Goal: Task Accomplishment & Management: Manage account settings

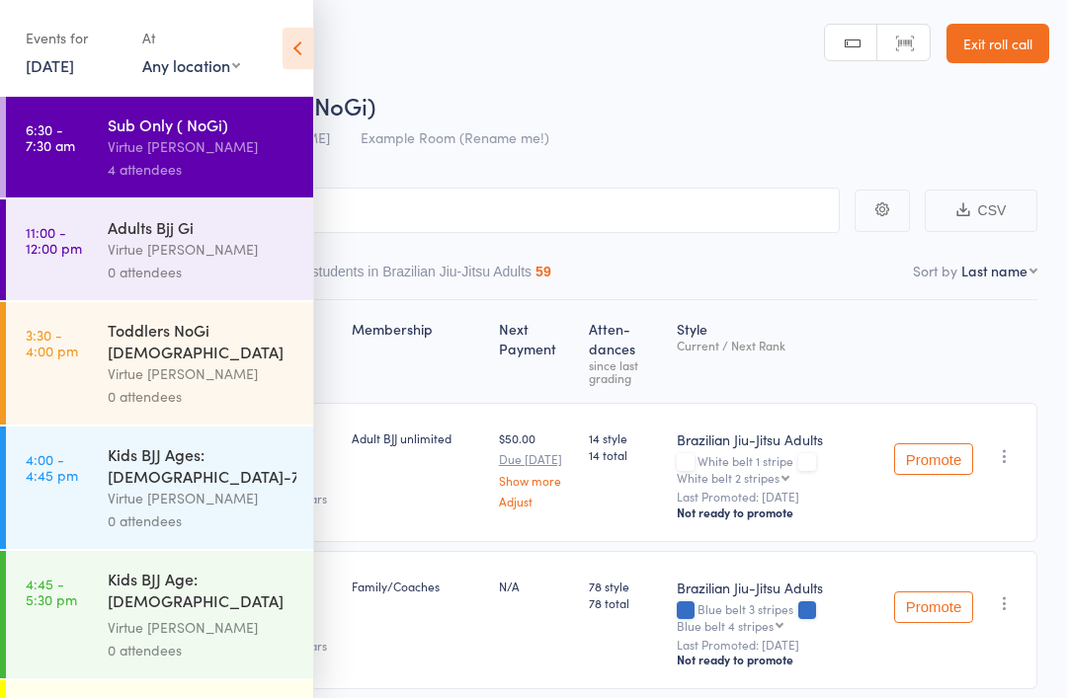
click at [225, 248] on div "Virtue [PERSON_NAME]" at bounding box center [202, 249] width 189 height 23
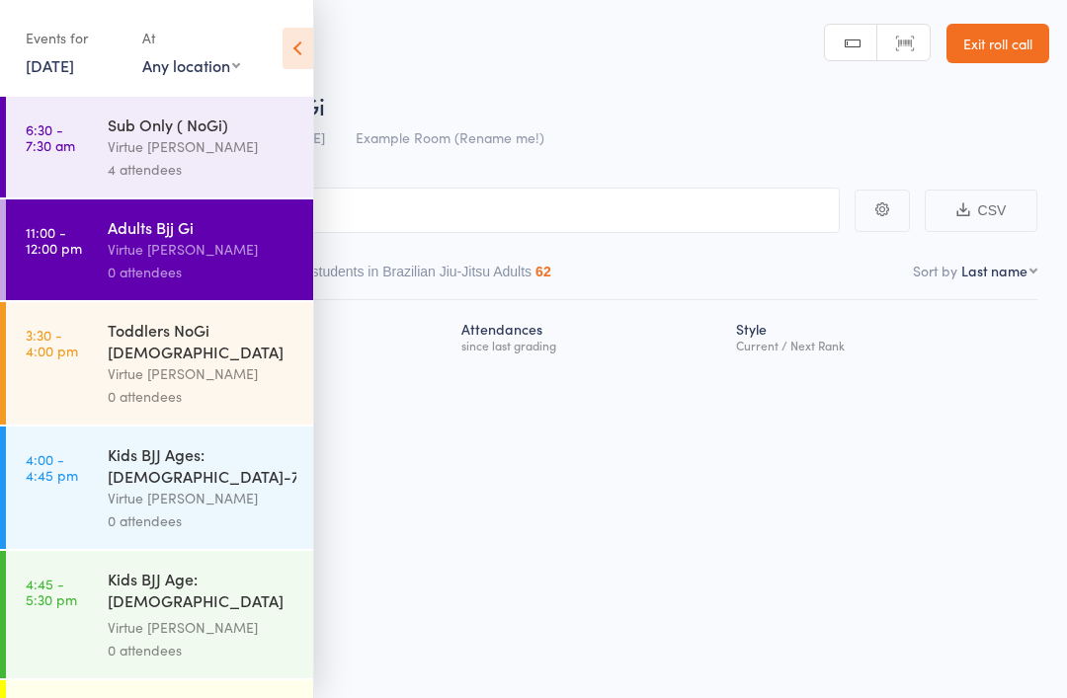
click at [298, 61] on icon at bounding box center [298, 48] width 31 height 41
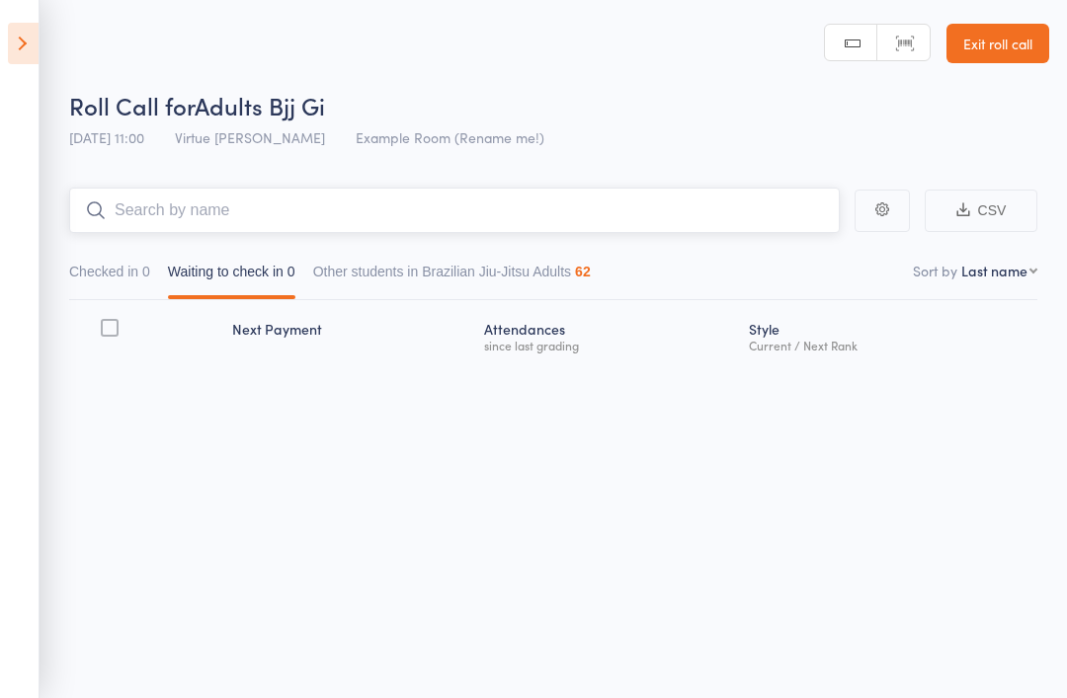
click at [299, 212] on input "search" at bounding box center [454, 210] width 771 height 45
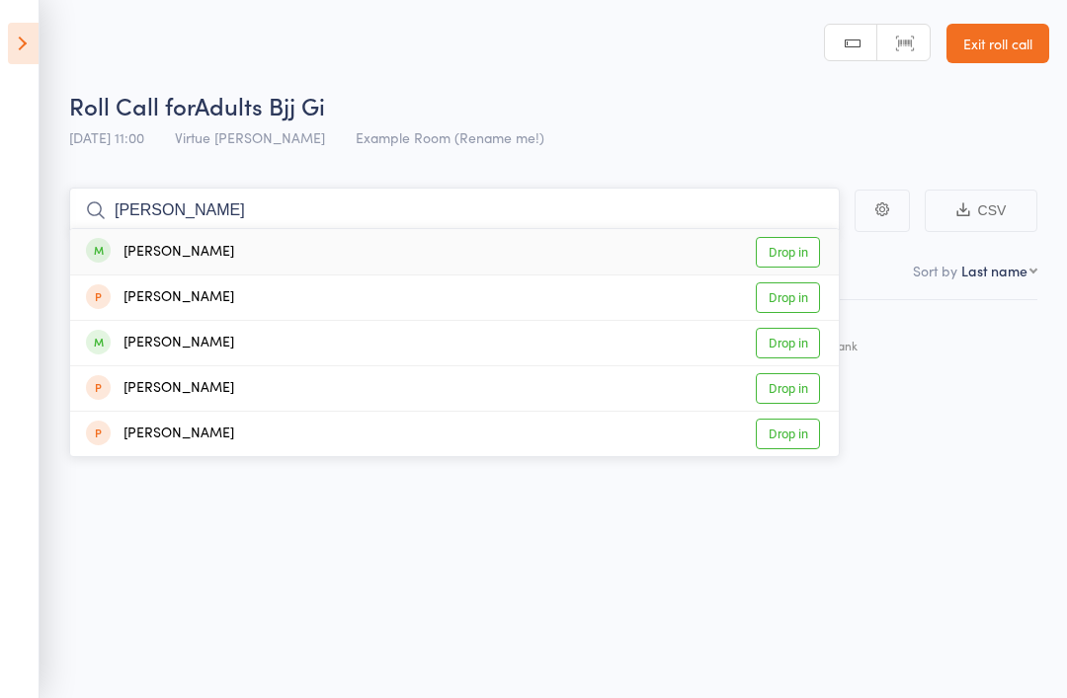
type input "Hasan"
click at [138, 250] on div "Hasan Cetin" at bounding box center [160, 252] width 148 height 23
click at [161, 217] on input "search" at bounding box center [454, 210] width 771 height 45
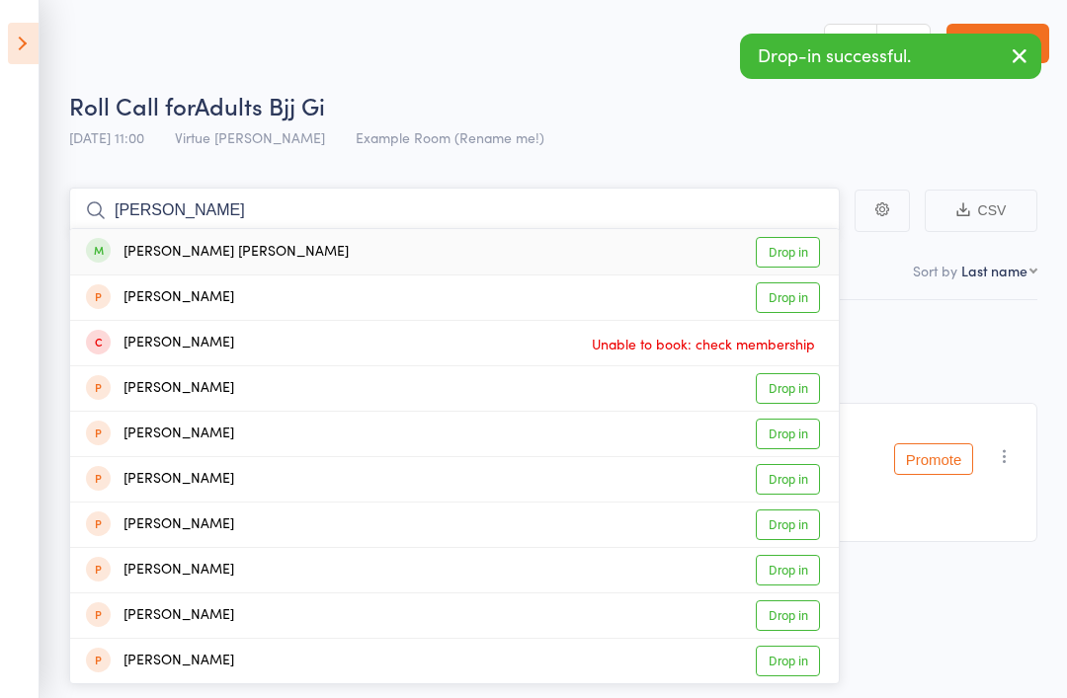
type input "Marcos"
click at [262, 258] on div "Marcos Antonio Oliveira" at bounding box center [217, 252] width 263 height 23
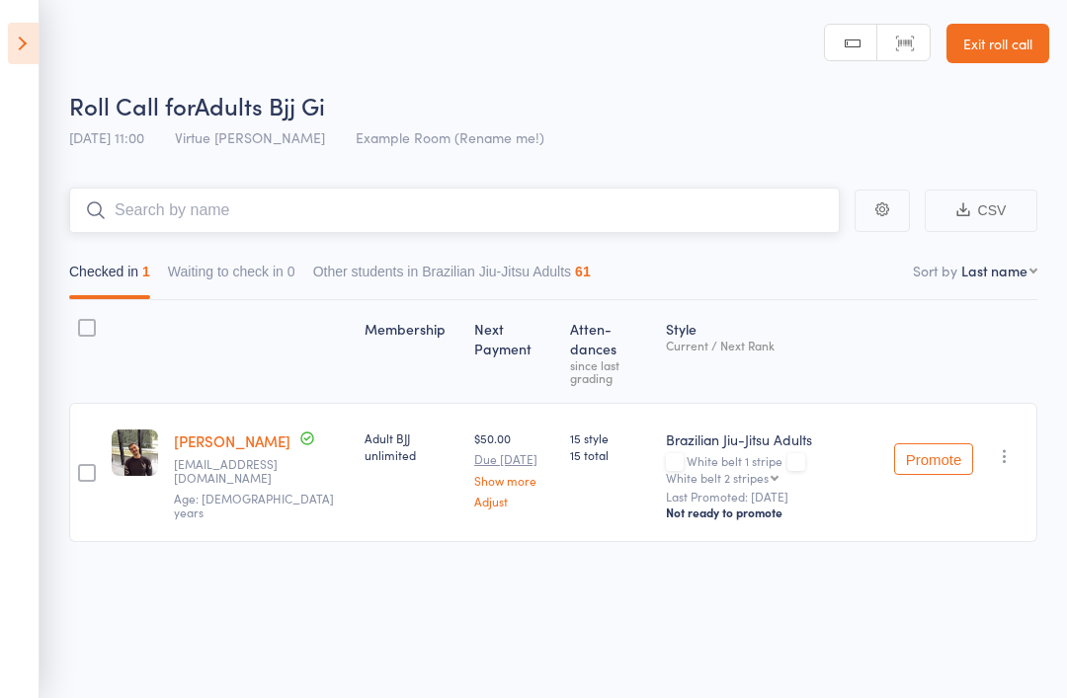
click at [283, 213] on input "search" at bounding box center [454, 210] width 771 height 45
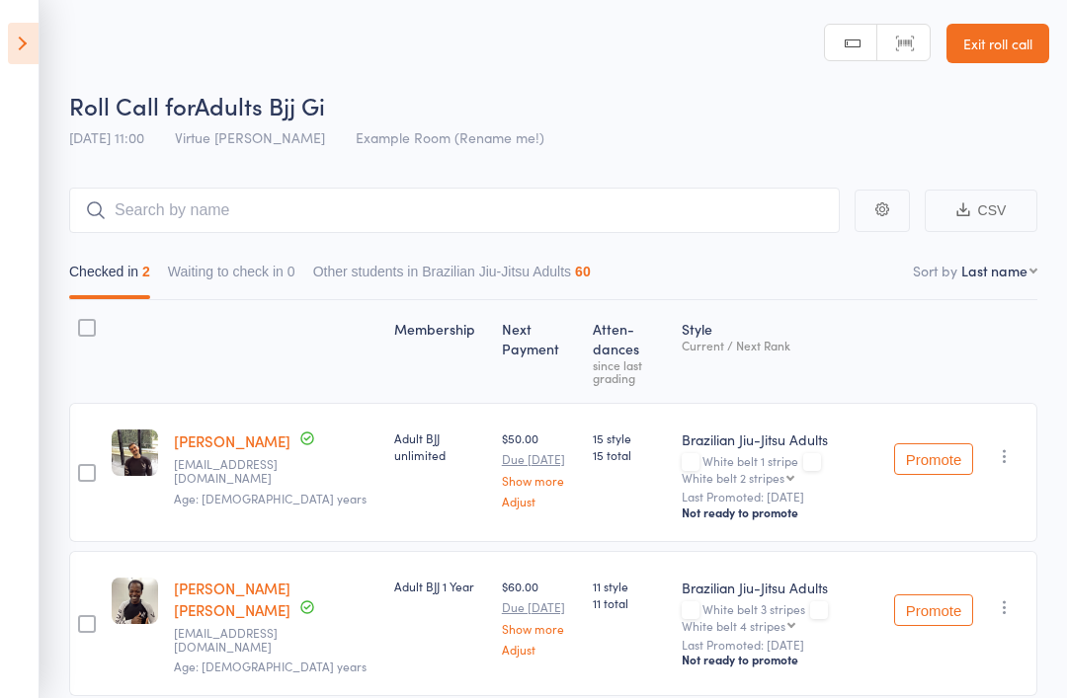
click at [997, 598] on icon "button" at bounding box center [1005, 608] width 20 height 20
click at [994, 551] on div "Promote Undo check-in Promote Send message Add Note Add Task Add Flag Remove Ma…" at bounding box center [961, 623] width 151 height 145
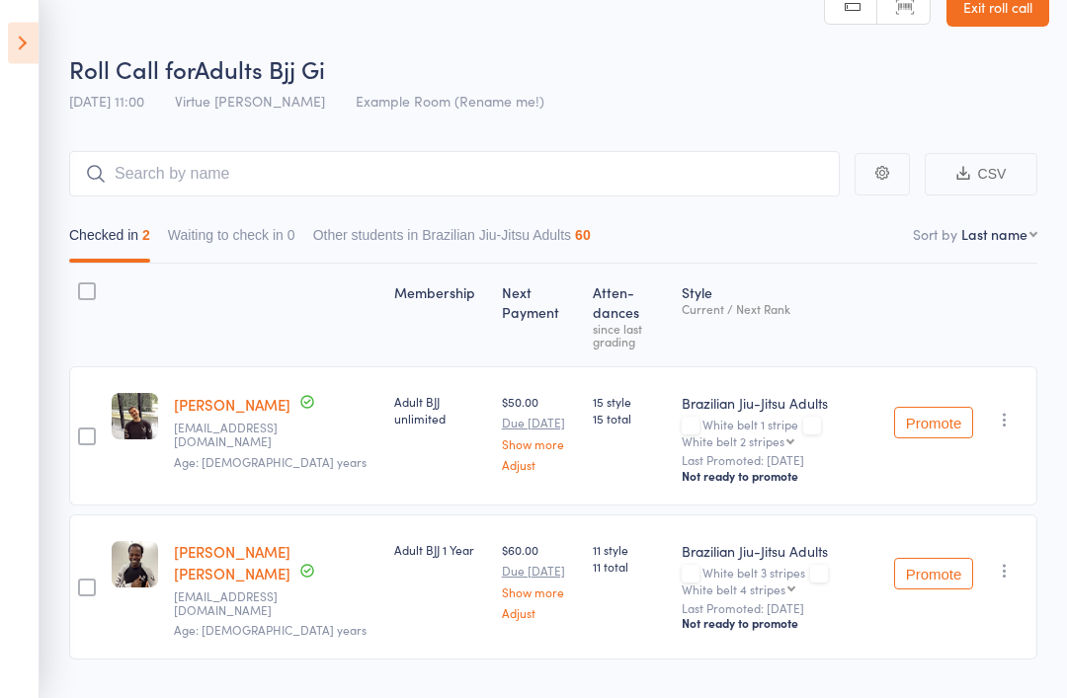
scroll to position [63, 0]
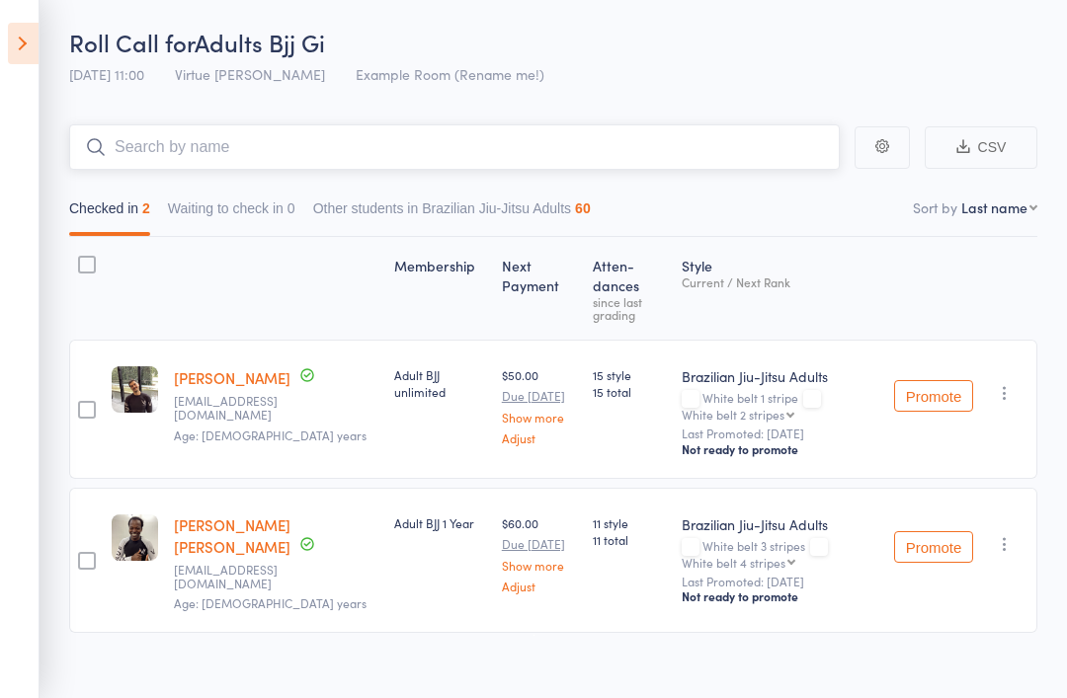
click at [164, 147] on input "search" at bounding box center [454, 146] width 771 height 45
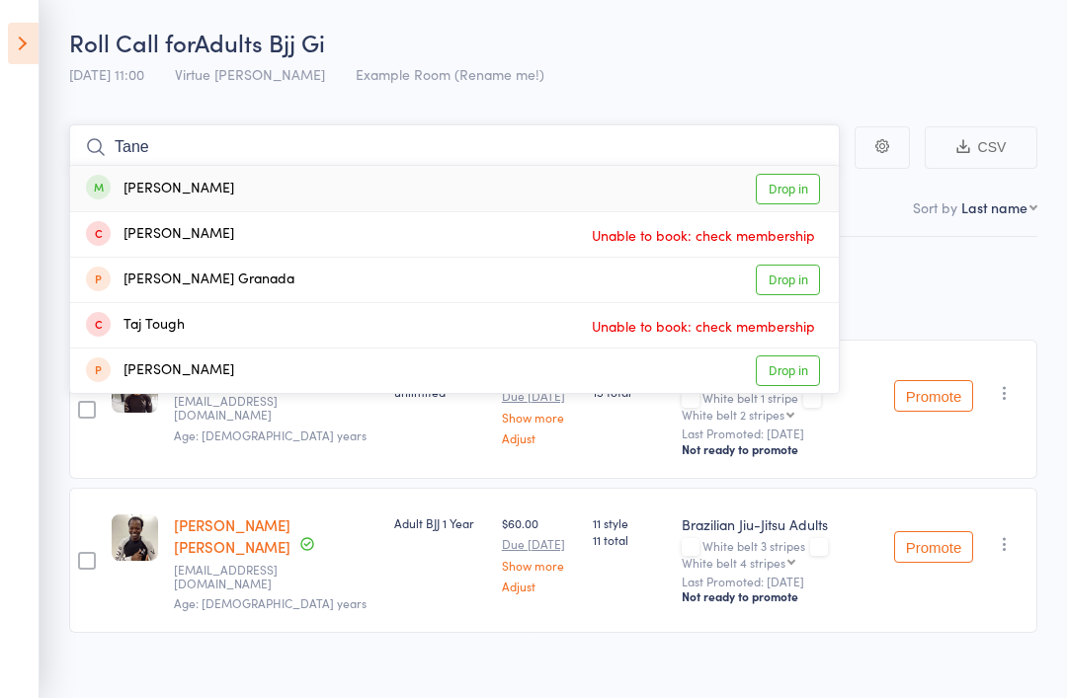
type input "Tane"
click at [137, 206] on div "Tane Coman Drop in" at bounding box center [454, 188] width 769 height 45
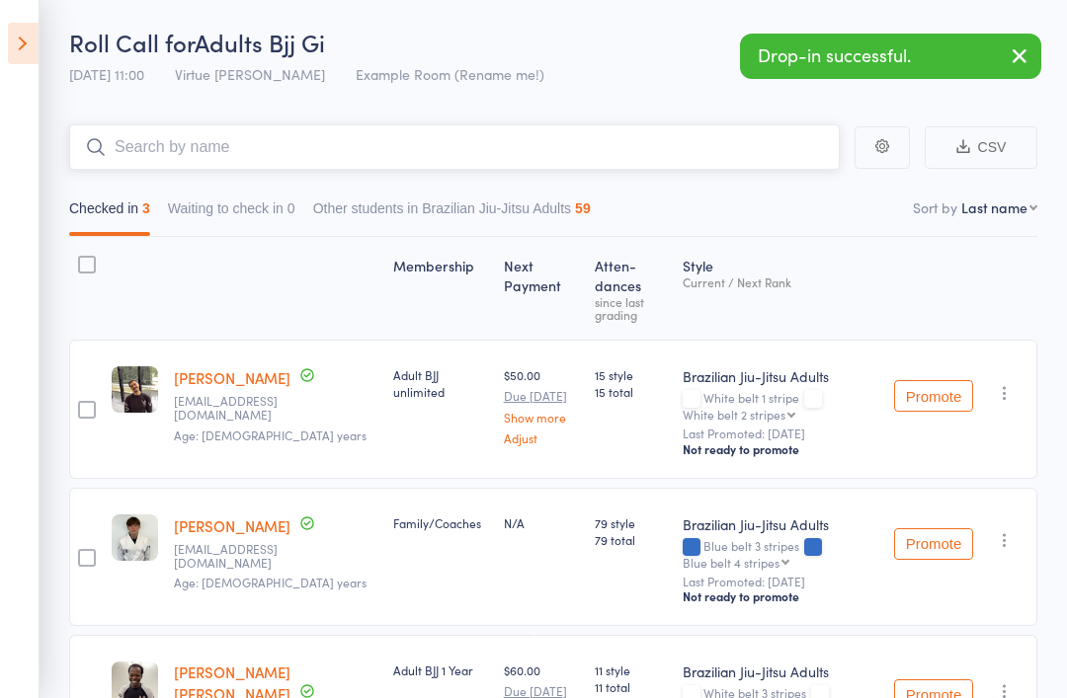
click at [144, 157] on input "search" at bounding box center [454, 146] width 771 height 45
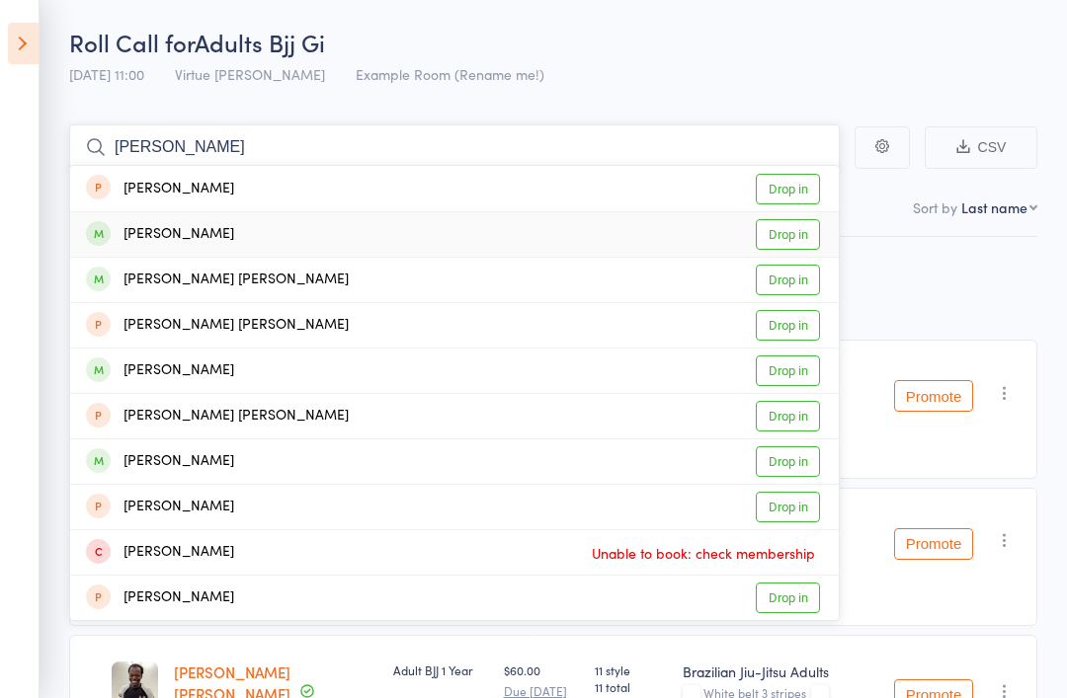
type input "Cooper"
click at [140, 229] on div "Cooper Lewis" at bounding box center [160, 234] width 148 height 23
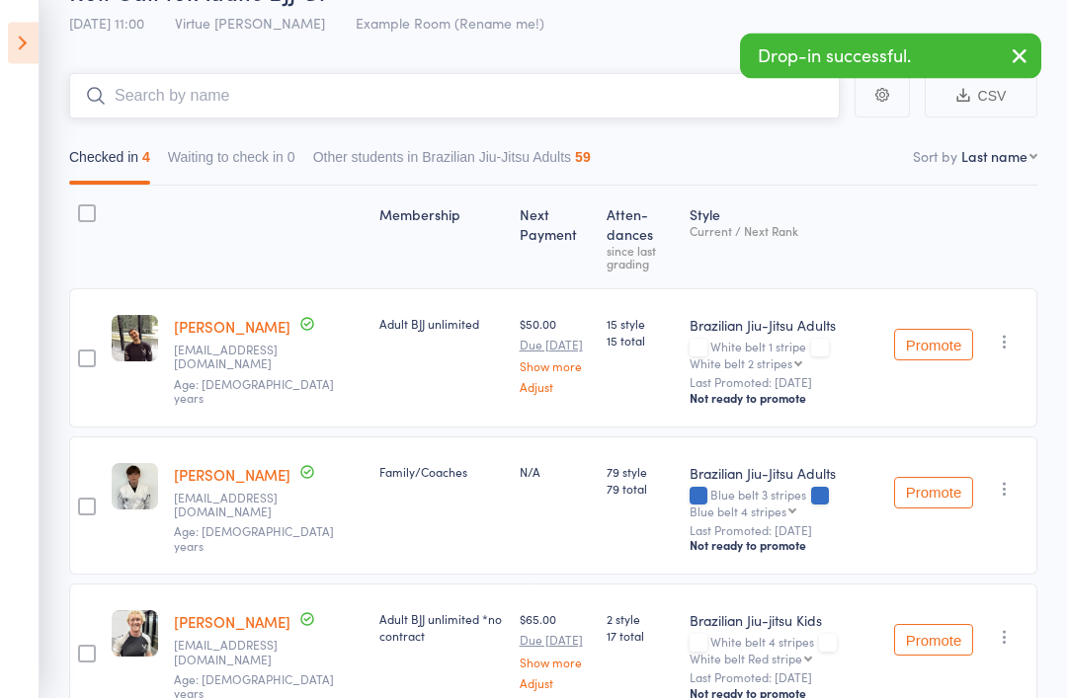
scroll to position [0, 0]
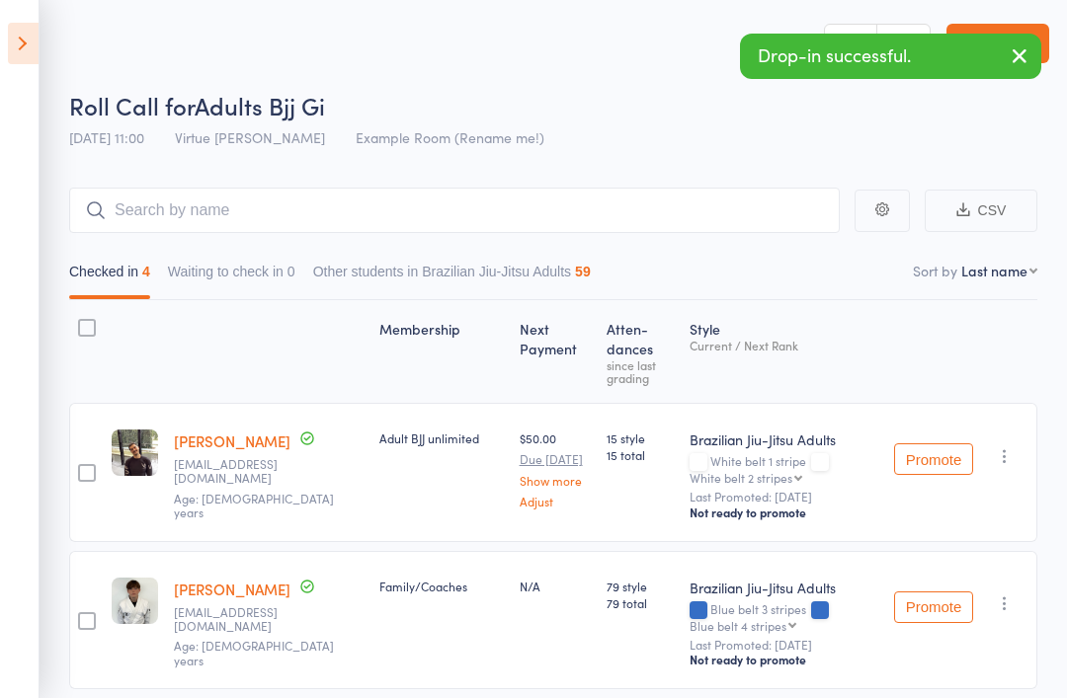
click at [22, 47] on icon at bounding box center [23, 43] width 31 height 41
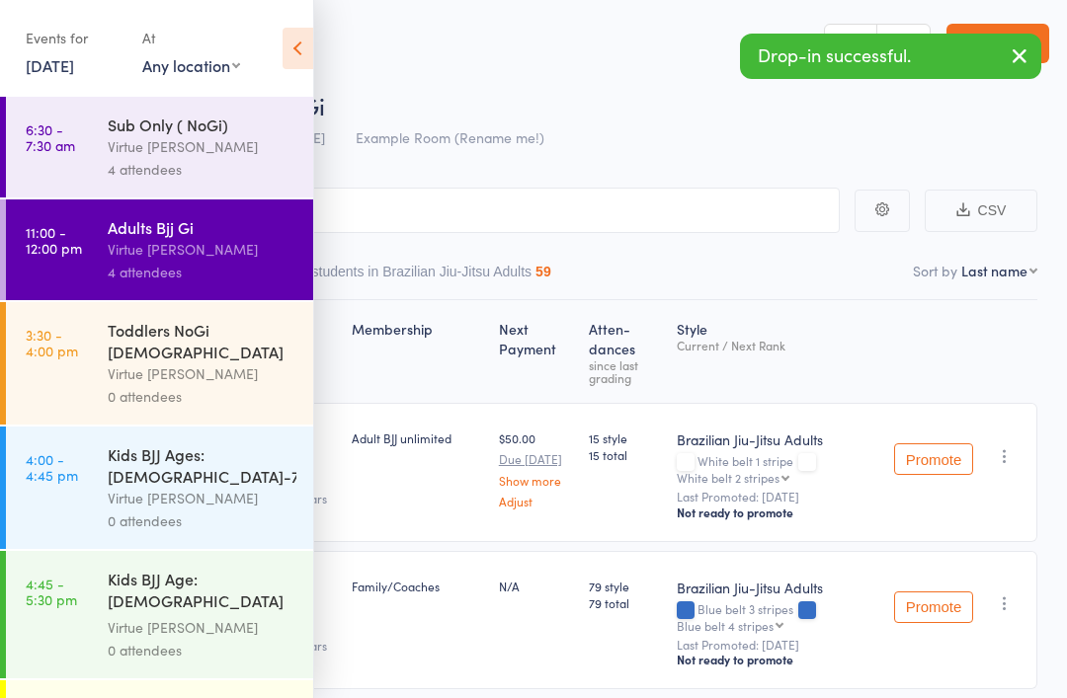
click at [127, 363] on div "Virtue [PERSON_NAME]" at bounding box center [202, 374] width 189 height 23
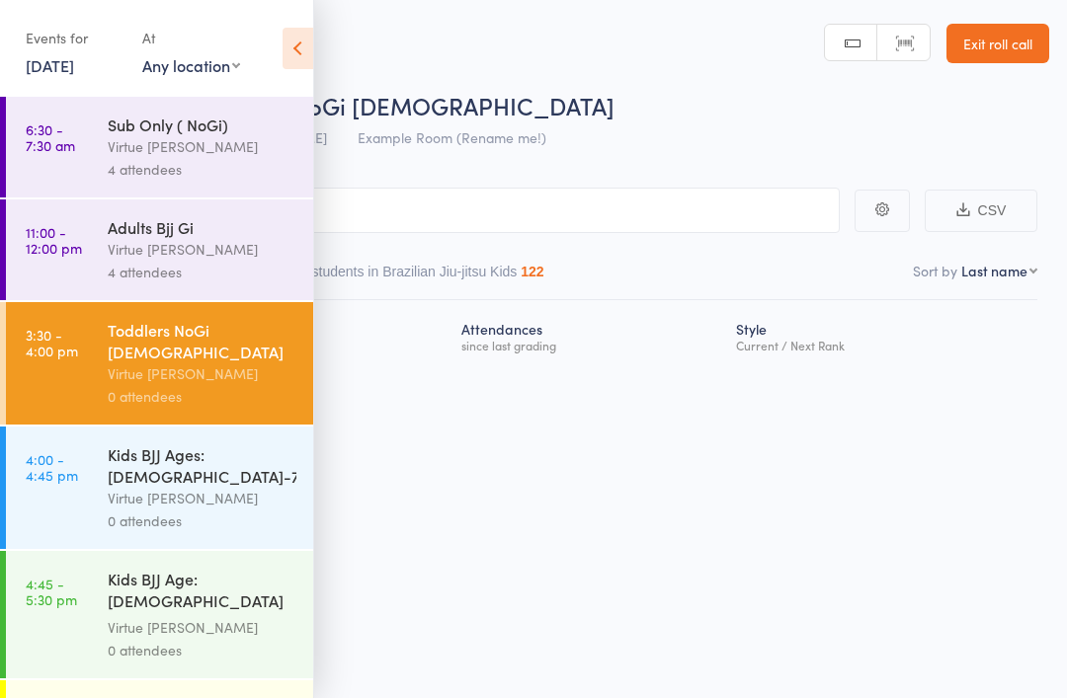
click at [306, 49] on icon at bounding box center [298, 48] width 31 height 41
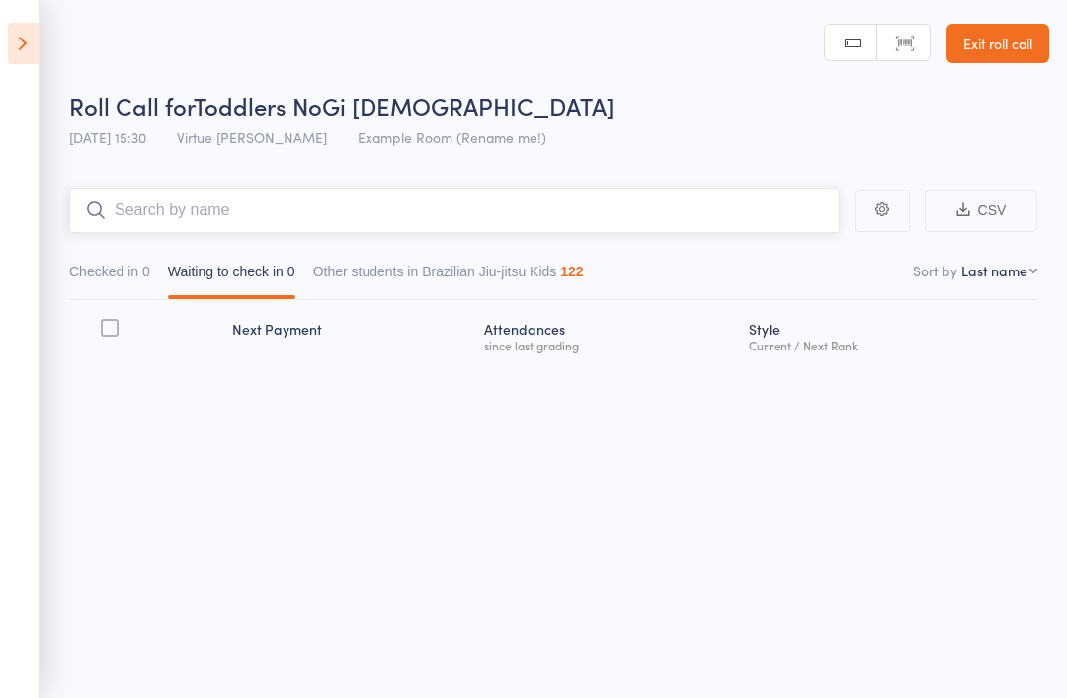
click at [162, 202] on input "search" at bounding box center [454, 210] width 771 height 45
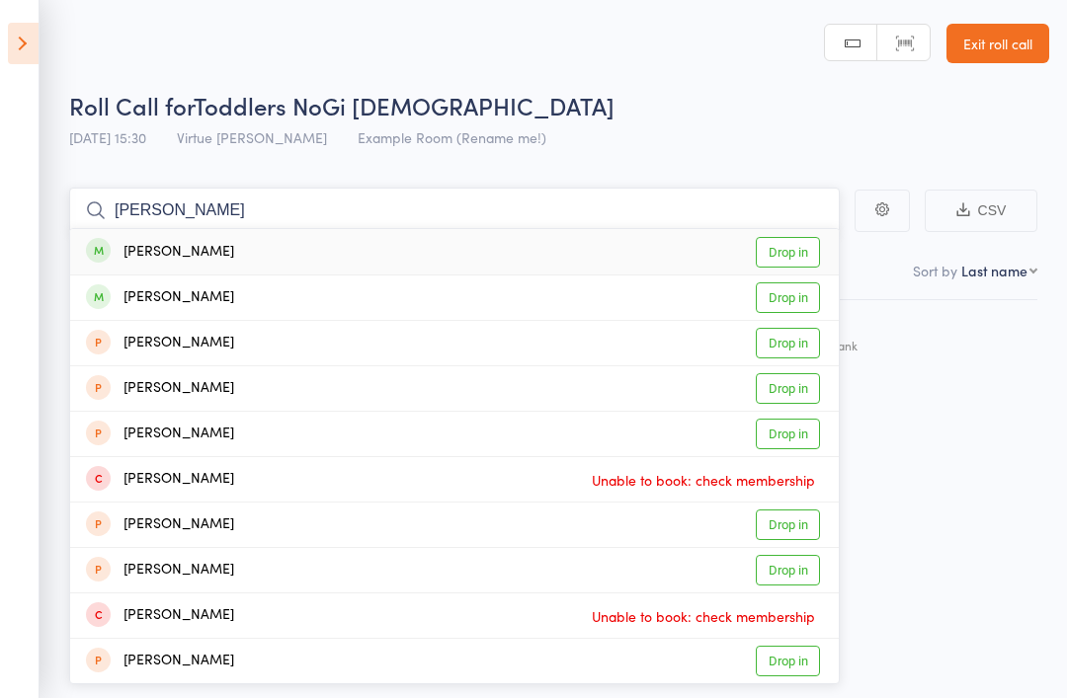
type input "Stevie"
click at [158, 250] on div "Stevie Wilson" at bounding box center [160, 252] width 148 height 23
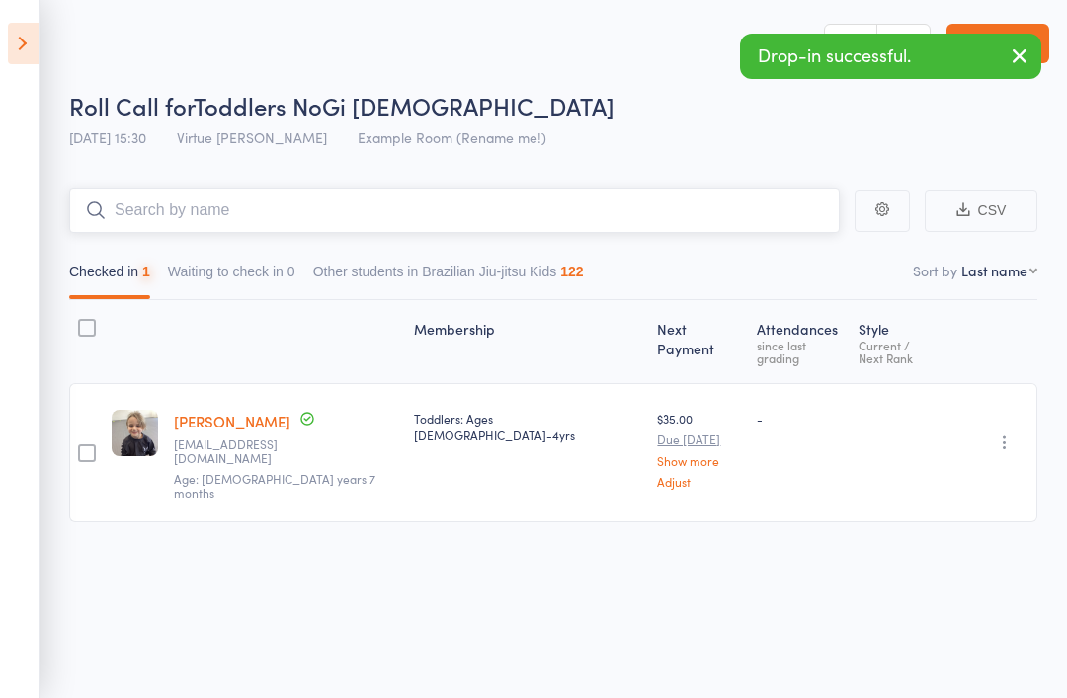
click at [145, 220] on input "search" at bounding box center [454, 210] width 771 height 45
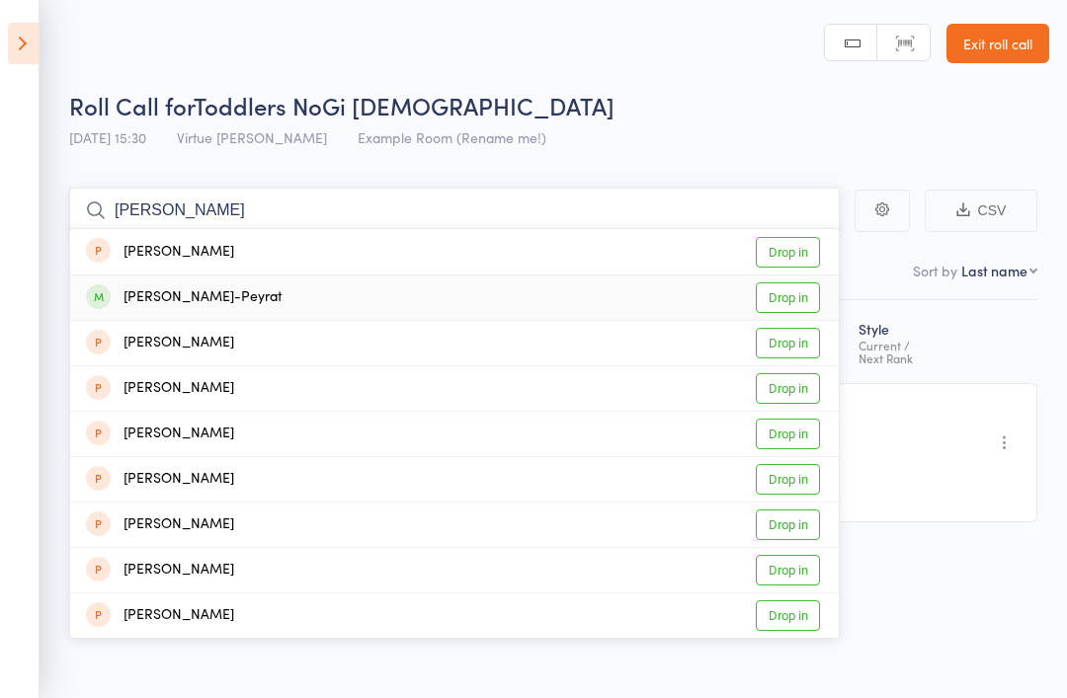
type input "Benjamin"
click at [166, 294] on div "[PERSON_NAME]-Peyrat" at bounding box center [184, 298] width 196 height 23
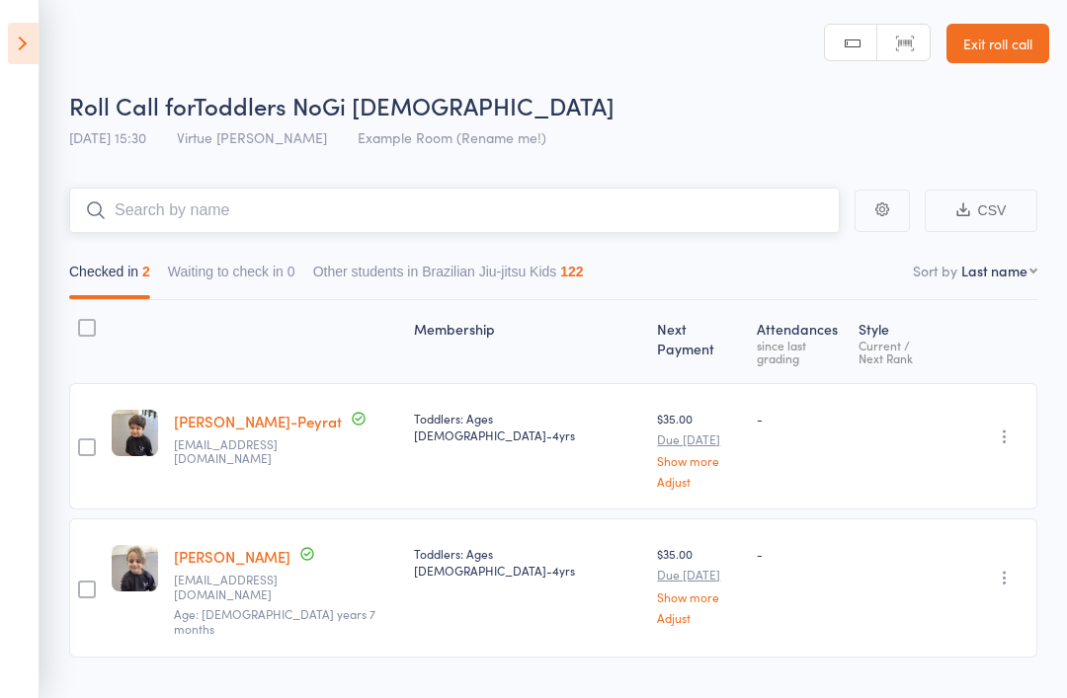
click at [164, 201] on input "search" at bounding box center [454, 210] width 771 height 45
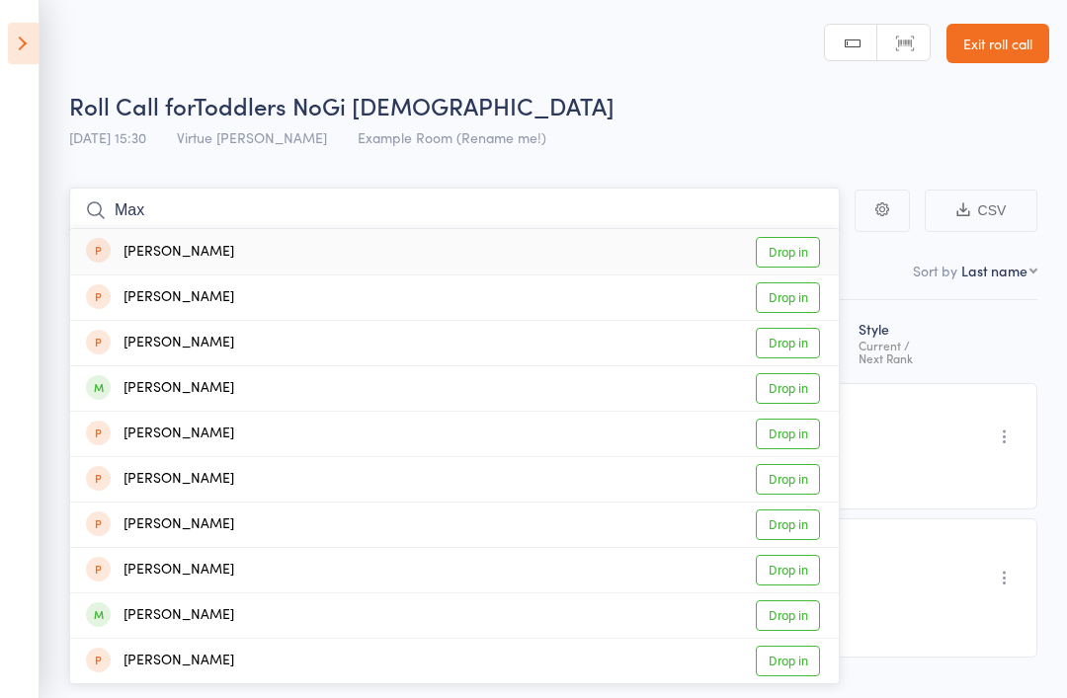
type input "Max"
click at [255, 388] on div "Max McDermott Drop in" at bounding box center [454, 389] width 769 height 44
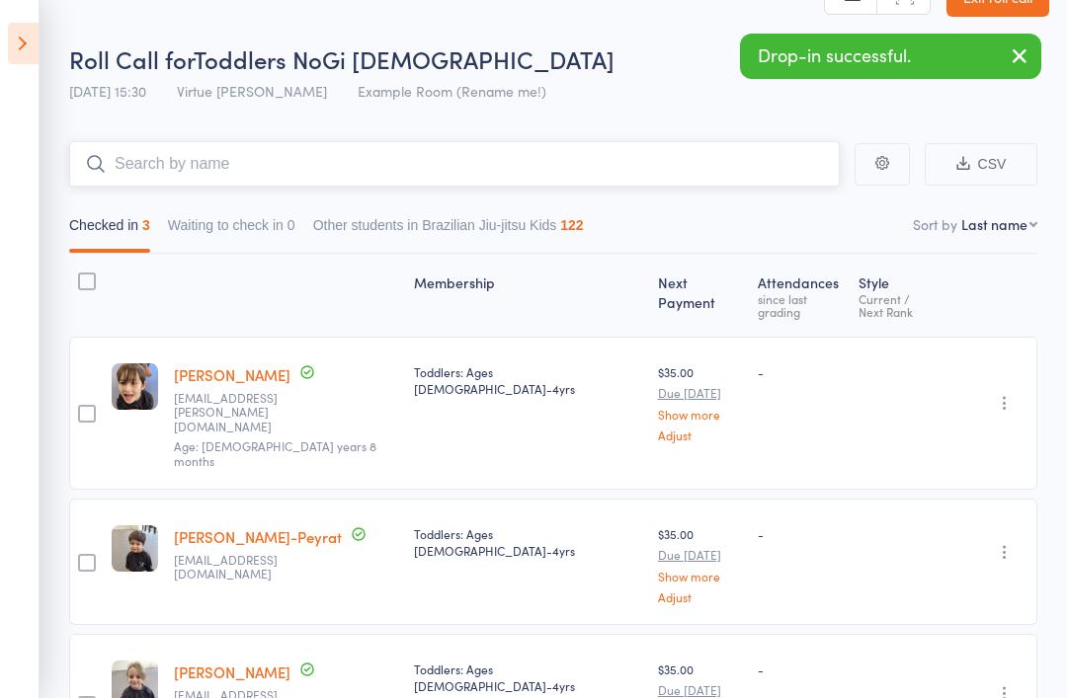
scroll to position [45, 0]
click at [678, 155] on input "search" at bounding box center [454, 164] width 771 height 45
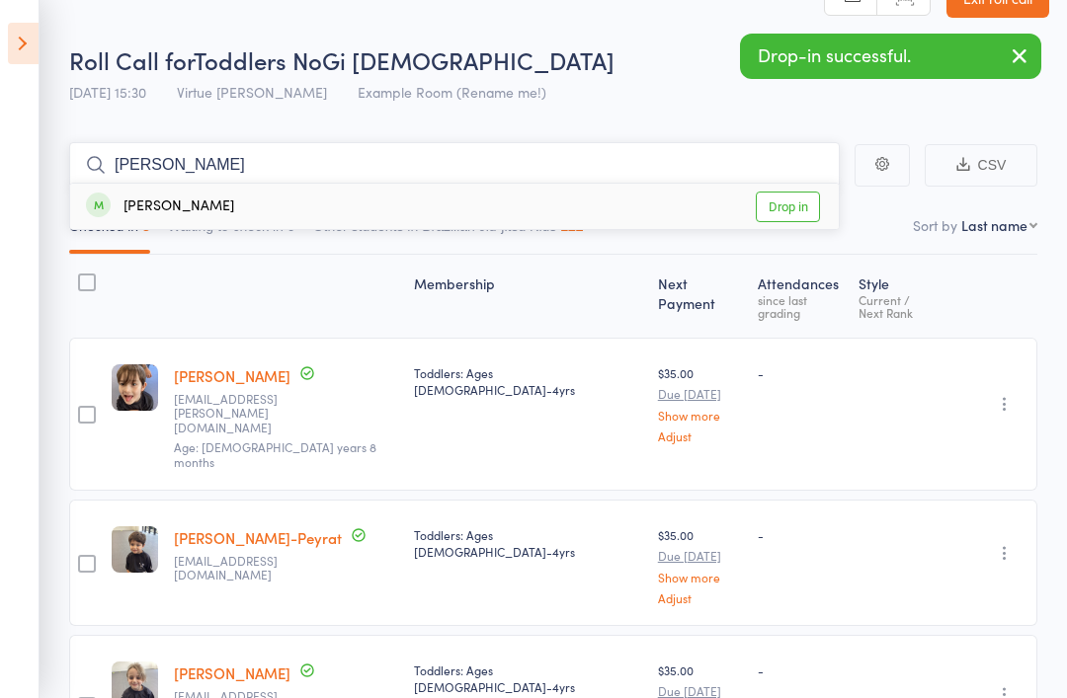
type input "Maise"
click at [156, 214] on div "[PERSON_NAME]" at bounding box center [160, 207] width 148 height 23
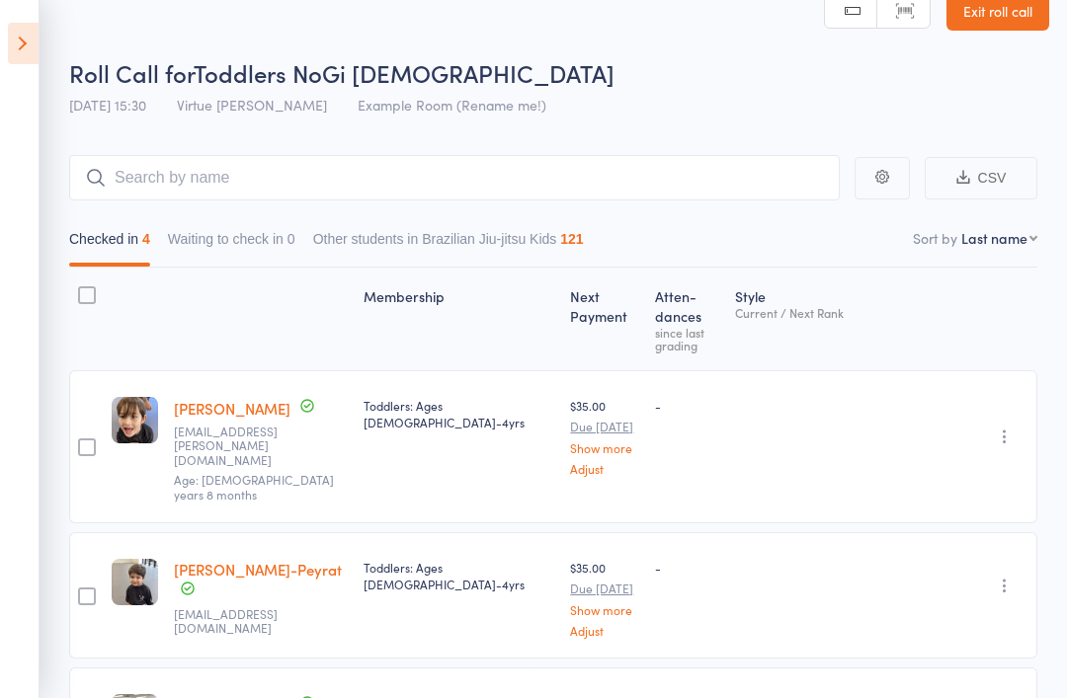
scroll to position [0, 0]
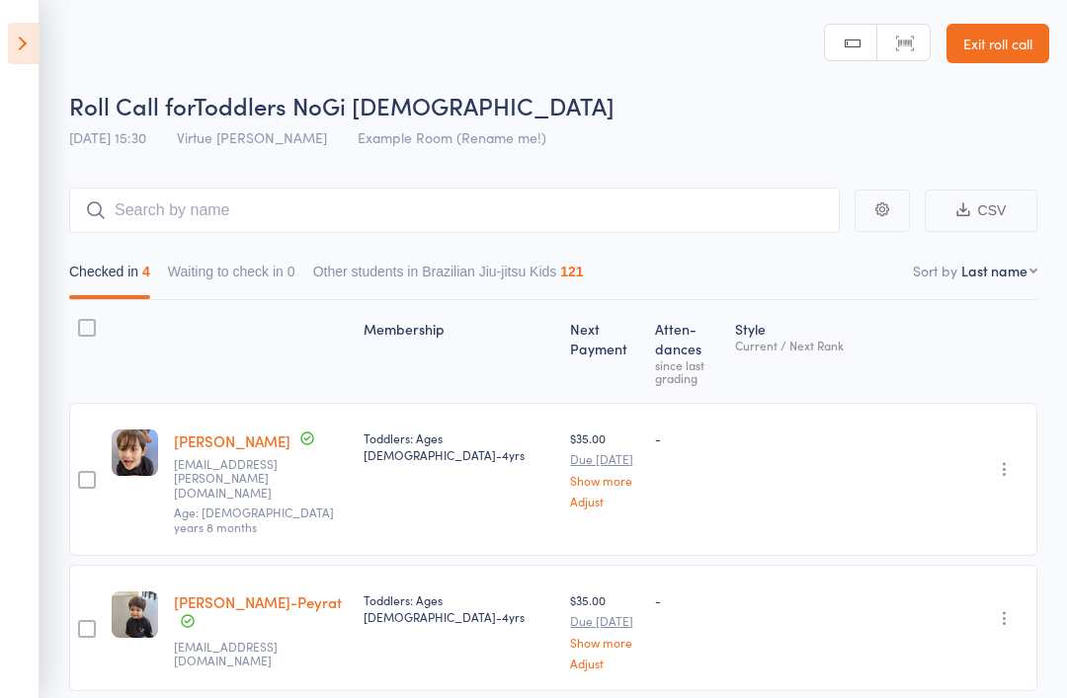
click at [25, 43] on icon at bounding box center [23, 43] width 31 height 41
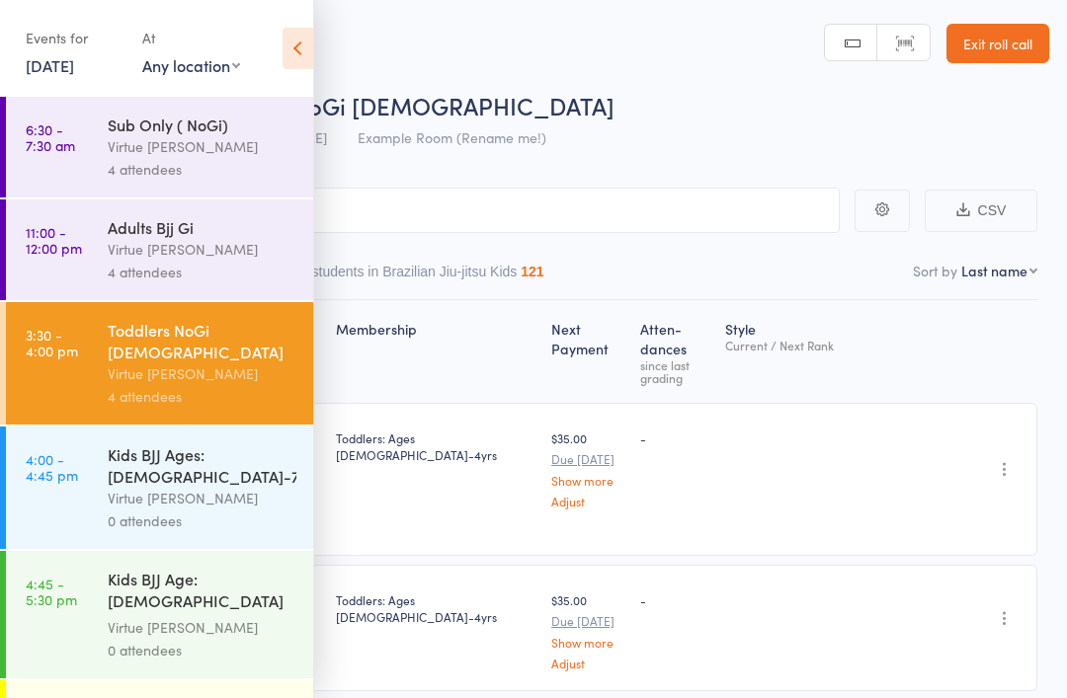
click at [1000, 49] on link "Exit roll call" at bounding box center [997, 44] width 103 height 40
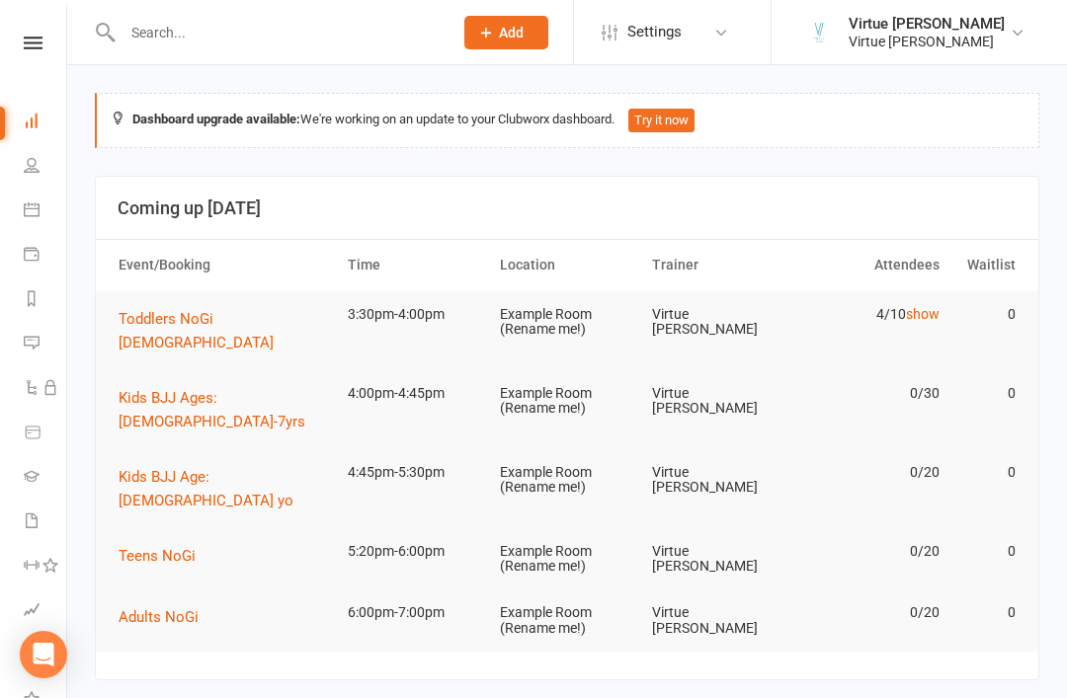
click at [30, 32] on nav "Clubworx Dashboard People Calendar Payments Reports Messages Automations Produc…" at bounding box center [33, 354] width 67 height 698
click at [34, 45] on icon at bounding box center [33, 43] width 19 height 13
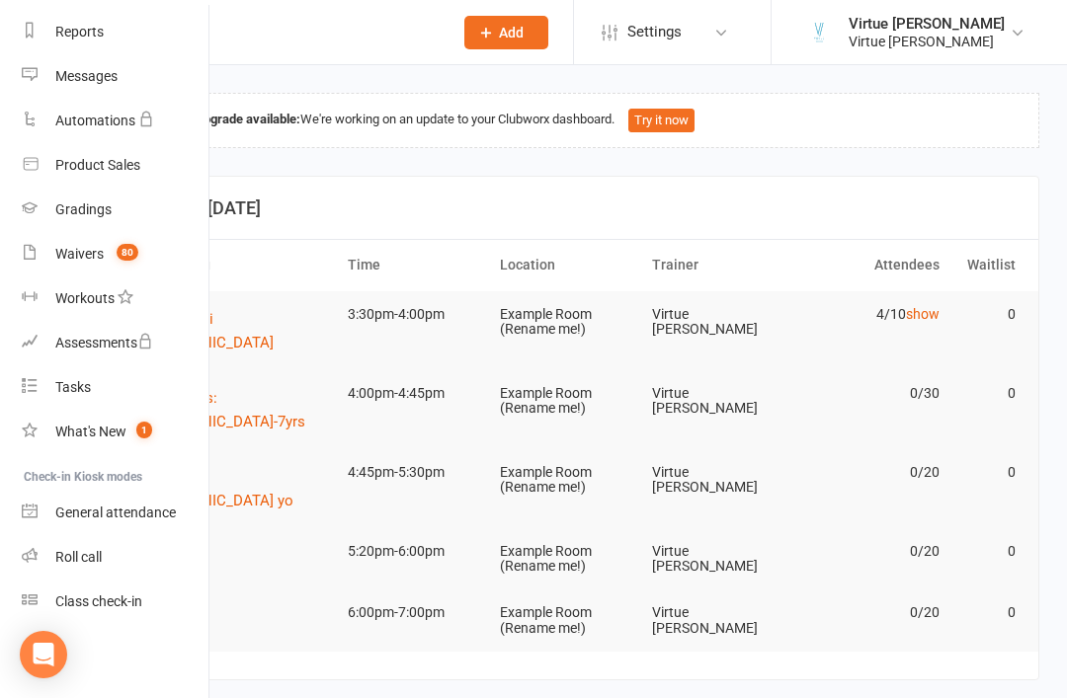
scroll to position [252, 2]
click at [81, 551] on div "Roll call" at bounding box center [78, 557] width 46 height 16
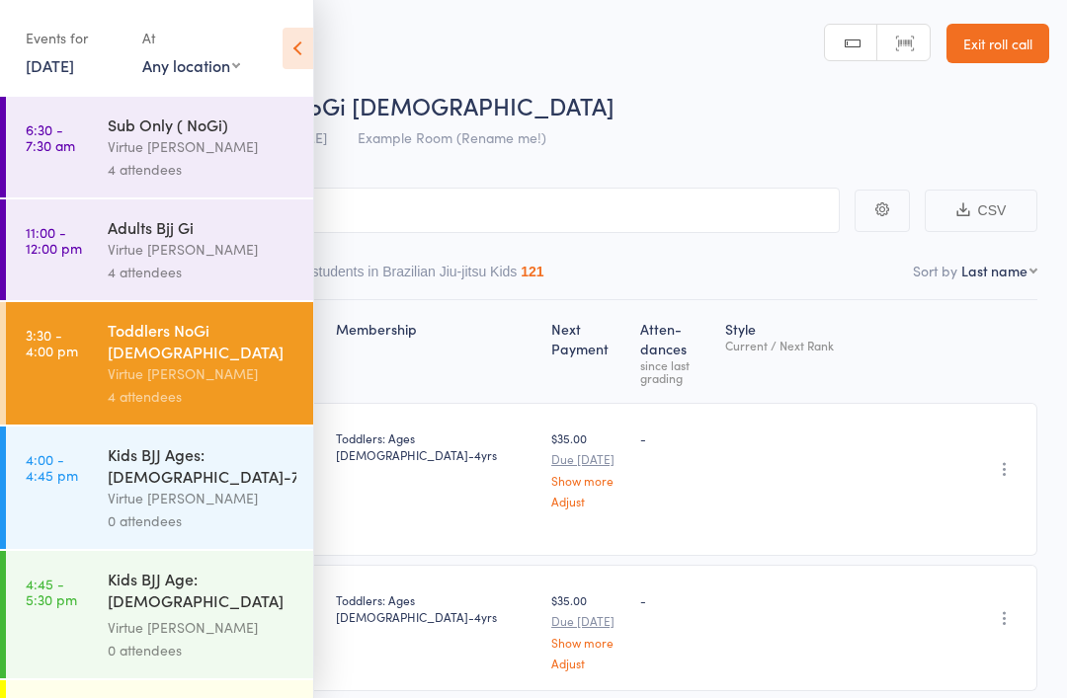
click at [293, 42] on icon at bounding box center [298, 48] width 31 height 41
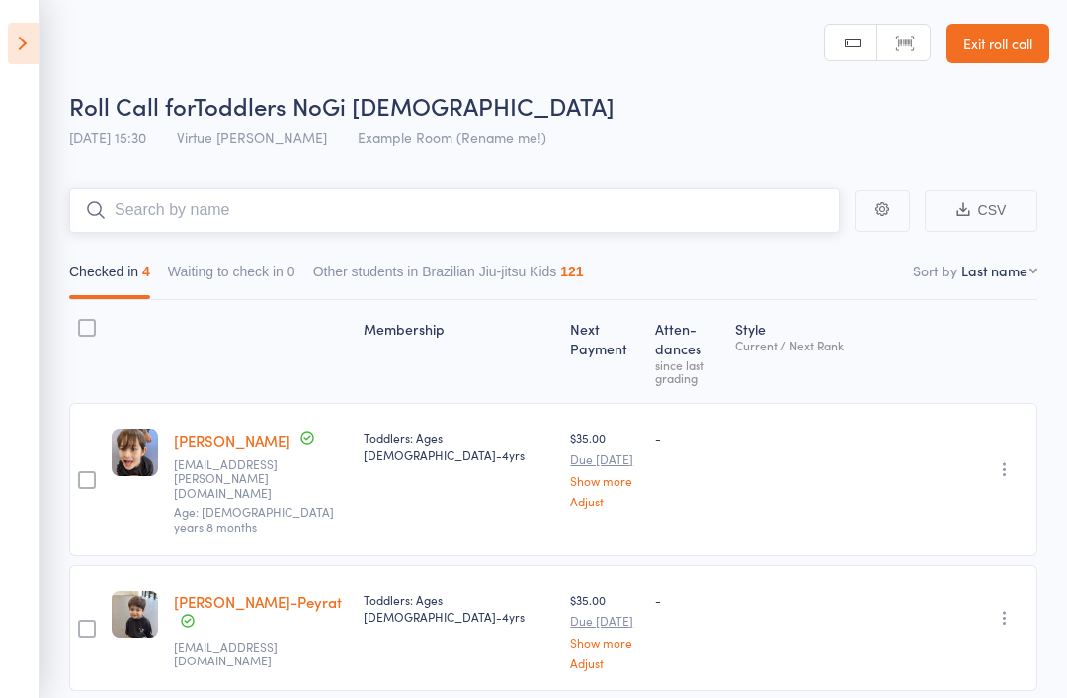
click at [249, 215] on input "search" at bounding box center [454, 210] width 771 height 45
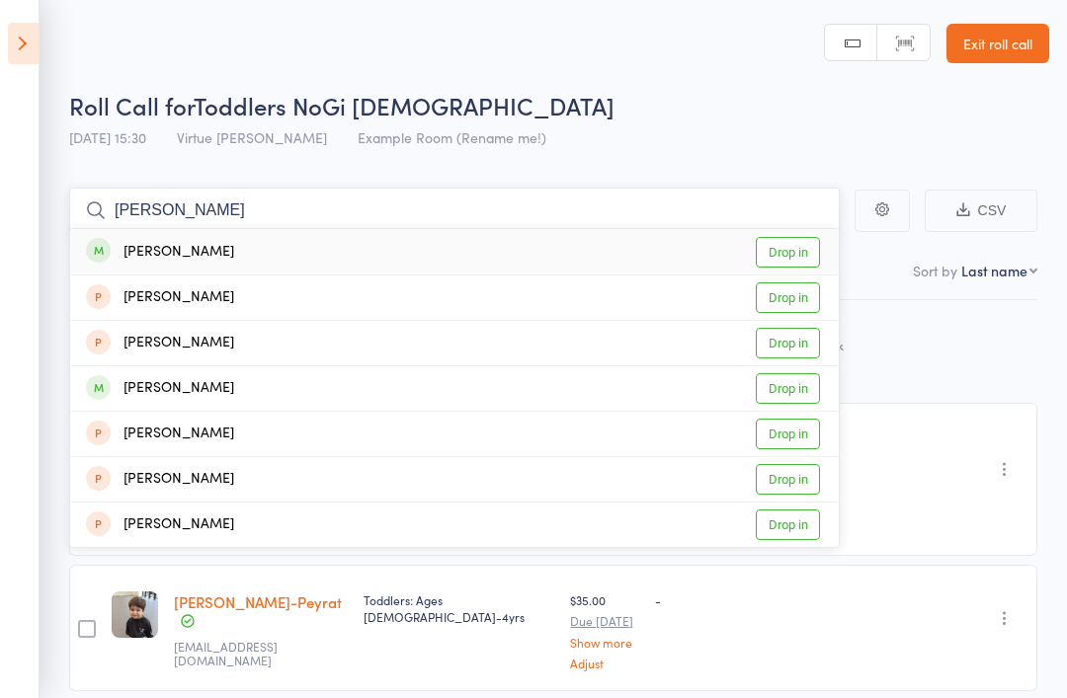
type input "Jarvis"
click at [787, 251] on link "Drop in" at bounding box center [788, 252] width 64 height 31
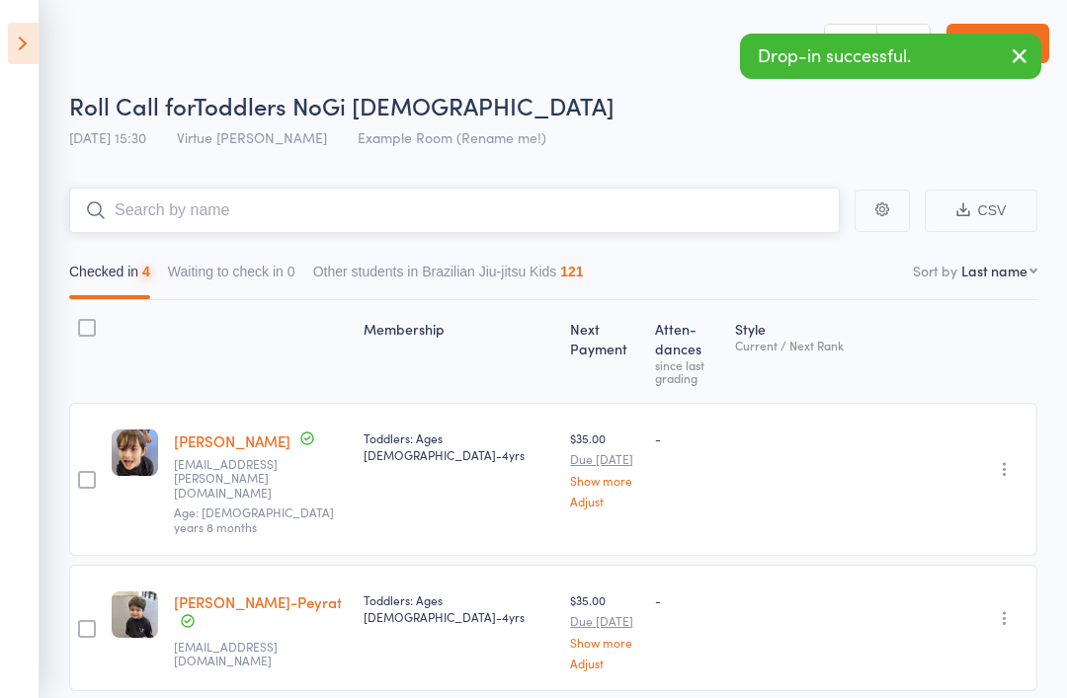
click at [669, 226] on input "search" at bounding box center [454, 210] width 771 height 45
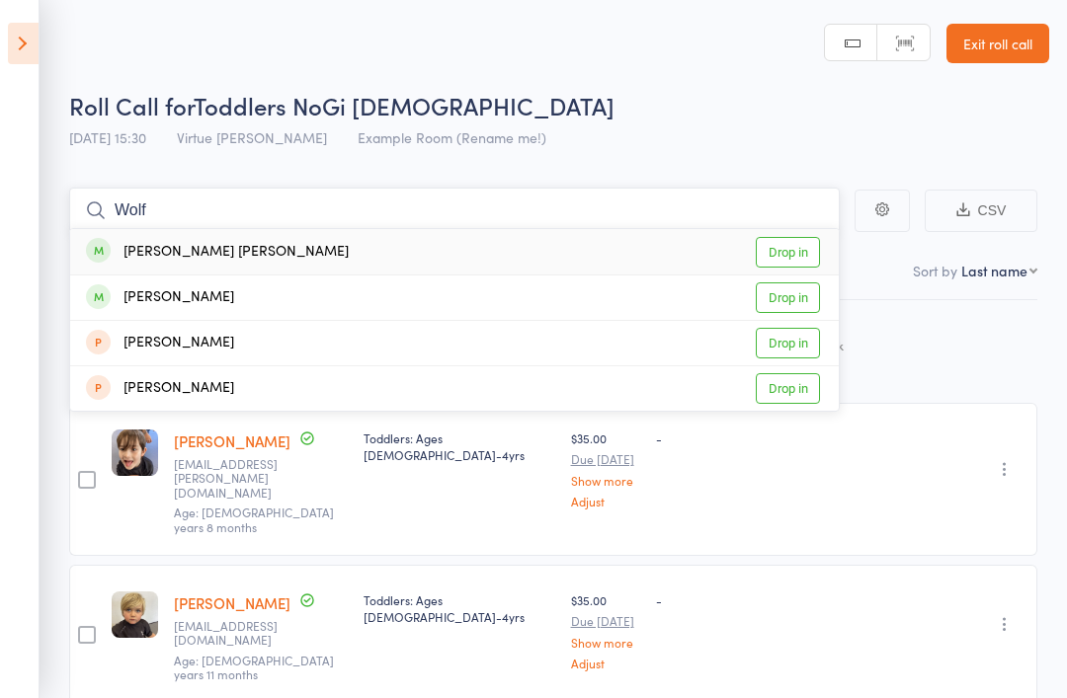
type input "Wolf"
click at [793, 249] on link "Drop in" at bounding box center [788, 252] width 64 height 31
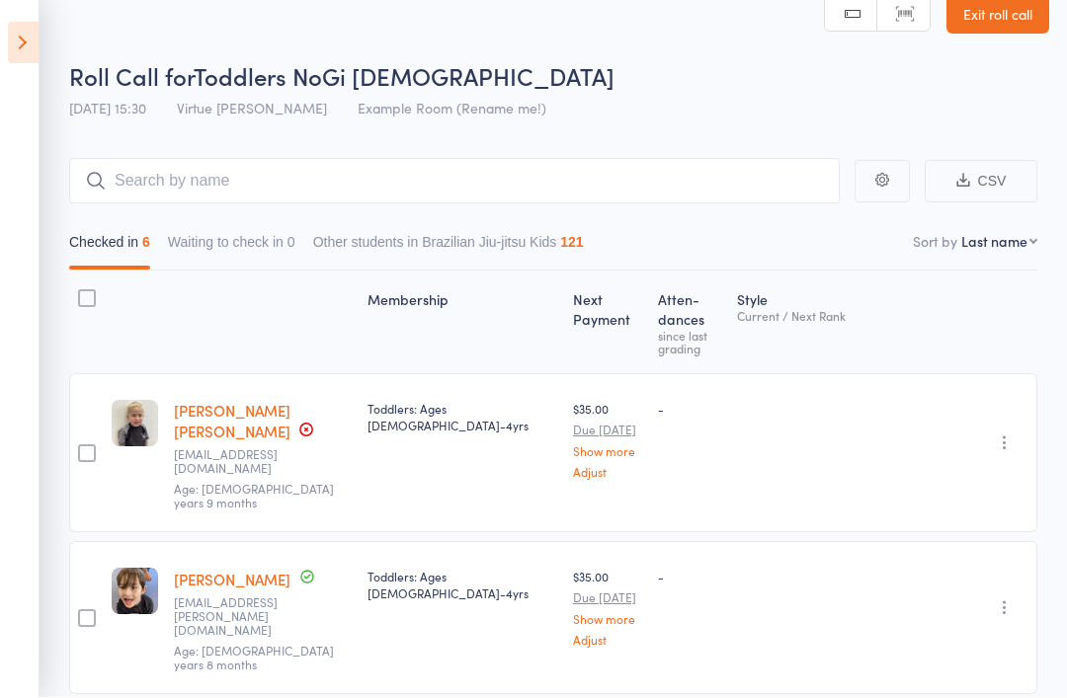
scroll to position [30, 0]
click at [11, 46] on icon at bounding box center [23, 43] width 31 height 41
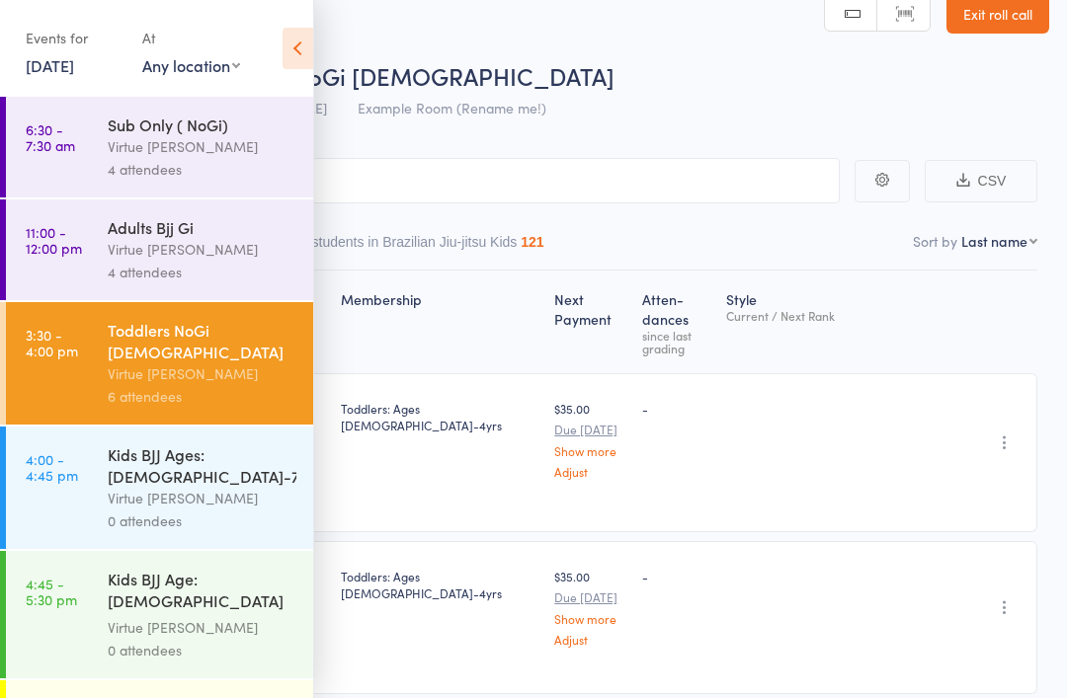
click at [146, 487] on div "Virtue [PERSON_NAME]" at bounding box center [202, 498] width 189 height 23
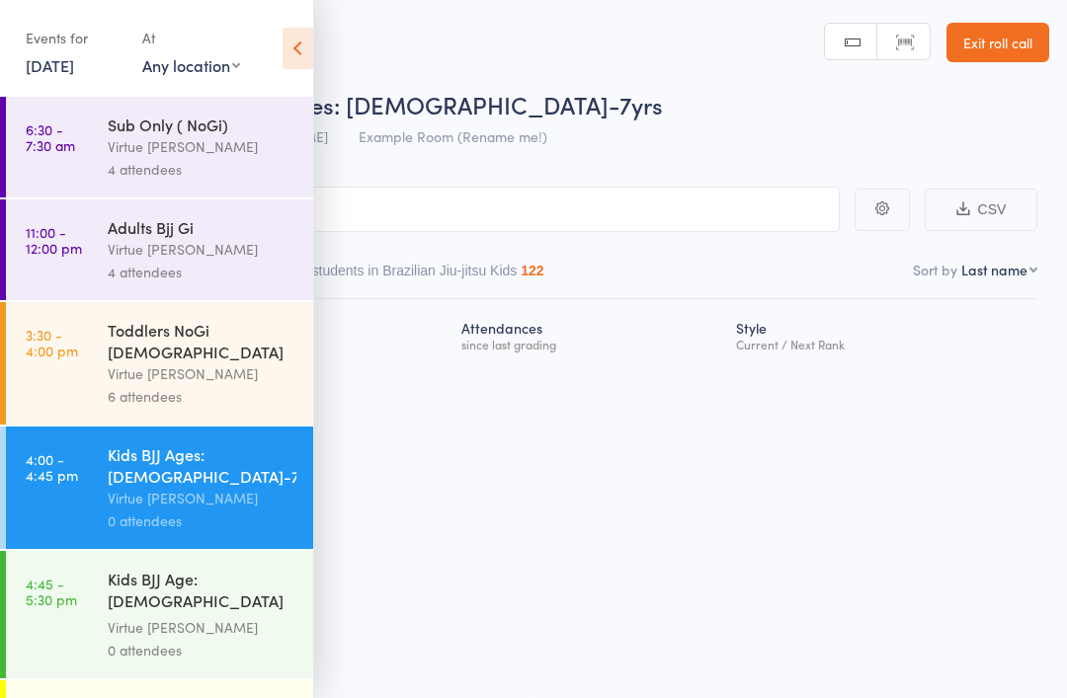
click at [289, 50] on icon at bounding box center [298, 48] width 31 height 41
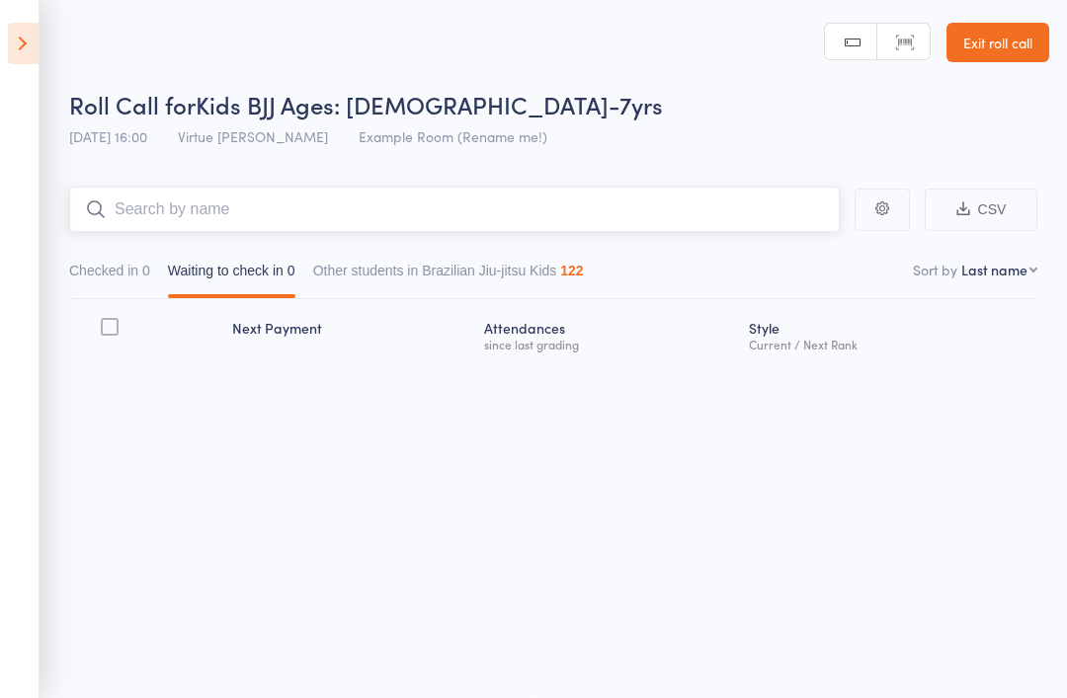
click at [150, 189] on input "search" at bounding box center [454, 209] width 771 height 45
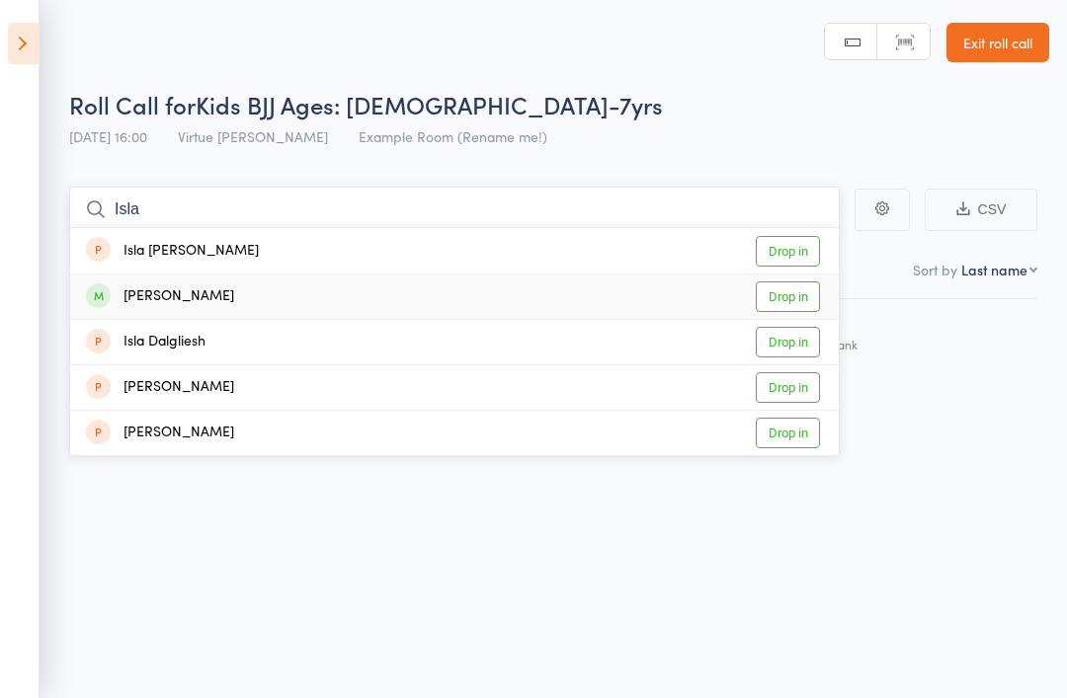
type input "Isla"
click at [139, 286] on div "Isla Kelly" at bounding box center [160, 297] width 148 height 23
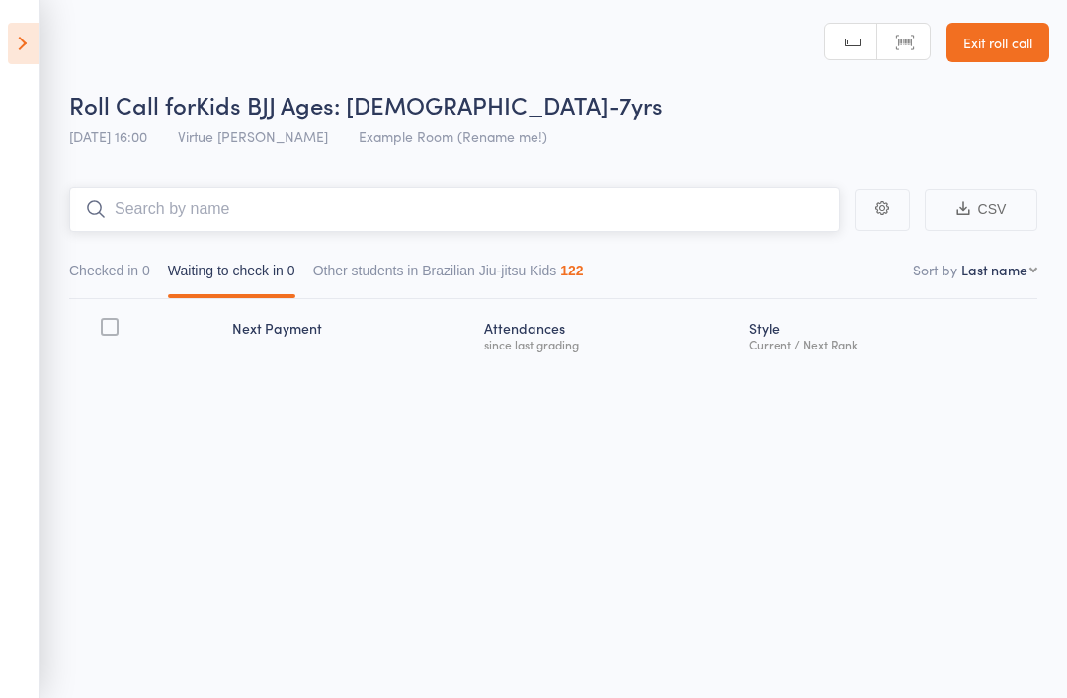
click at [147, 191] on input "search" at bounding box center [454, 209] width 771 height 45
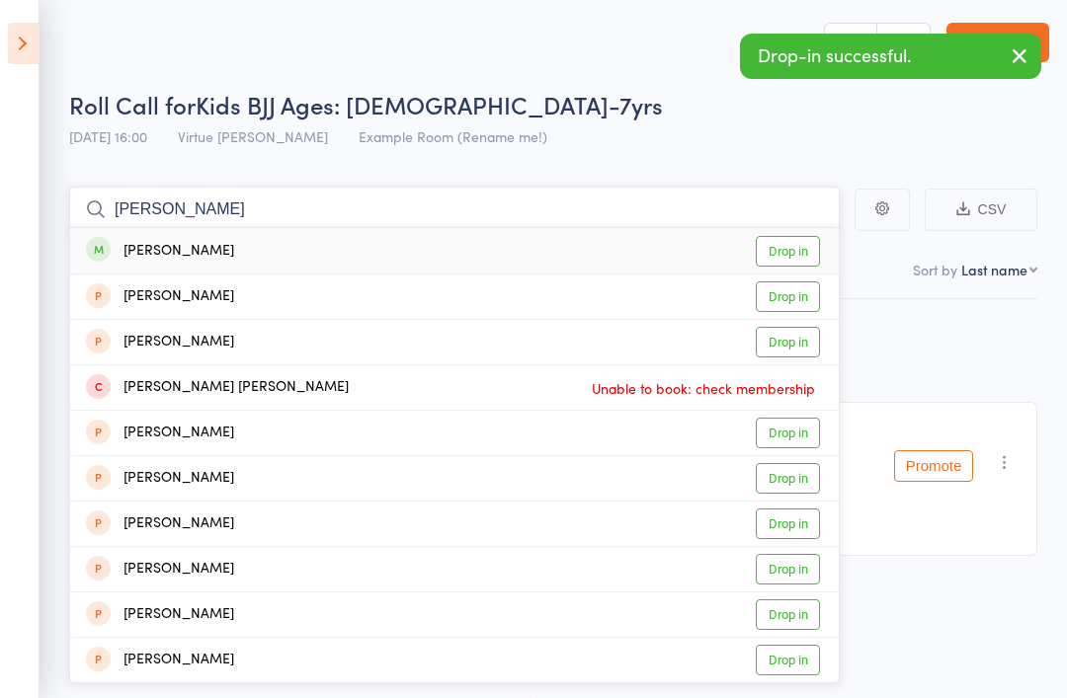
type input "Margot"
click at [158, 240] on div "margot joyce" at bounding box center [160, 251] width 148 height 23
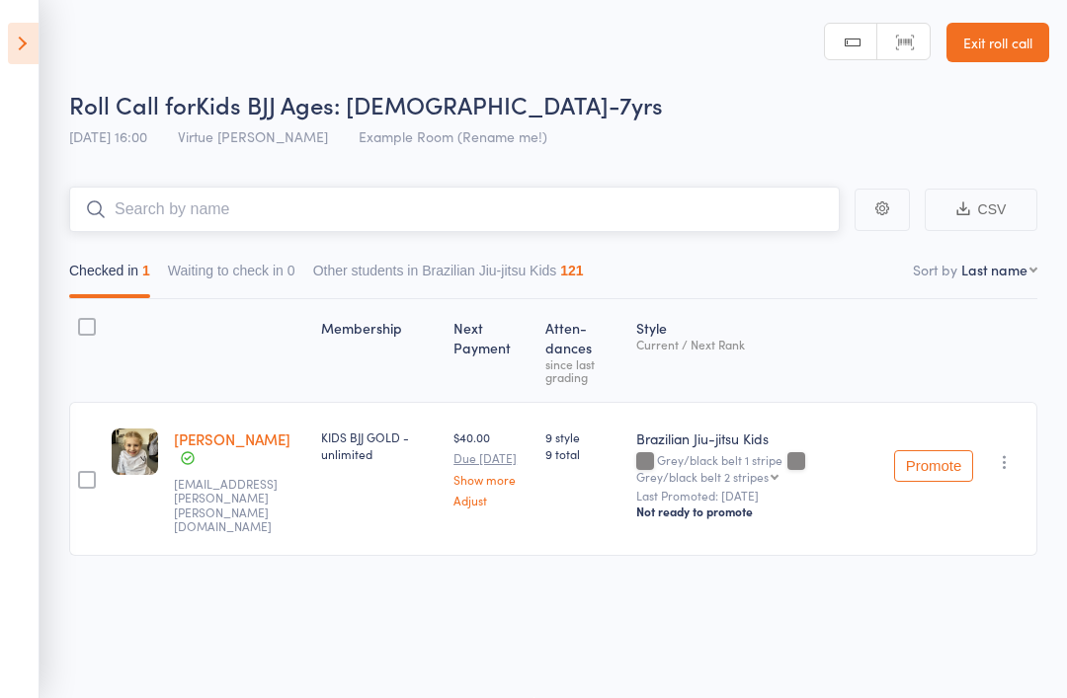
click at [180, 190] on input "search" at bounding box center [454, 209] width 771 height 45
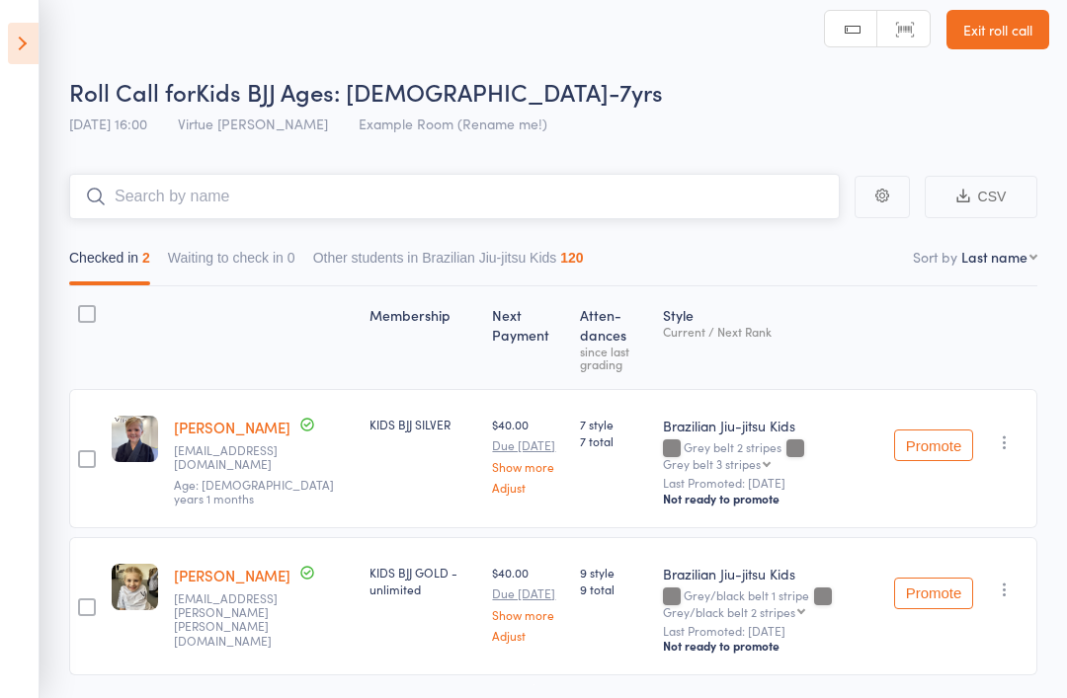
click at [147, 187] on input "search" at bounding box center [454, 196] width 771 height 45
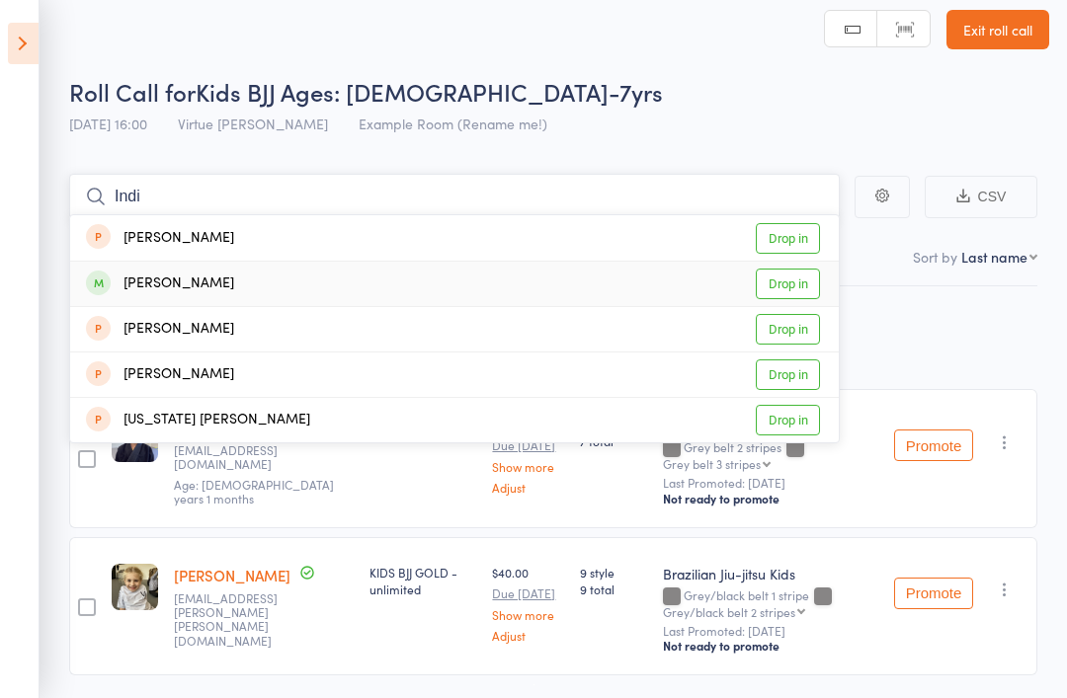
type input "Indi"
click at [149, 277] on div "Indi Borges" at bounding box center [160, 284] width 148 height 23
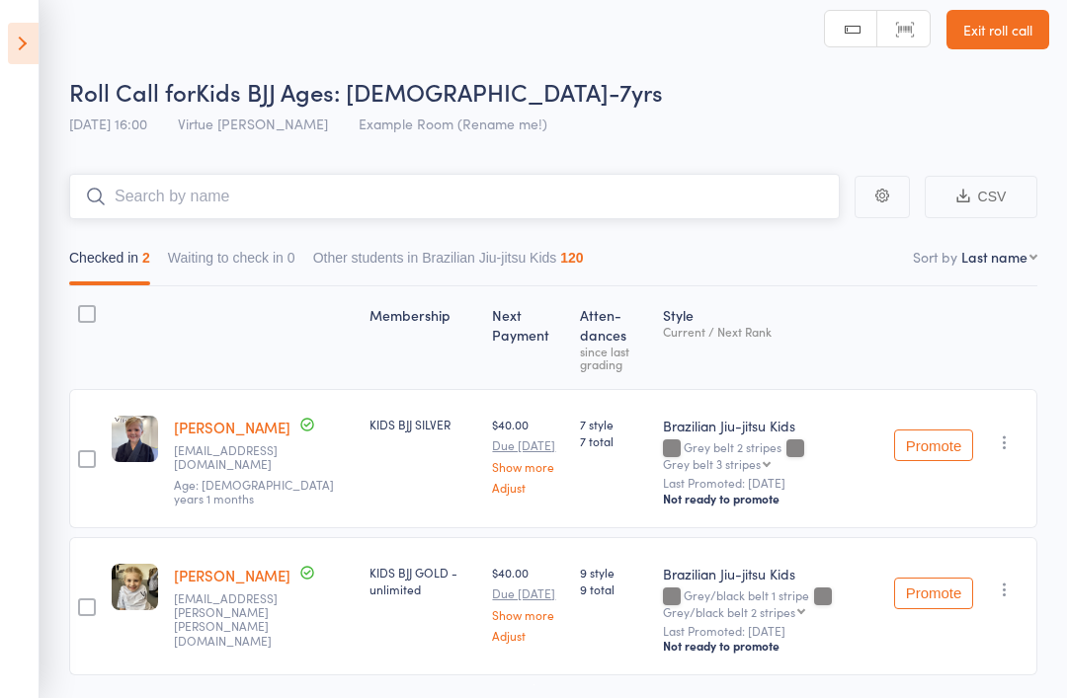
click at [156, 183] on input "search" at bounding box center [454, 196] width 771 height 45
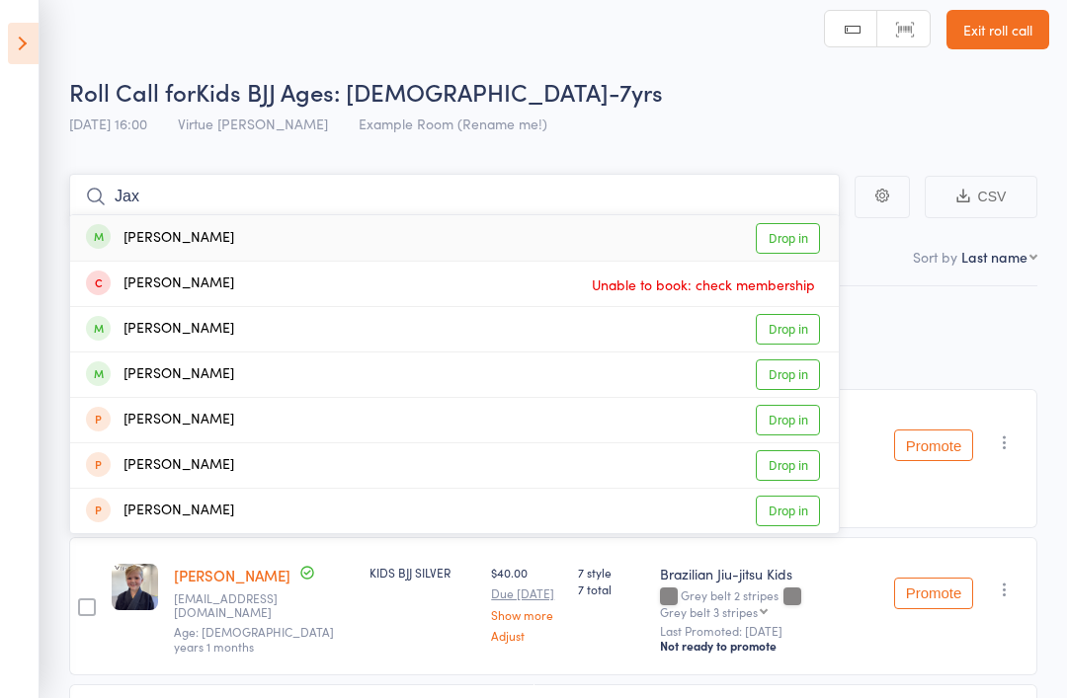
type input "Jax"
click at [141, 232] on div "Jax Wilson" at bounding box center [160, 238] width 148 height 23
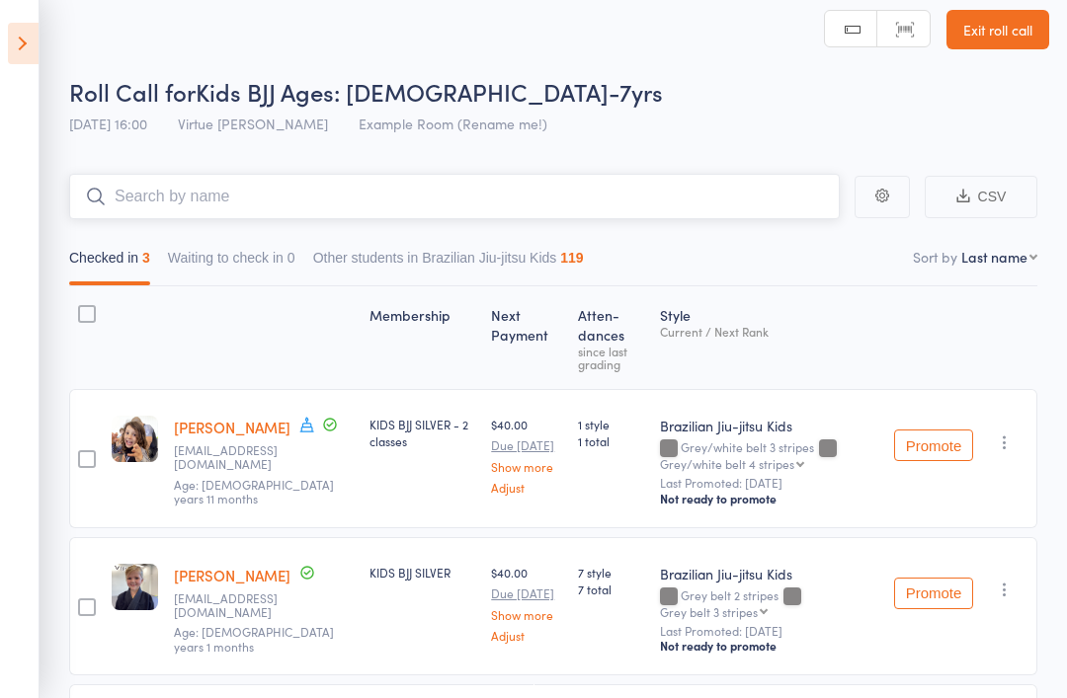
click at [160, 198] on input "search" at bounding box center [454, 196] width 771 height 45
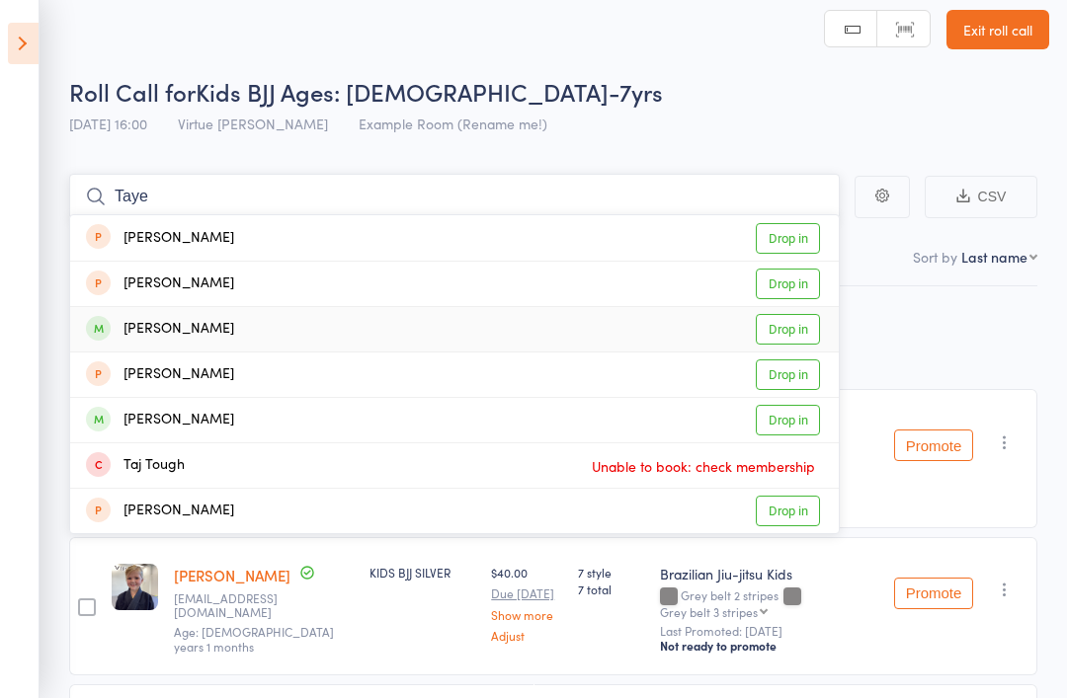
type input "Taye"
click at [141, 331] on div "Taye Moyle" at bounding box center [160, 329] width 148 height 23
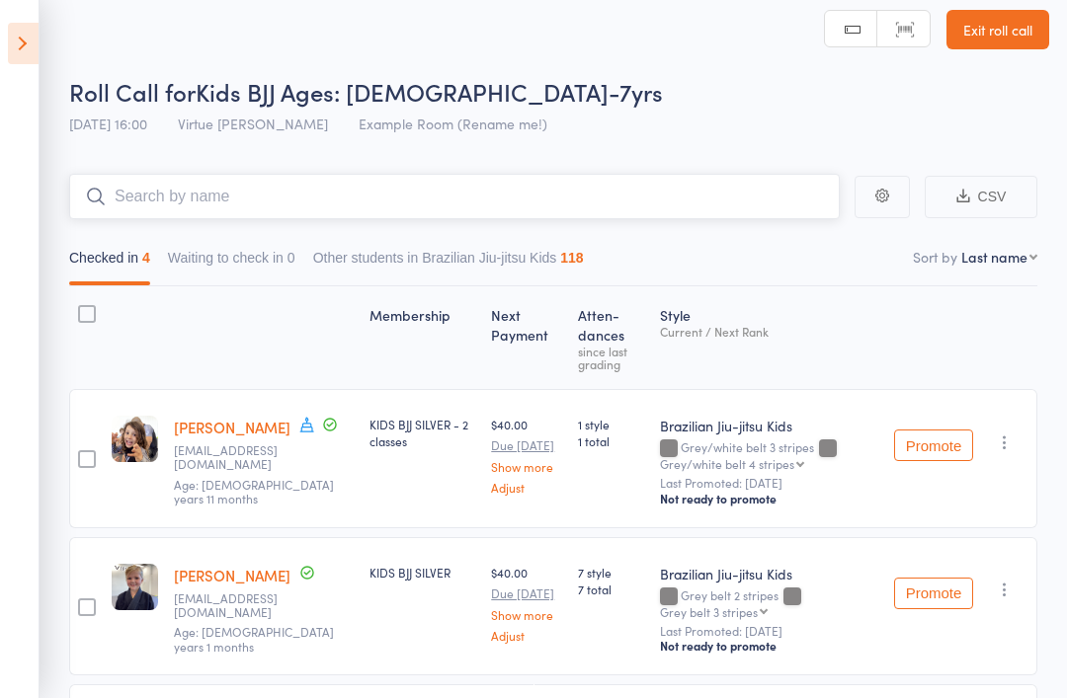
click at [149, 204] on input "search" at bounding box center [454, 196] width 771 height 45
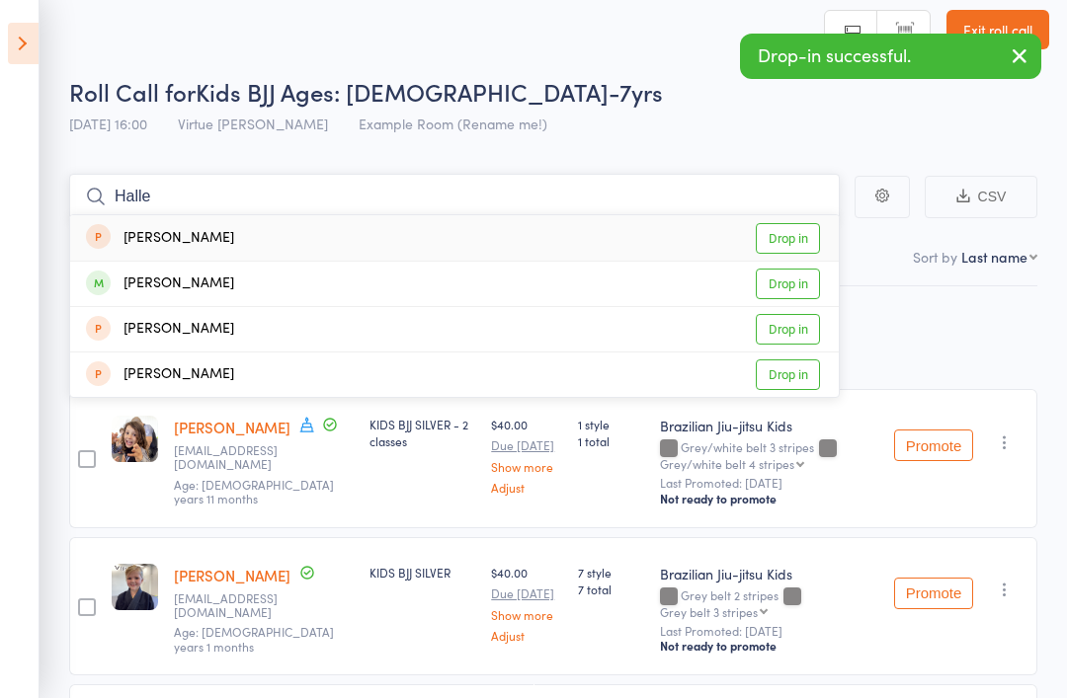
type input "Halle"
click at [145, 274] on div "Halle Kelly" at bounding box center [160, 284] width 148 height 23
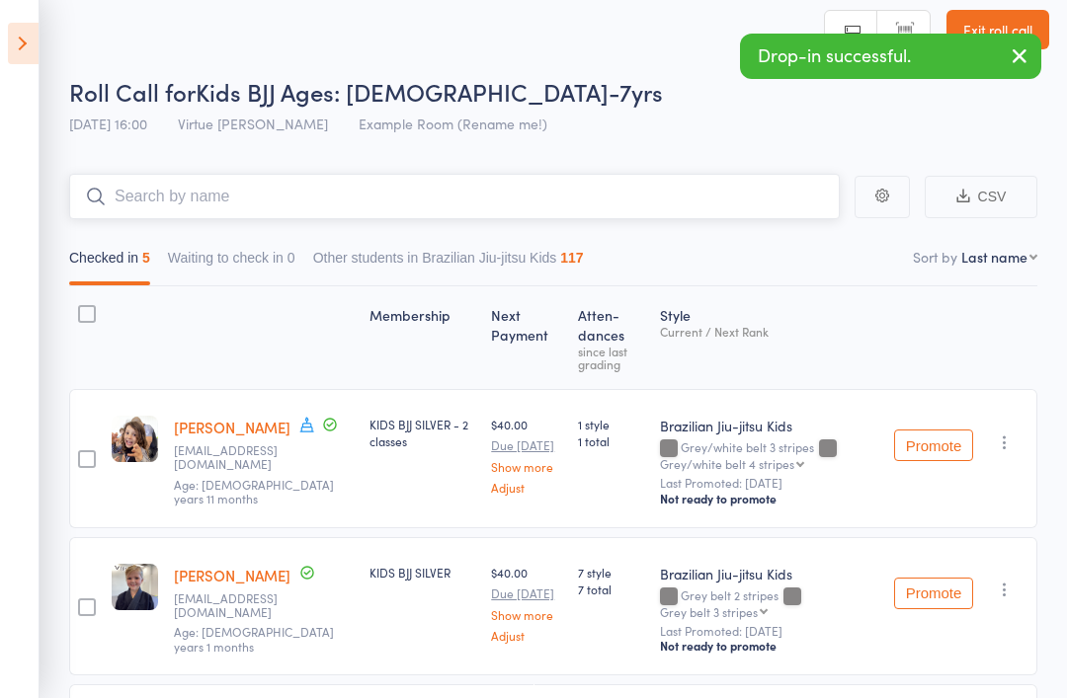
click at [151, 192] on input "search" at bounding box center [454, 196] width 771 height 45
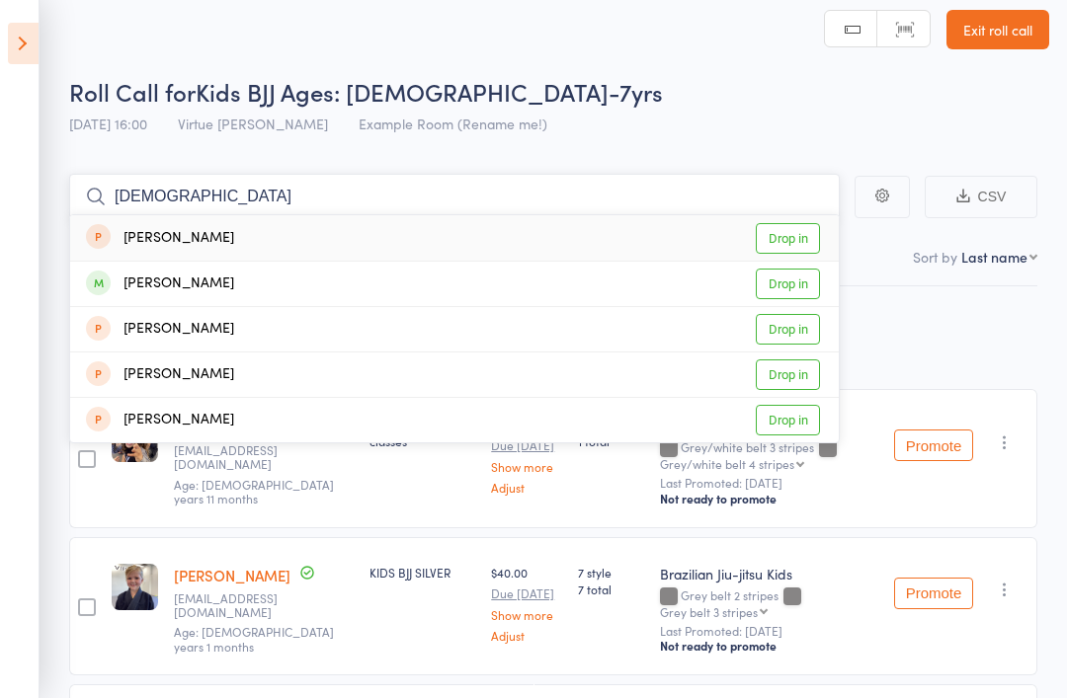
type input "Jerah"
click at [150, 285] on div "Jerah Michel" at bounding box center [160, 284] width 148 height 23
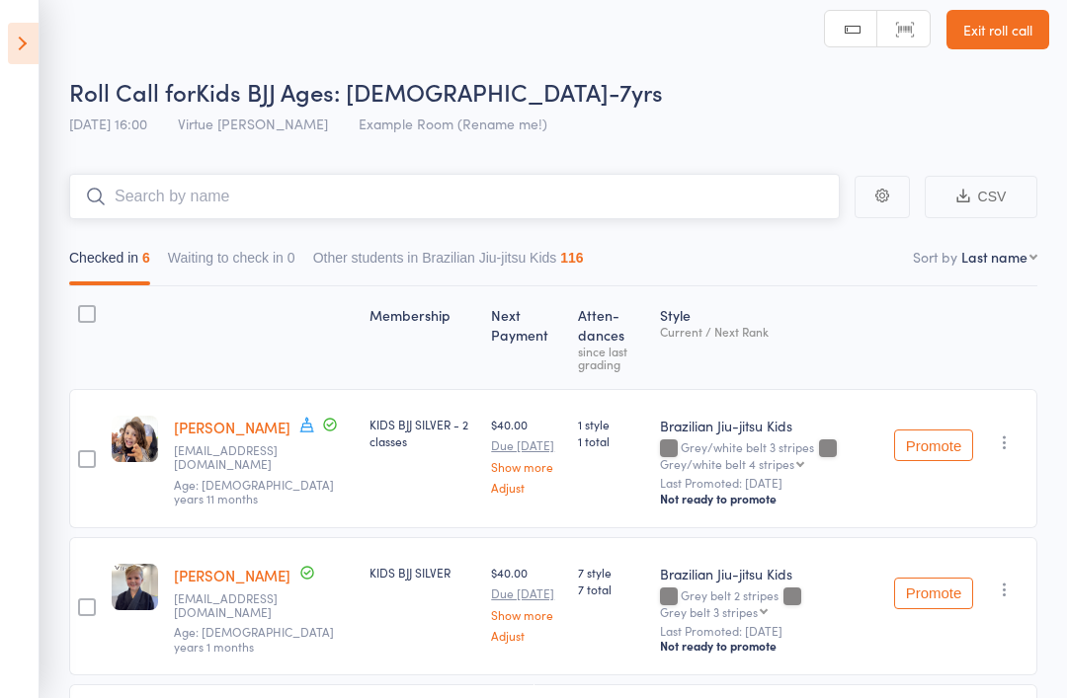
click at [159, 192] on input "search" at bounding box center [454, 196] width 771 height 45
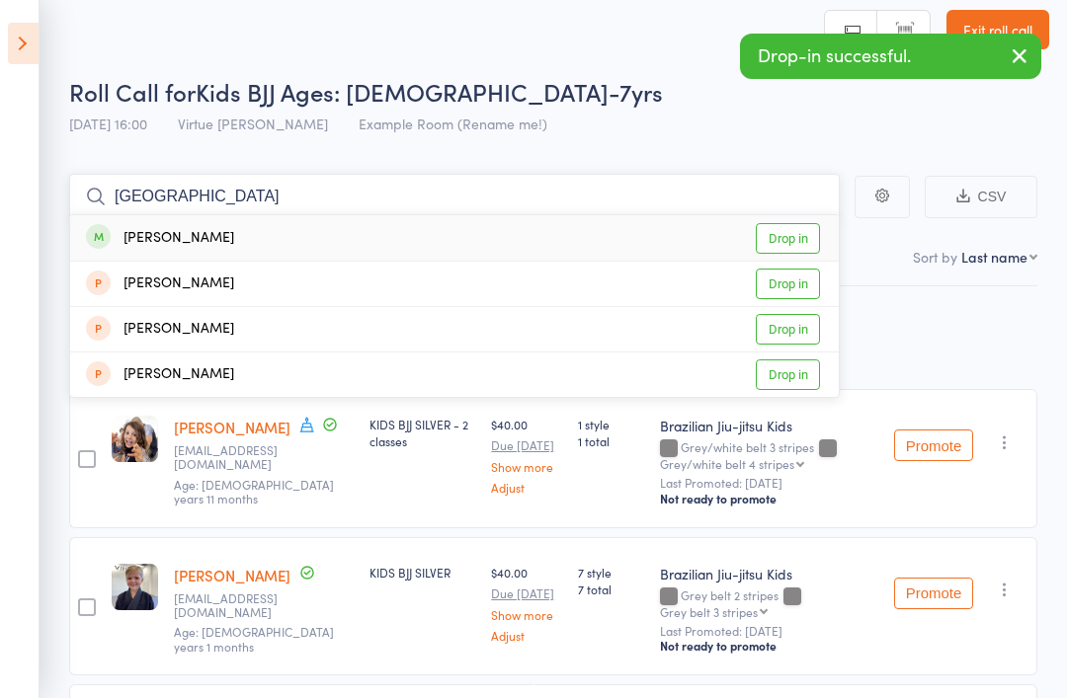
type input "Sydney"
click at [148, 230] on div "Sydney Murrell" at bounding box center [160, 238] width 148 height 23
click at [150, 206] on input "search" at bounding box center [454, 196] width 771 height 45
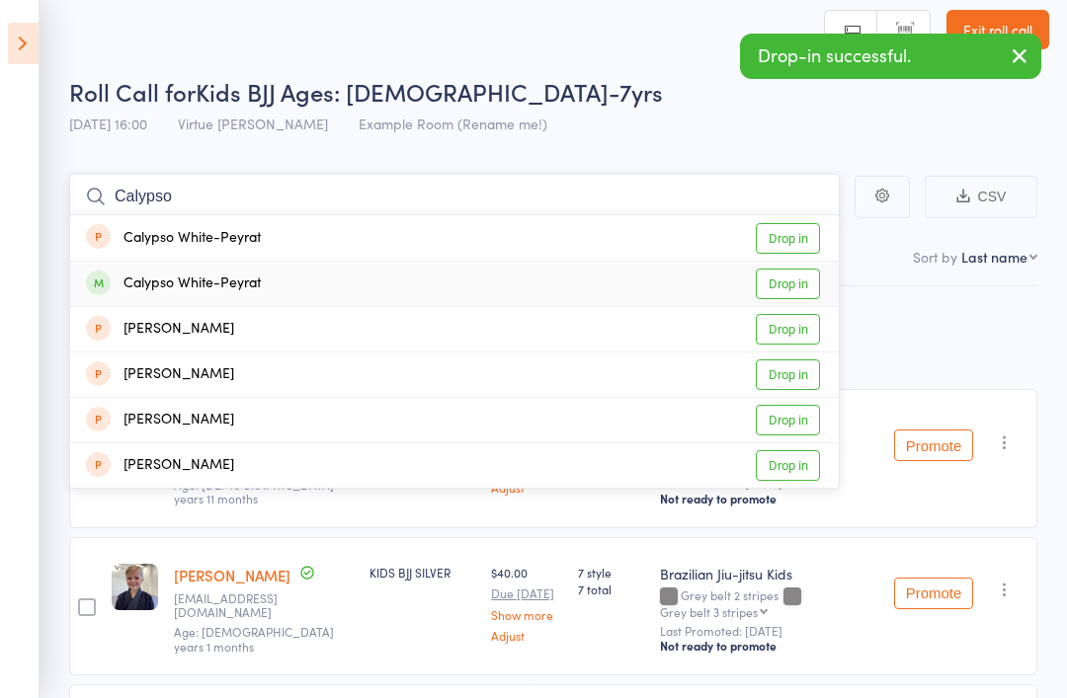
type input "Calypso"
click at [162, 283] on div "Calypso White-Peyrat" at bounding box center [173, 284] width 175 height 23
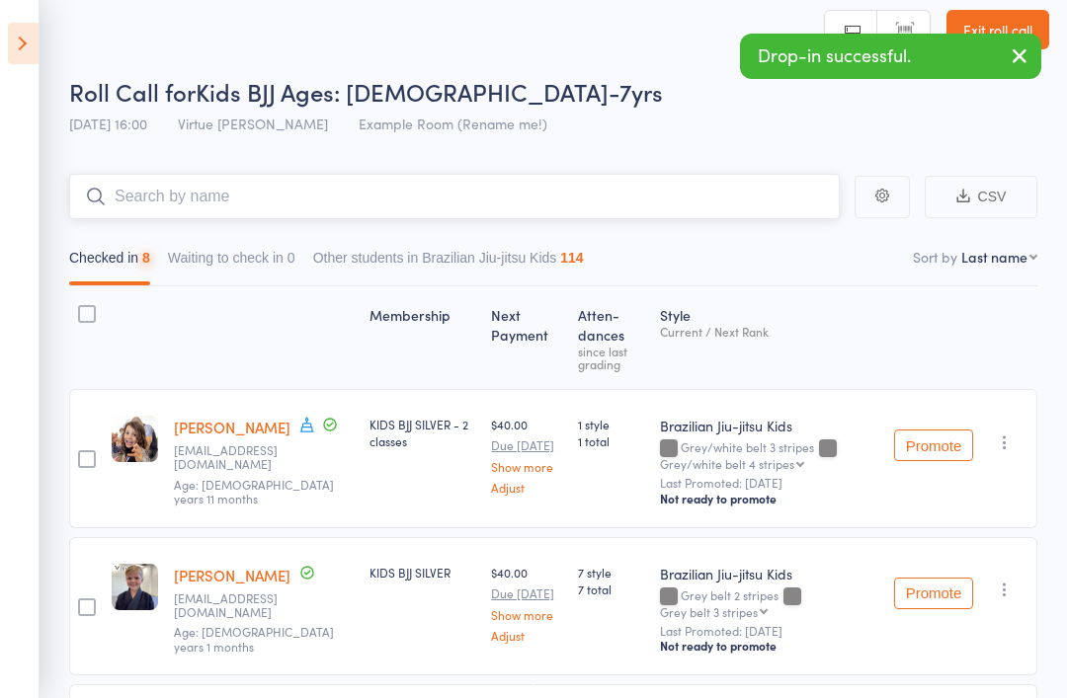
click at [182, 198] on input "search" at bounding box center [454, 196] width 771 height 45
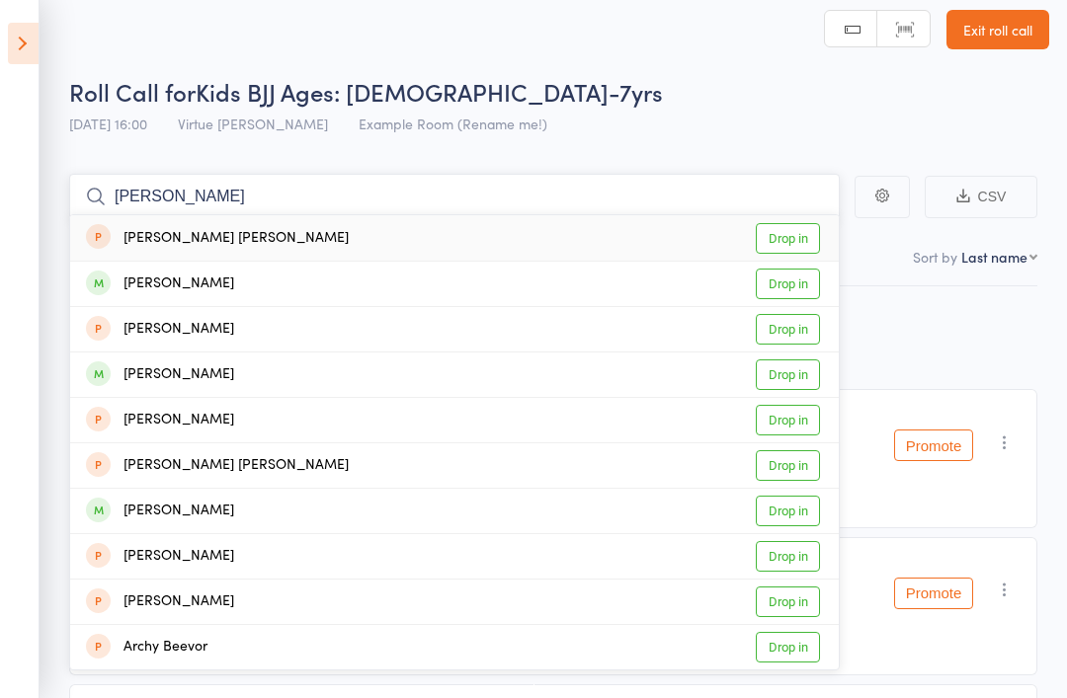
type input "Archer"
click at [144, 287] on div "Archer Addison" at bounding box center [160, 284] width 148 height 23
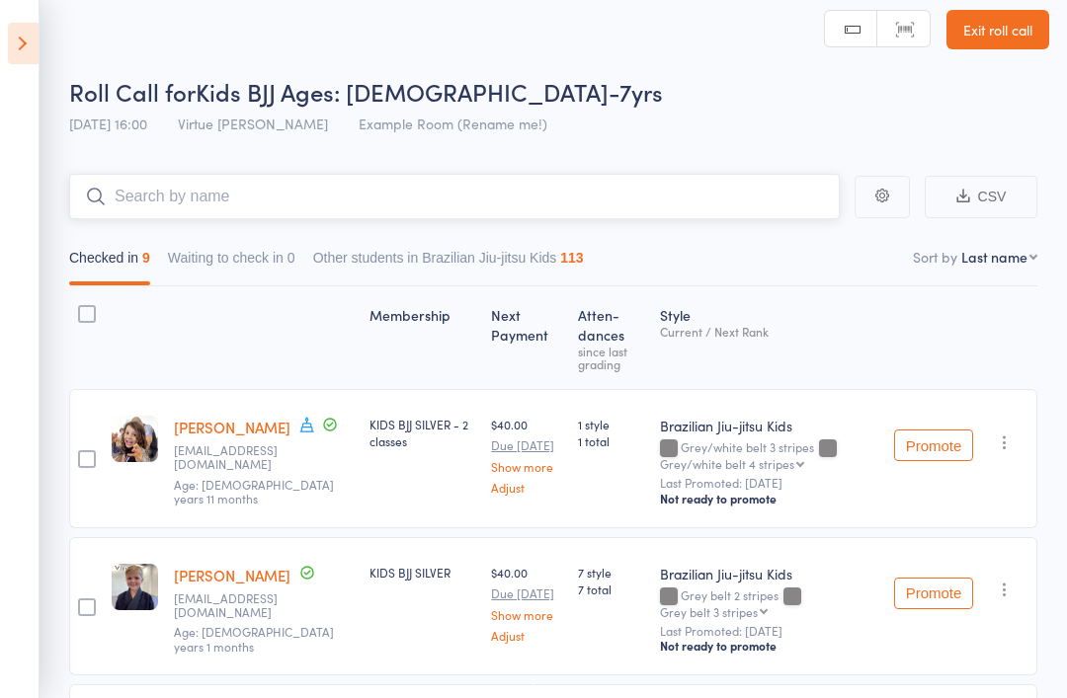
click at [147, 201] on input "search" at bounding box center [454, 196] width 771 height 45
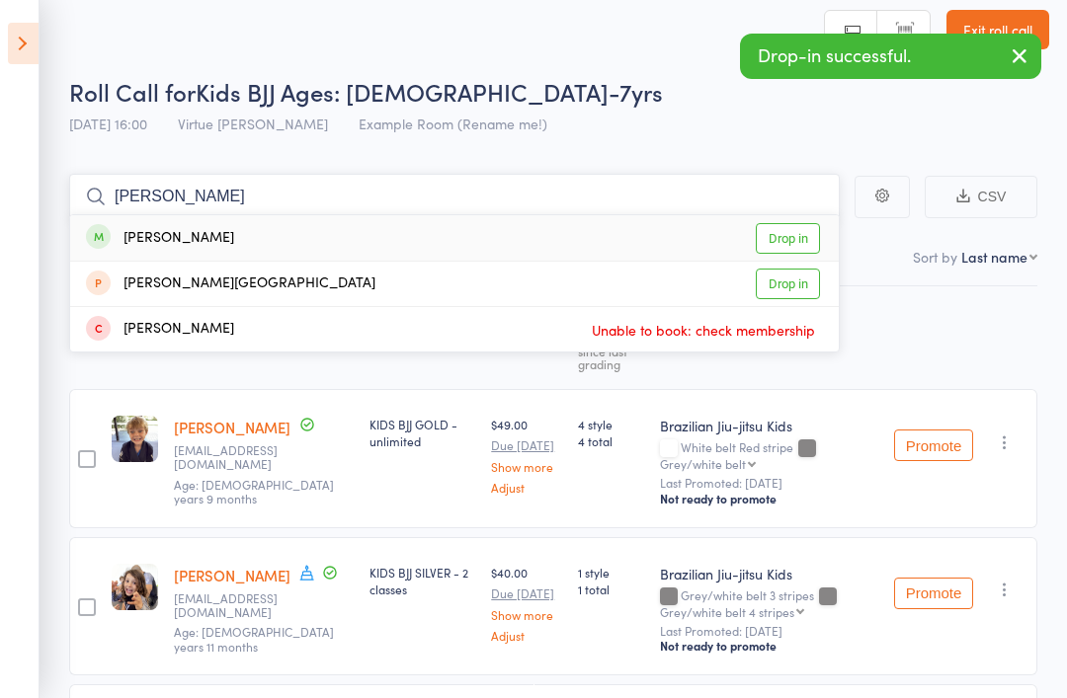
type input "Aida"
click at [151, 232] on div "Aida Gohl" at bounding box center [160, 238] width 148 height 23
click at [152, 190] on input "search" at bounding box center [454, 196] width 771 height 45
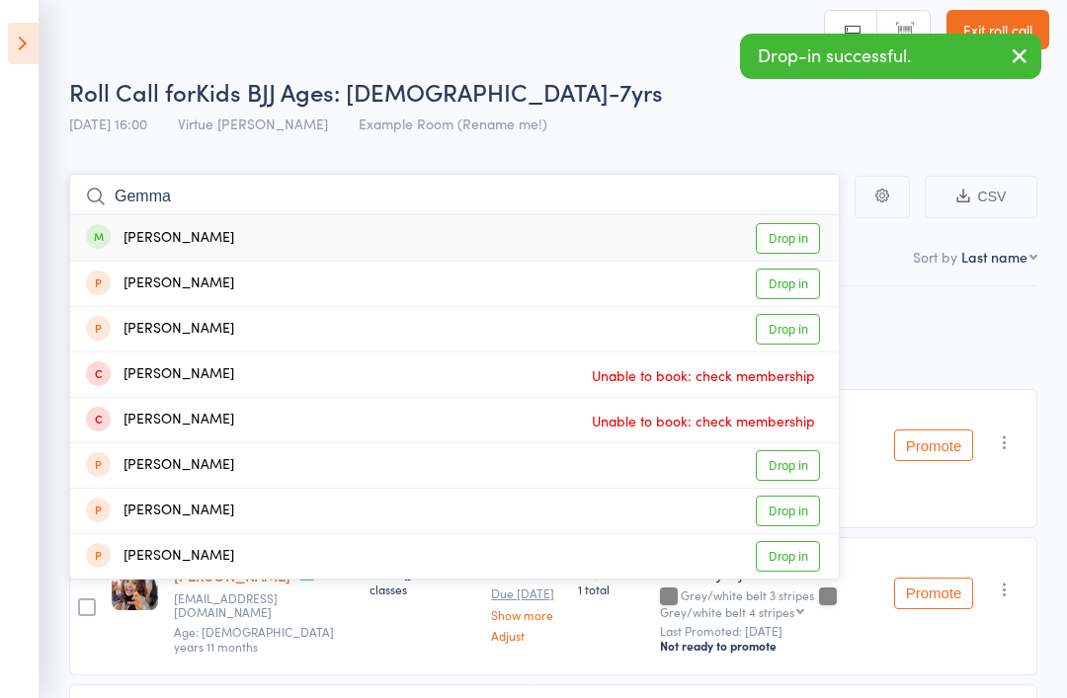
type input "Gemma"
click at [140, 229] on div "Gemma Gohl" at bounding box center [160, 238] width 148 height 23
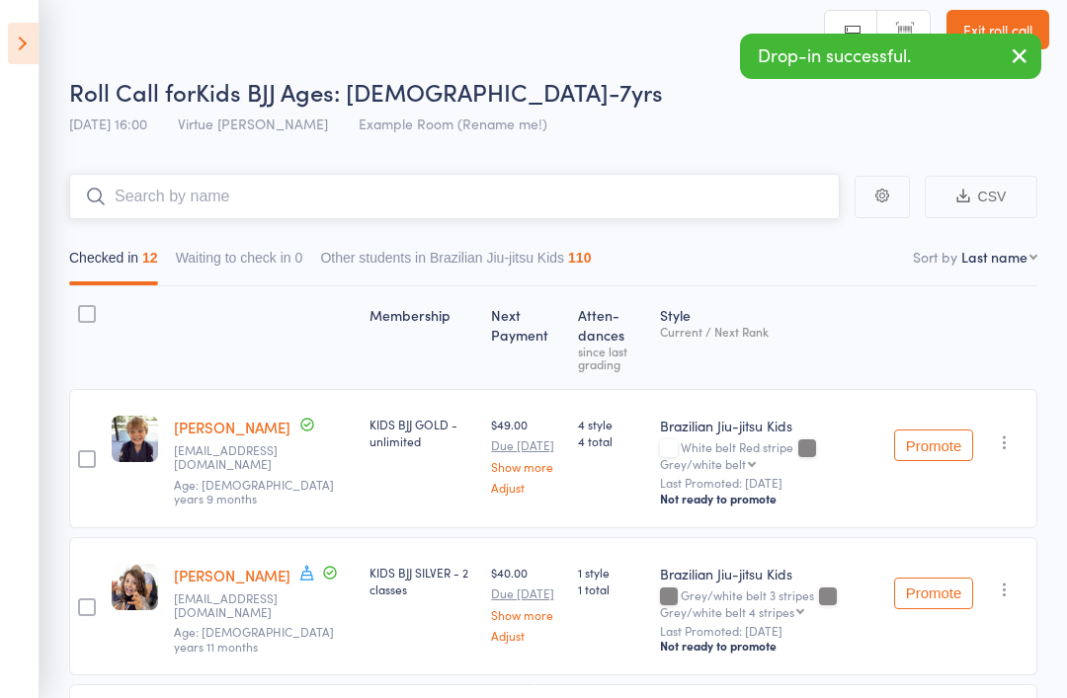
click at [815, 190] on input "search" at bounding box center [454, 196] width 771 height 45
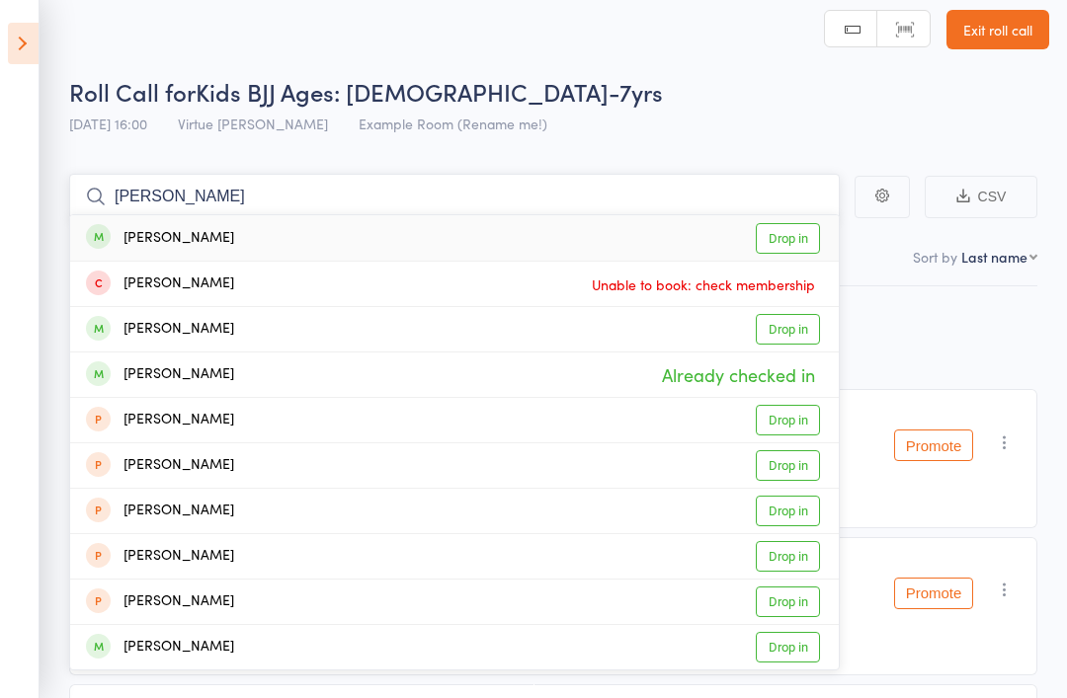
type input "J"
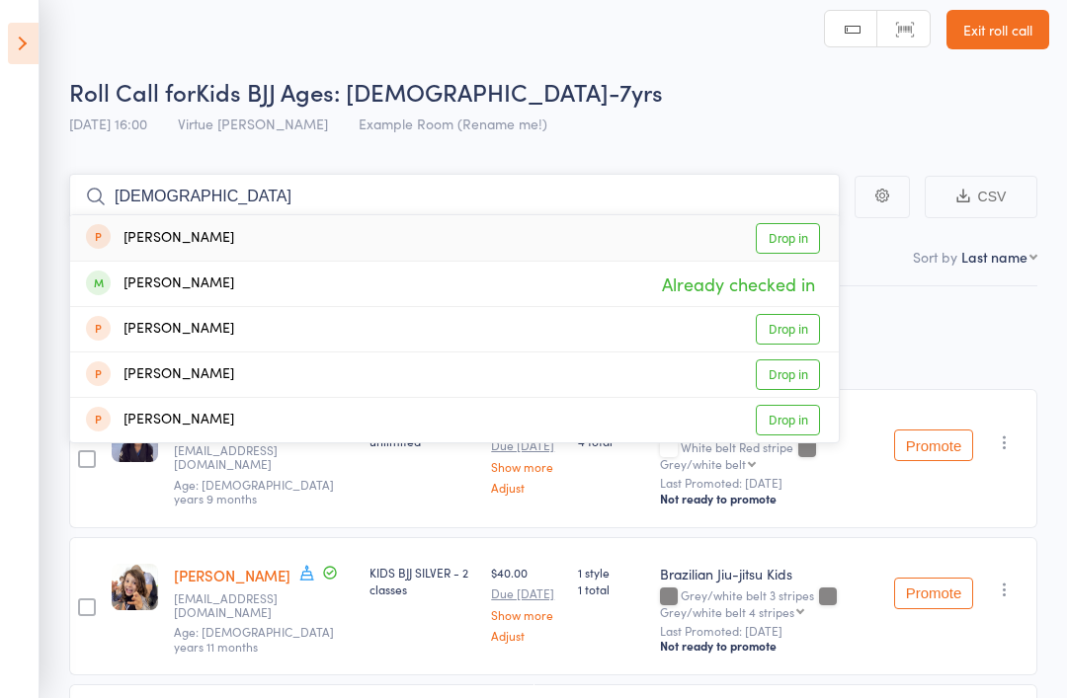
click at [723, 204] on input "Jerah" at bounding box center [454, 196] width 771 height 45
type input "J"
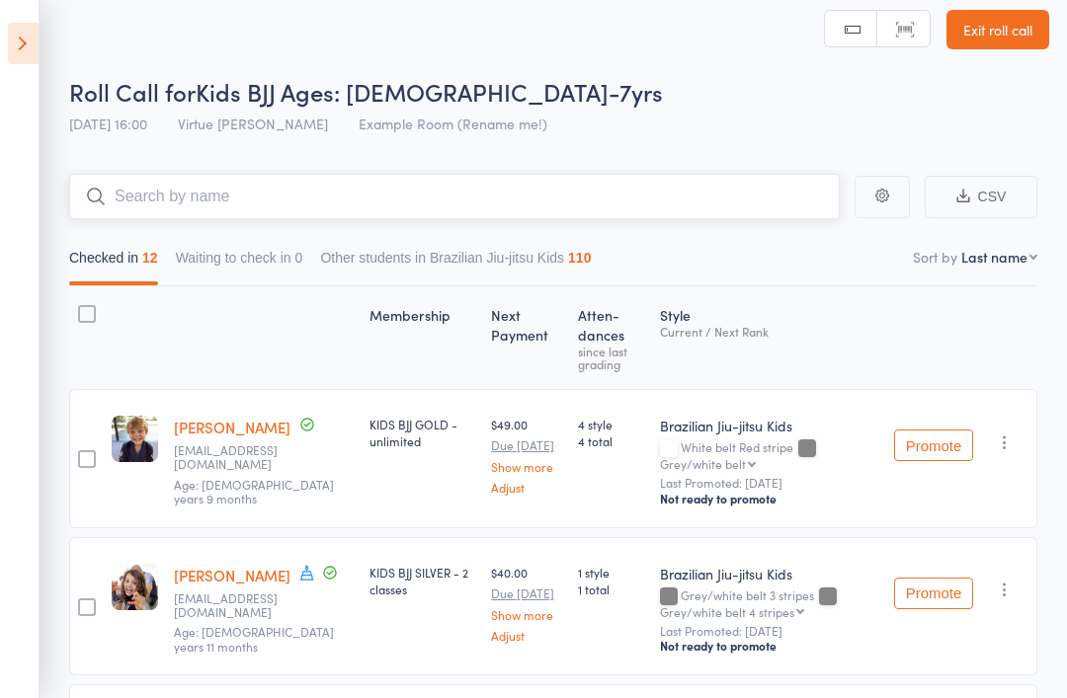
click at [643, 213] on input "search" at bounding box center [454, 196] width 771 height 45
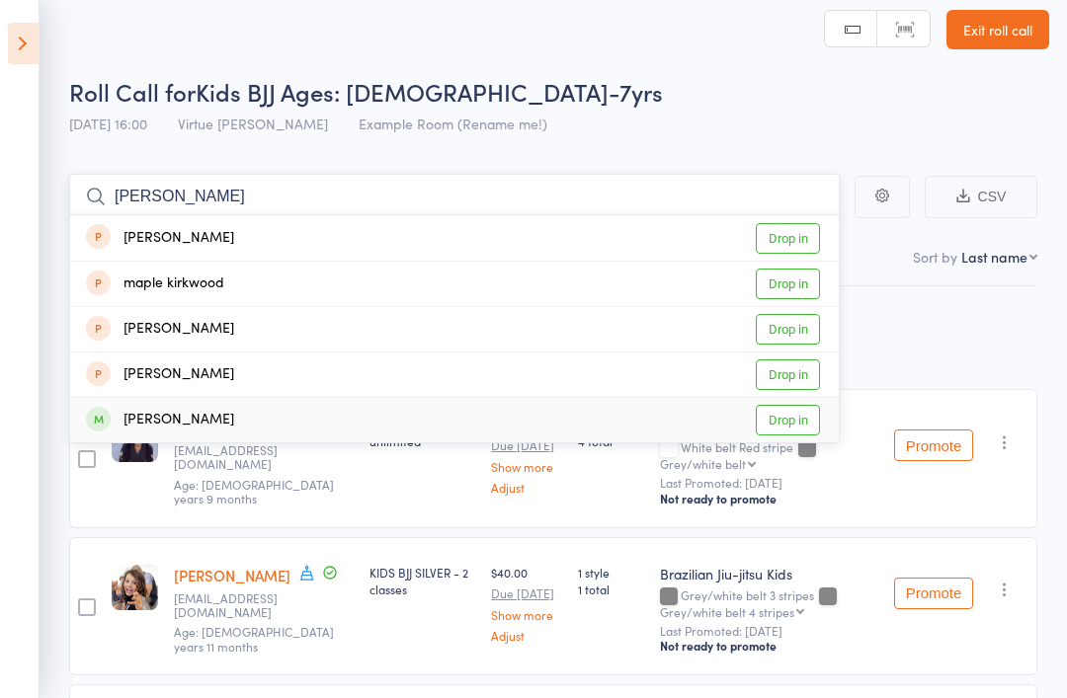
type input "Mable"
click at [805, 419] on link "Drop in" at bounding box center [788, 420] width 64 height 31
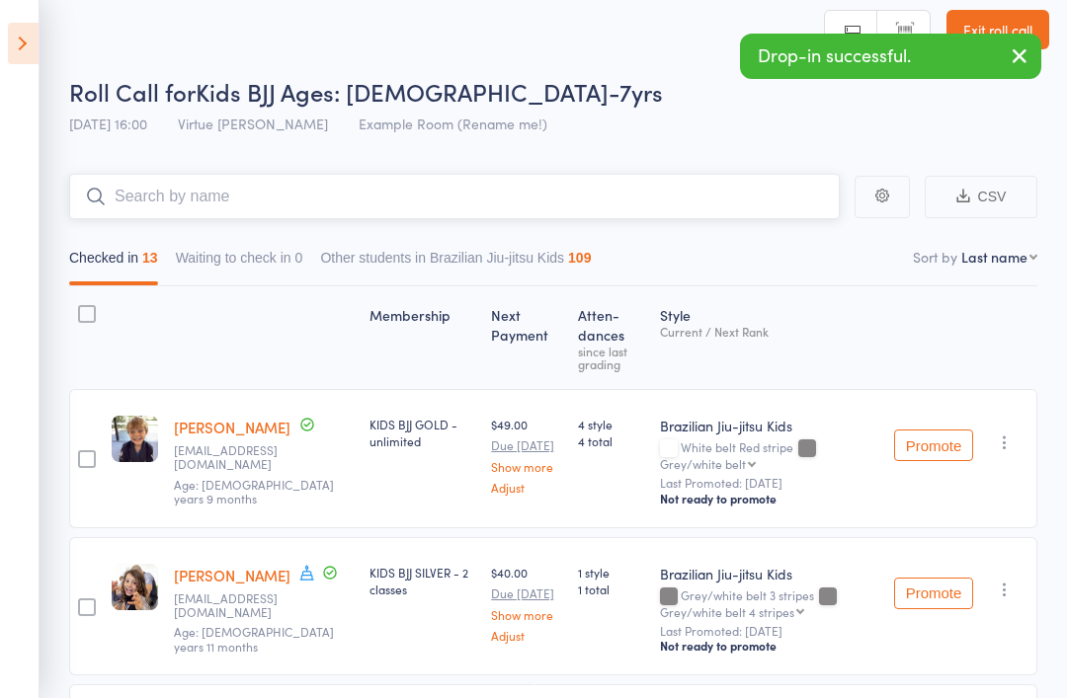
click at [493, 200] on input "search" at bounding box center [454, 196] width 771 height 45
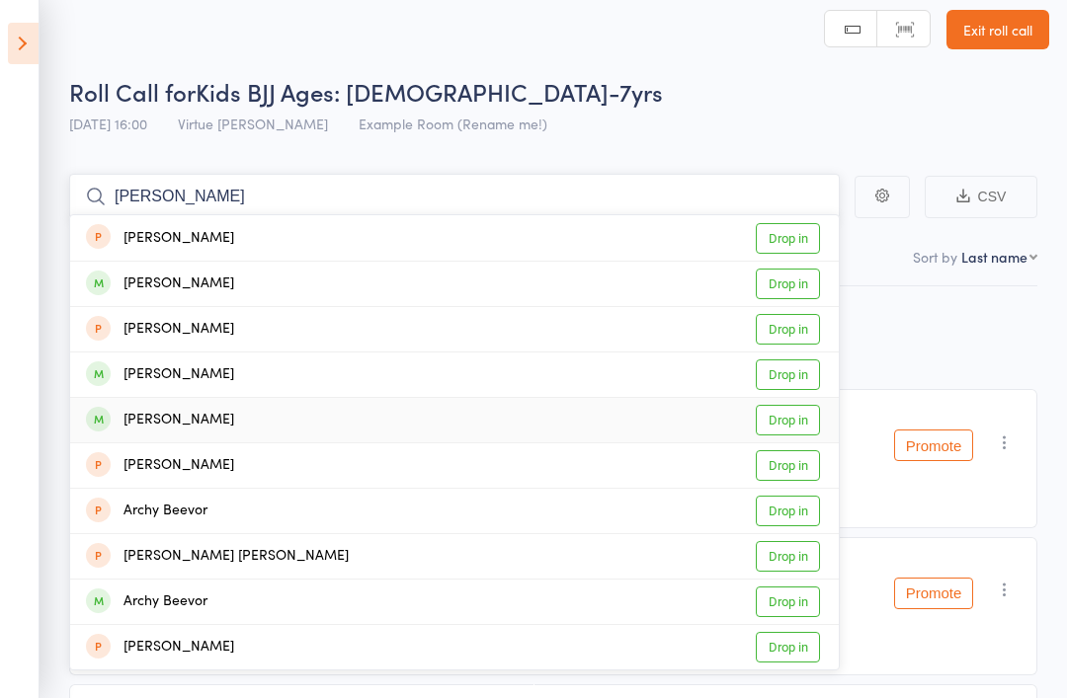
type input "Archie"
click at [798, 423] on link "Drop in" at bounding box center [788, 420] width 64 height 31
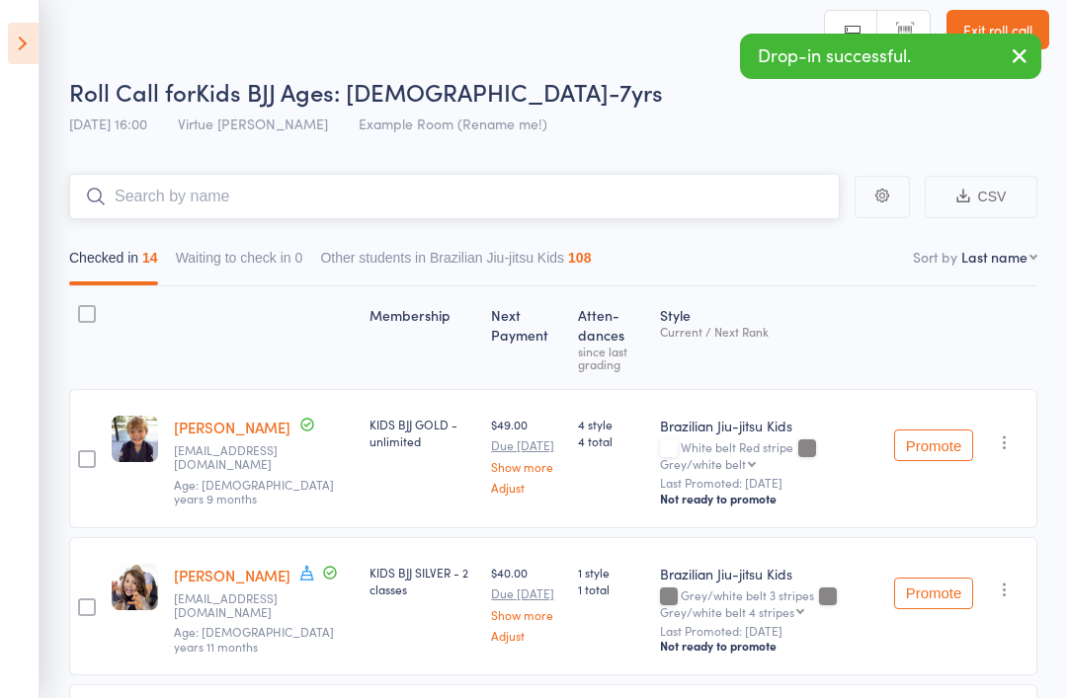
click at [455, 189] on input "search" at bounding box center [454, 196] width 771 height 45
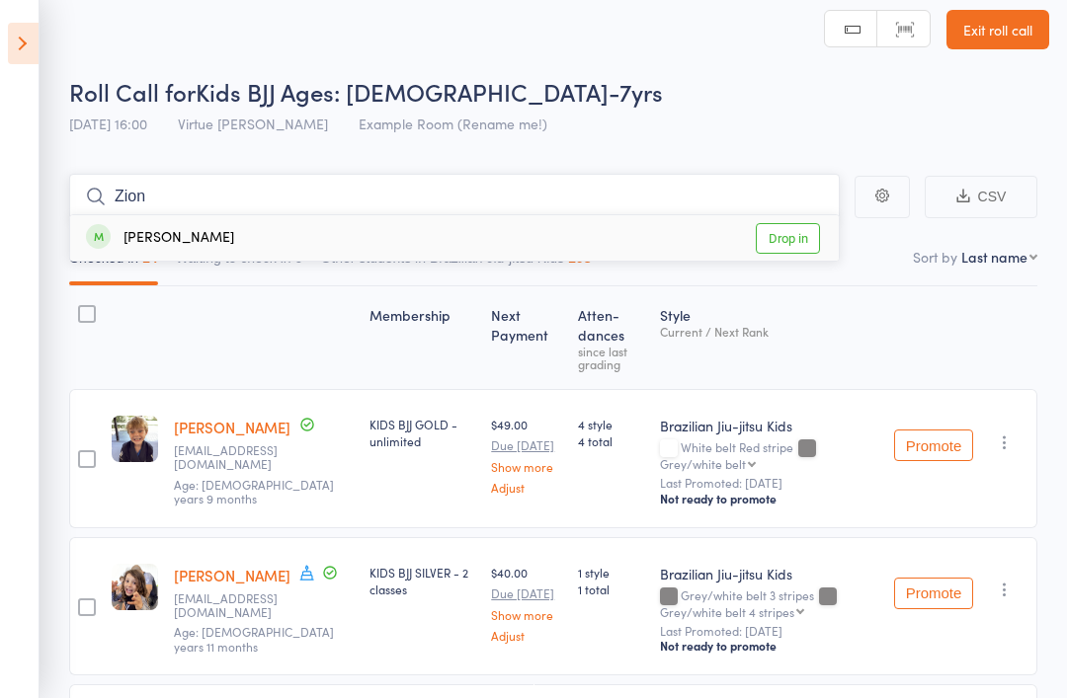
type input "Zion"
click at [797, 246] on link "Drop in" at bounding box center [788, 238] width 64 height 31
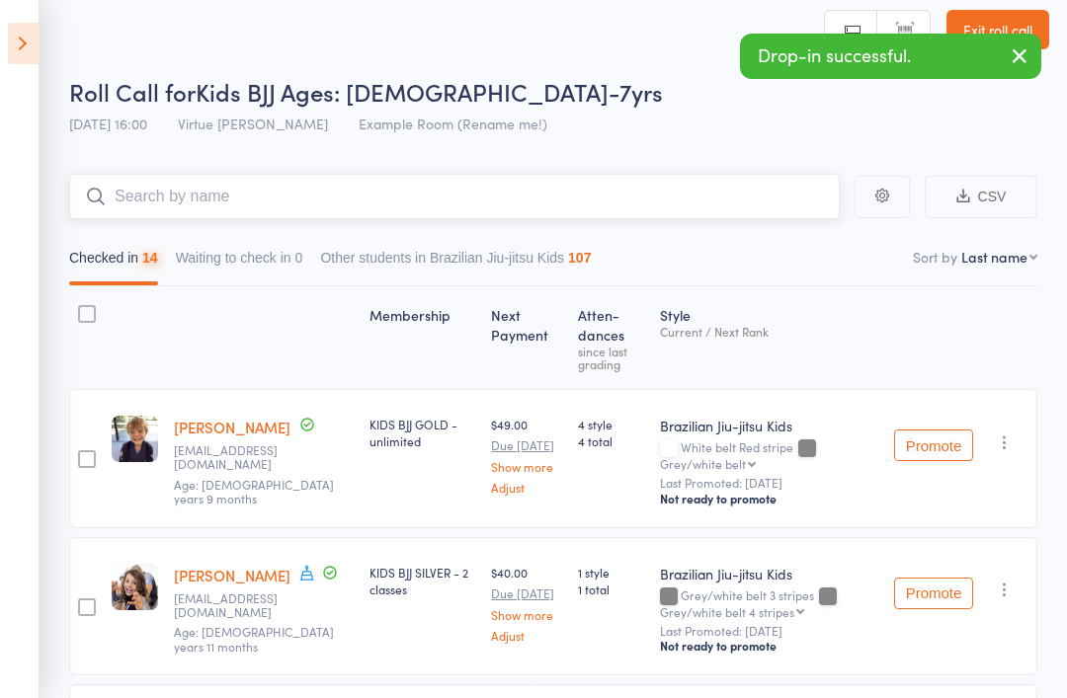
click at [565, 199] on input "search" at bounding box center [454, 196] width 771 height 45
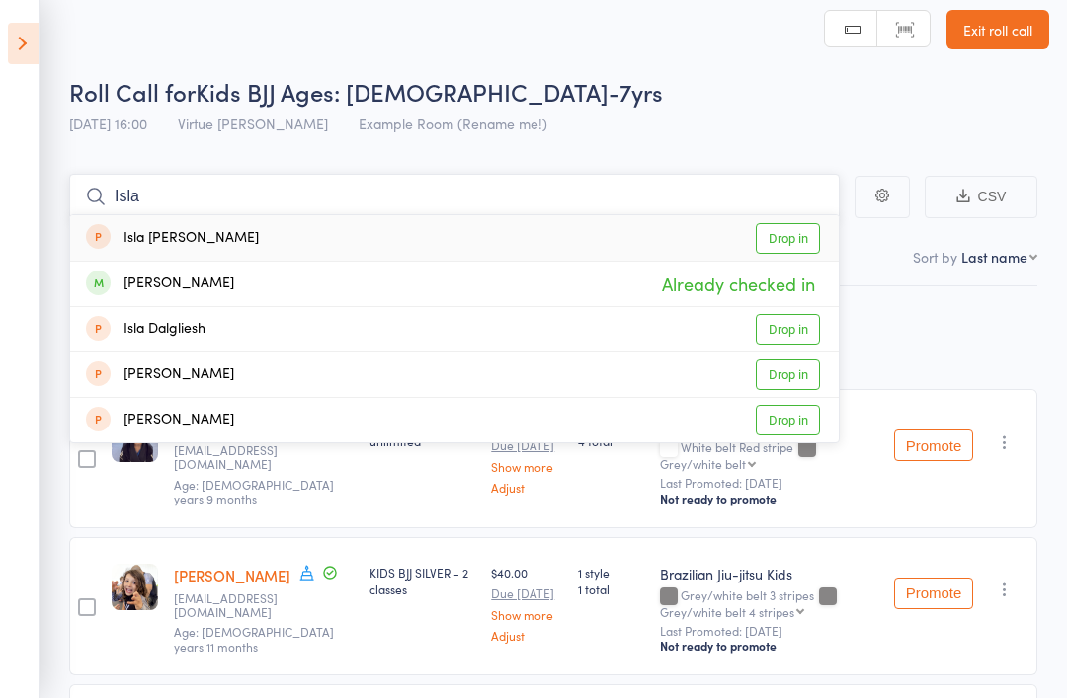
click at [683, 204] on input "Isla" at bounding box center [454, 196] width 771 height 45
type input "I"
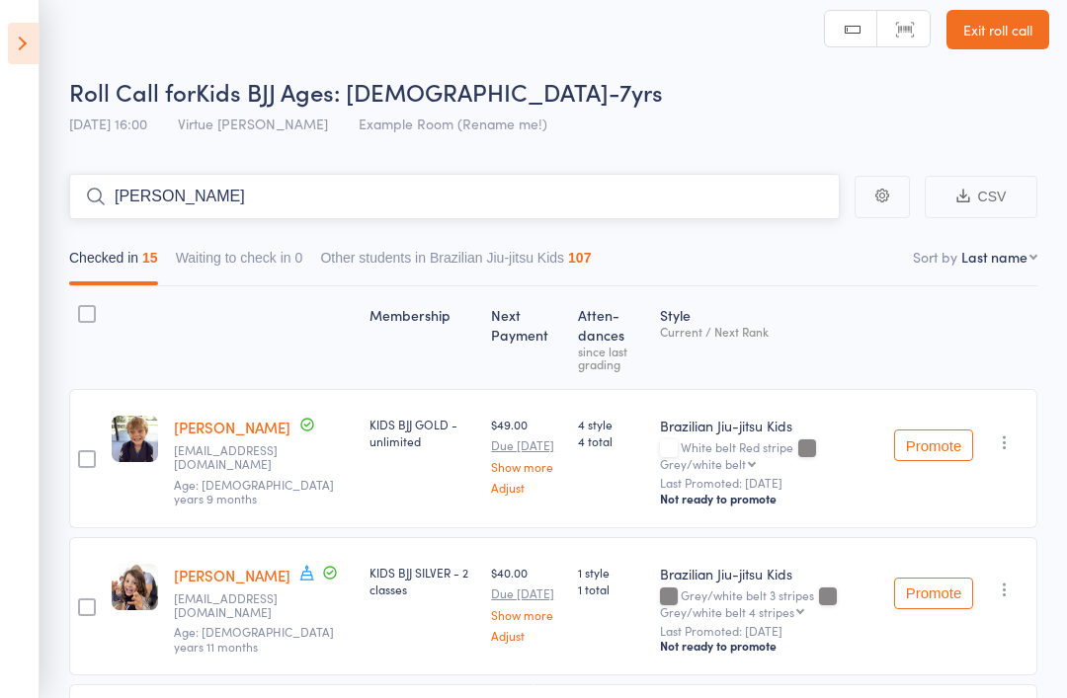
click at [635, 209] on input "Gracie" at bounding box center [454, 196] width 771 height 45
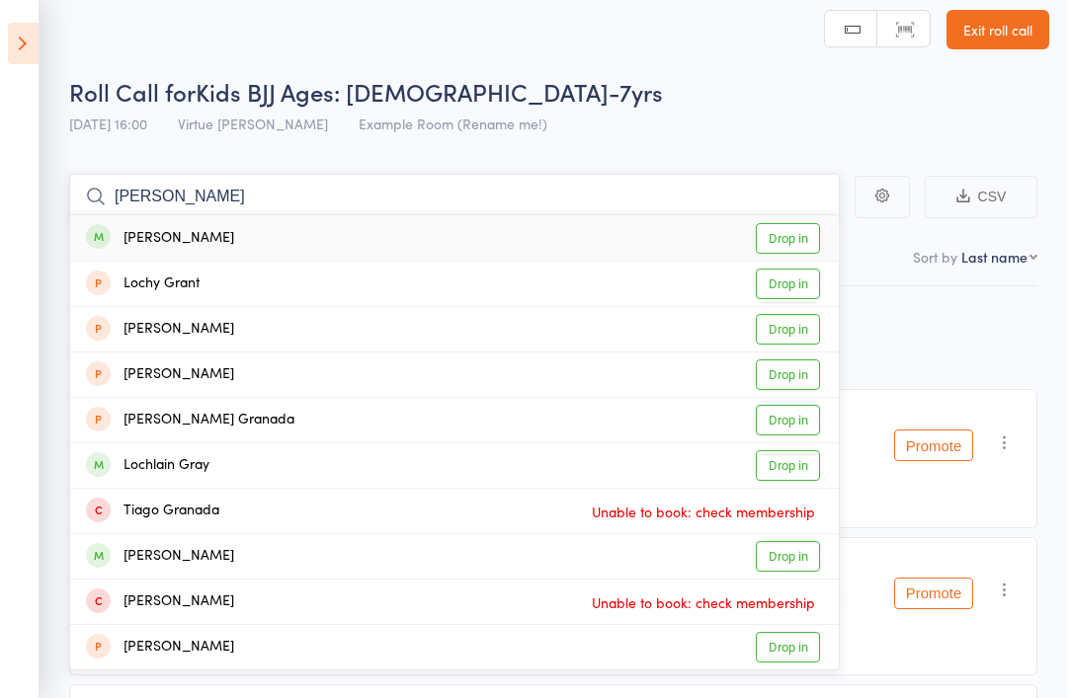
type input "Graci"
click at [816, 246] on link "Drop in" at bounding box center [788, 238] width 64 height 31
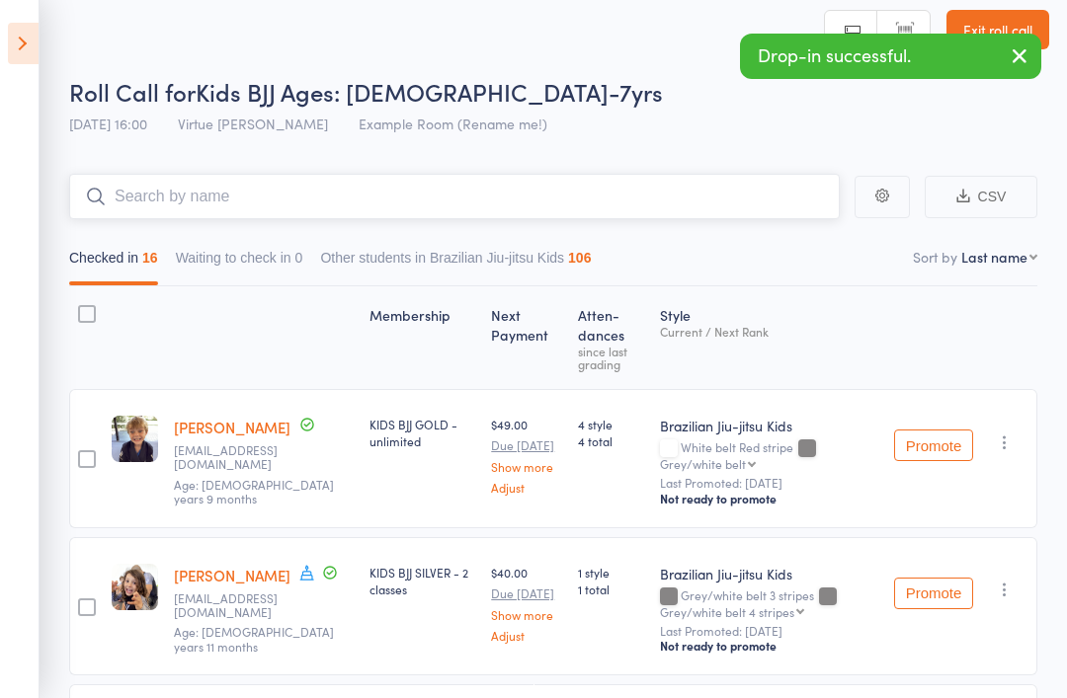
click at [506, 199] on input "search" at bounding box center [454, 196] width 771 height 45
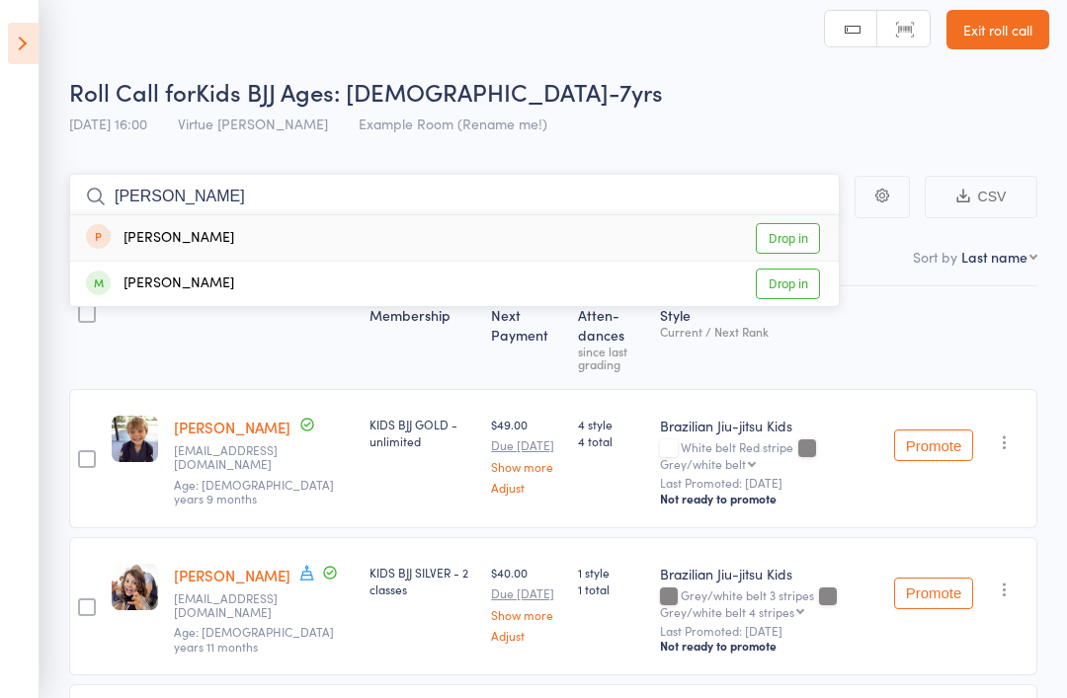
type input "Zev"
click at [780, 270] on link "Drop in" at bounding box center [788, 284] width 64 height 31
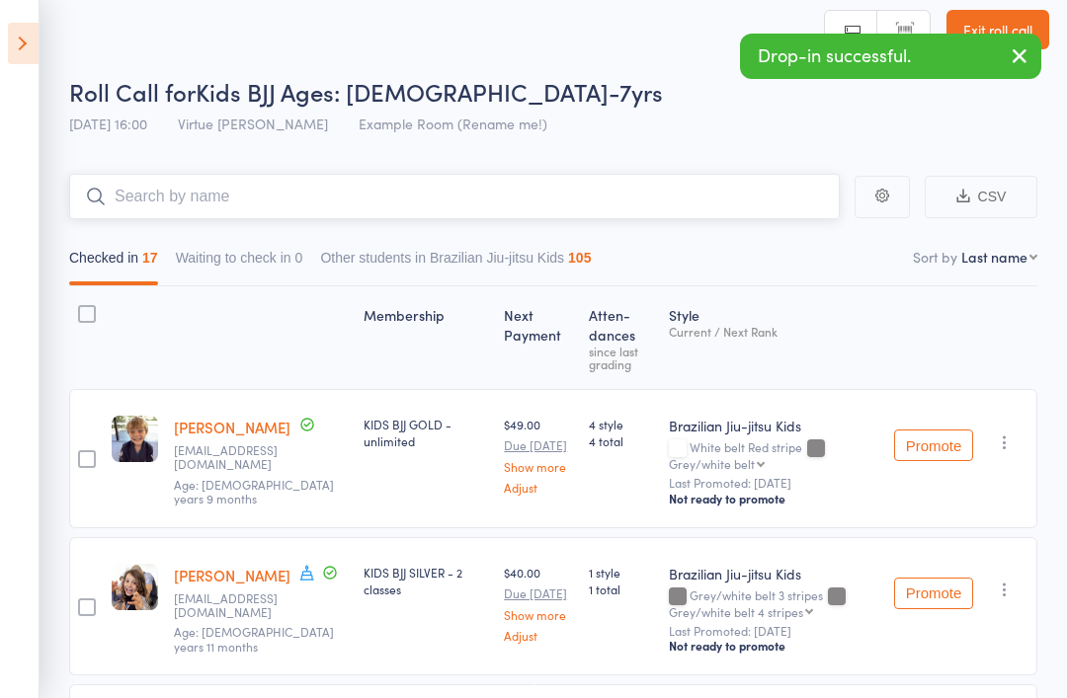
click at [463, 184] on input "search" at bounding box center [454, 196] width 771 height 45
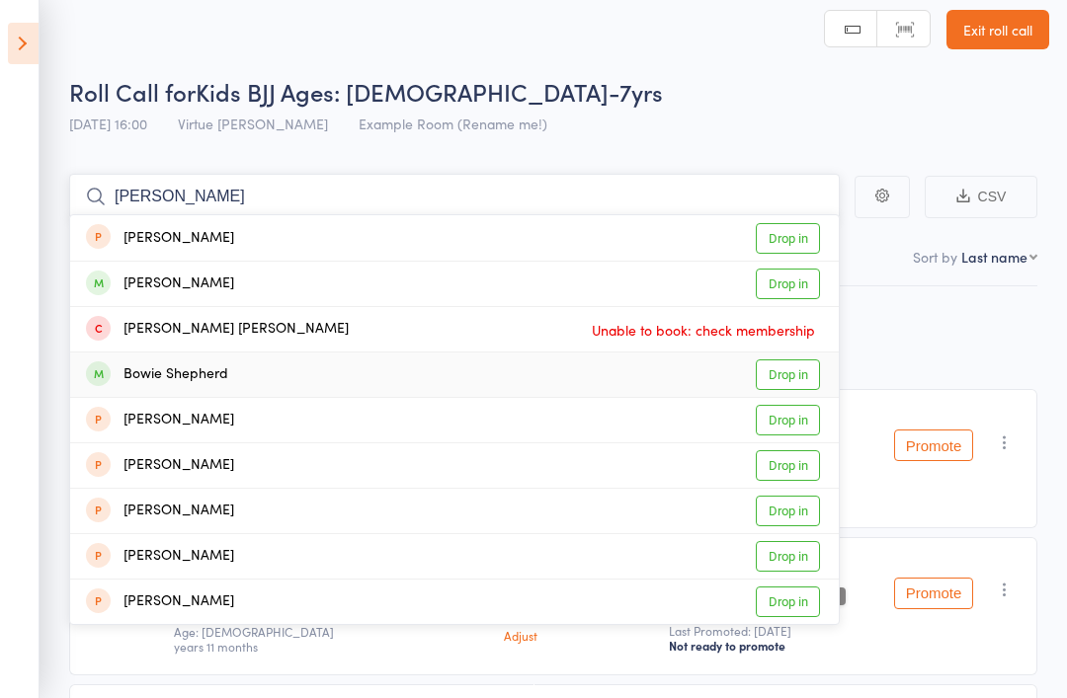
type input "Bowie"
click at [783, 373] on link "Drop in" at bounding box center [788, 375] width 64 height 31
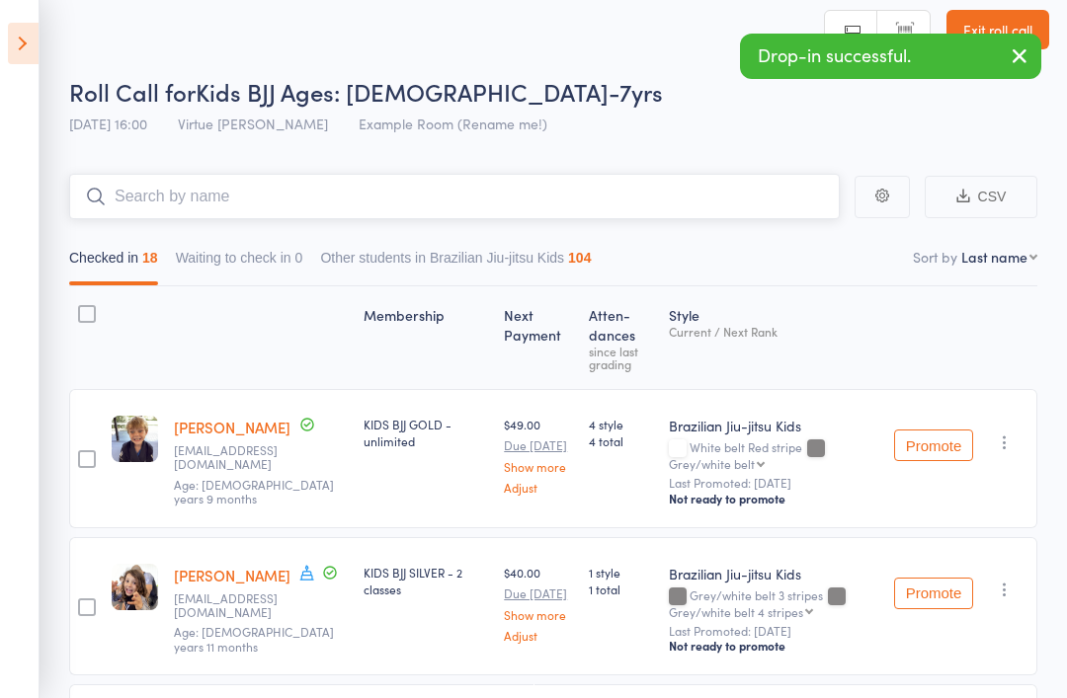
click at [402, 213] on input "search" at bounding box center [454, 196] width 771 height 45
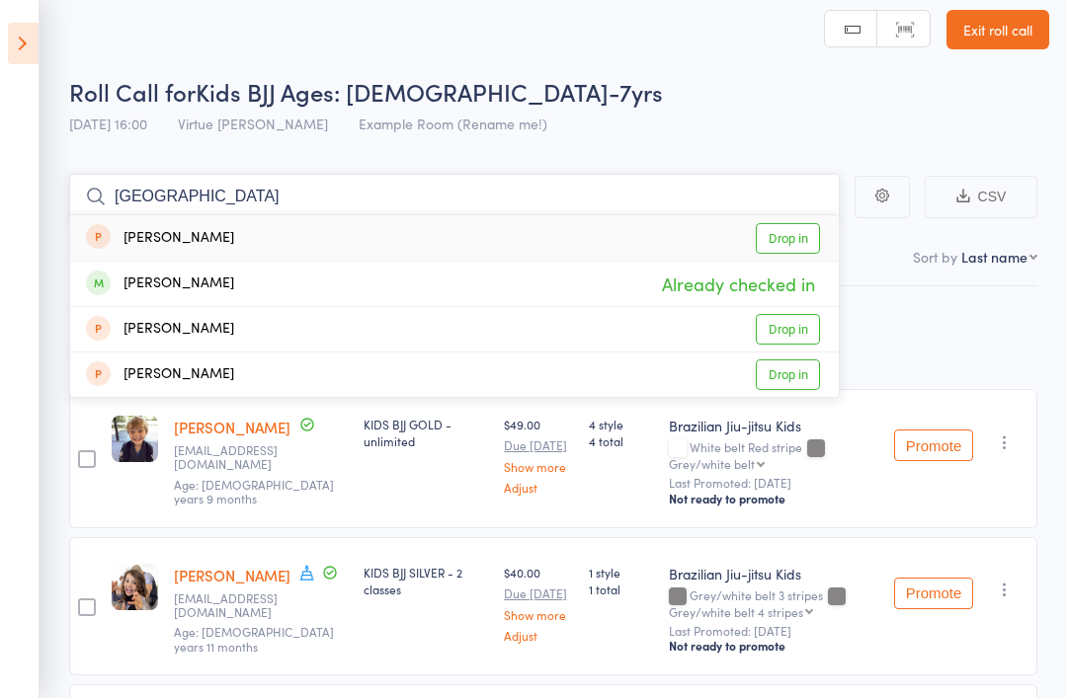
type input "Sydney"
click at [683, 217] on div "Sydney Murrell Drop in" at bounding box center [454, 237] width 769 height 45
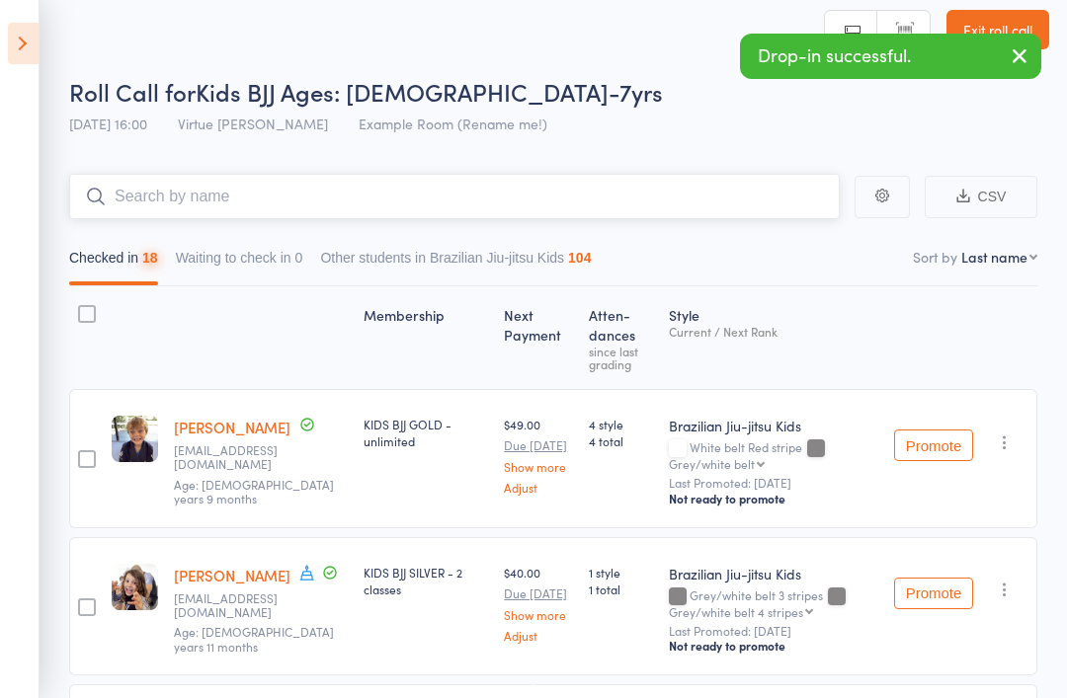
click at [751, 201] on input "search" at bounding box center [454, 196] width 771 height 45
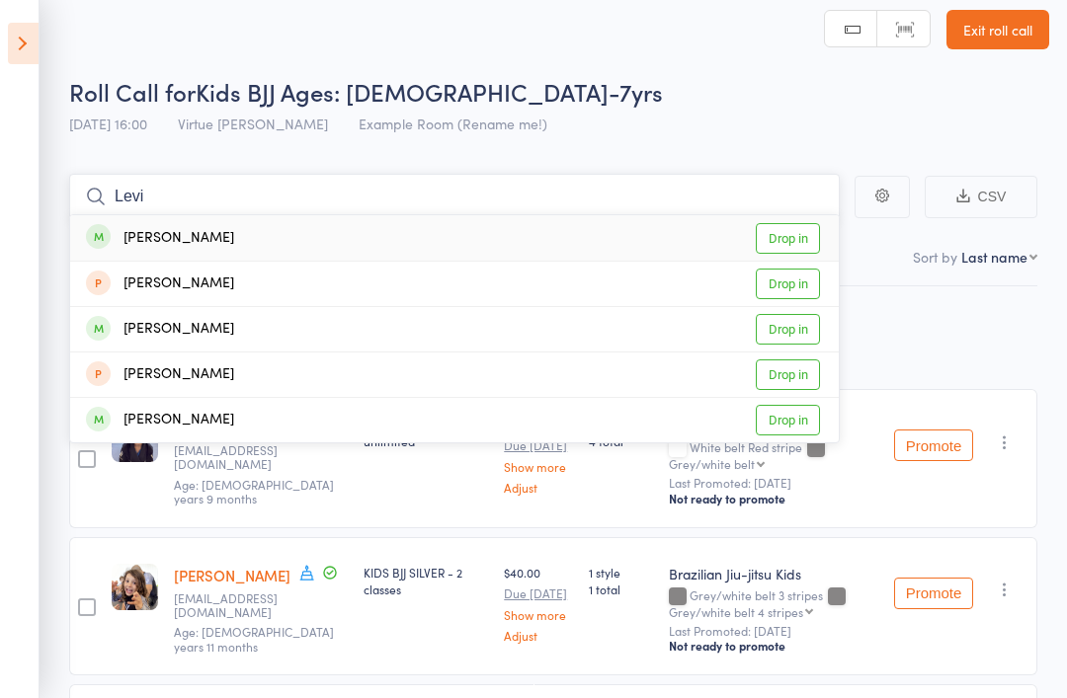
type input "Levi"
click at [798, 332] on link "Drop in" at bounding box center [788, 329] width 64 height 31
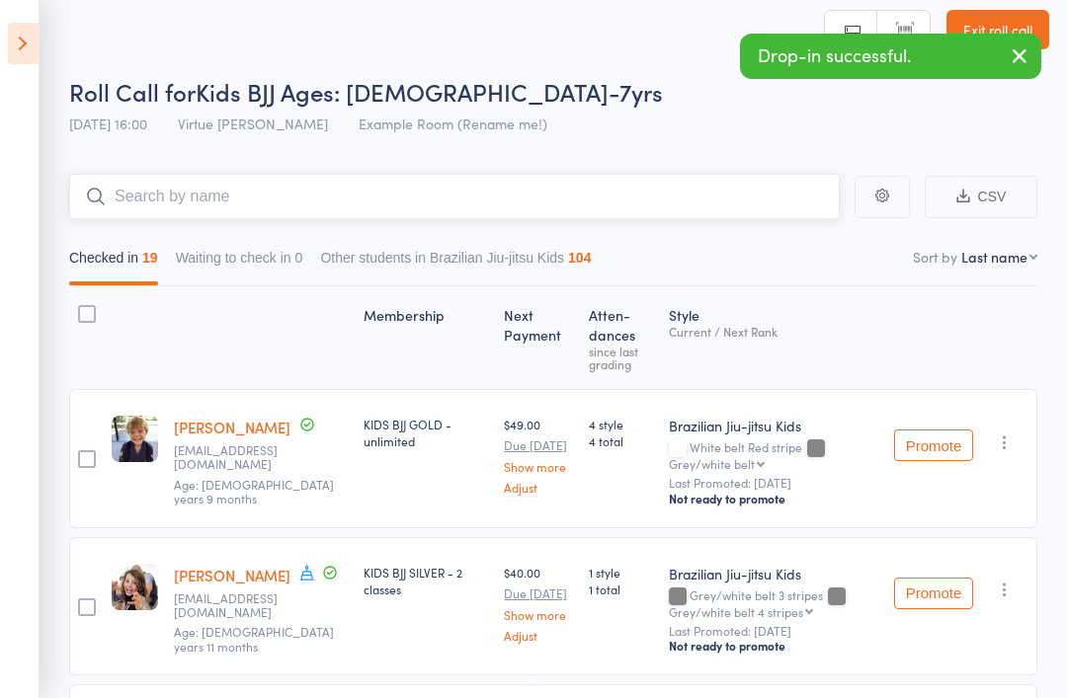
click at [601, 200] on input "search" at bounding box center [454, 196] width 771 height 45
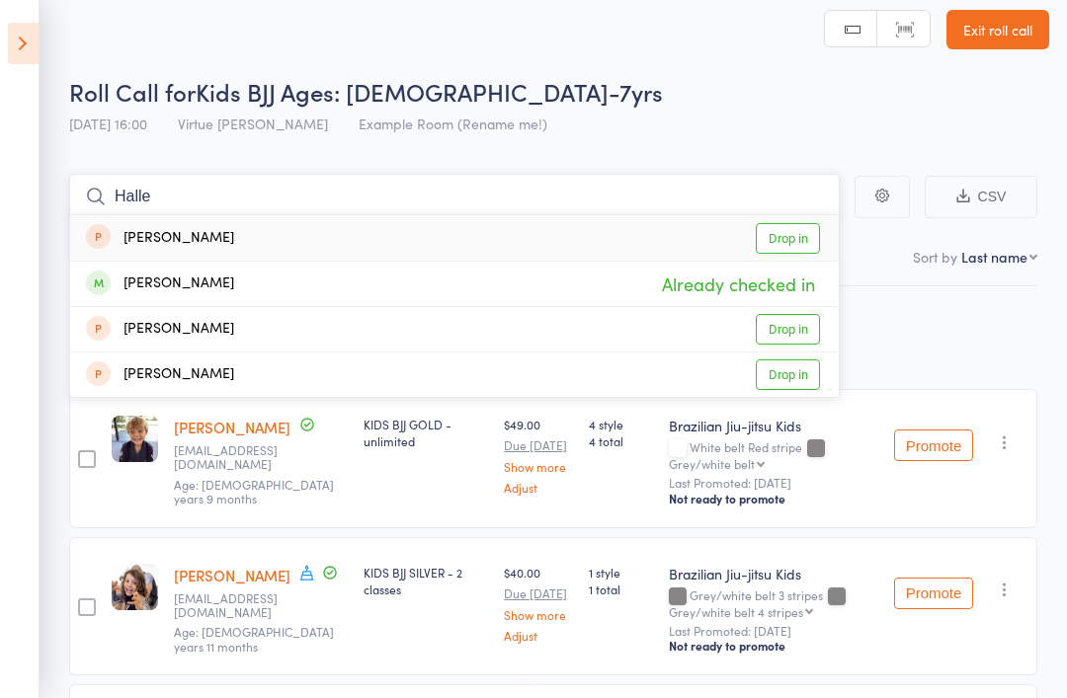
click at [683, 199] on input "Halle" at bounding box center [454, 196] width 771 height 45
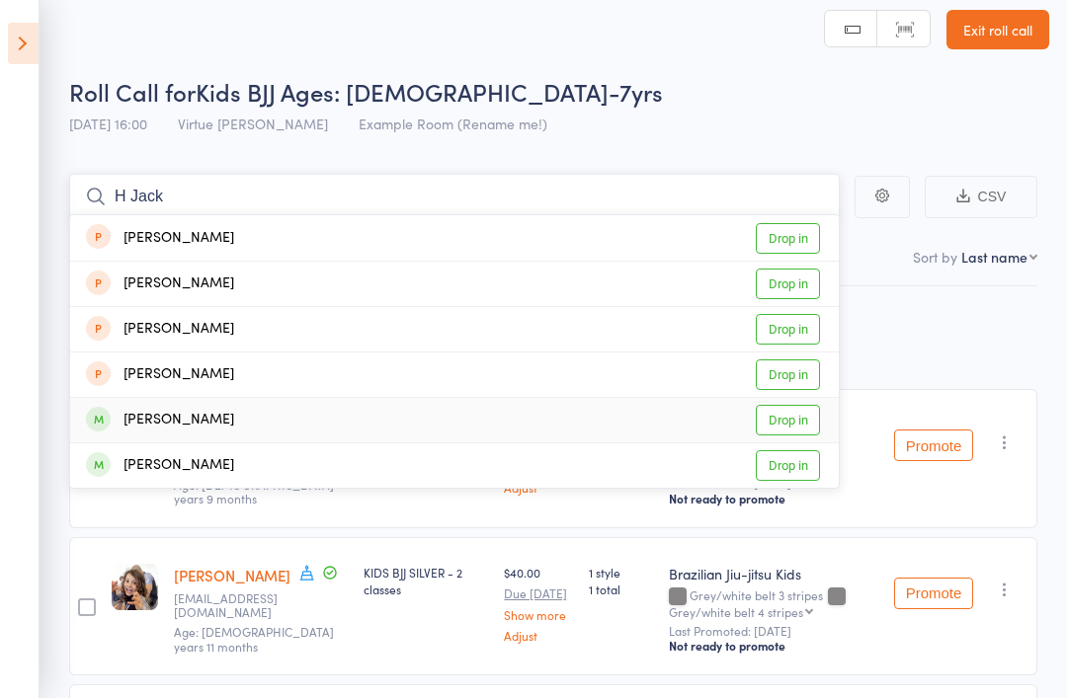
type input "H Jack"
click at [804, 424] on link "Drop in" at bounding box center [788, 420] width 64 height 31
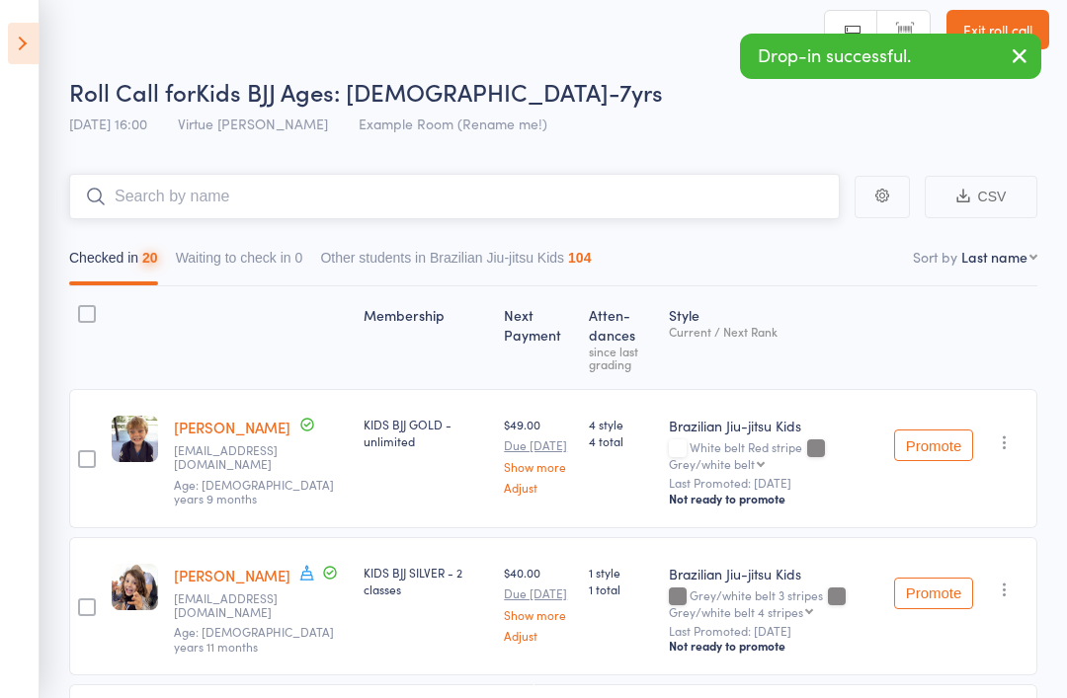
click at [624, 198] on input "search" at bounding box center [454, 196] width 771 height 45
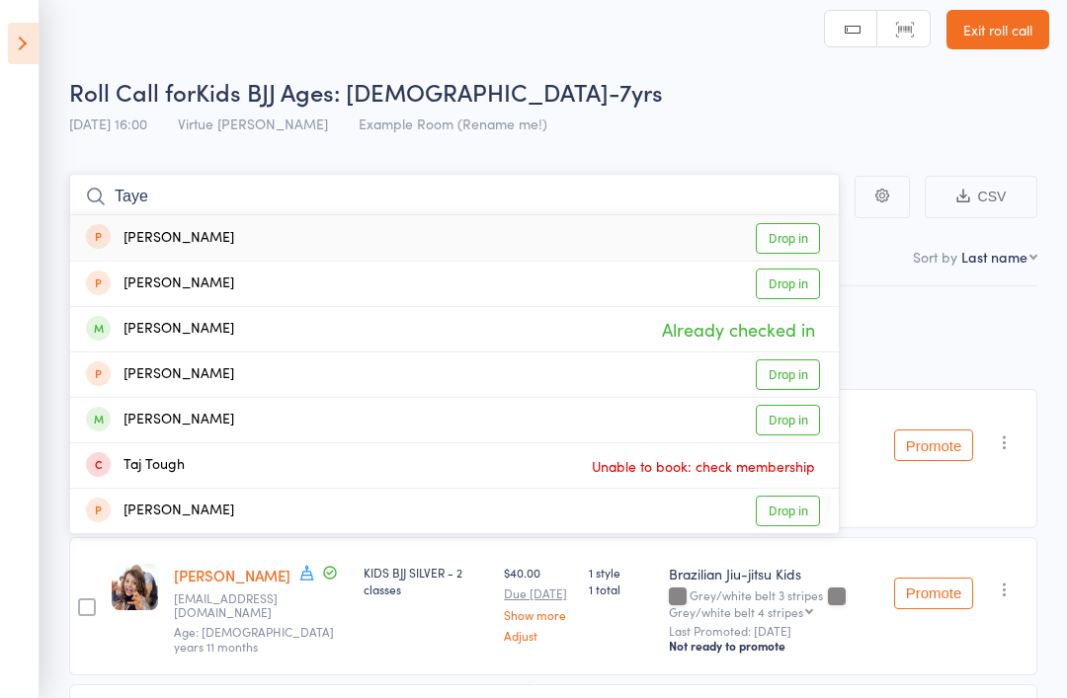
click at [693, 200] on input "Taye" at bounding box center [454, 196] width 771 height 45
type input "T"
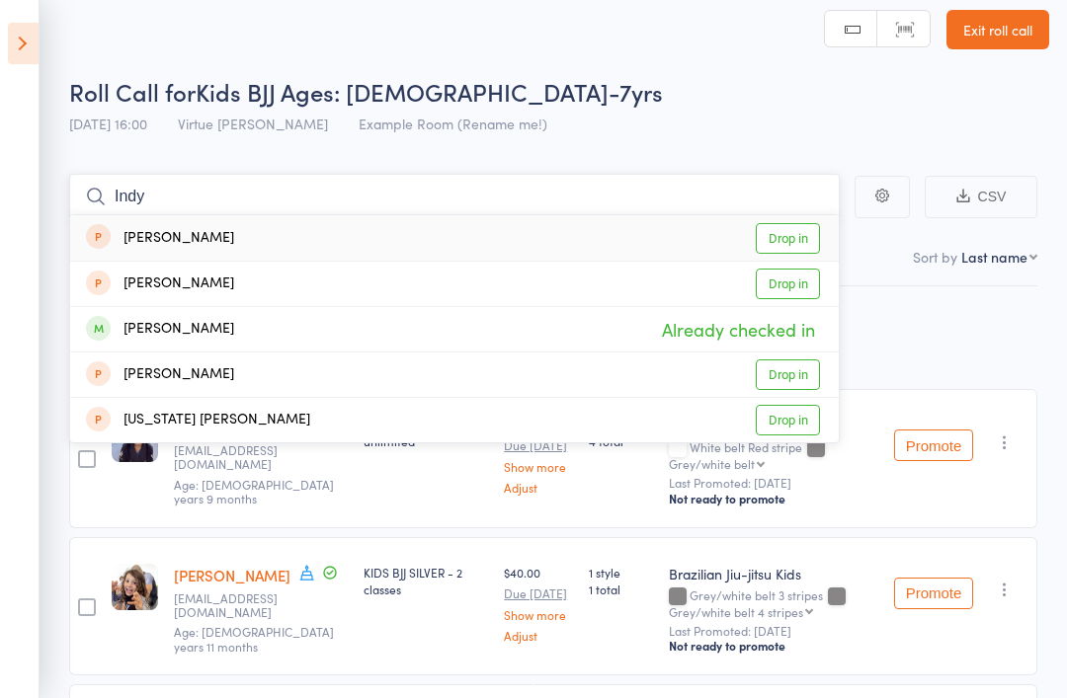
click at [711, 206] on input "Indy" at bounding box center [454, 196] width 771 height 45
type input "I"
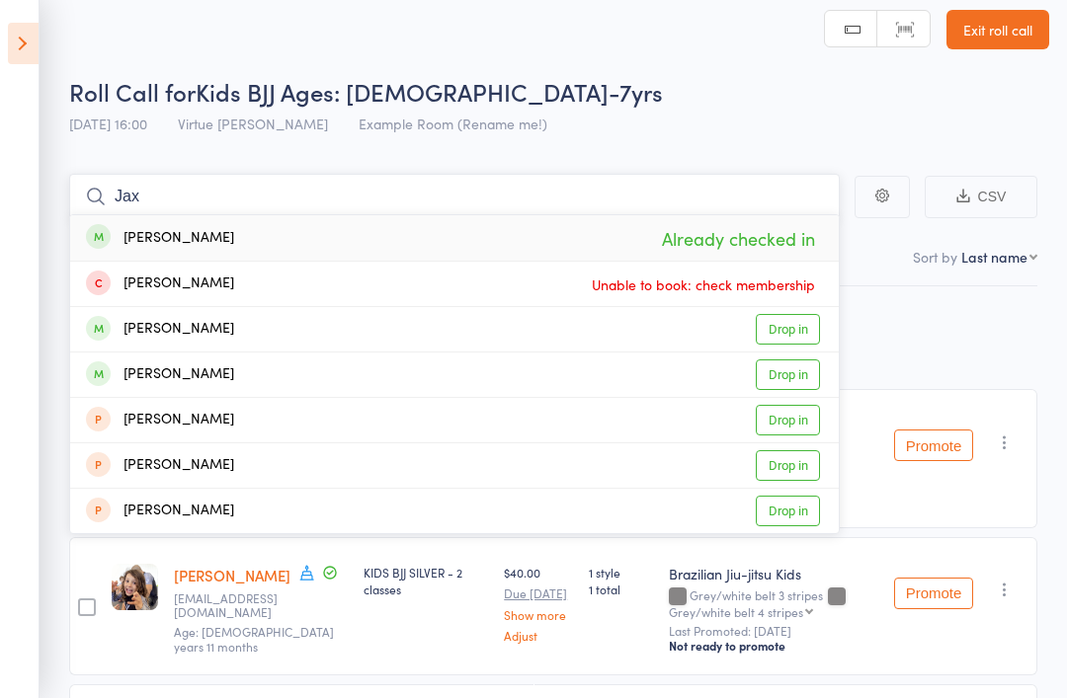
click at [760, 185] on input "Jax" at bounding box center [454, 196] width 771 height 45
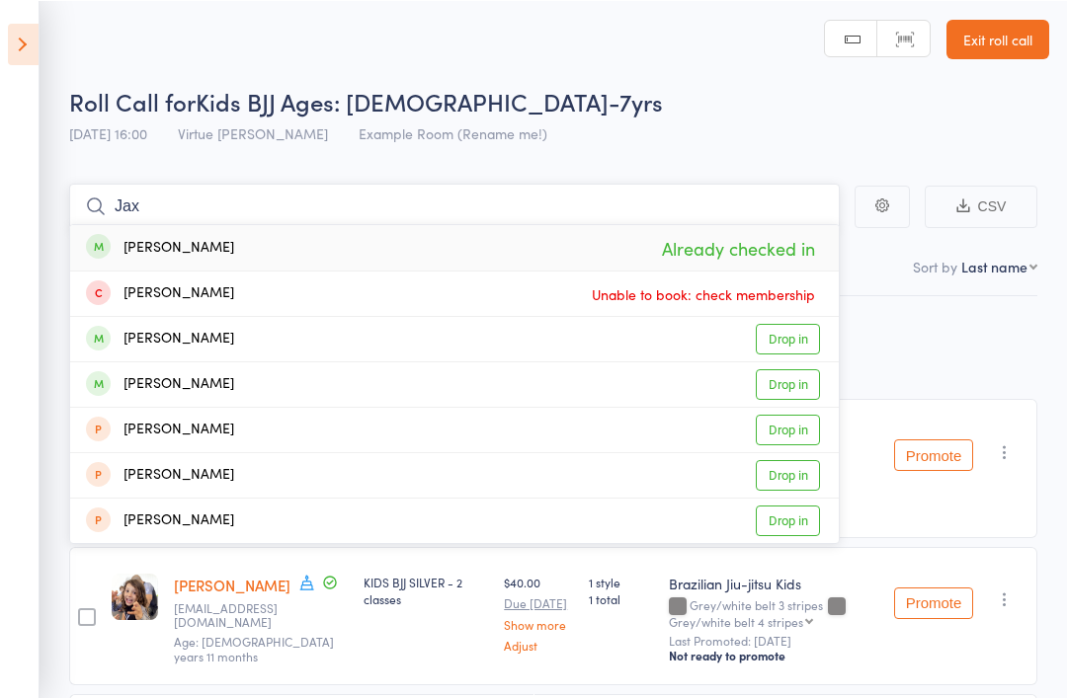
scroll to position [4, 0]
click at [719, 213] on input "Jax" at bounding box center [454, 206] width 771 height 45
type input "J"
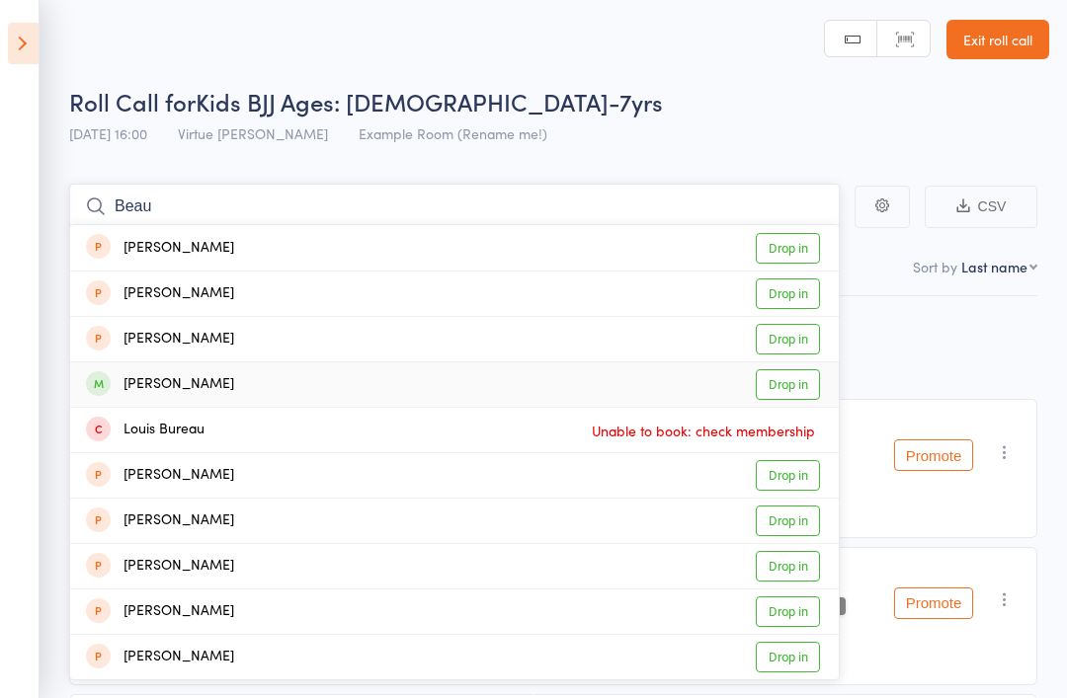
type input "Beau"
click at [805, 383] on link "Drop in" at bounding box center [788, 385] width 64 height 31
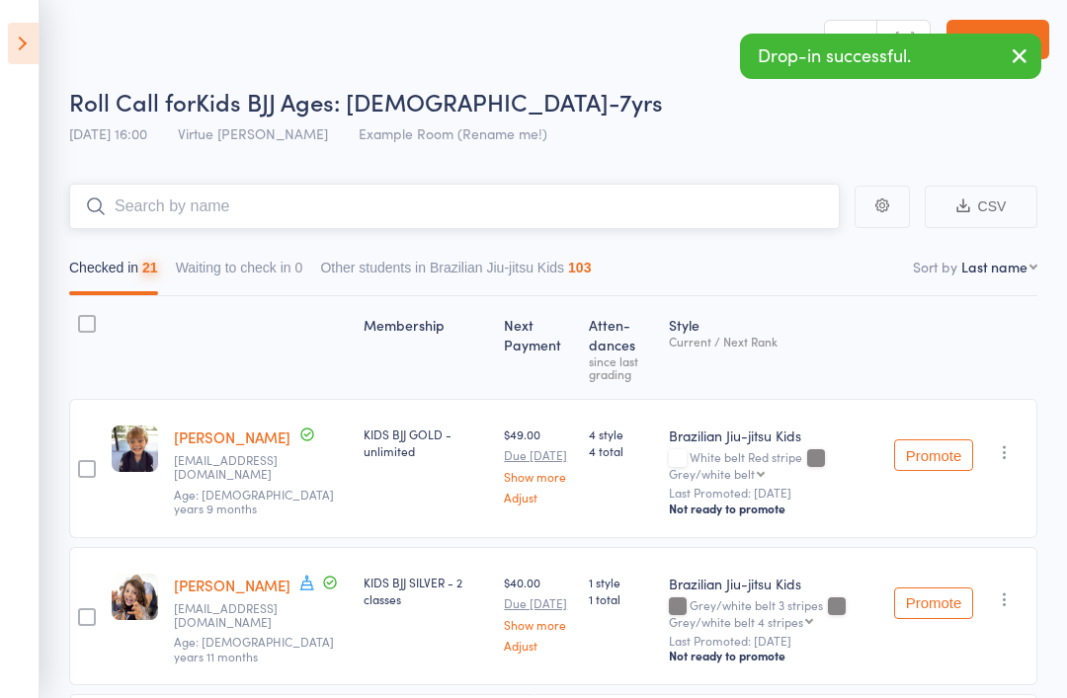
click at [749, 201] on input "search" at bounding box center [454, 206] width 771 height 45
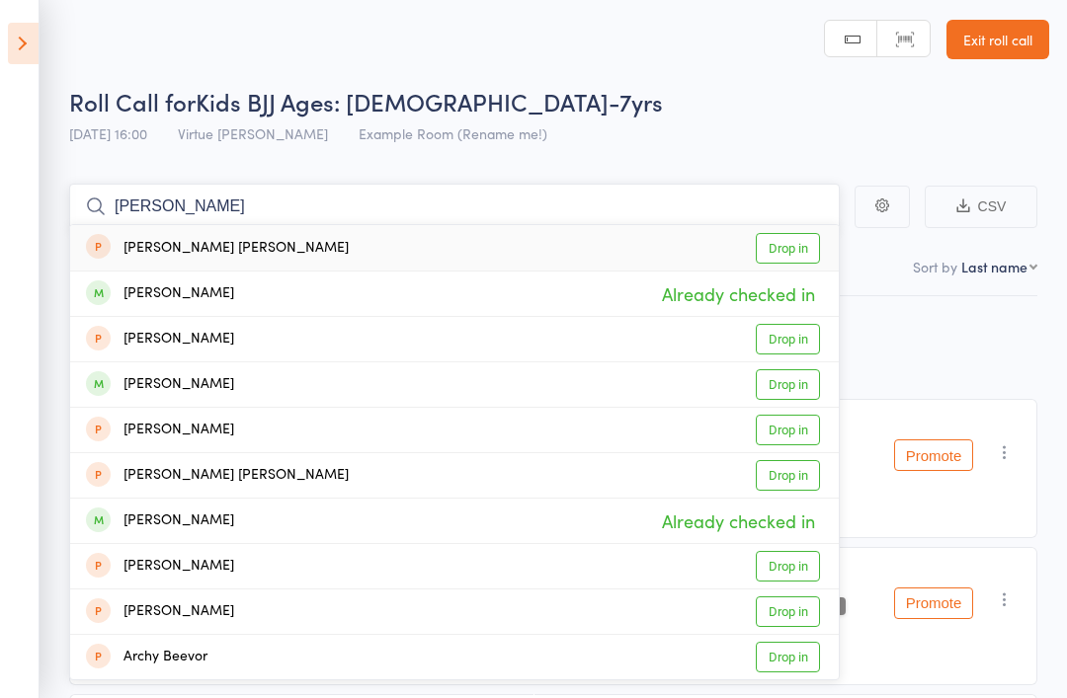
type input "Archer"
click at [633, 239] on div "Archer Ifopo Drop in" at bounding box center [454, 247] width 769 height 45
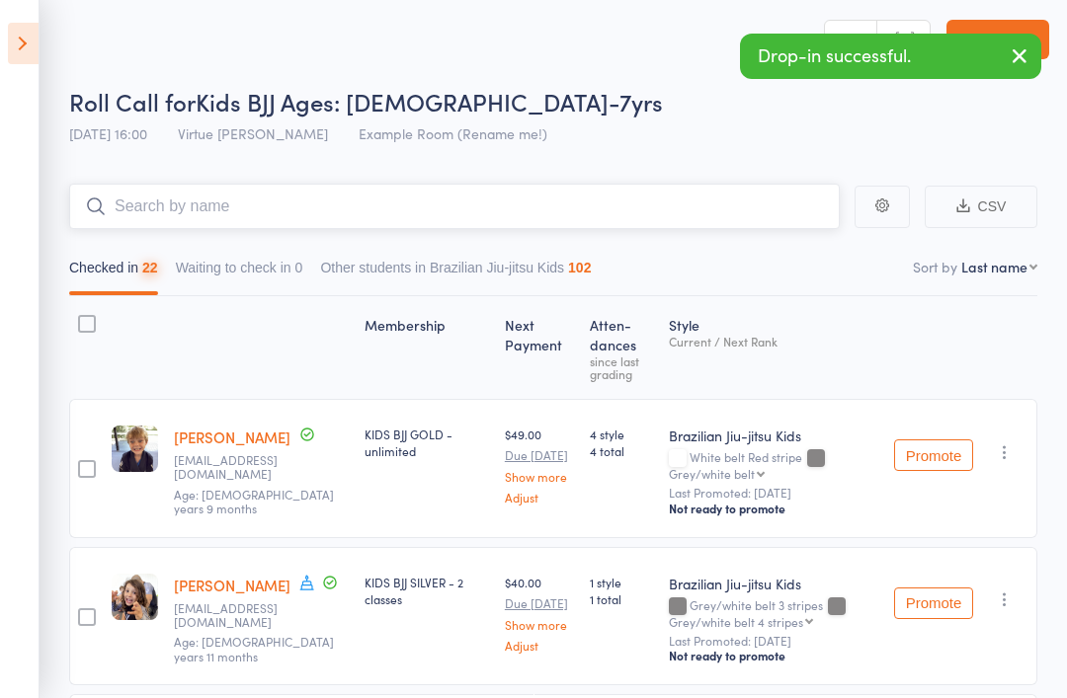
click at [757, 212] on input "search" at bounding box center [454, 206] width 771 height 45
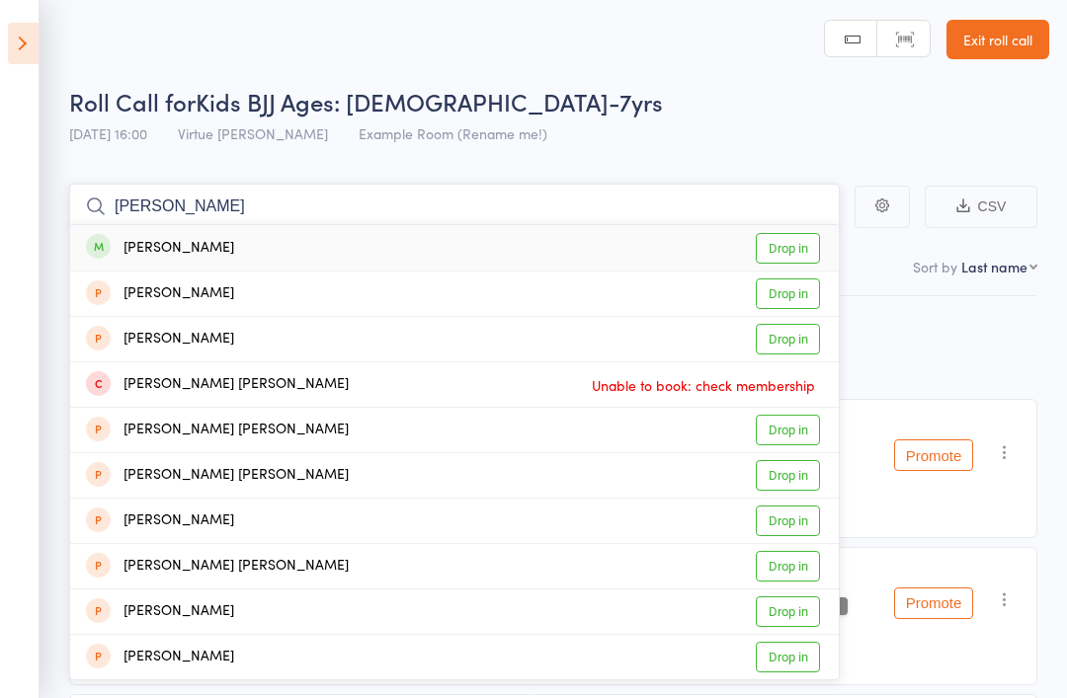
type input "Marlow"
click at [805, 246] on link "Drop in" at bounding box center [788, 248] width 64 height 31
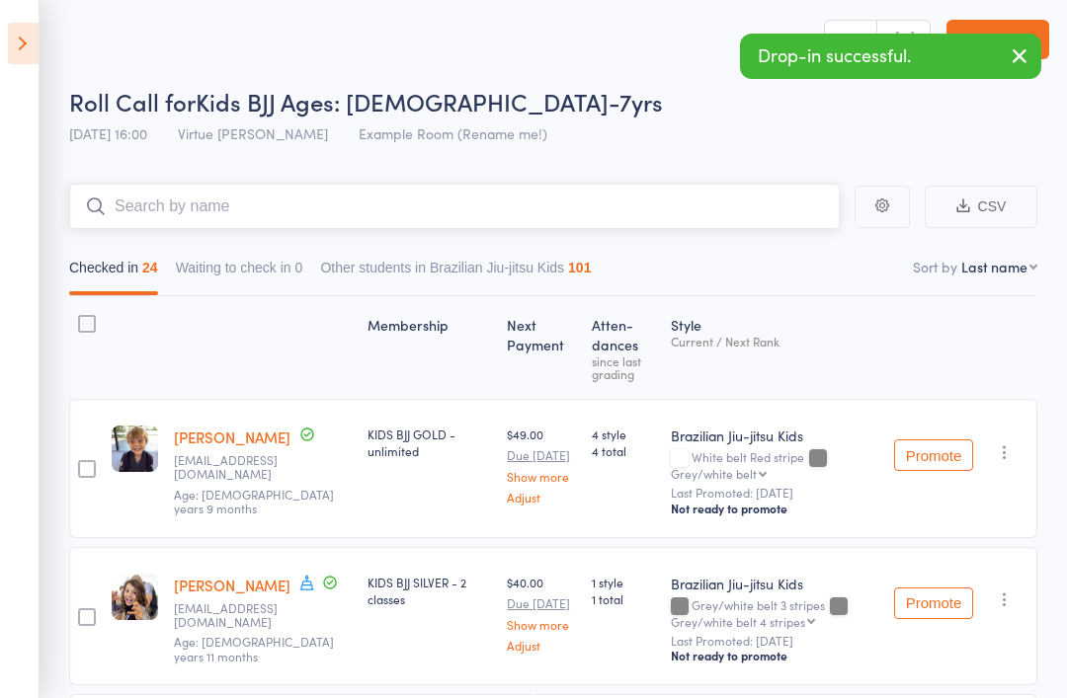
click at [536, 225] on input "search" at bounding box center [454, 206] width 771 height 45
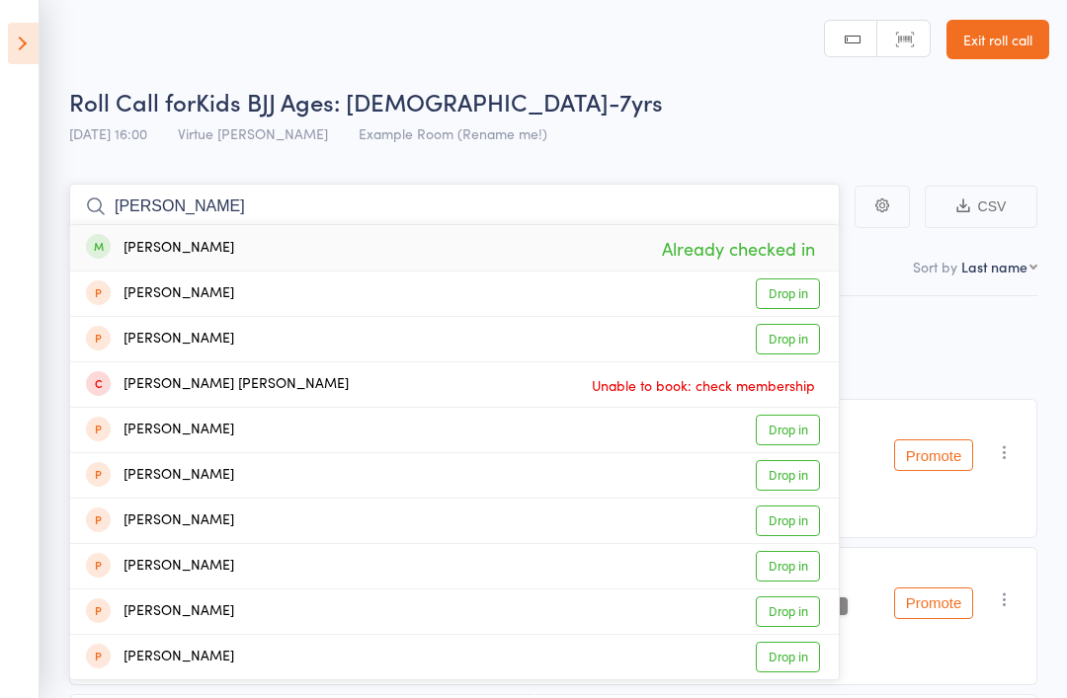
click at [749, 204] on input "Margo" at bounding box center [454, 206] width 771 height 45
type input "M"
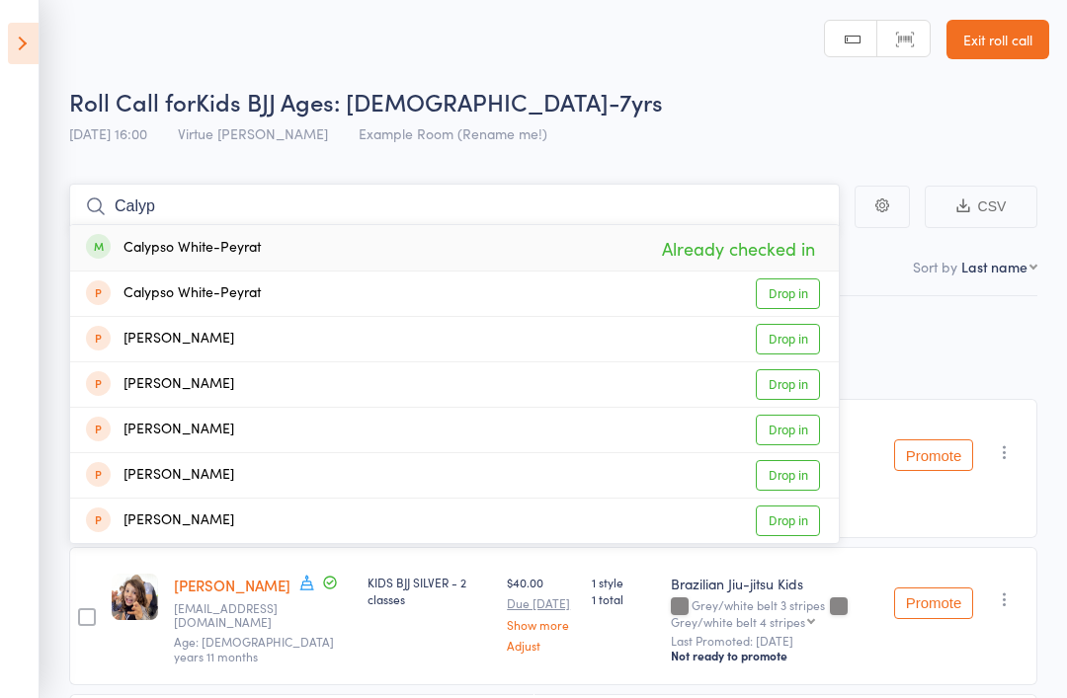
click at [733, 205] on input "Calyp" at bounding box center [454, 206] width 771 height 45
type input "C"
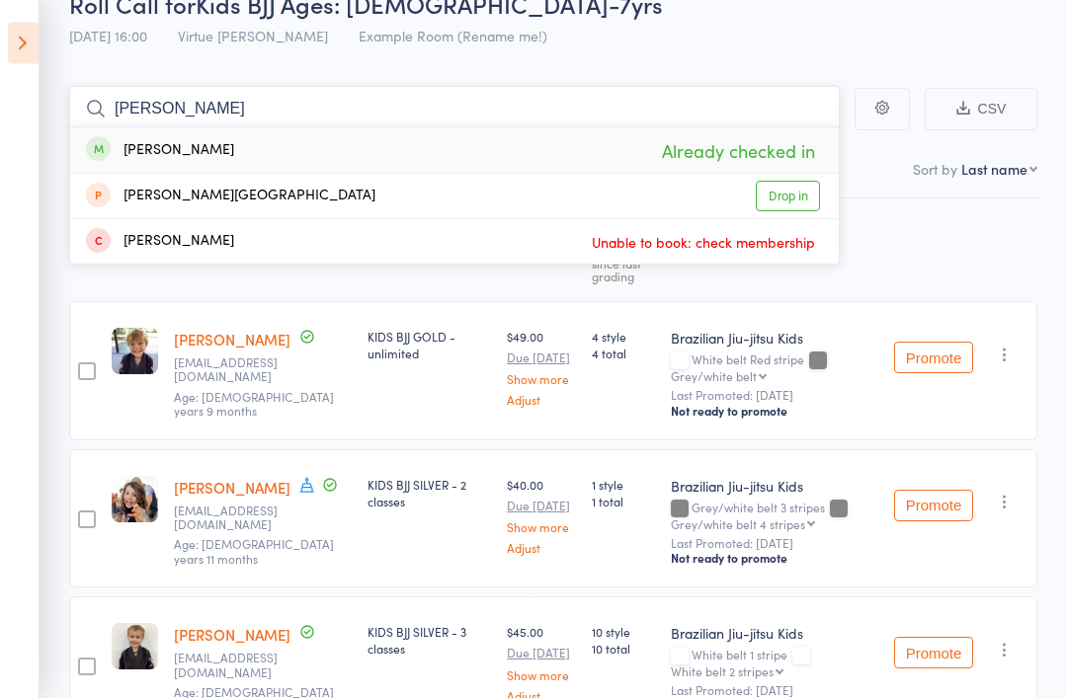
scroll to position [102, 0]
type input "A"
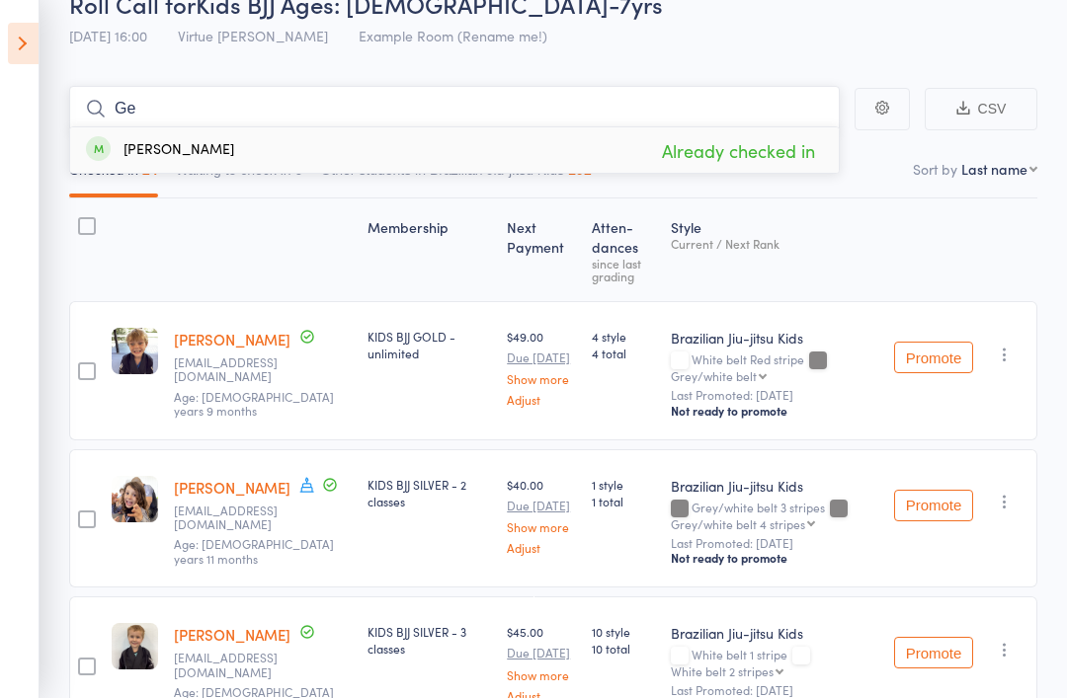
type input "G"
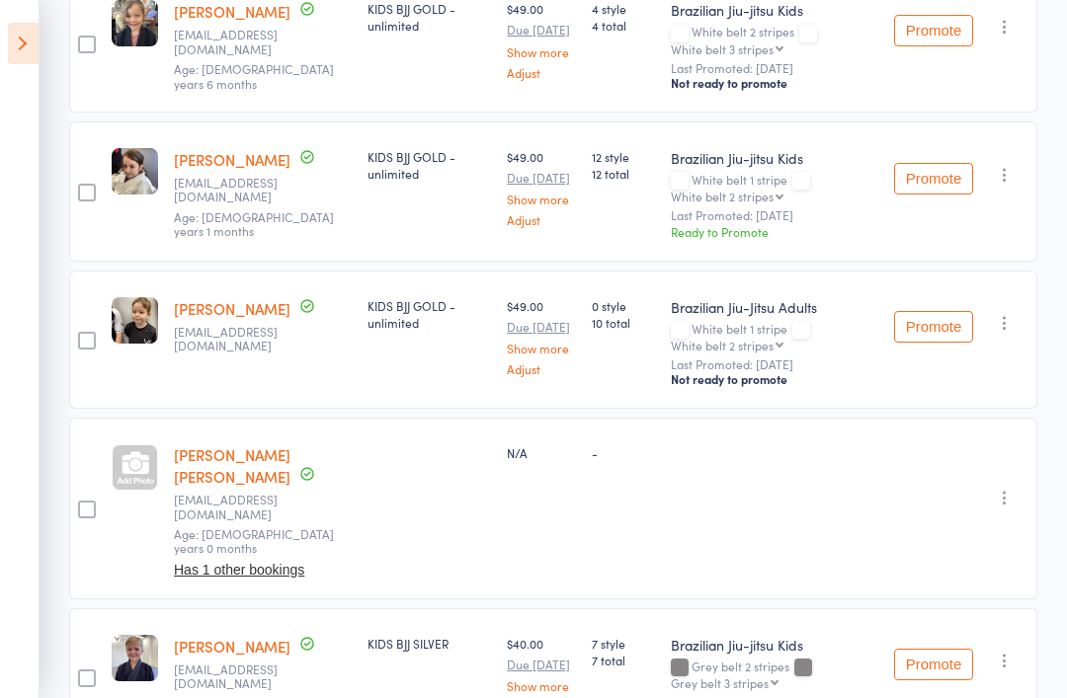
scroll to position [1185, 0]
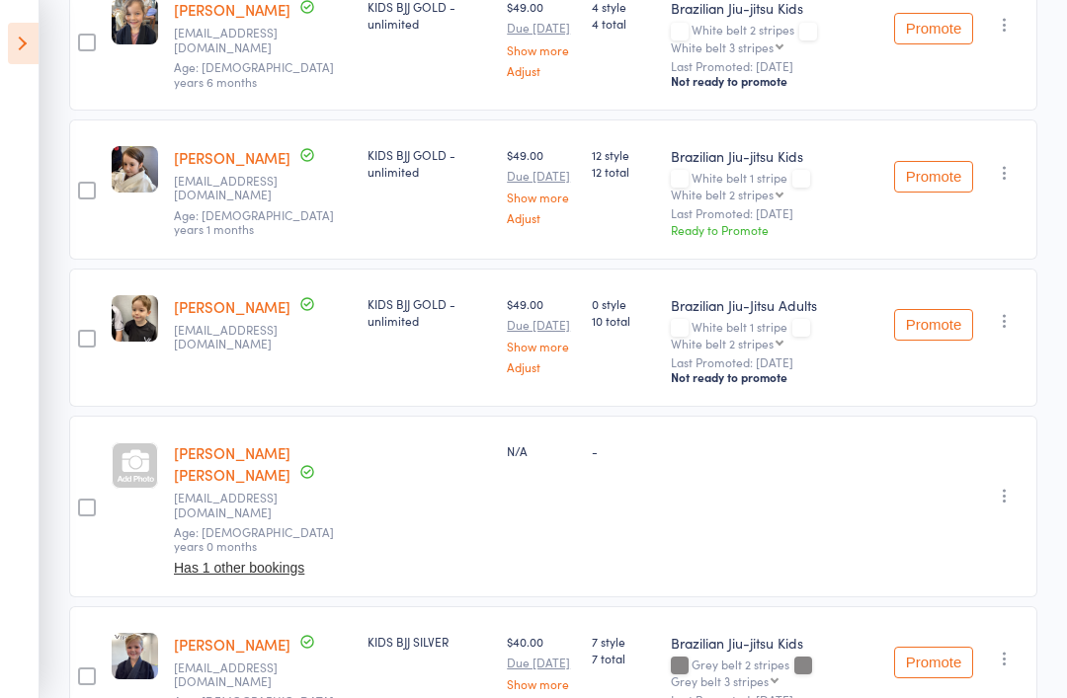
click at [990, 480] on div "Undo check-in Send message Add Note Add Task Add Flag Remove Mark absent" at bounding box center [961, 507] width 151 height 182
click at [1014, 486] on icon "button" at bounding box center [1005, 496] width 20 height 20
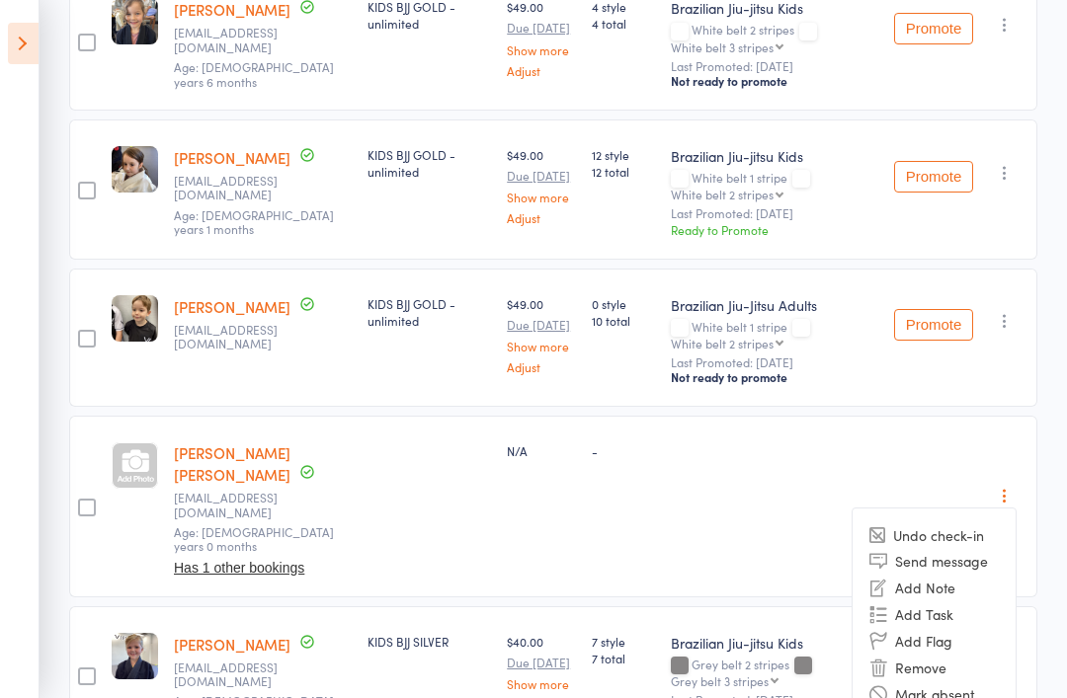
click at [939, 654] on li "Remove" at bounding box center [934, 667] width 163 height 27
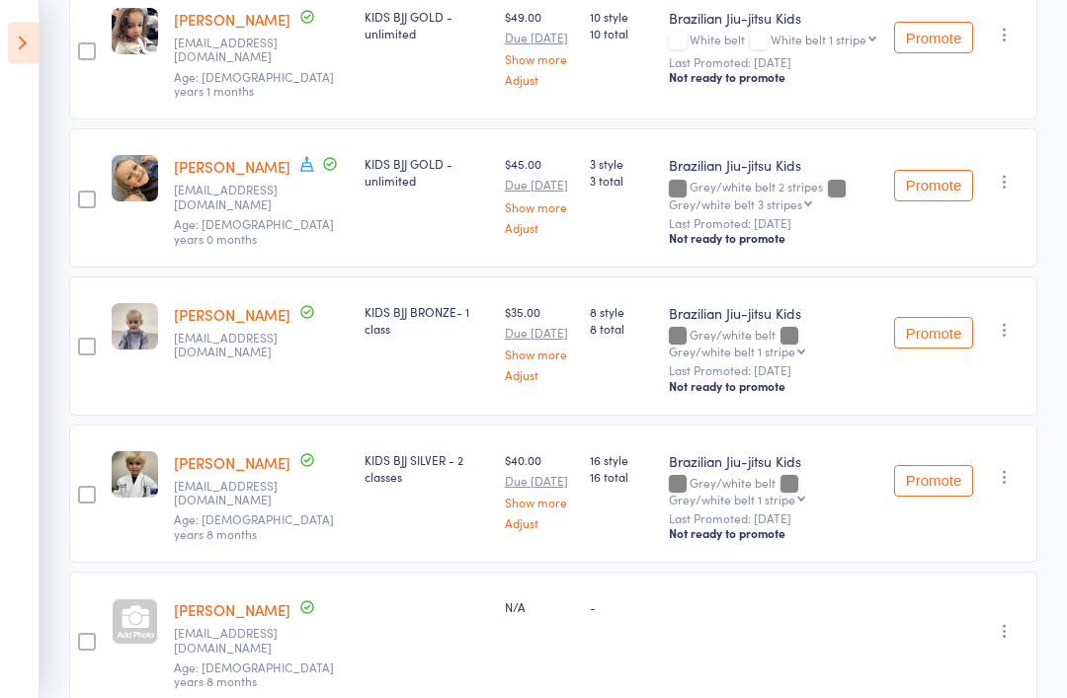
scroll to position [2387, 0]
click at [1011, 621] on icon "button" at bounding box center [1005, 631] width 20 height 20
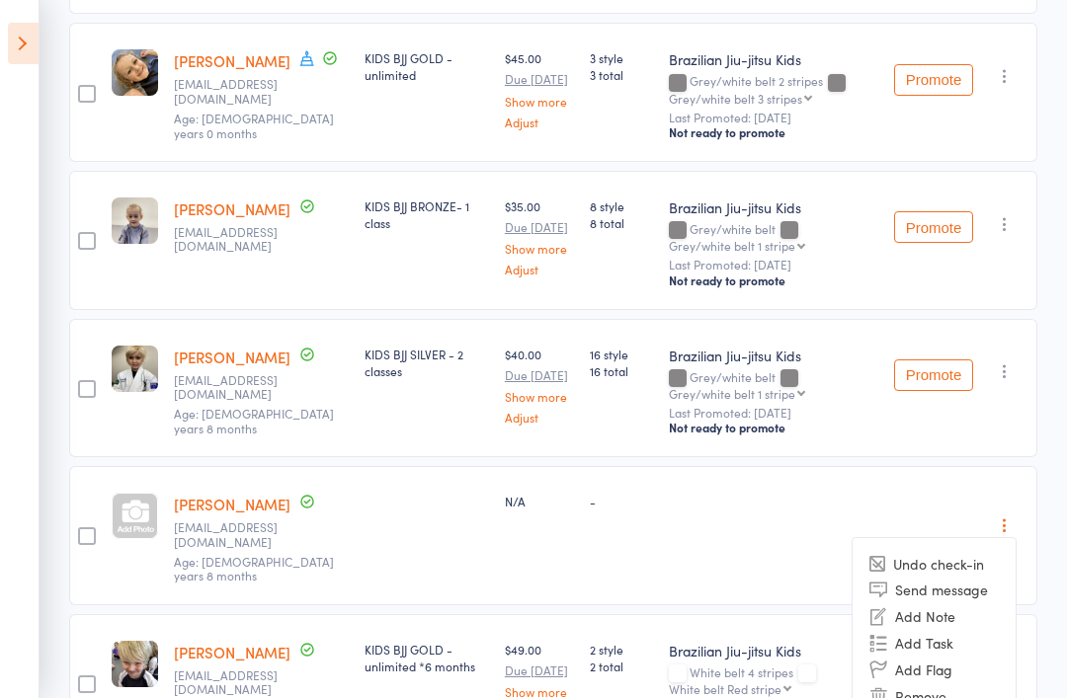
scroll to position [2495, 0]
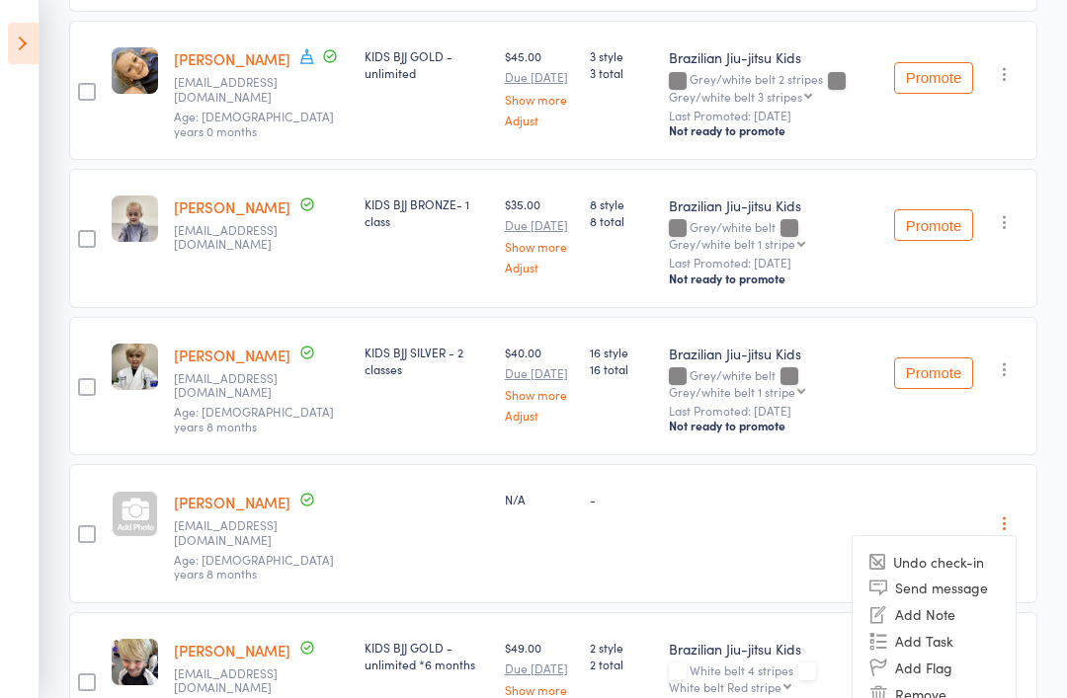
click at [938, 682] on li "Remove" at bounding box center [934, 695] width 163 height 27
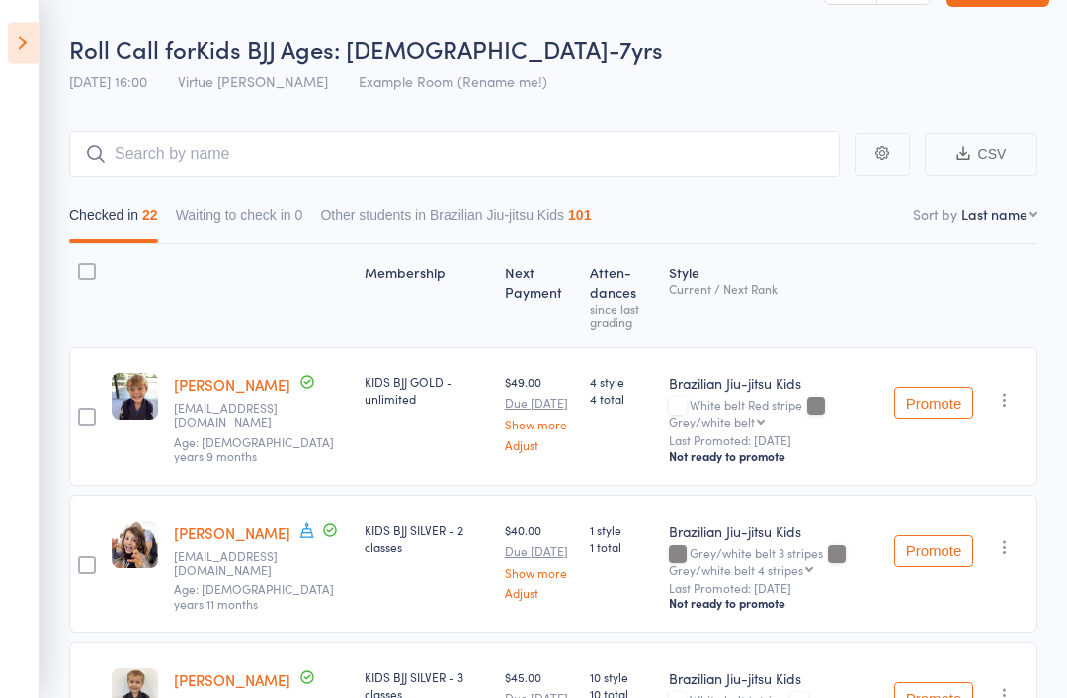
scroll to position [0, 0]
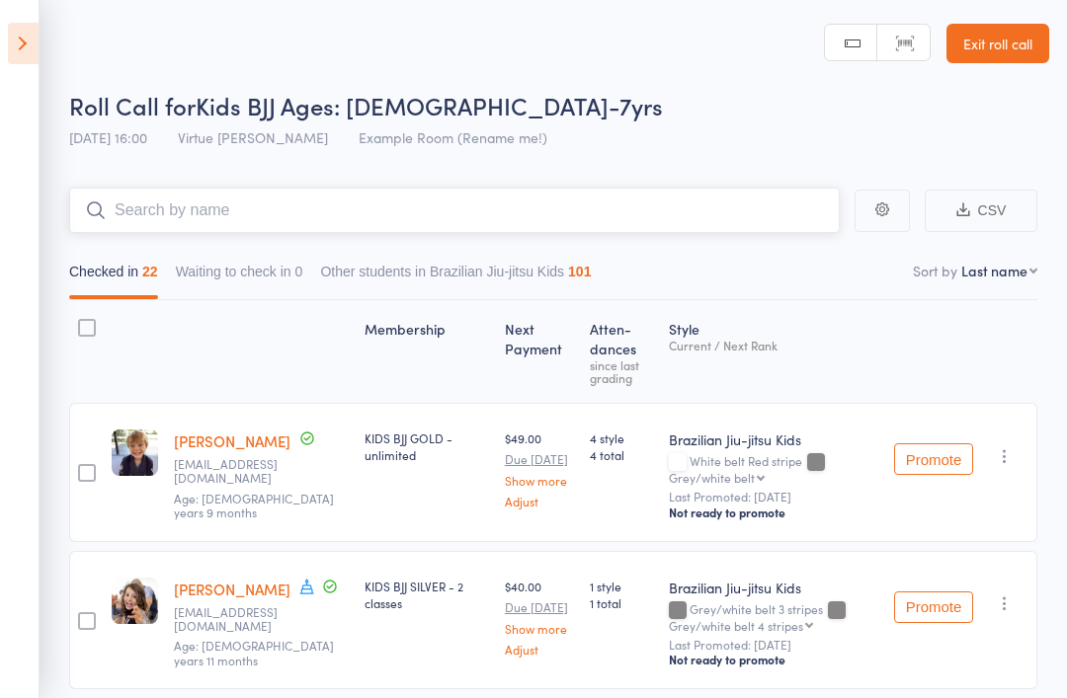
click at [660, 220] on input "search" at bounding box center [454, 210] width 771 height 45
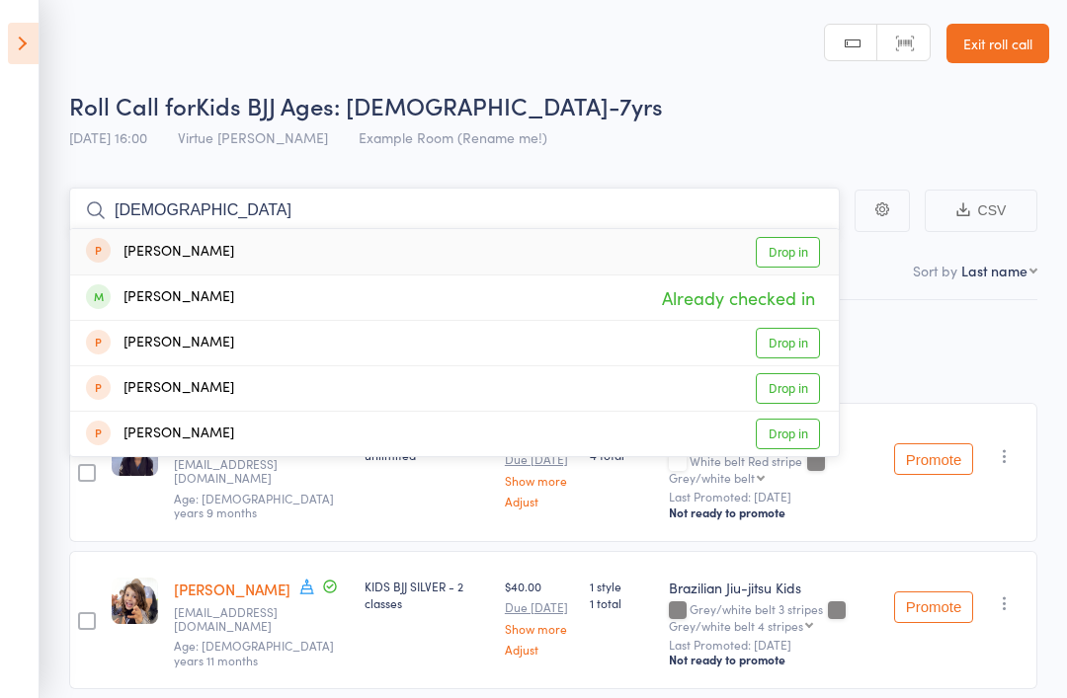
click at [785, 214] on input "Jerah" at bounding box center [454, 210] width 771 height 45
type input "J"
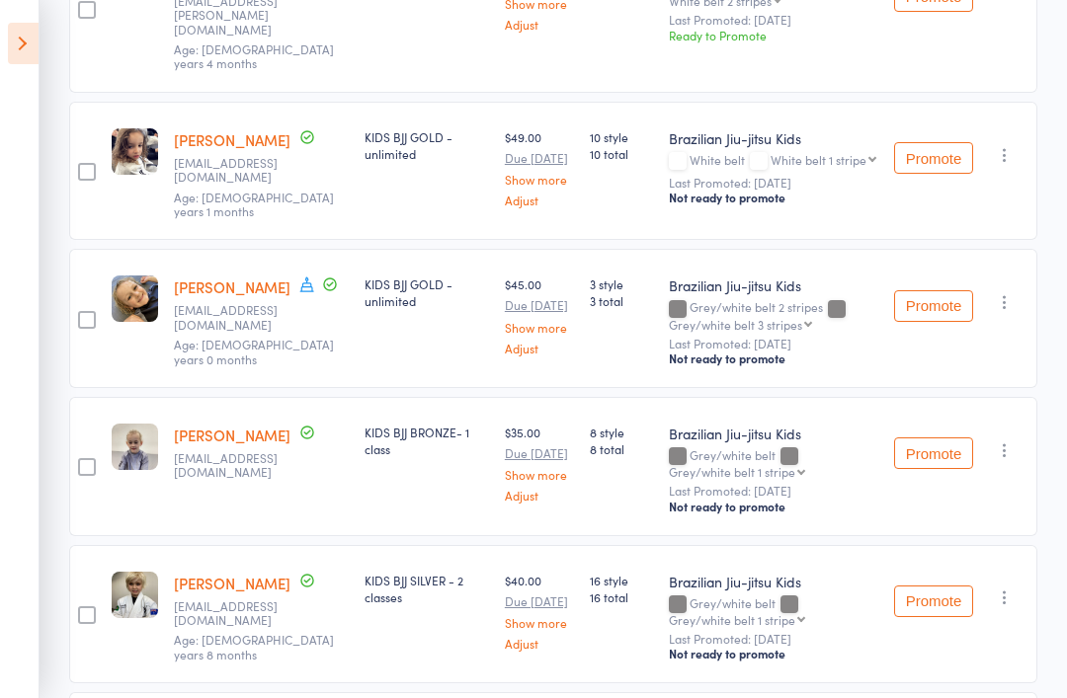
scroll to position [2265, 0]
click at [230, 278] on link "Jerah Michel" at bounding box center [232, 288] width 117 height 21
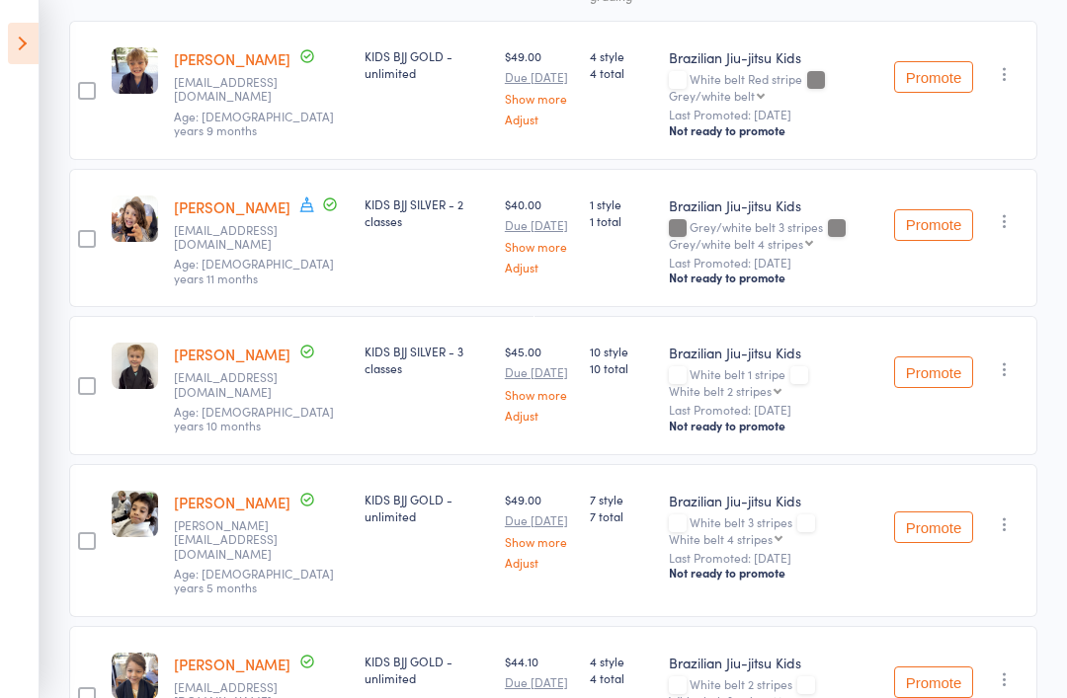
scroll to position [381, 0]
click at [227, 213] on link "Indi Borges" at bounding box center [232, 208] width 117 height 21
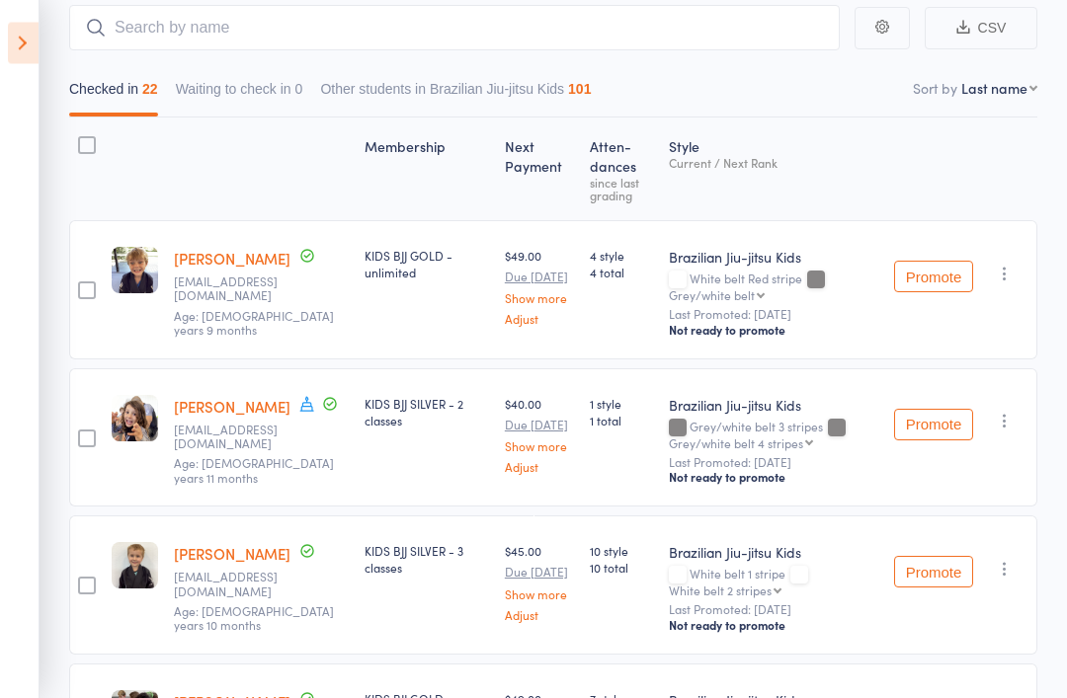
scroll to position [0, 0]
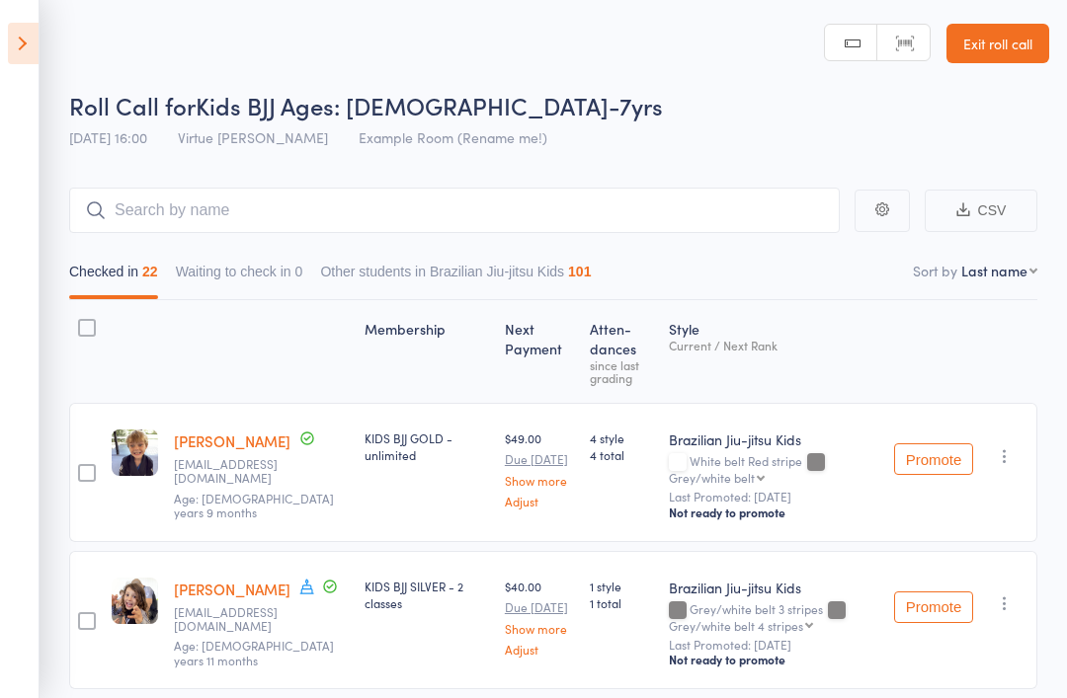
click at [1004, 40] on link "Exit roll call" at bounding box center [997, 44] width 103 height 40
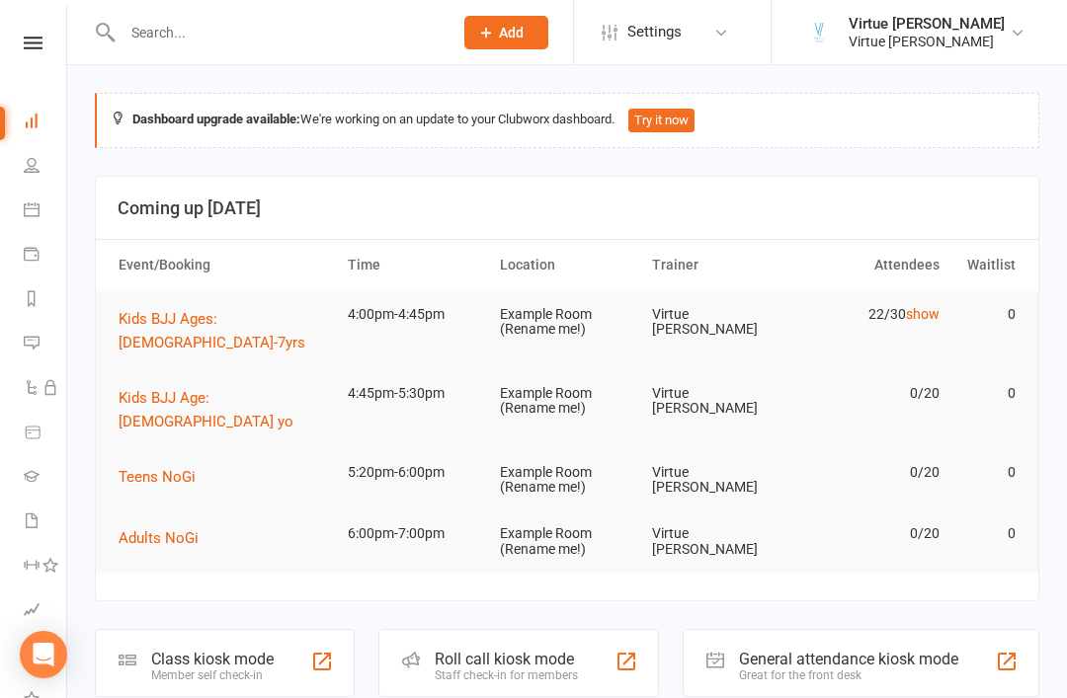
click at [47, 177] on link "People" at bounding box center [46, 167] width 44 height 44
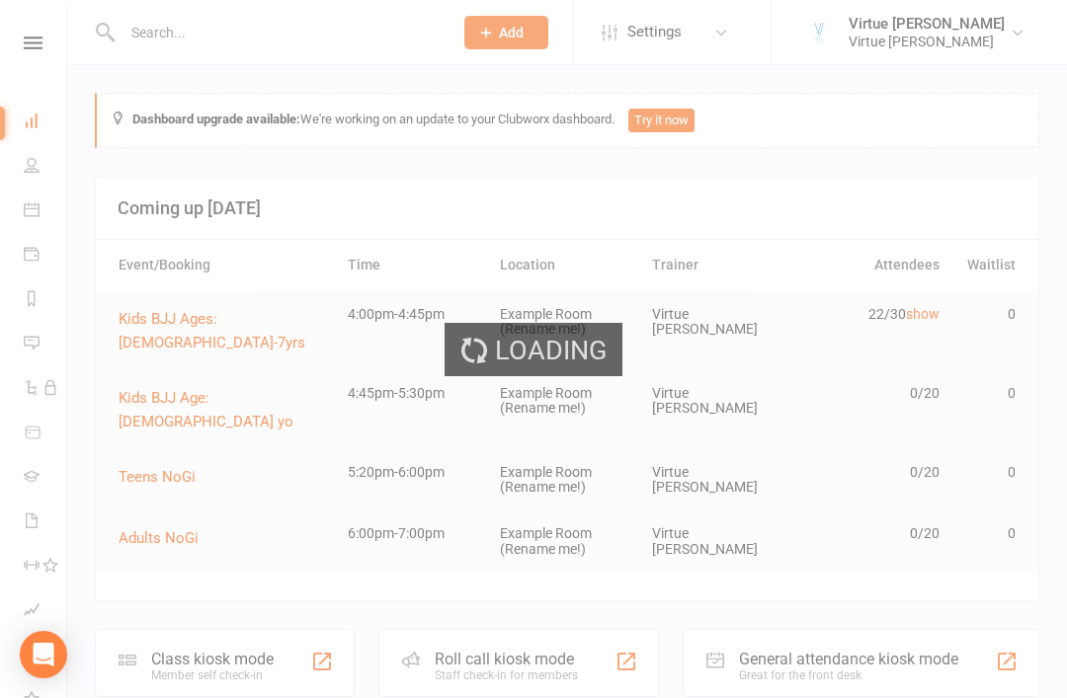
select select "100"
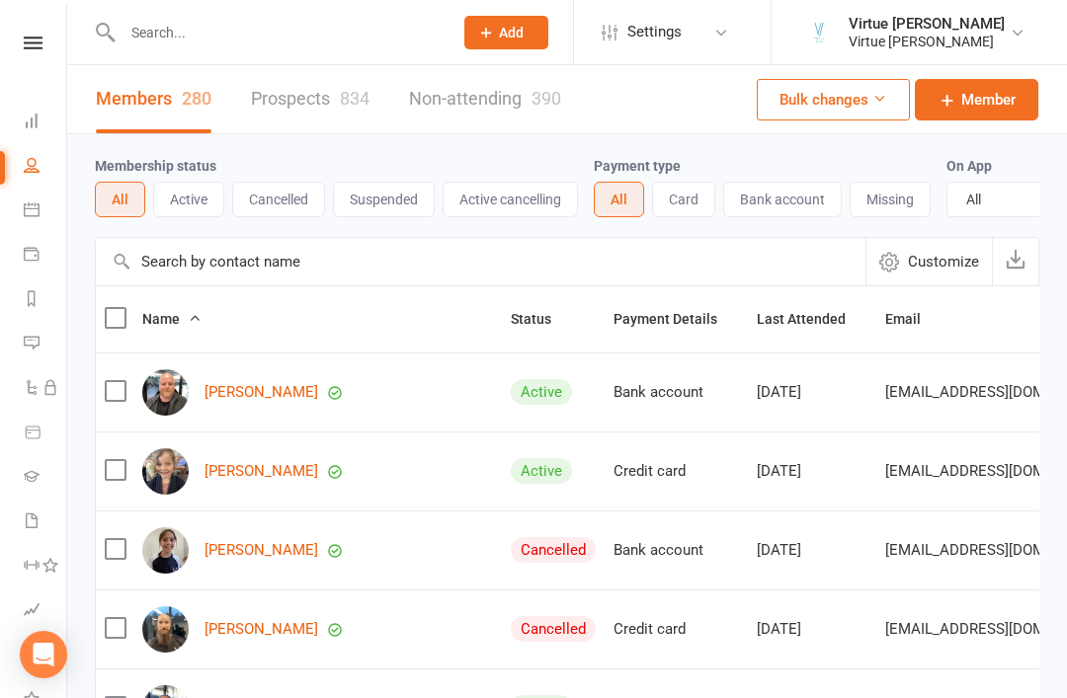
click at [196, 193] on button "Active" at bounding box center [188, 200] width 71 height 36
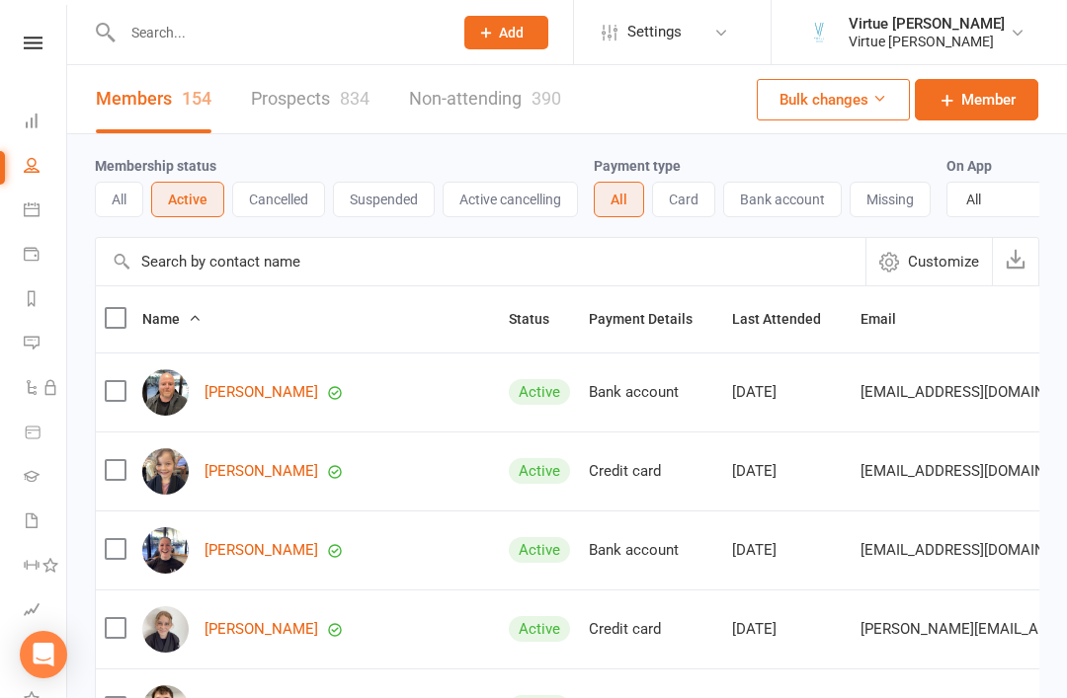
click at [302, 206] on button "Cancelled" at bounding box center [278, 200] width 93 height 36
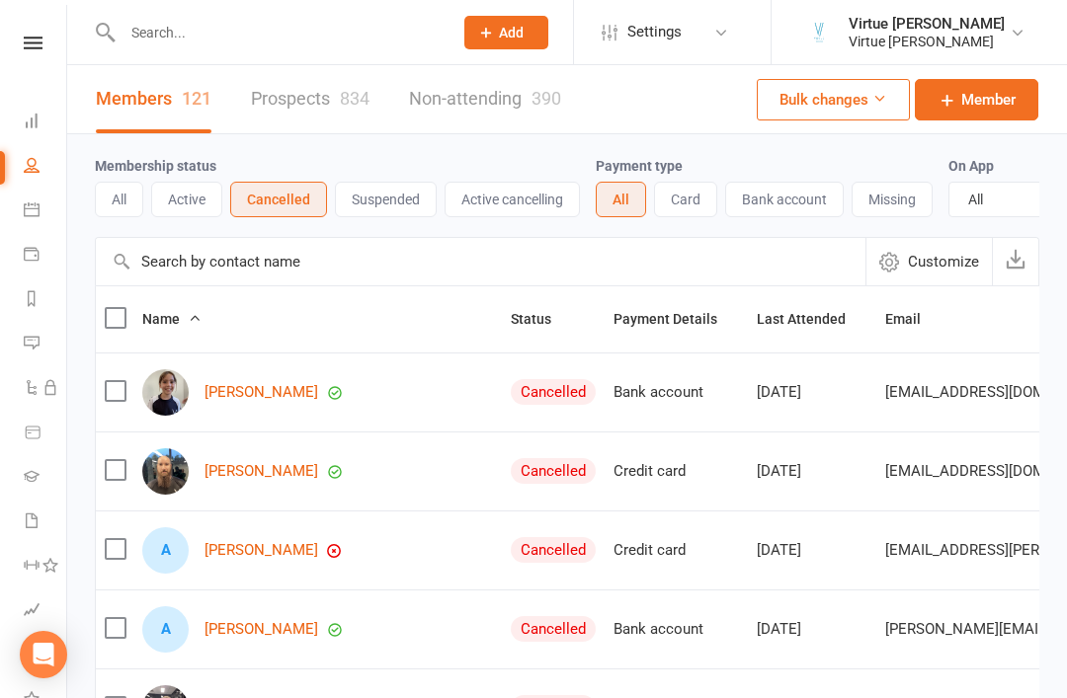
click at [296, 267] on input "text" at bounding box center [481, 261] width 770 height 47
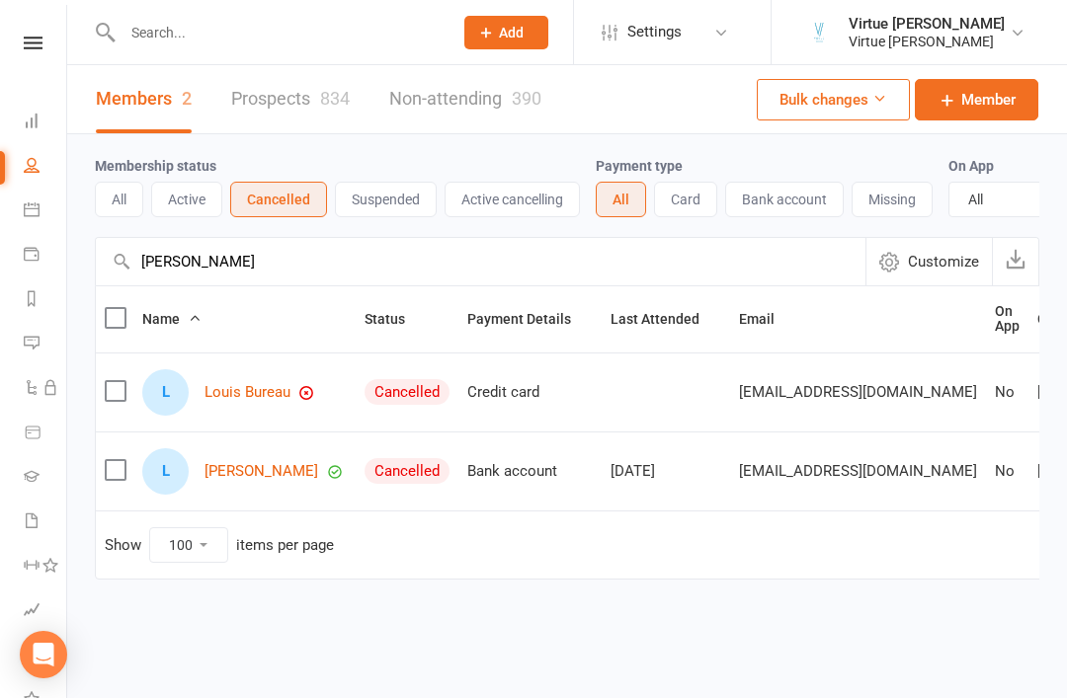
type input "Louis"
click at [266, 478] on link "Louis Fryer" at bounding box center [262, 471] width 114 height 17
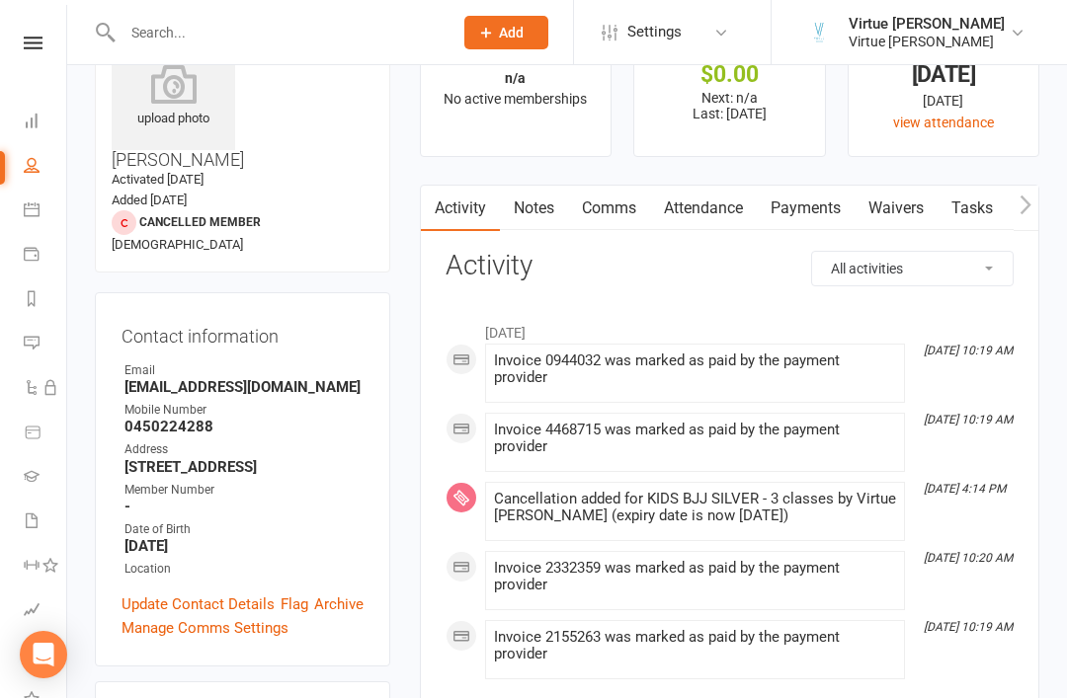
scroll to position [84, 0]
click at [842, 213] on link "Payments" at bounding box center [806, 207] width 98 height 45
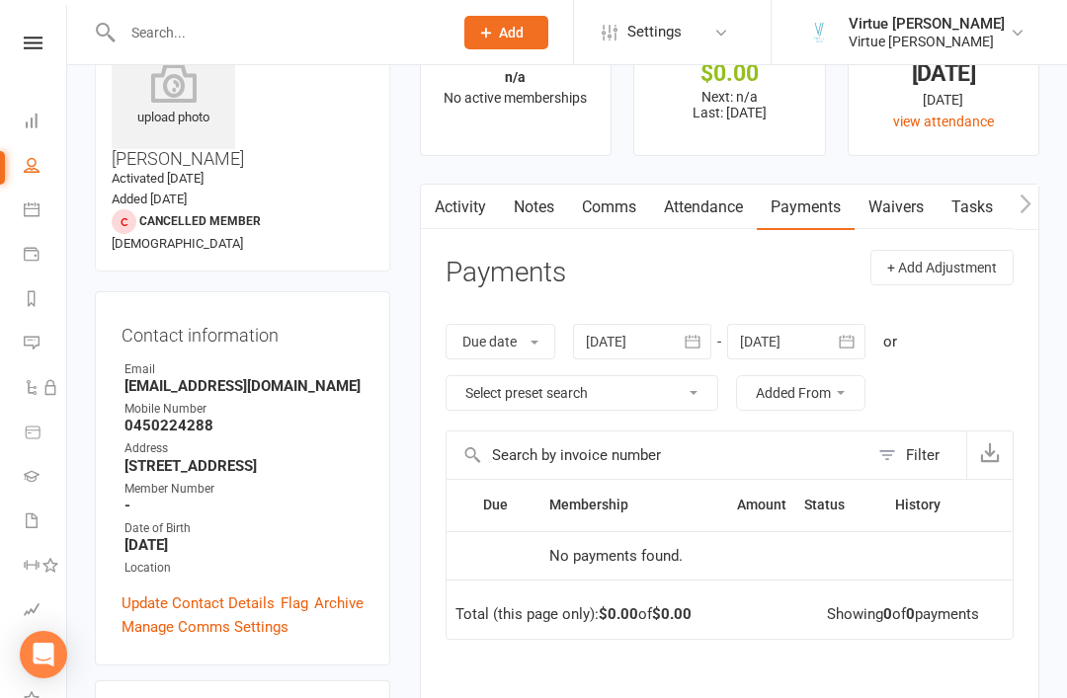
click at [893, 473] on button "Filter" at bounding box center [917, 455] width 98 height 47
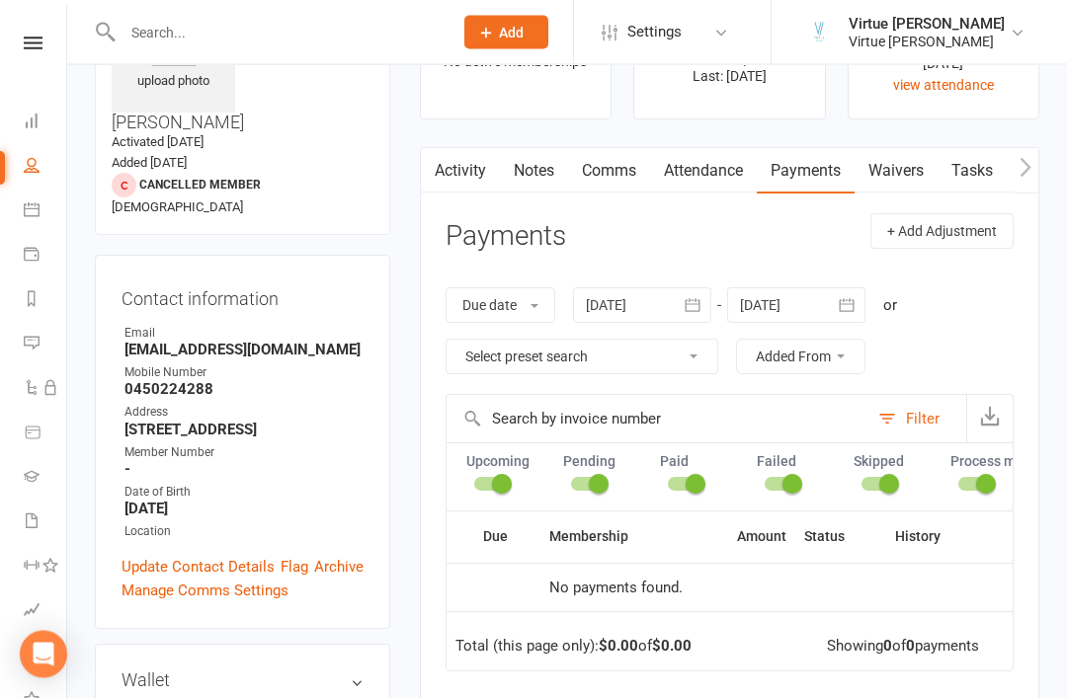
scroll to position [121, 0]
click at [689, 302] on icon "button" at bounding box center [693, 305] width 20 height 20
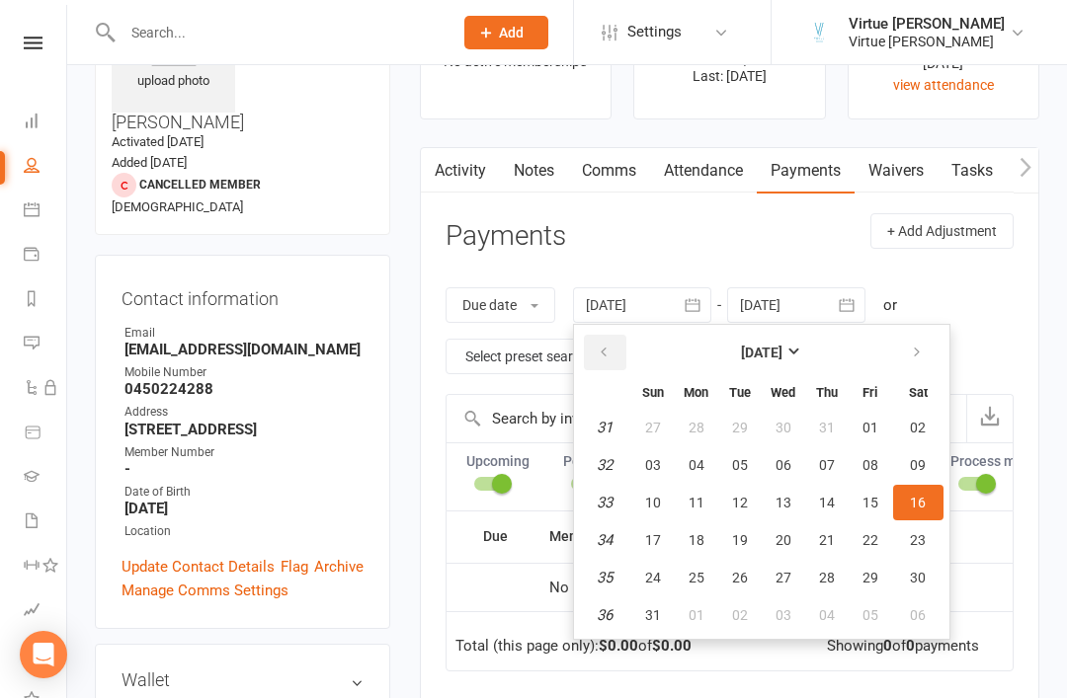
click at [616, 347] on button "button" at bounding box center [605, 353] width 42 height 36
click at [616, 355] on button "button" at bounding box center [605, 353] width 42 height 36
click at [611, 354] on icon "button" at bounding box center [604, 353] width 14 height 16
click at [821, 438] on button "01" at bounding box center [826, 428] width 41 height 36
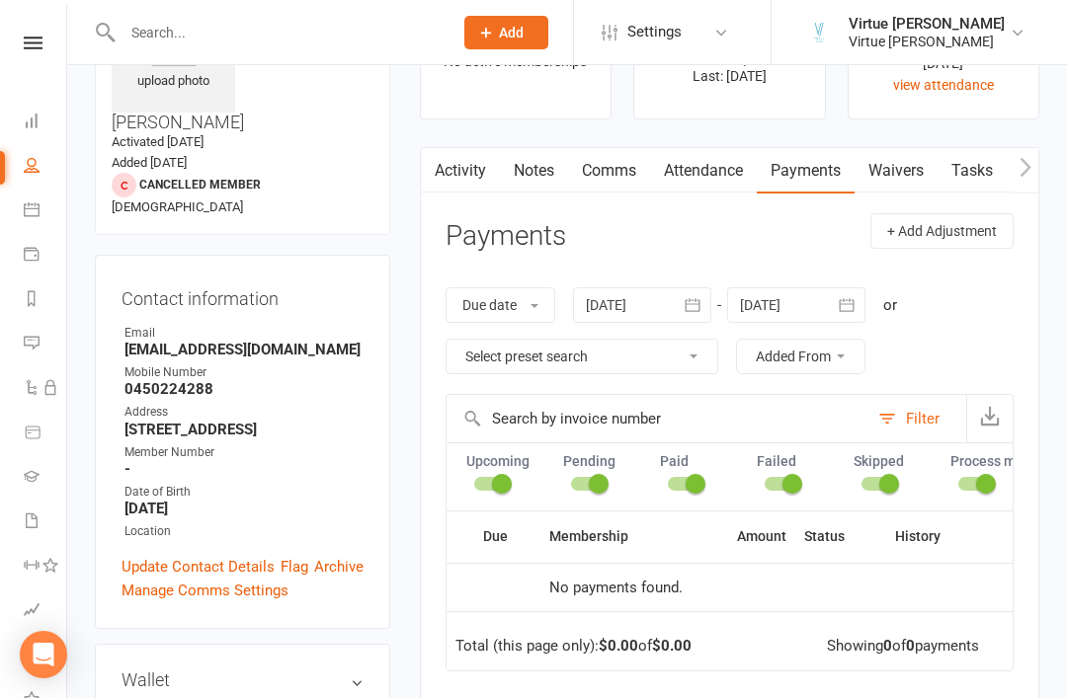
type input "01 May 2025"
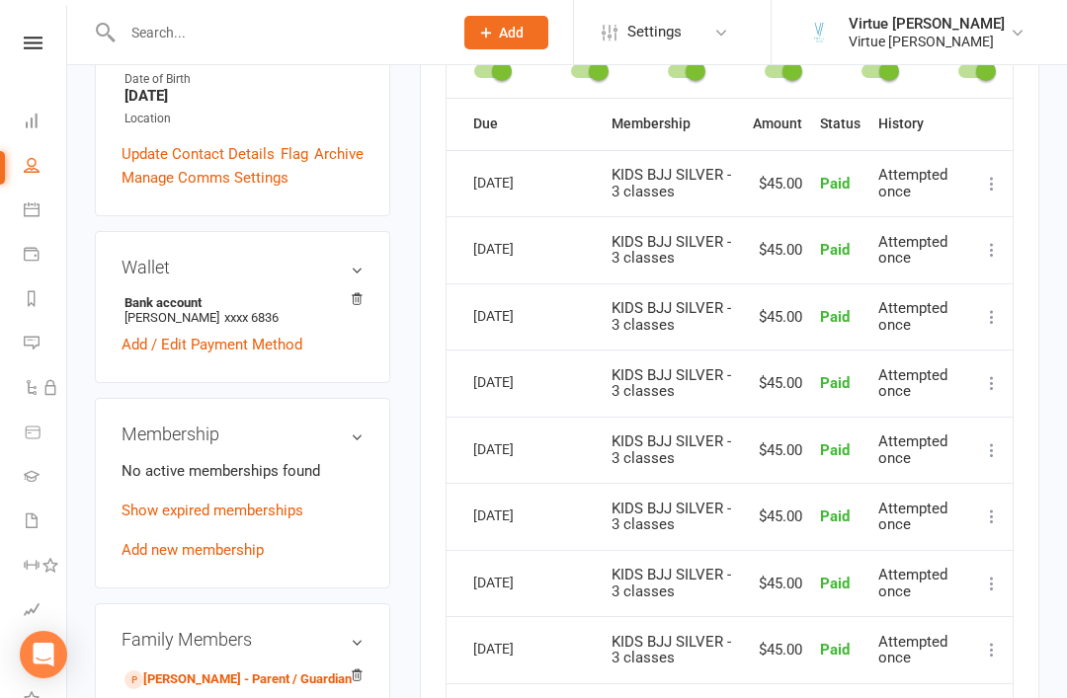
scroll to position [533, 0]
click at [258, 542] on link "Add new membership" at bounding box center [193, 551] width 142 height 18
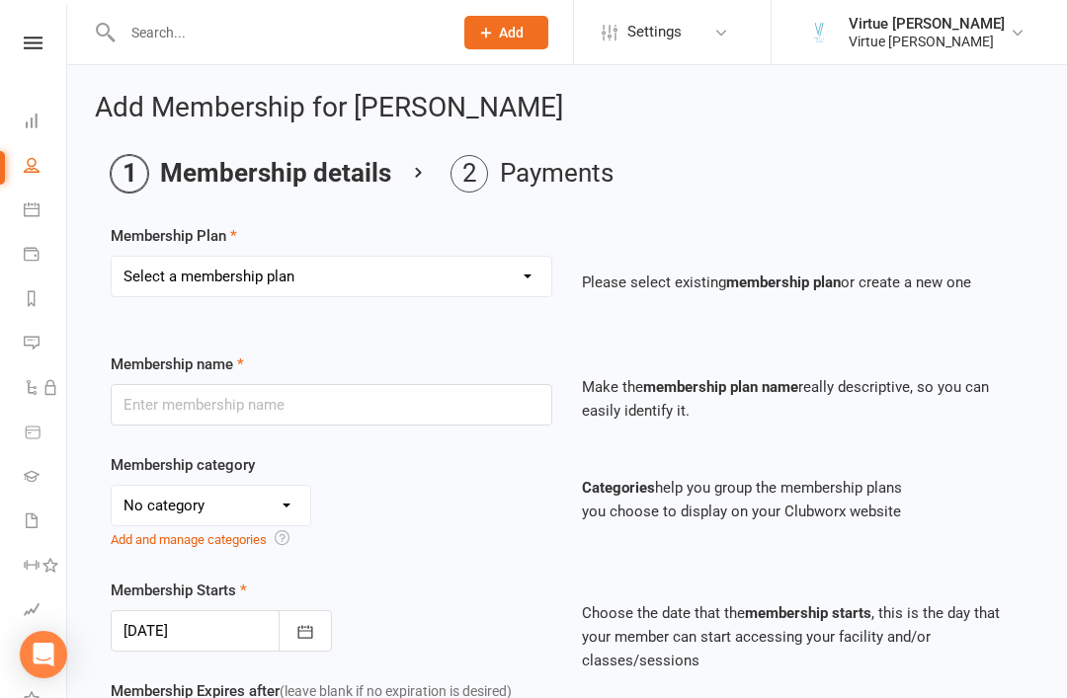
click at [531, 279] on select "Select a membership plan Create new Membership Plan Adult BJJ ADULT BJJ 10-Pack…" at bounding box center [332, 277] width 440 height 40
select select "3"
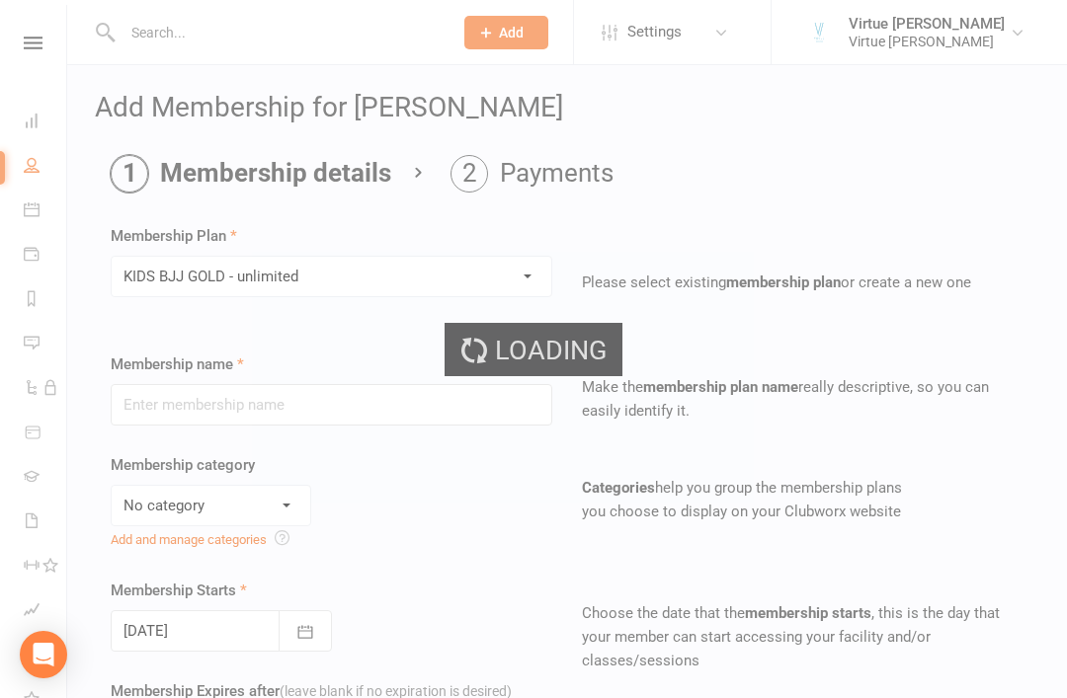
type input "KIDS BJJ GOLD - unlimited"
select select "4"
type input "0"
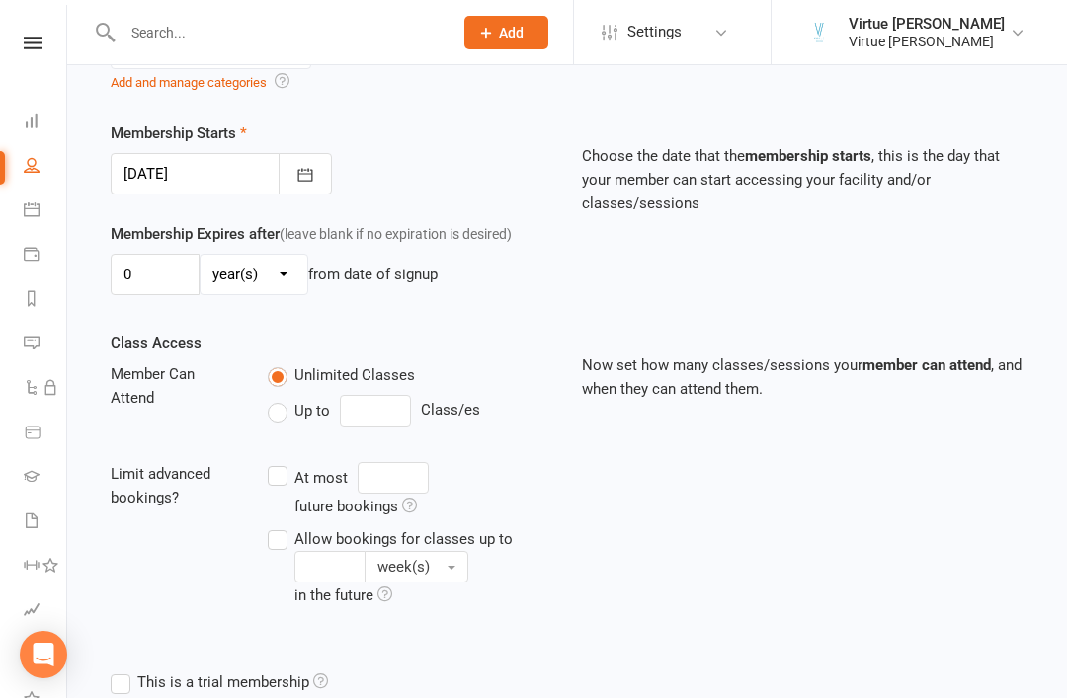
scroll to position [646, 0]
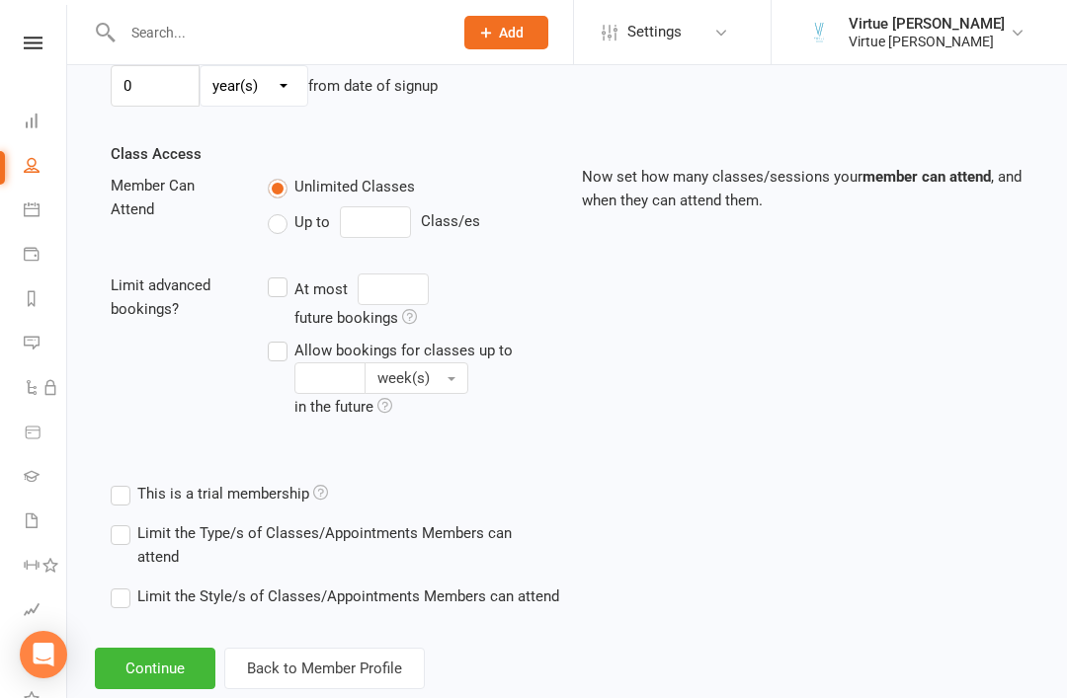
click at [165, 664] on button "Continue" at bounding box center [155, 668] width 121 height 41
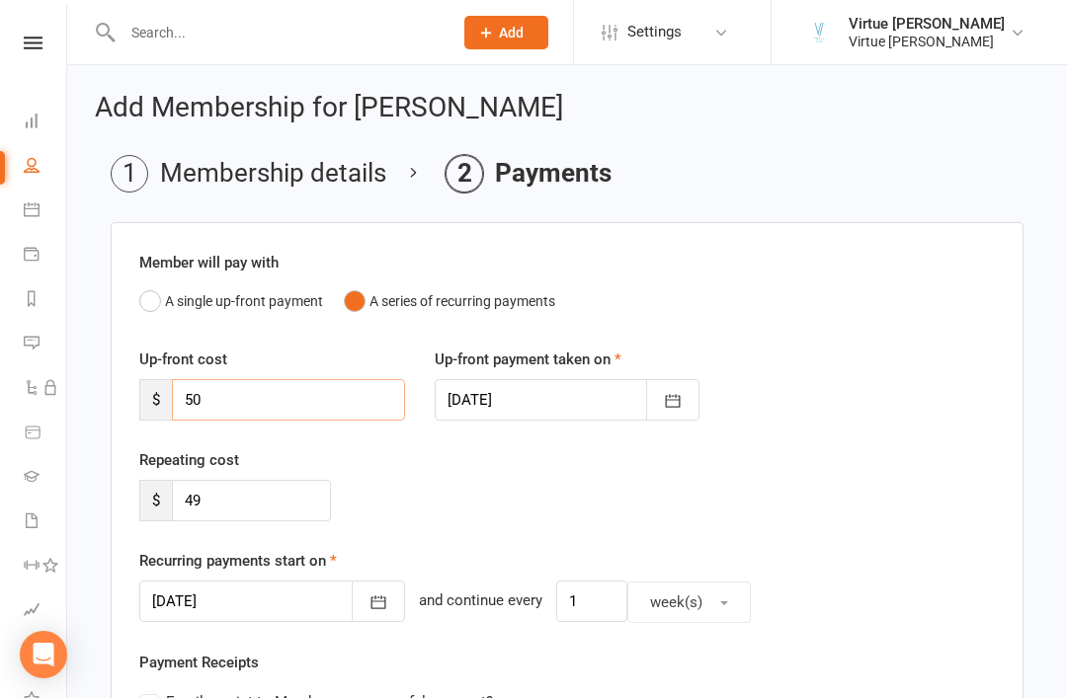
click at [361, 399] on input "50" at bounding box center [288, 399] width 233 height 41
type input "5"
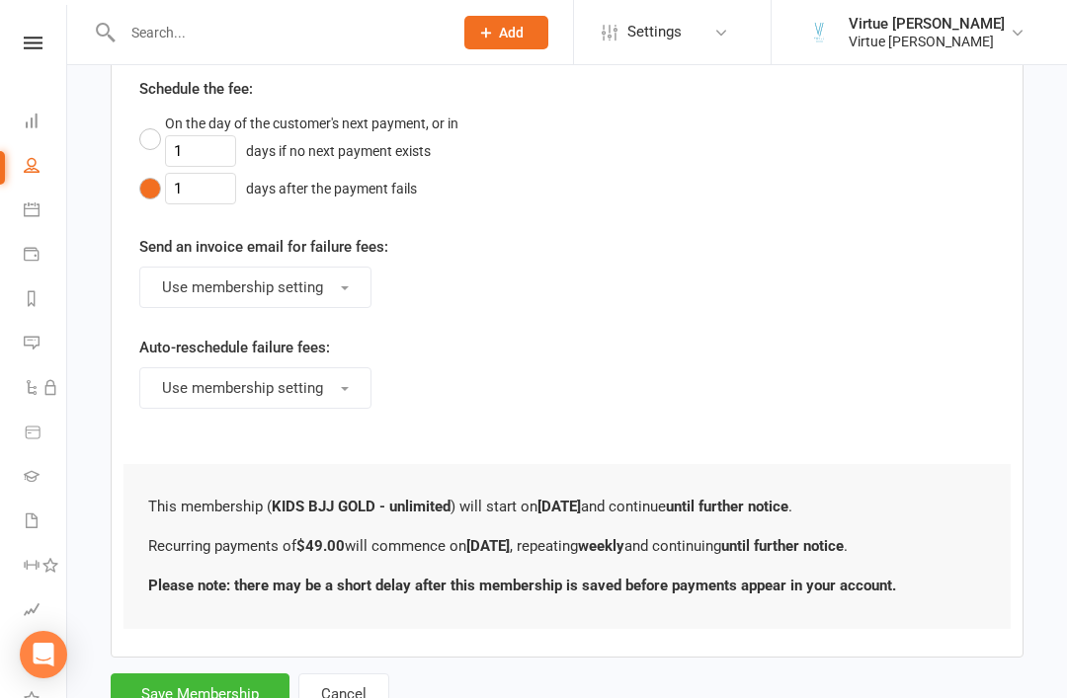
scroll to position [1062, 0]
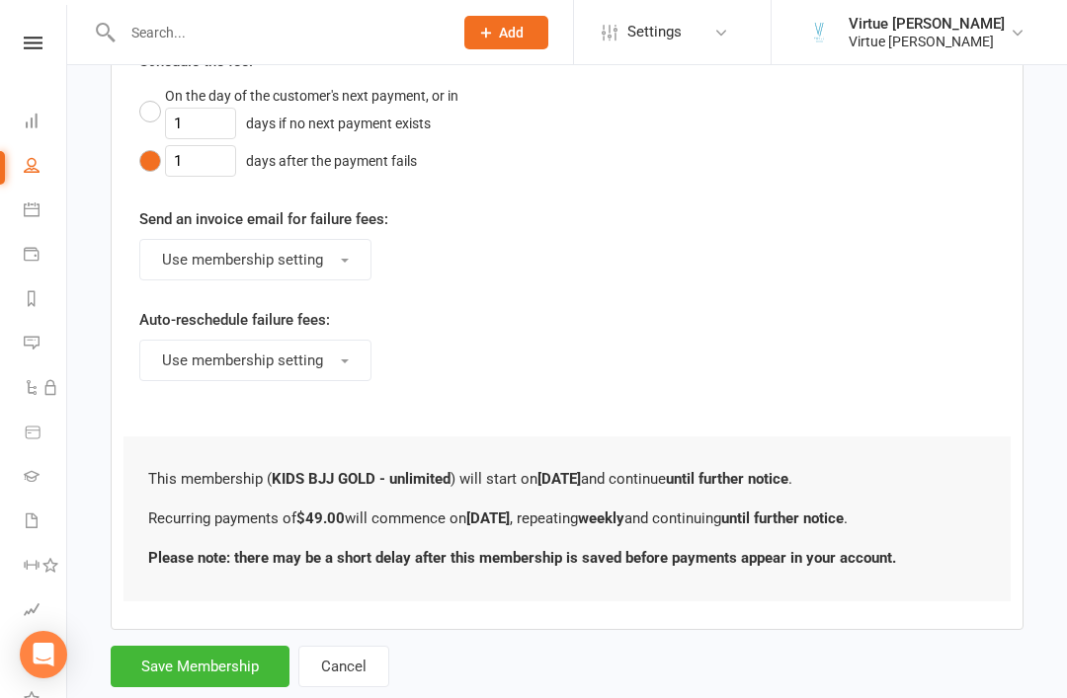
type input "0"
click at [200, 665] on button "Save Membership" at bounding box center [200, 666] width 179 height 41
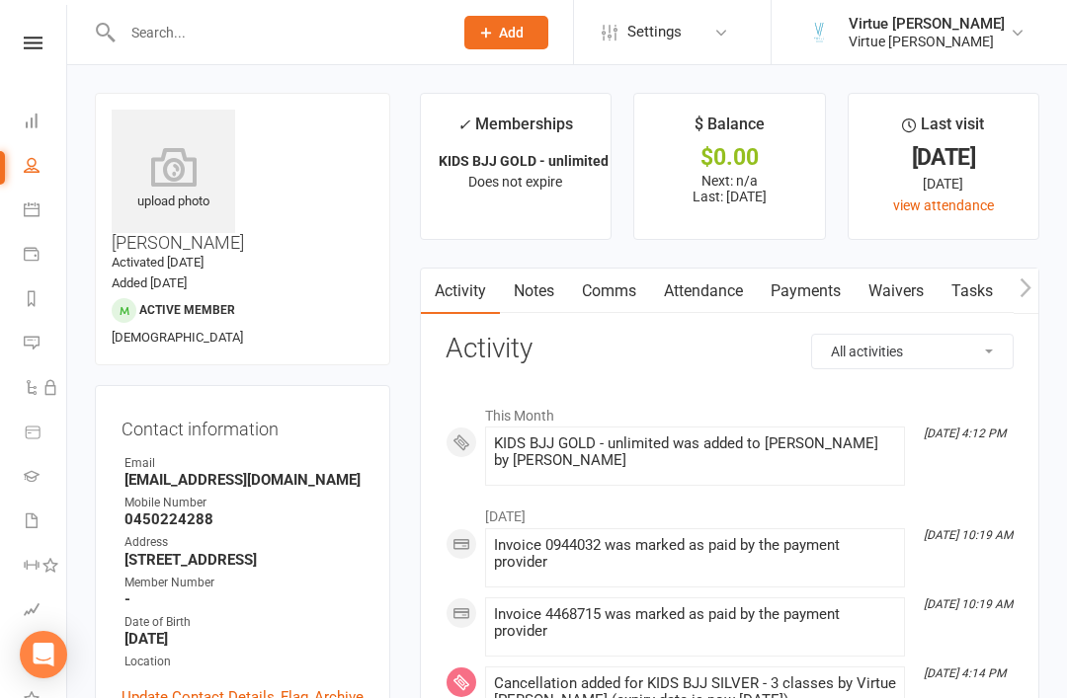
click at [818, 287] on link "Payments" at bounding box center [806, 291] width 98 height 45
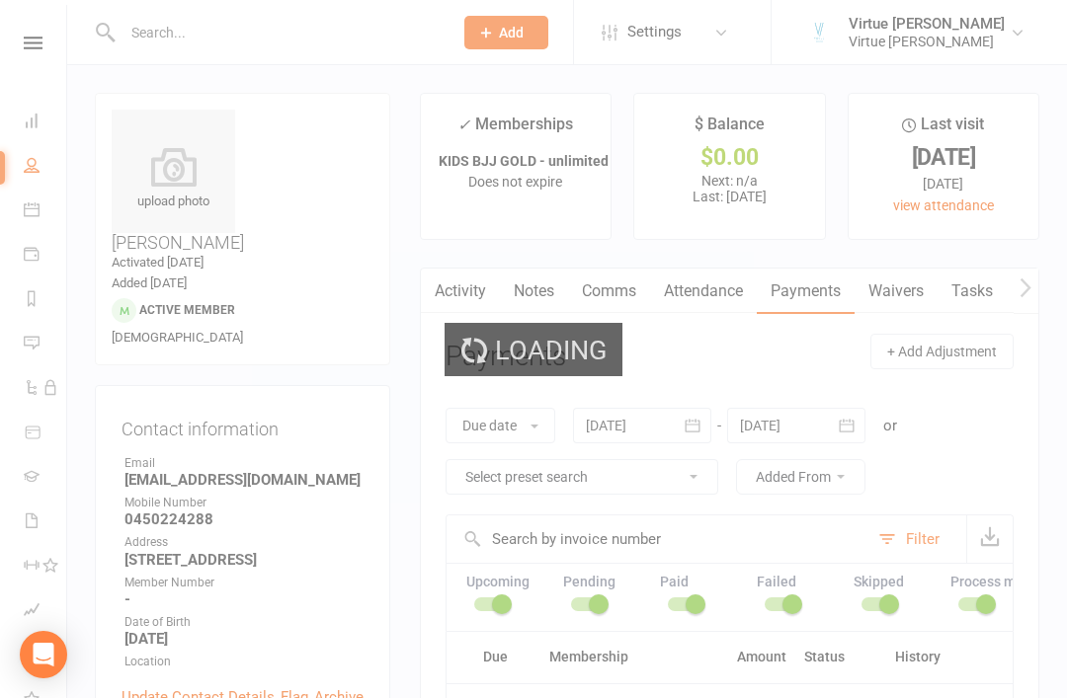
scroll to position [63, 0]
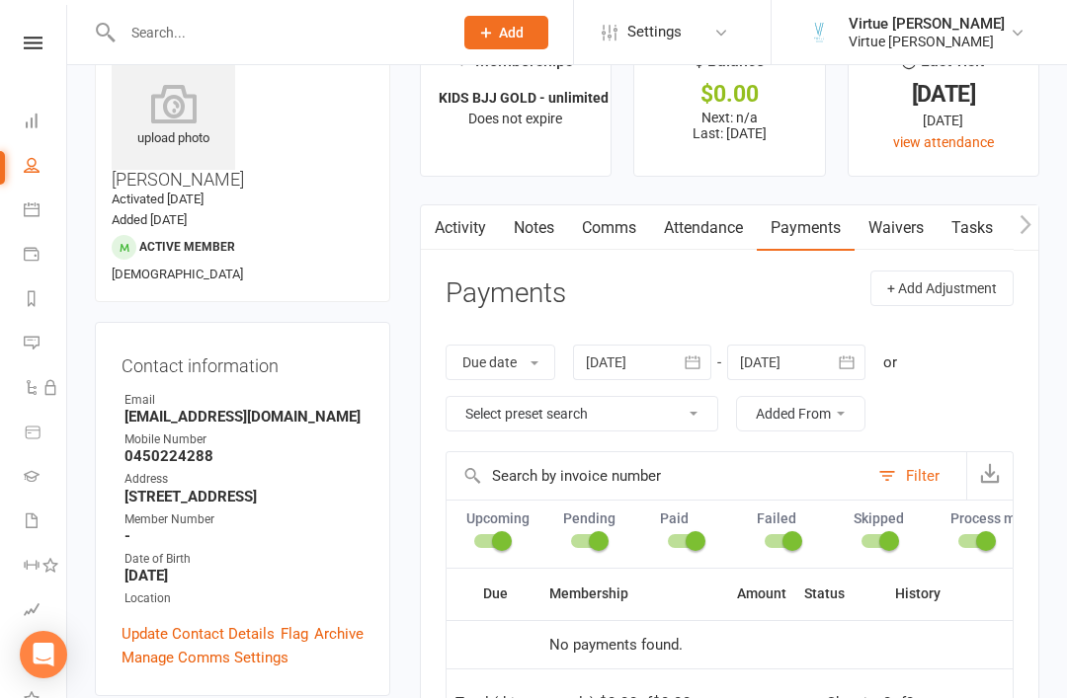
click at [53, 164] on link "People" at bounding box center [46, 167] width 44 height 44
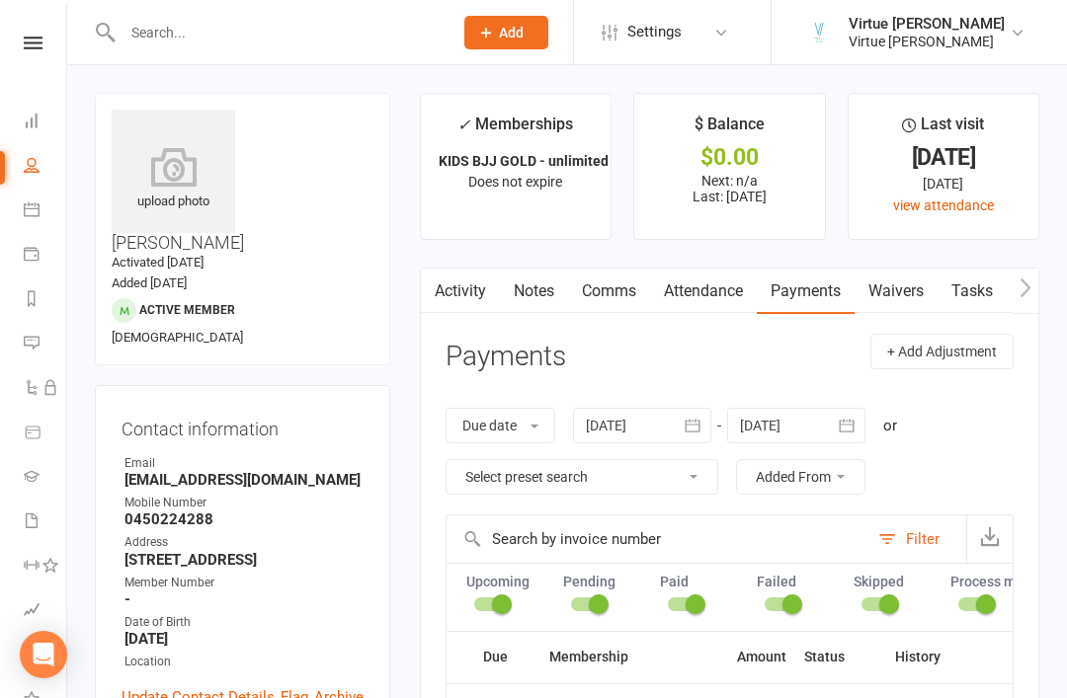
select select "100"
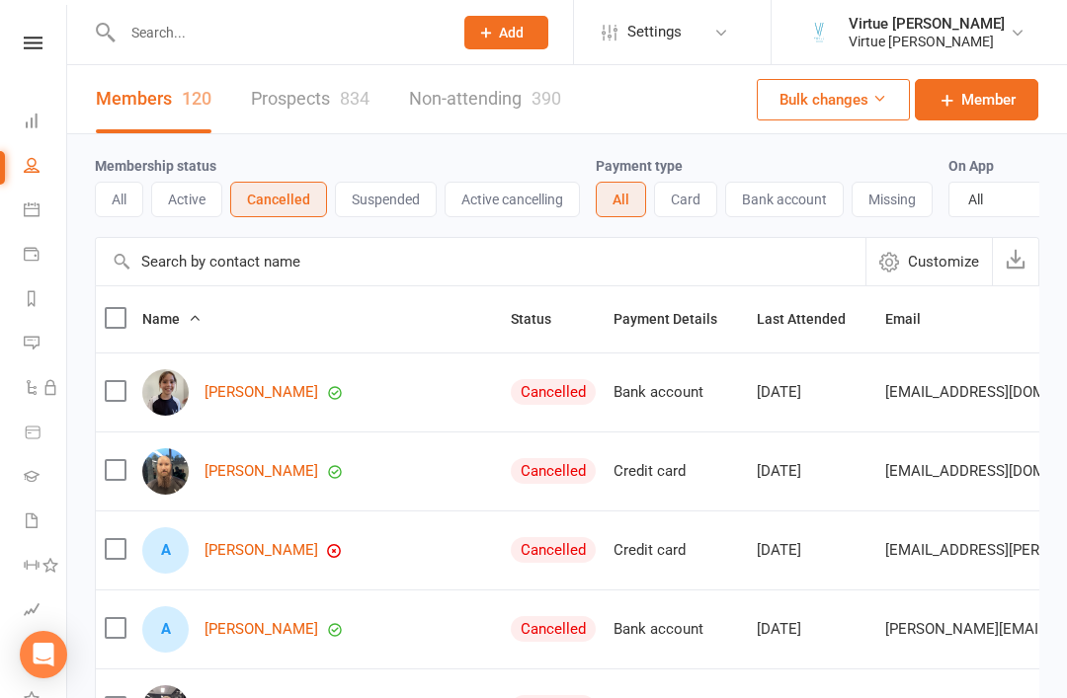
click at [220, 215] on button "Active" at bounding box center [186, 200] width 71 height 36
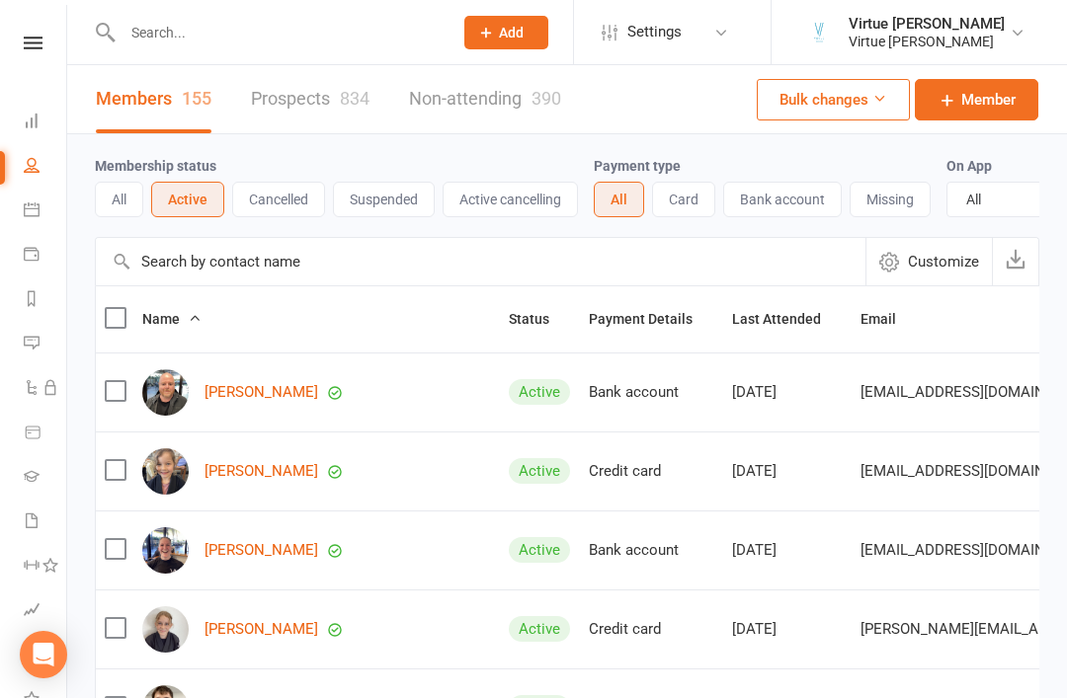
click at [222, 263] on input "text" at bounding box center [481, 261] width 770 height 47
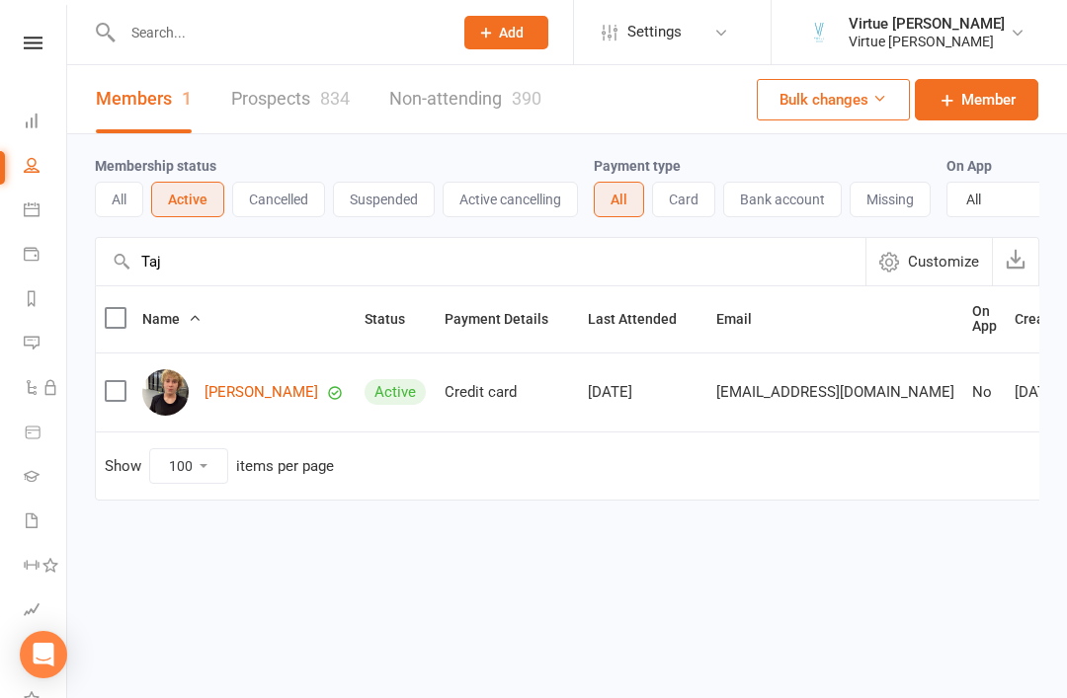
type input "Taj"
click at [238, 387] on link "Taj Jaffray" at bounding box center [262, 392] width 114 height 17
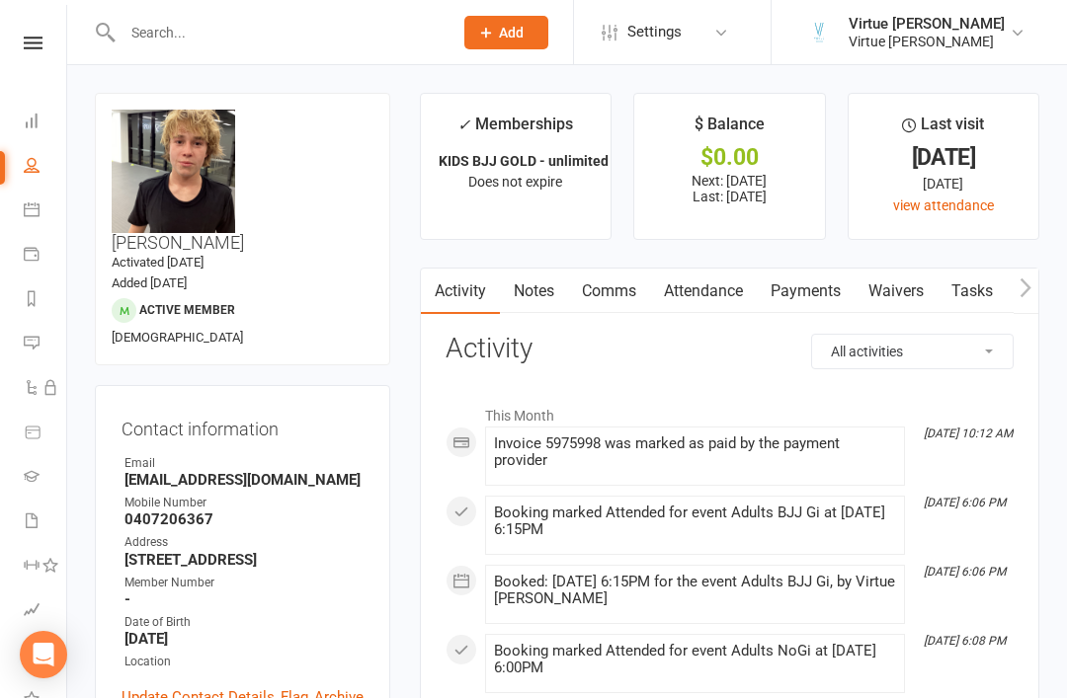
click at [28, 45] on icon at bounding box center [33, 43] width 19 height 13
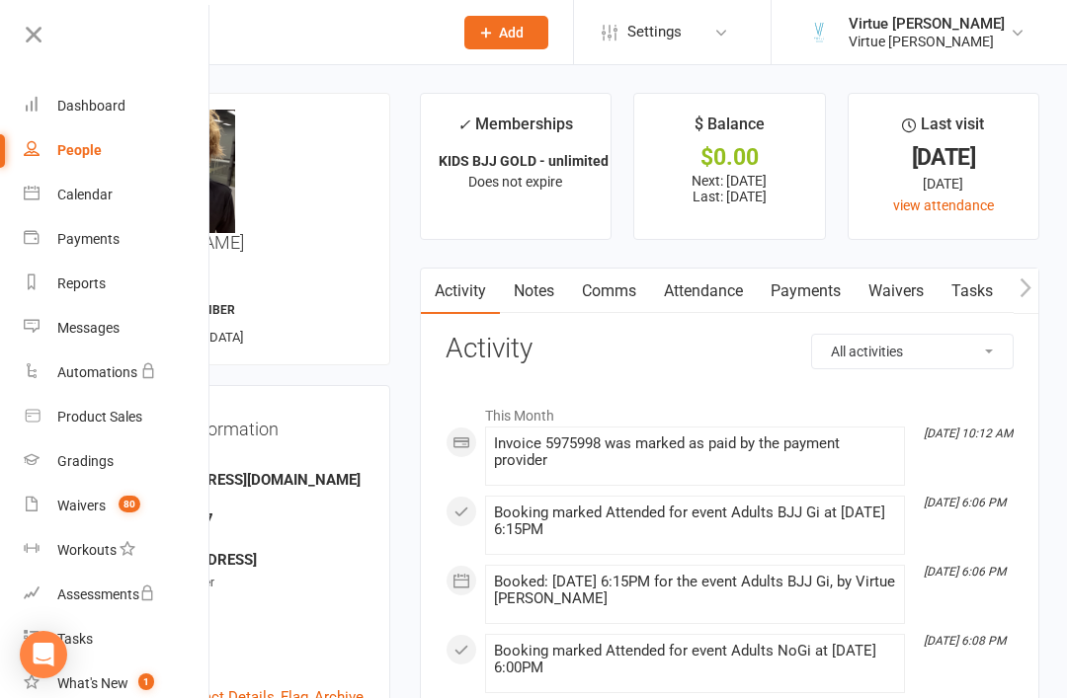
click at [75, 498] on div "Waivers" at bounding box center [81, 506] width 48 height 16
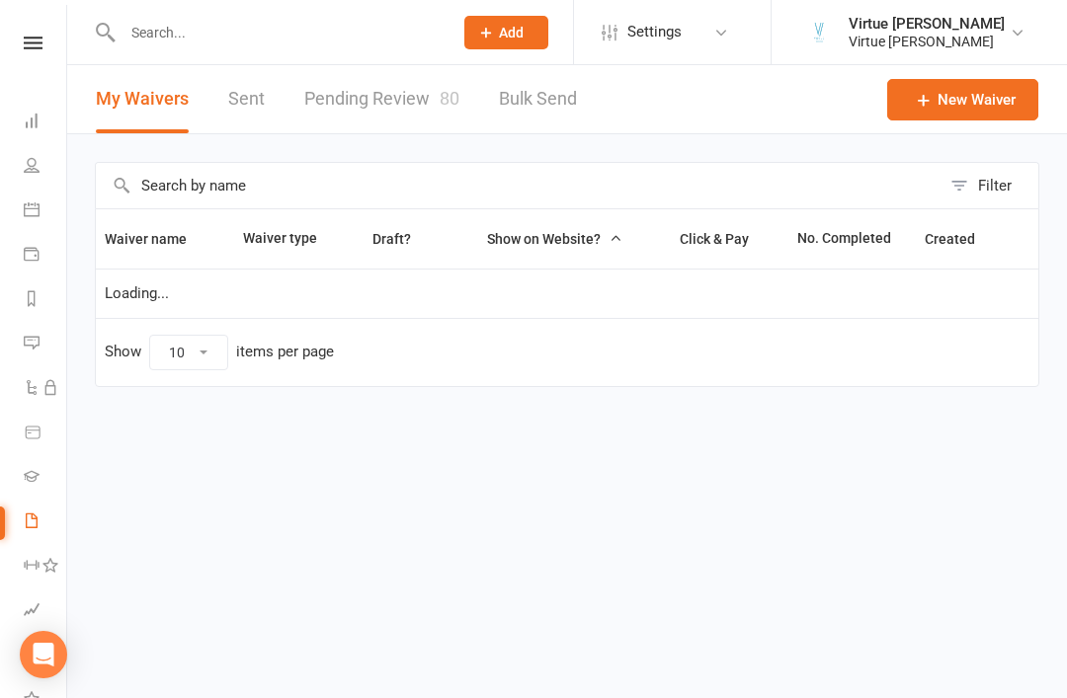
click at [394, 100] on link "Pending Review 80" at bounding box center [381, 99] width 155 height 68
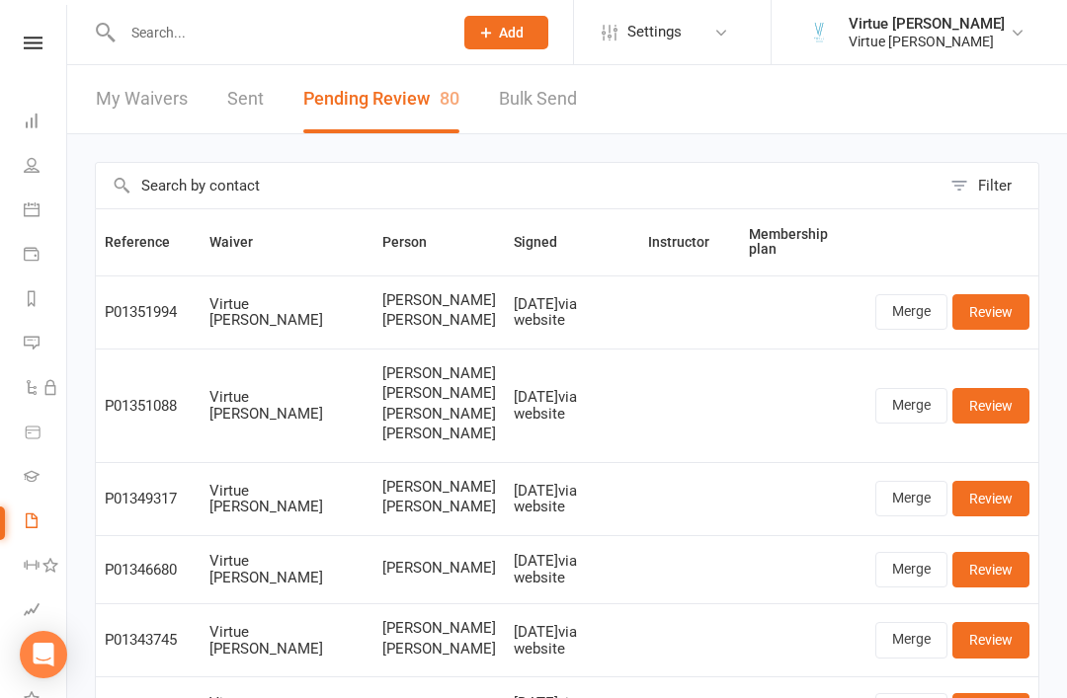
click at [26, 169] on icon at bounding box center [32, 165] width 16 height 16
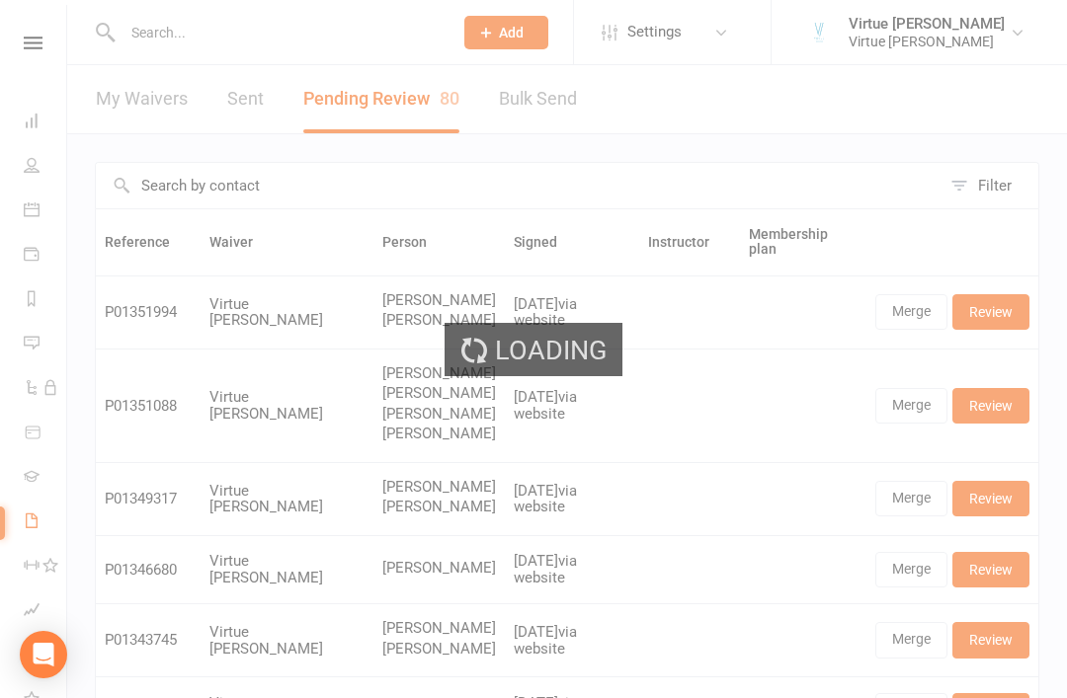
select select "100"
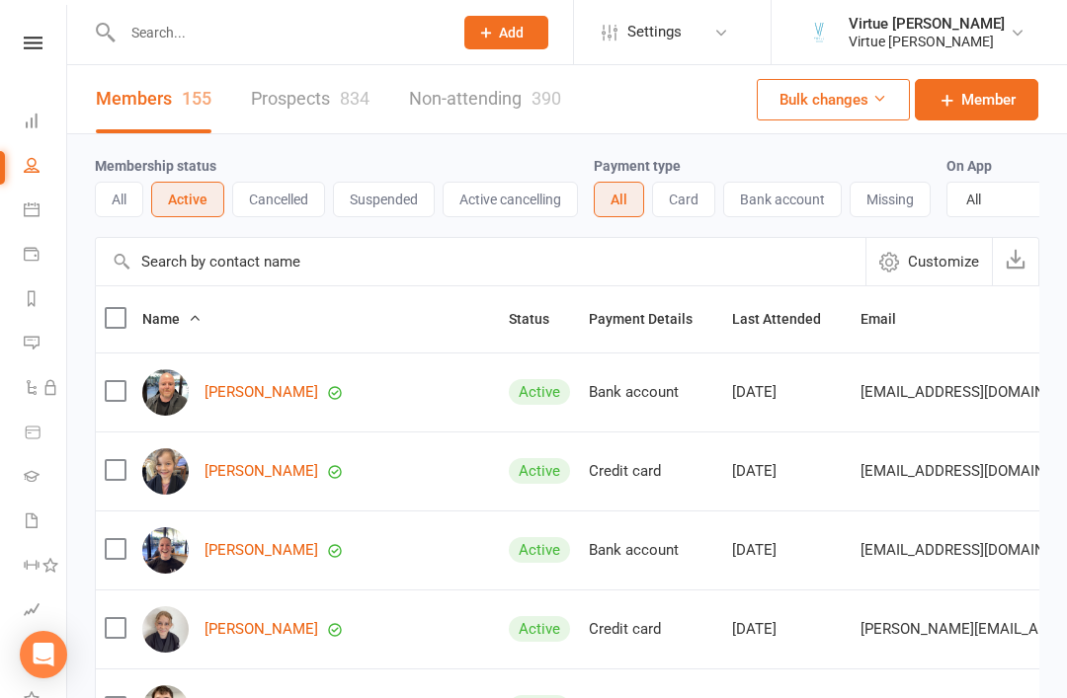
click at [18, 159] on li "People" at bounding box center [33, 167] width 66 height 44
click at [252, 279] on input "text" at bounding box center [481, 261] width 770 height 47
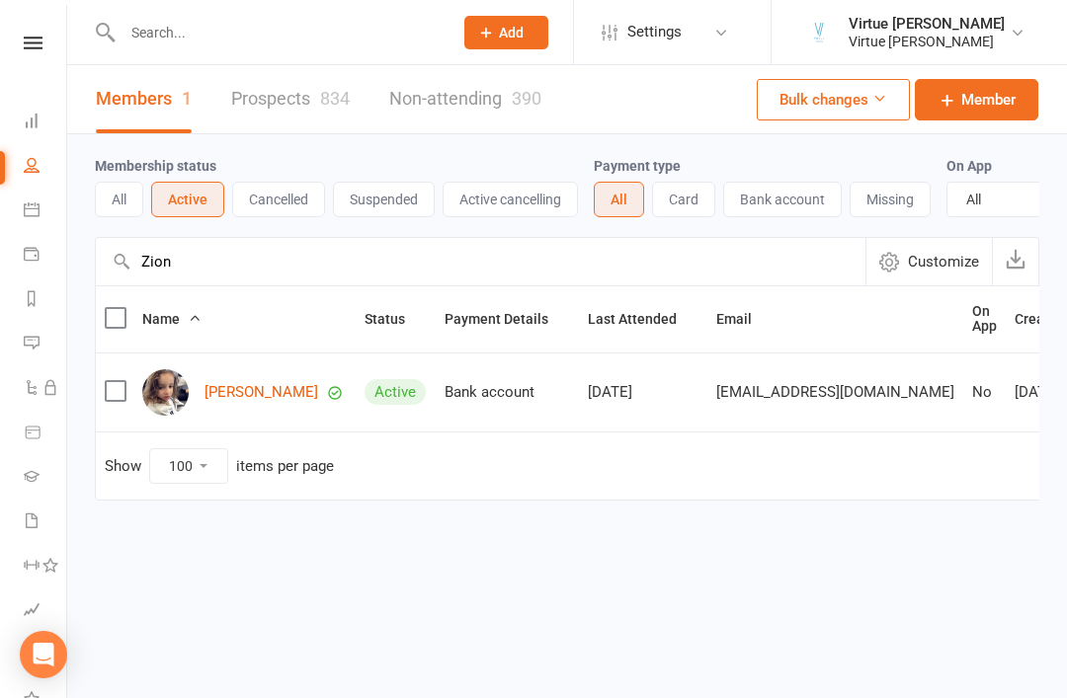
type input "Zion"
click at [261, 374] on div "Zion Matias Lima" at bounding box center [244, 393] width 205 height 46
click at [284, 393] on link "Zion Matias Lima" at bounding box center [262, 392] width 114 height 17
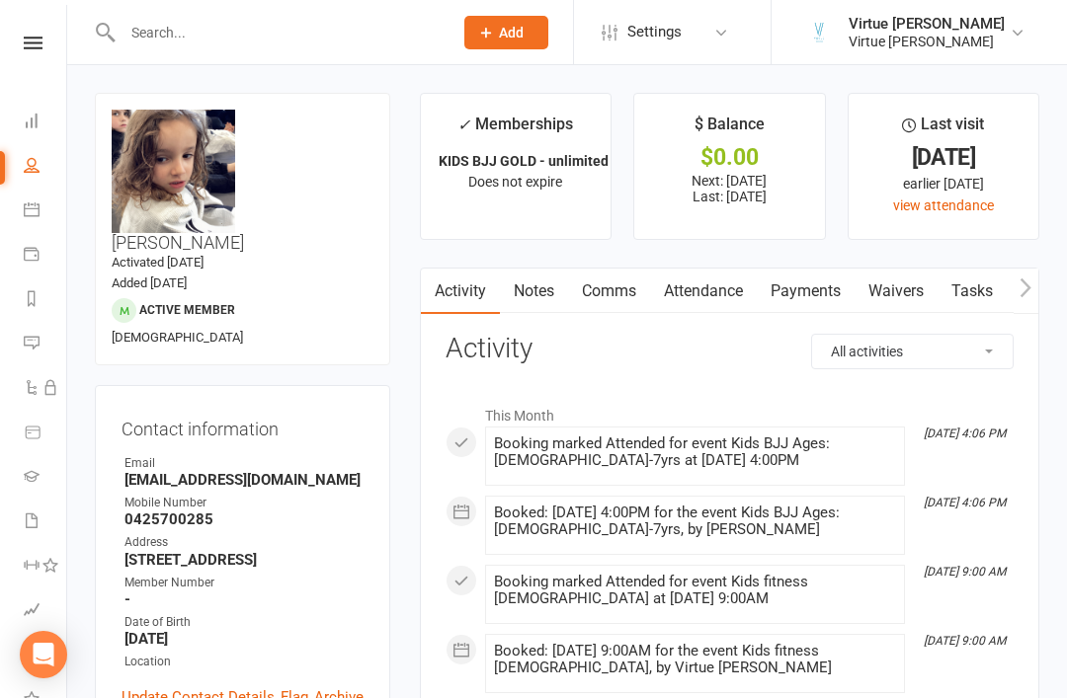
click at [809, 296] on link "Payments" at bounding box center [806, 291] width 98 height 45
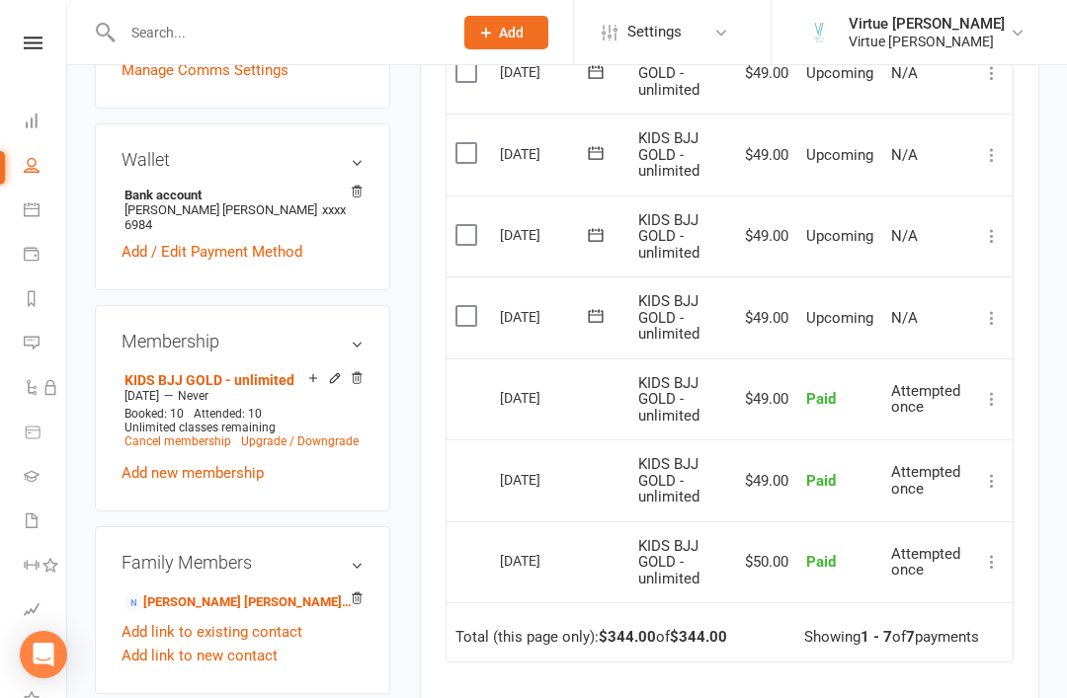
scroll to position [653, 0]
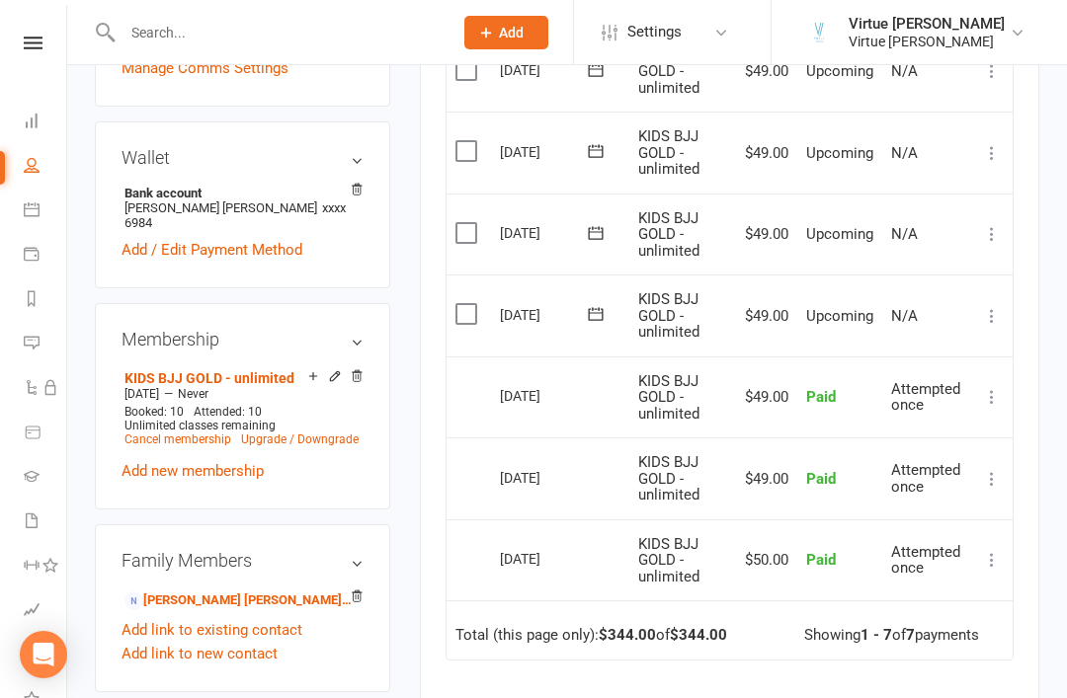
click at [546, 601] on td "Total (this page only): $344.00 of $344.00 Showing 1 - 7 of 7 payments" at bounding box center [730, 630] width 566 height 59
click at [2, 47] on link at bounding box center [33, 43] width 70 height 13
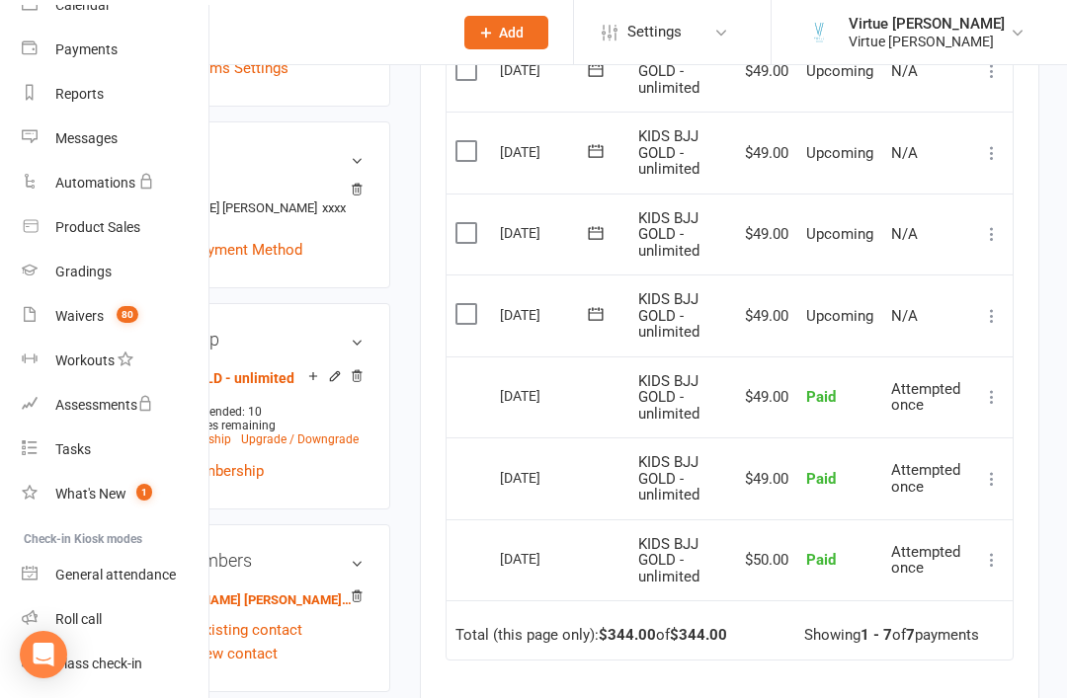
scroll to position [189, 2]
click at [79, 623] on div "Roll call" at bounding box center [78, 621] width 46 height 16
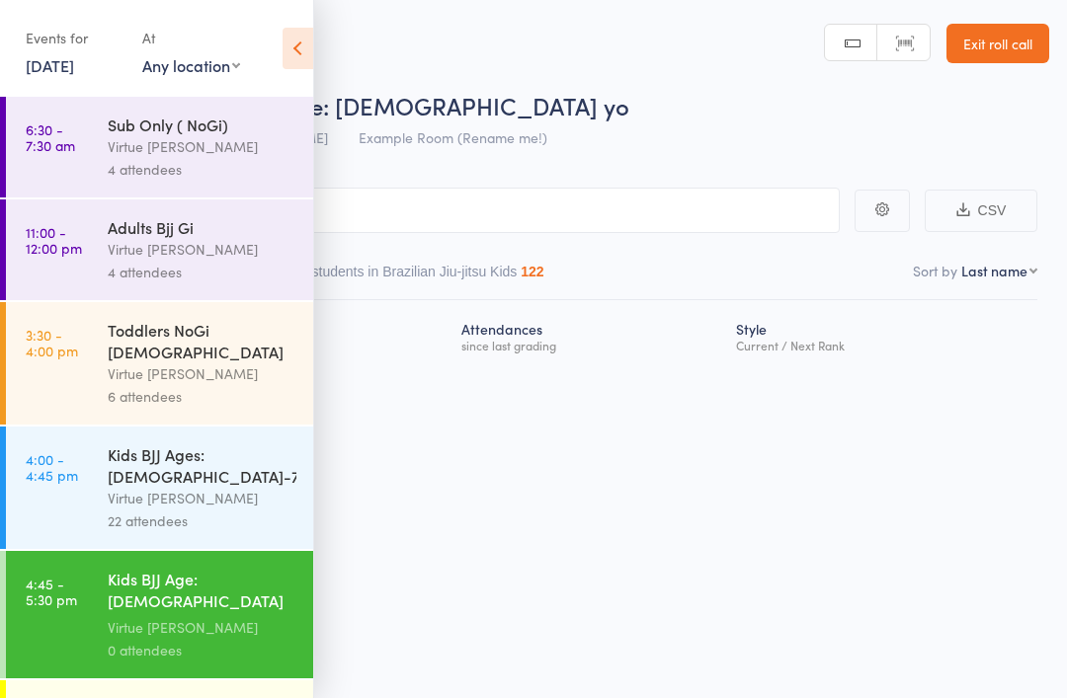
click at [293, 48] on icon at bounding box center [298, 48] width 31 height 41
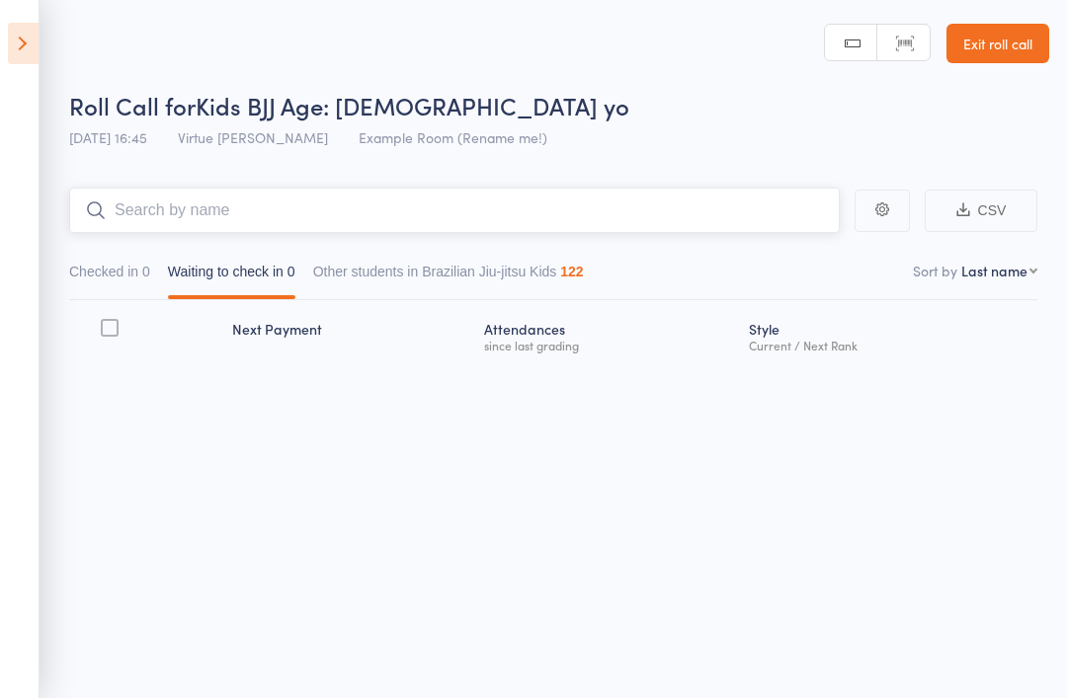
click at [367, 219] on input "search" at bounding box center [454, 210] width 771 height 45
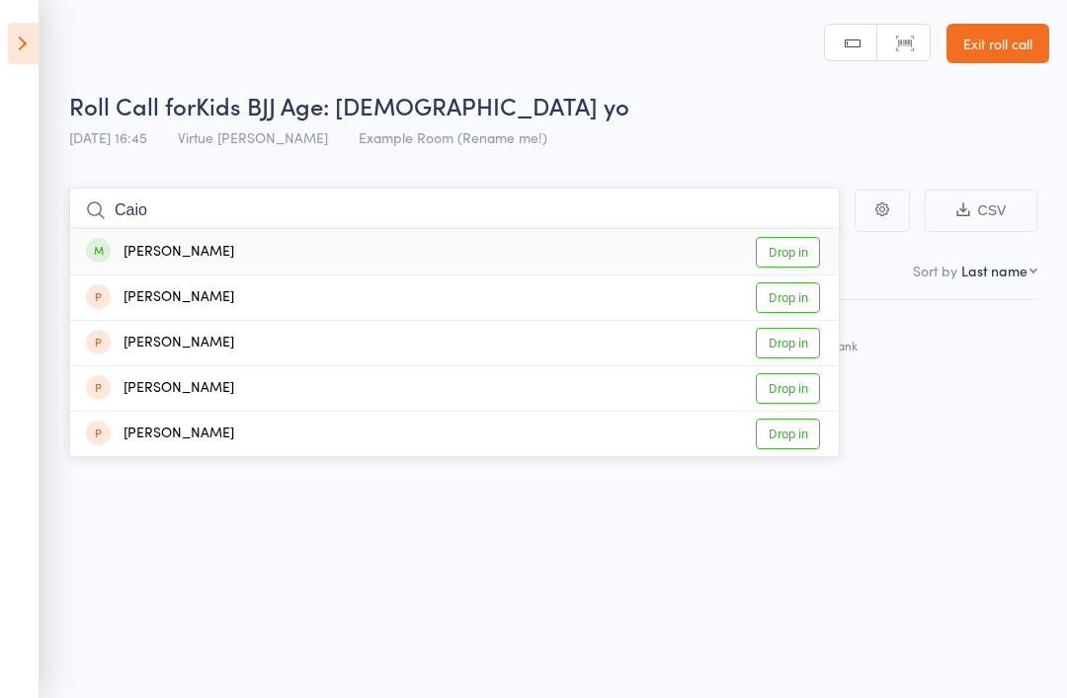
type input "Caio"
click at [794, 264] on link "Drop in" at bounding box center [788, 252] width 64 height 31
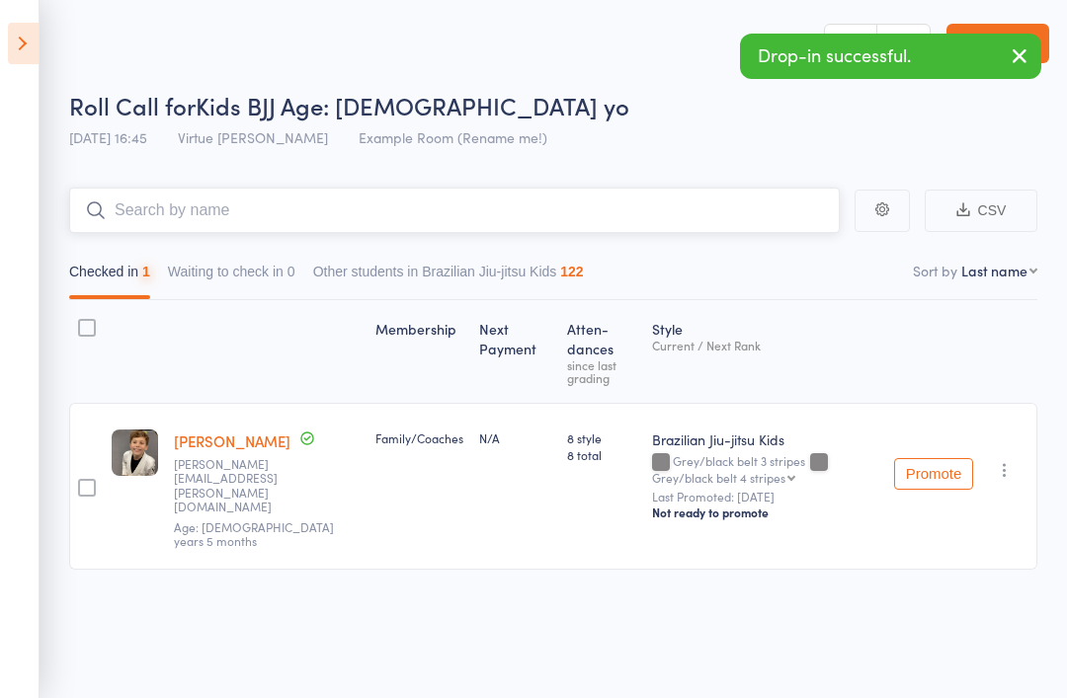
click at [704, 221] on input "search" at bounding box center [454, 210] width 771 height 45
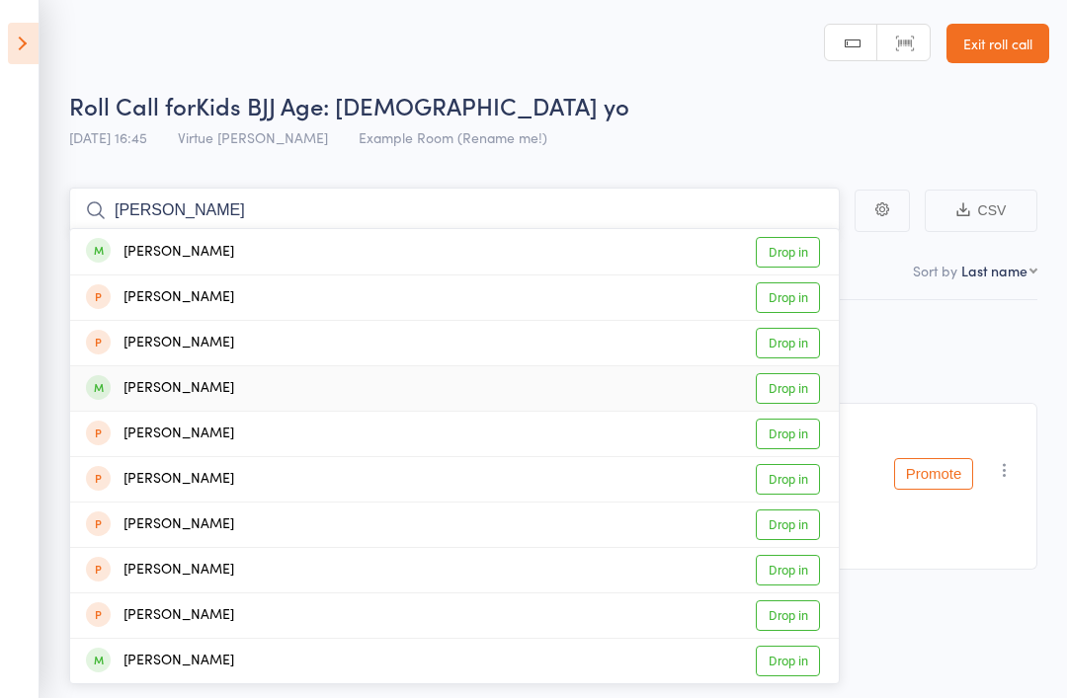
type input "[PERSON_NAME]"
click at [796, 385] on link "Drop in" at bounding box center [788, 388] width 64 height 31
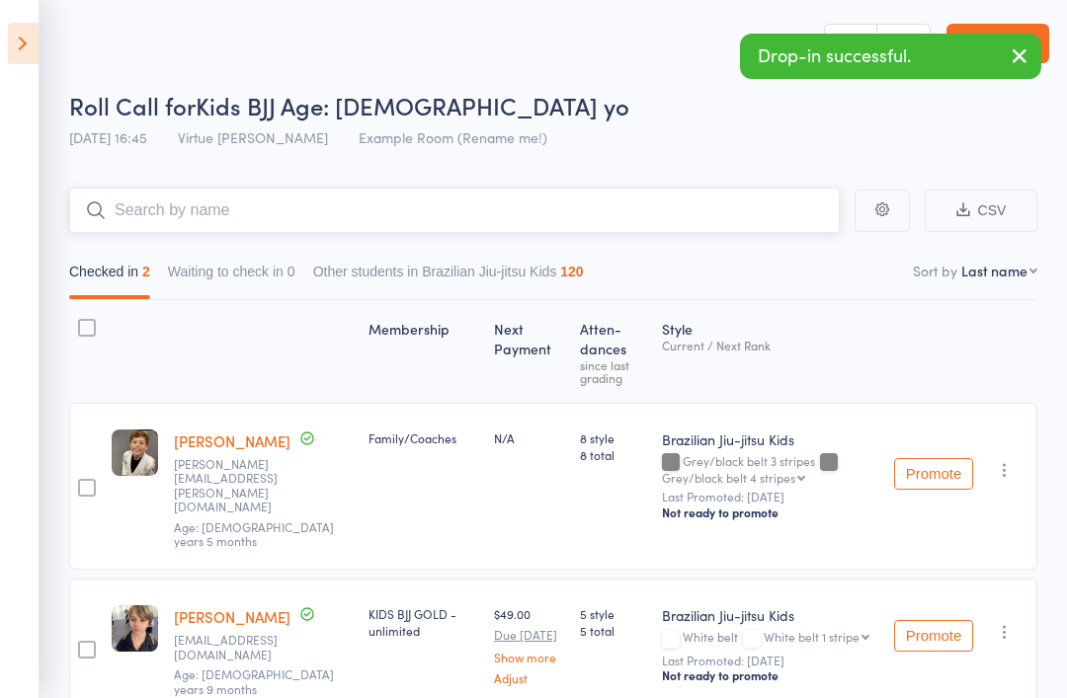
click at [665, 212] on input "search" at bounding box center [454, 210] width 771 height 45
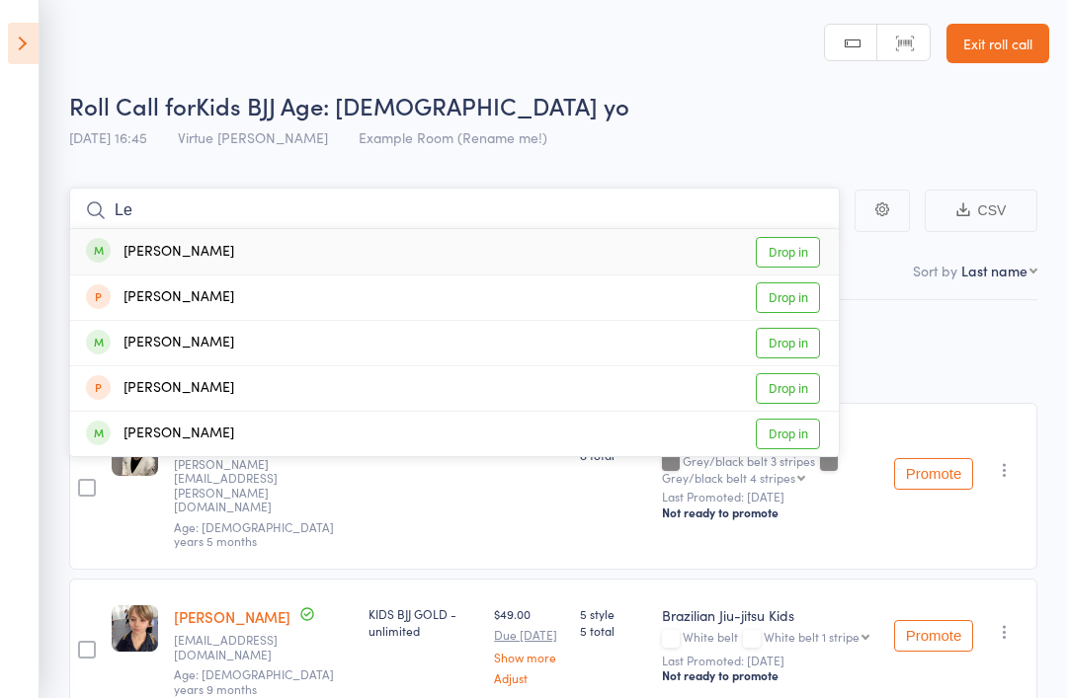
type input "L"
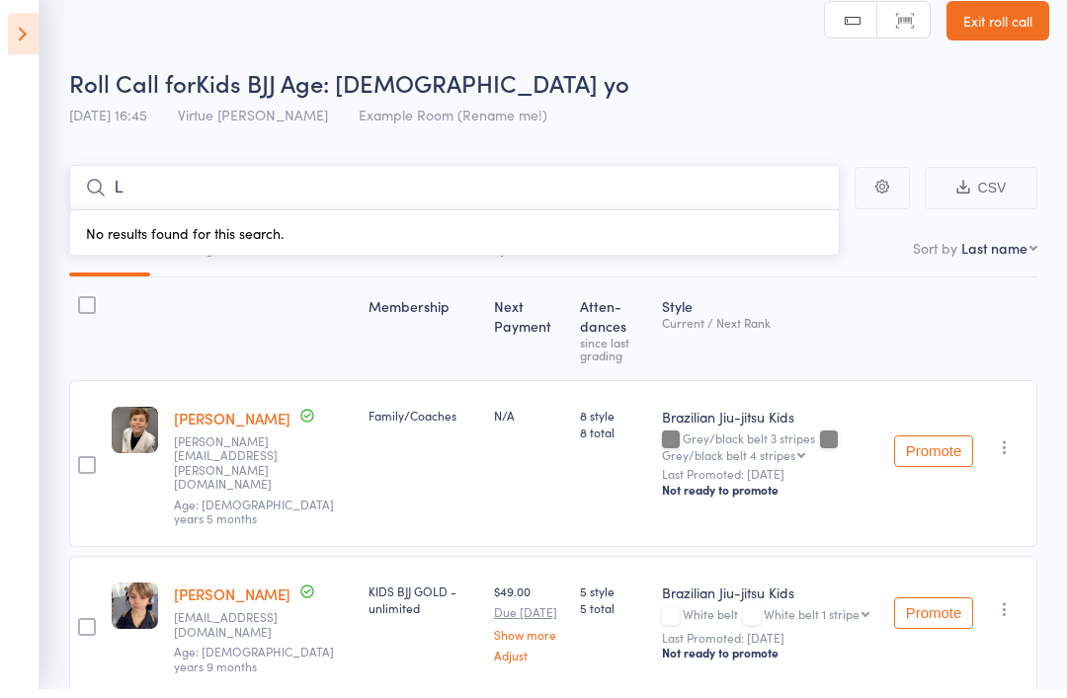
scroll to position [13, 0]
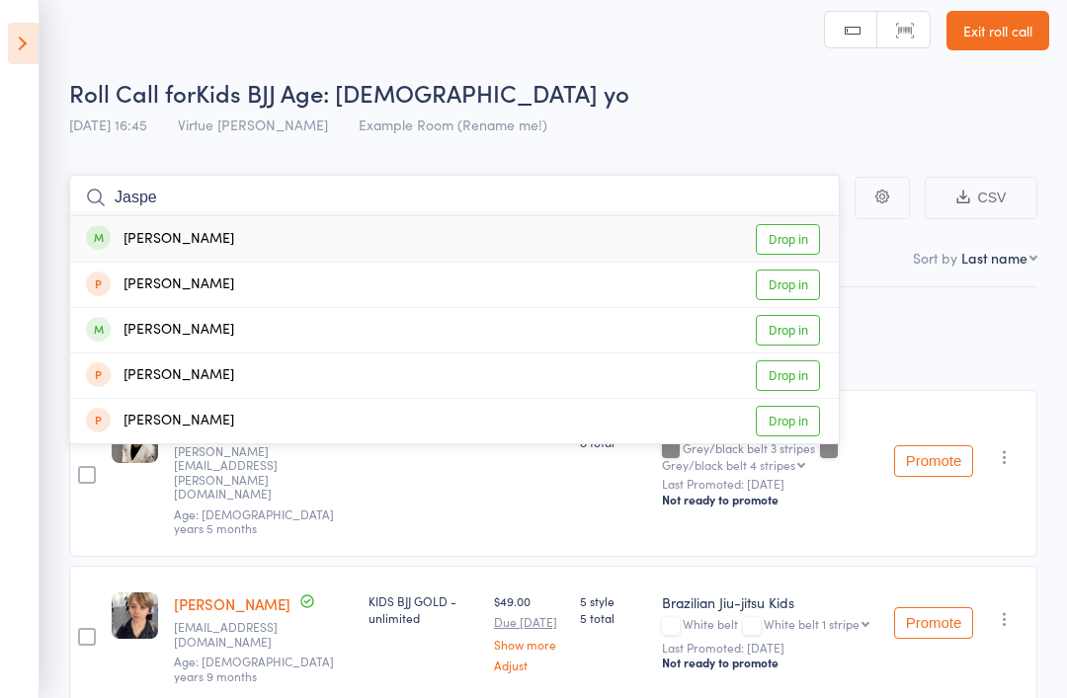
type input "Jaspe"
click at [793, 335] on link "Drop in" at bounding box center [788, 330] width 64 height 31
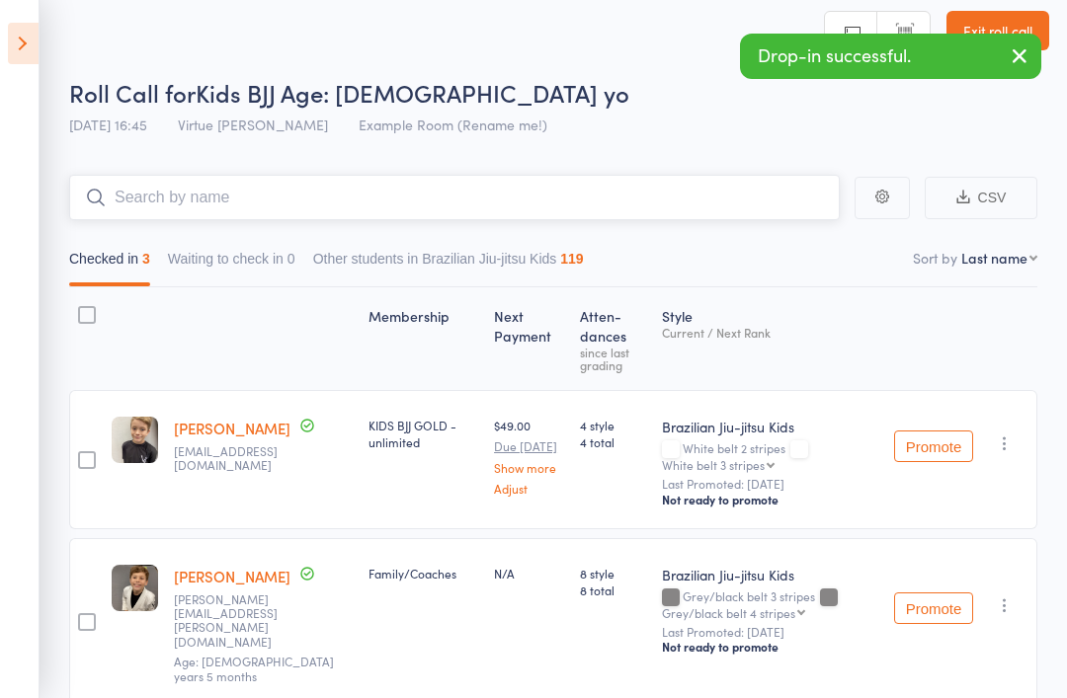
click at [669, 212] on input "search" at bounding box center [454, 197] width 771 height 45
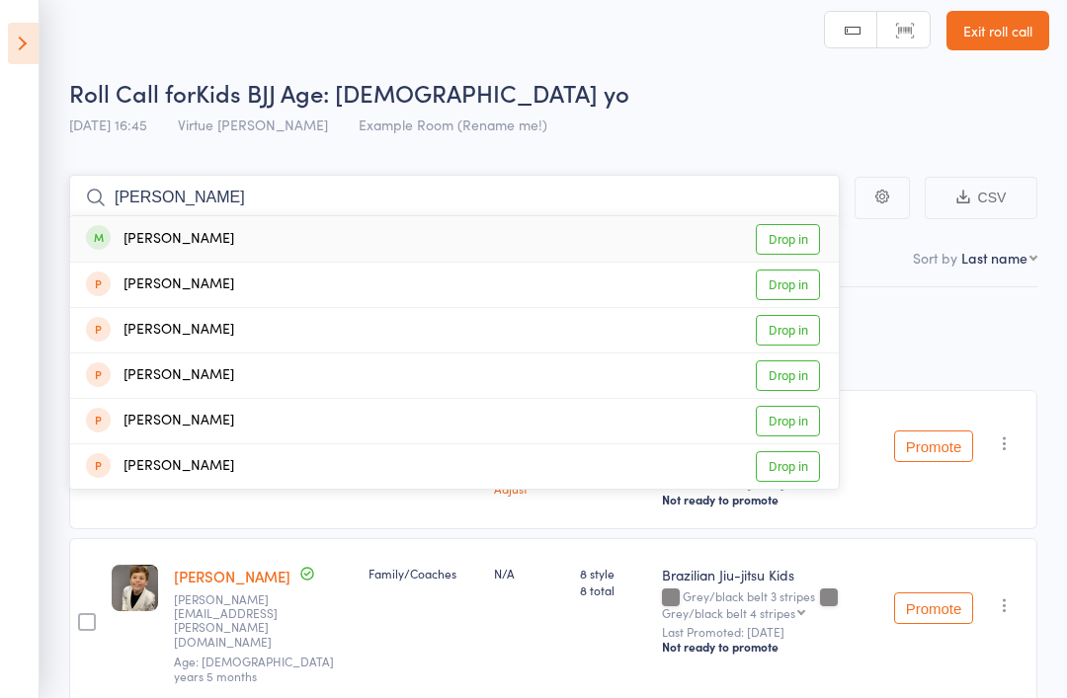
type input "[PERSON_NAME]"
click at [803, 241] on link "Drop in" at bounding box center [788, 239] width 64 height 31
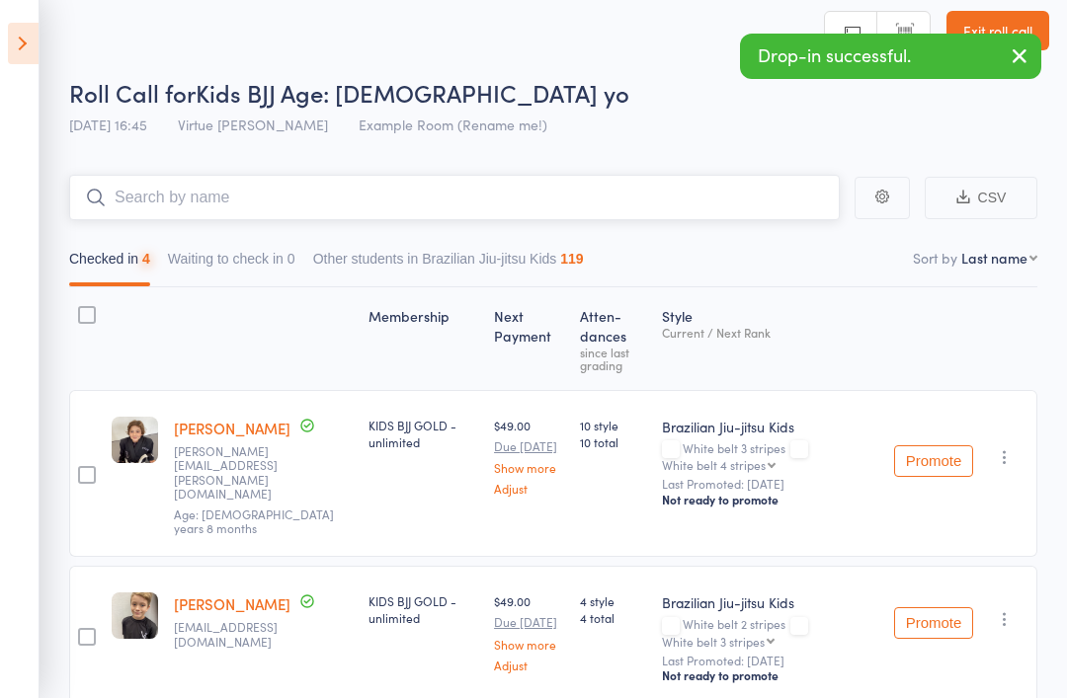
click at [776, 206] on input "search" at bounding box center [454, 197] width 771 height 45
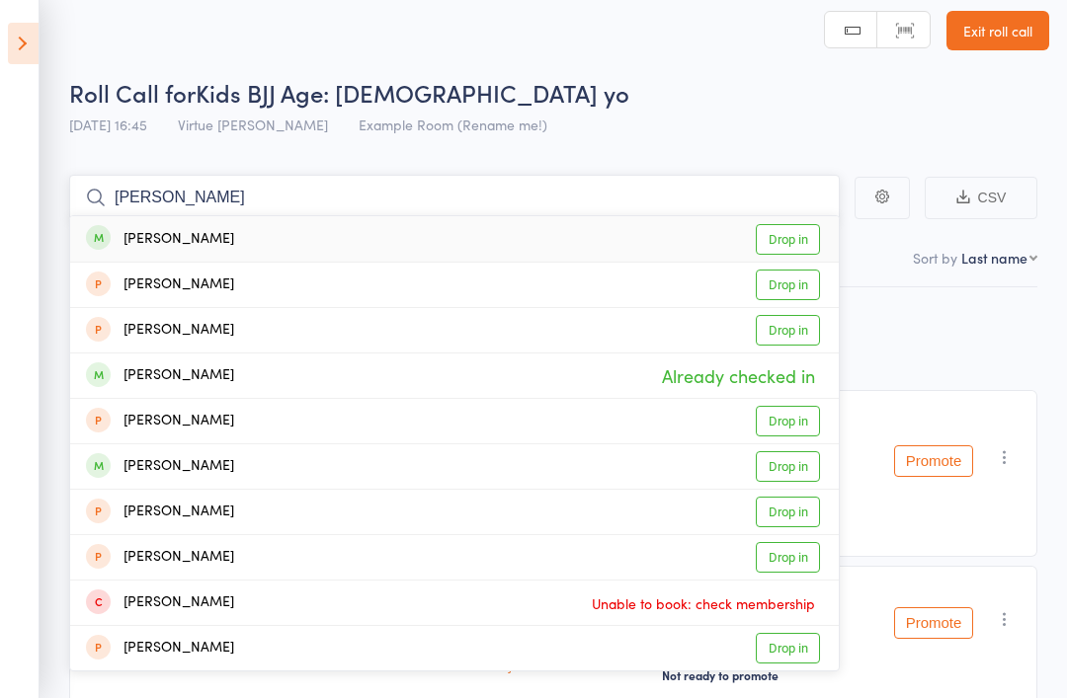
type input "[PERSON_NAME]"
click at [794, 244] on link "Drop in" at bounding box center [788, 239] width 64 height 31
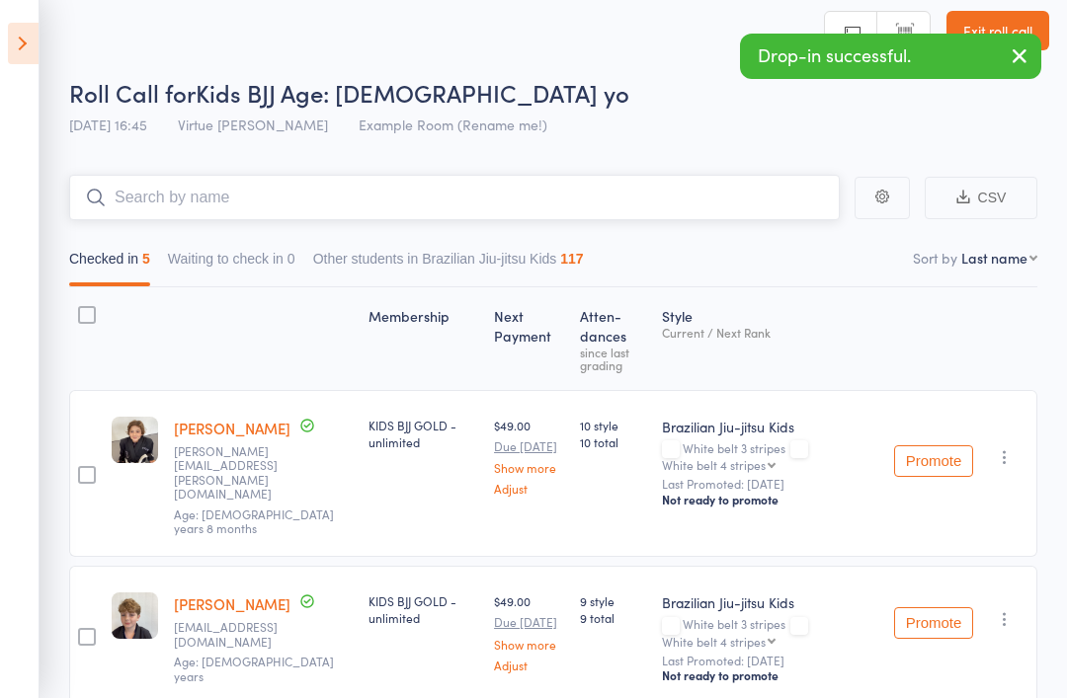
click at [541, 197] on input "search" at bounding box center [454, 197] width 771 height 45
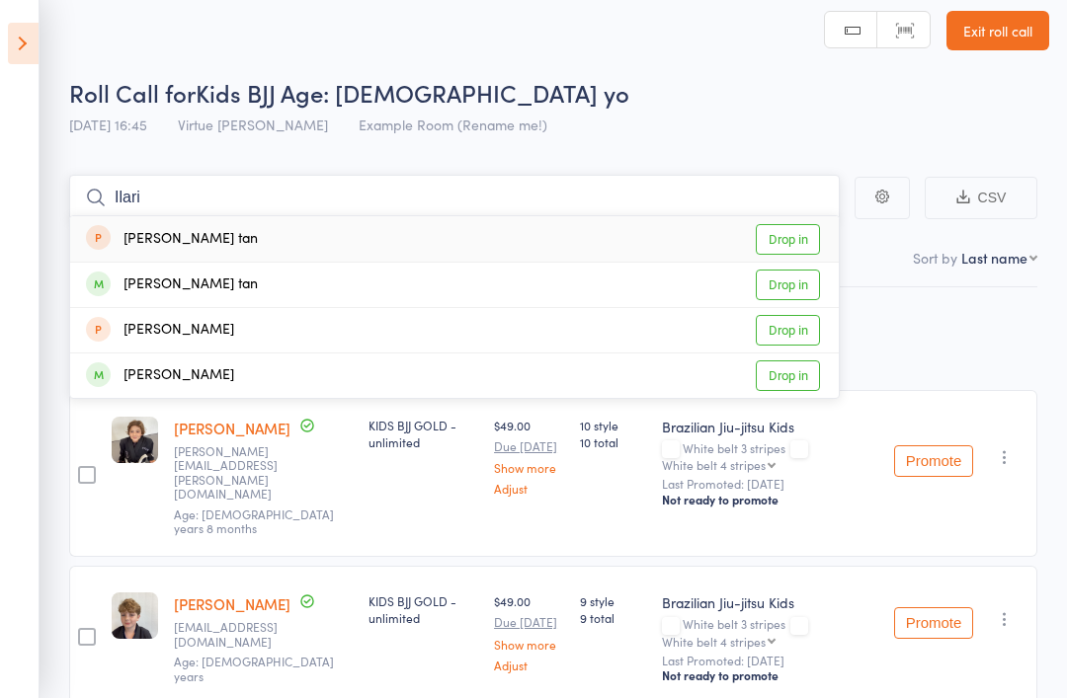
type input "Ilari"
click at [800, 294] on link "Drop in" at bounding box center [788, 285] width 64 height 31
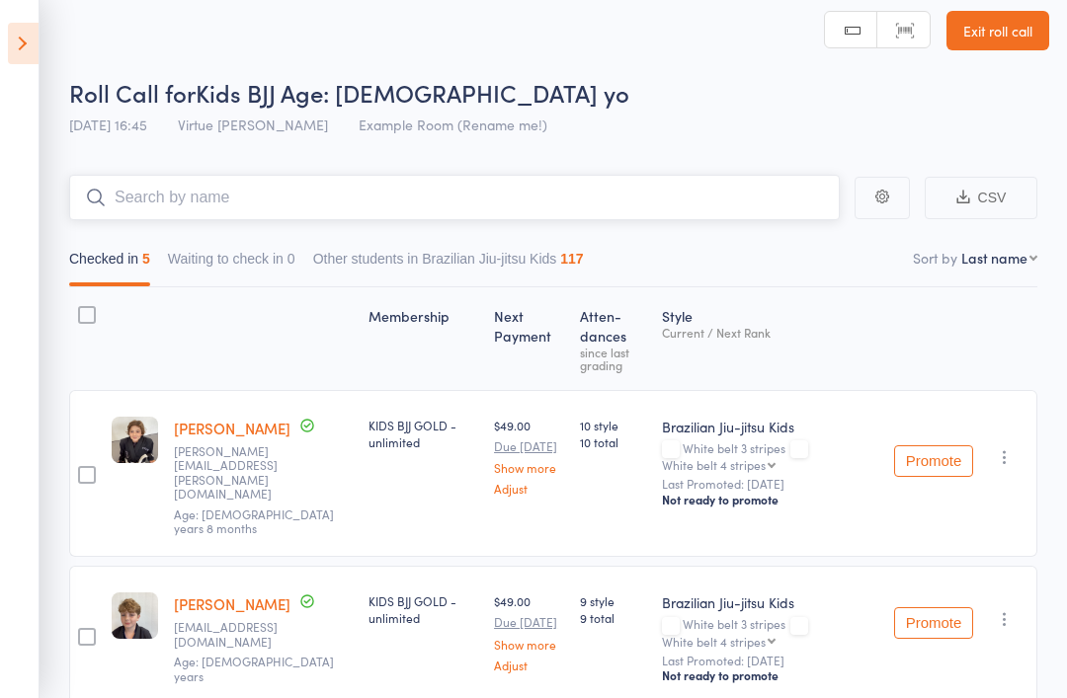
click at [771, 206] on input "search" at bounding box center [454, 197] width 771 height 45
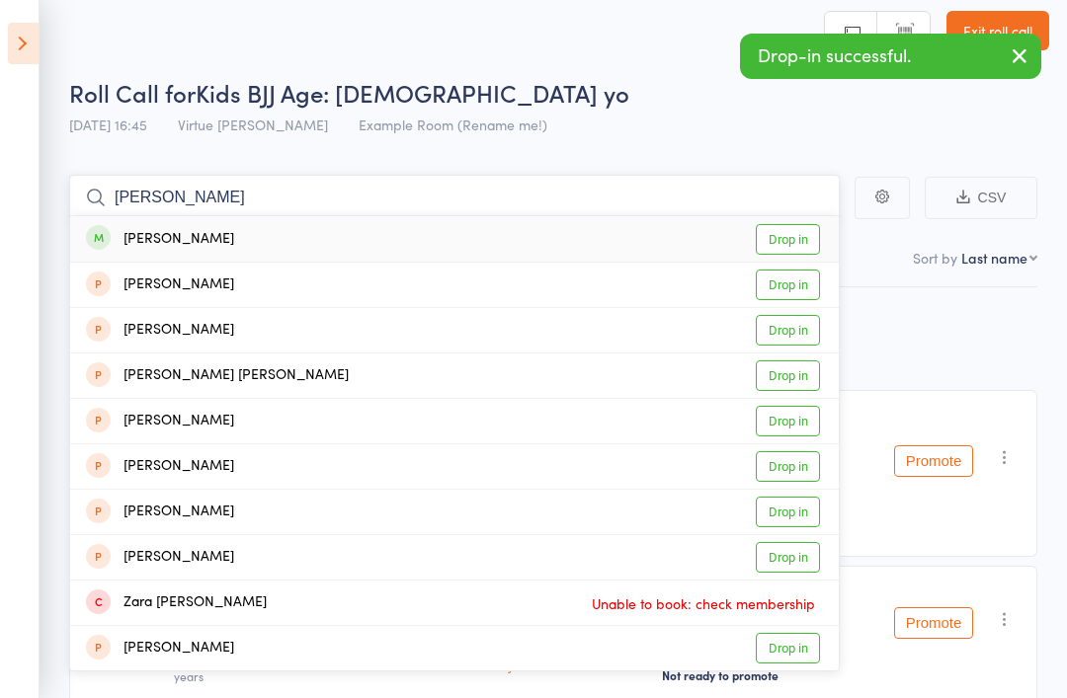
type input "[PERSON_NAME]"
click at [807, 235] on link "Drop in" at bounding box center [788, 239] width 64 height 31
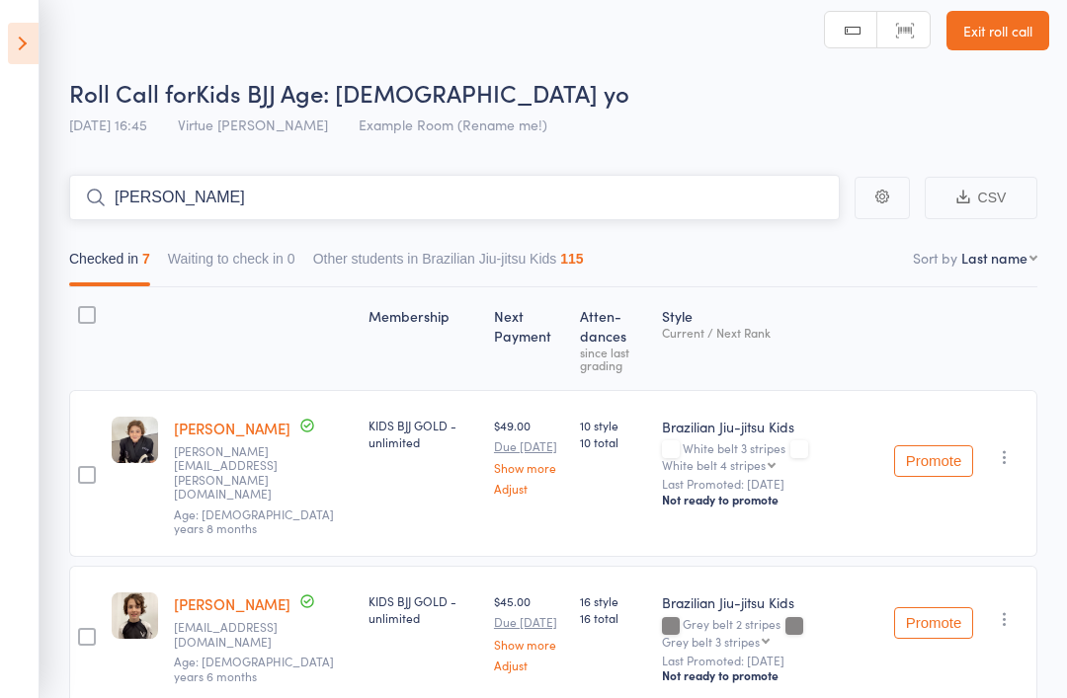
click at [729, 192] on input "[PERSON_NAME]" at bounding box center [454, 197] width 771 height 45
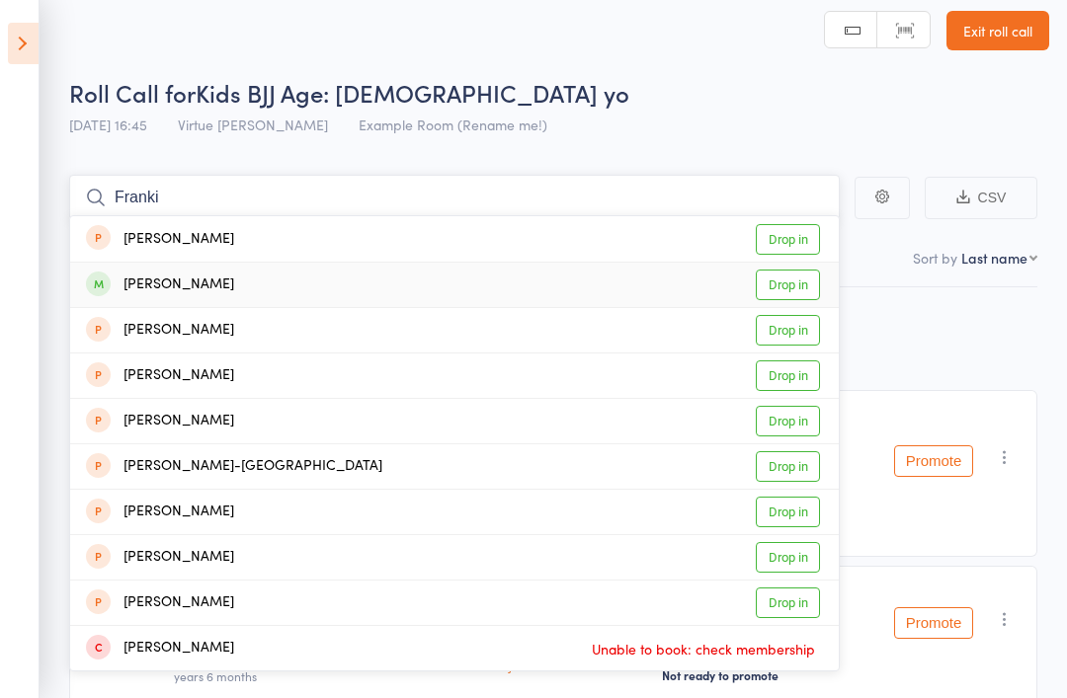
type input "Franki"
click at [796, 291] on link "Drop in" at bounding box center [788, 285] width 64 height 31
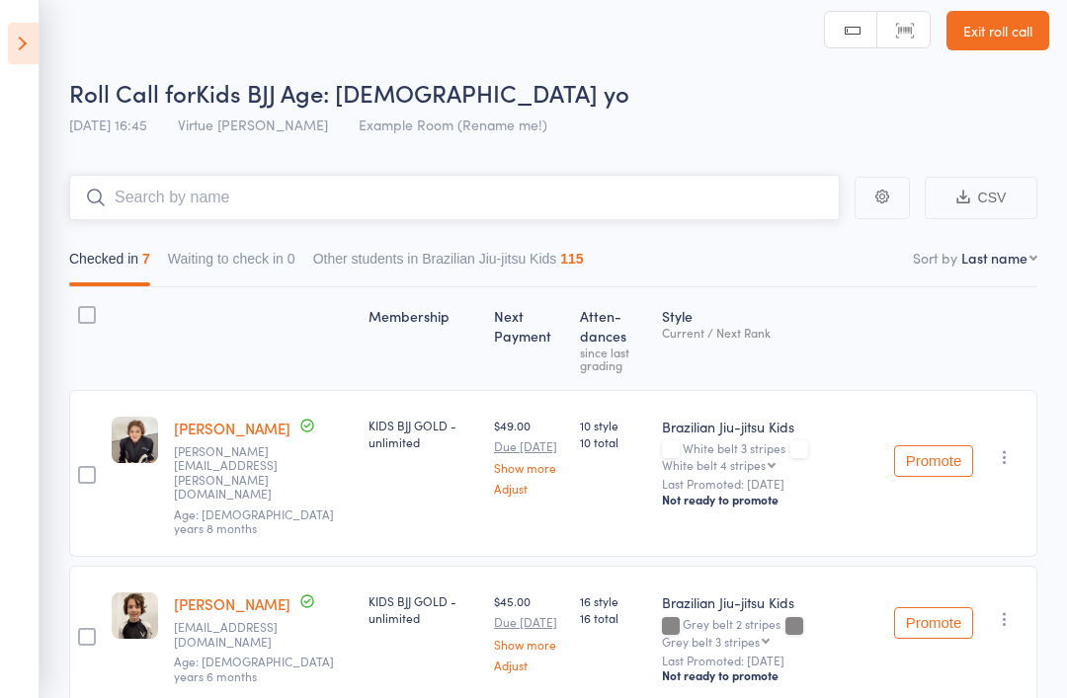
click at [782, 208] on input "search" at bounding box center [454, 197] width 771 height 45
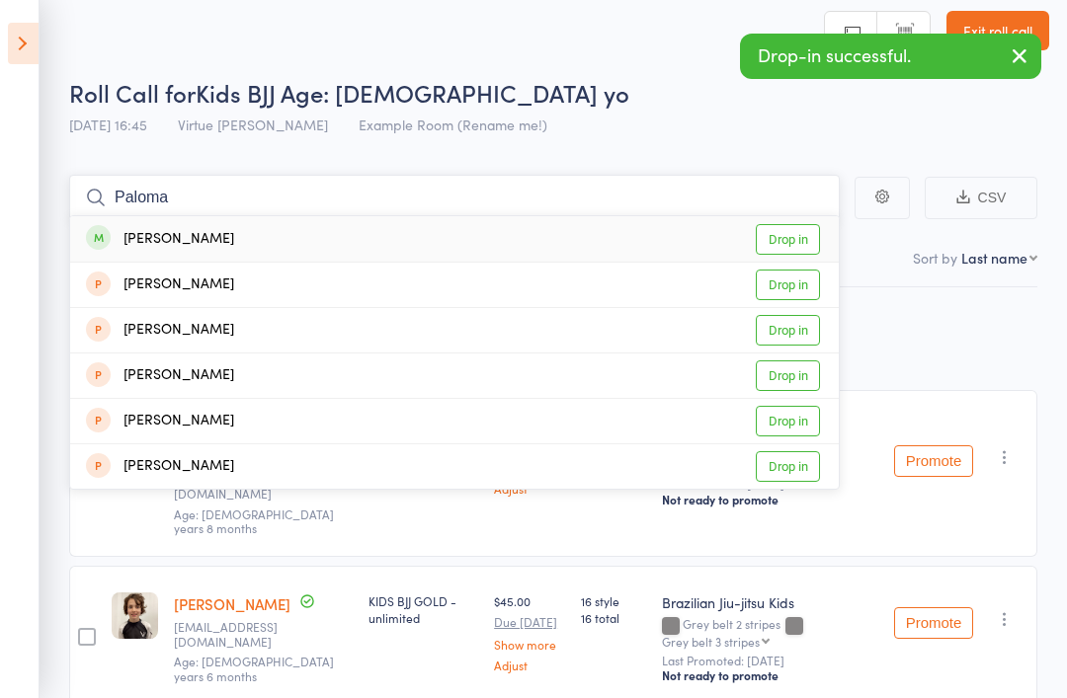
type input "Paloma"
click at [807, 243] on link "Drop in" at bounding box center [788, 239] width 64 height 31
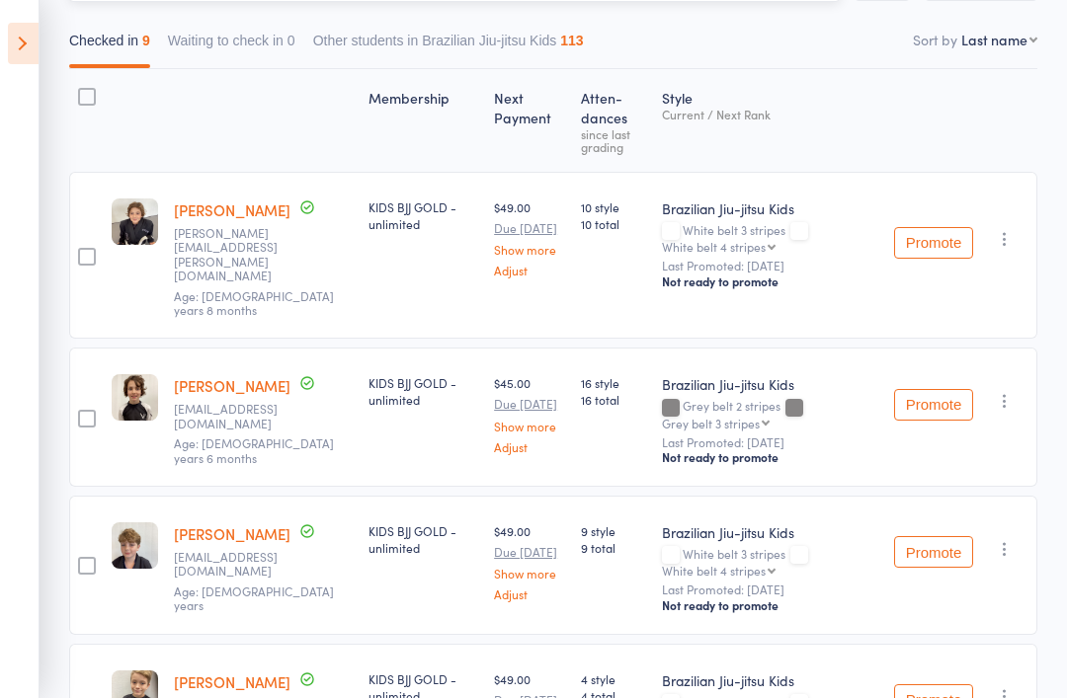
scroll to position [0, 0]
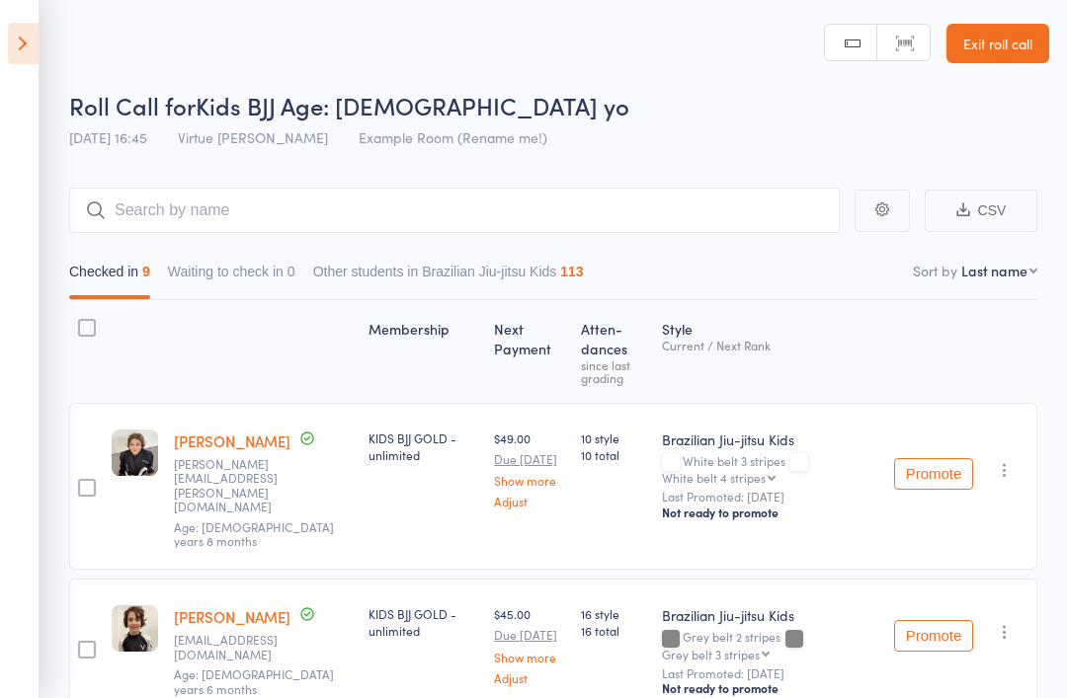
click at [1019, 38] on link "Exit roll call" at bounding box center [997, 44] width 103 height 40
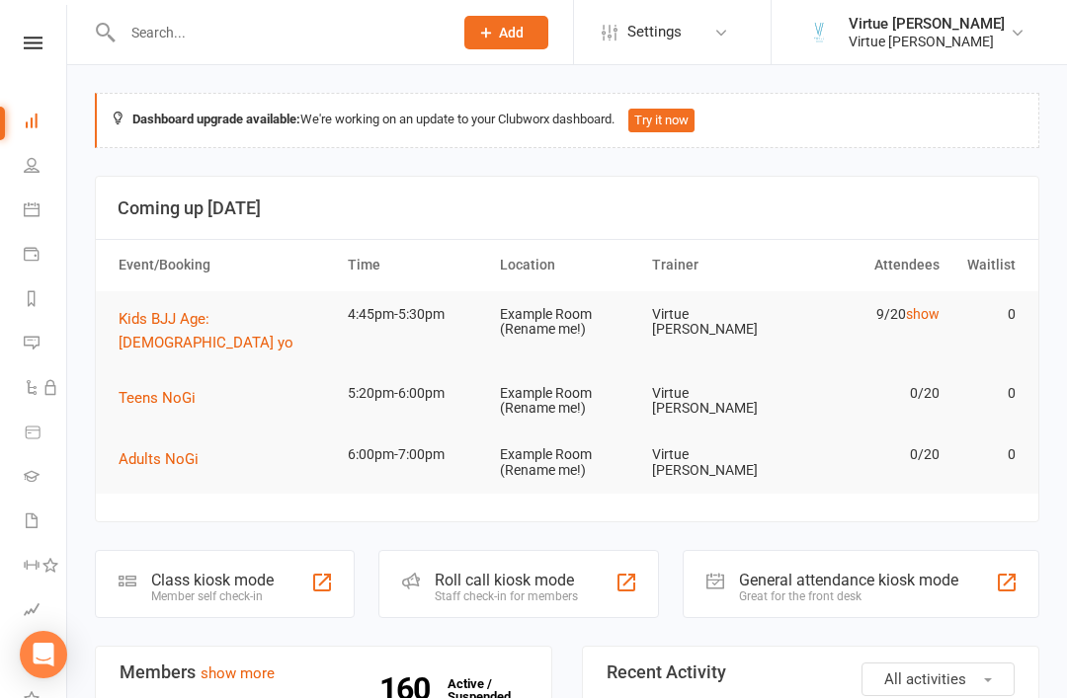
click at [38, 174] on link "People" at bounding box center [46, 167] width 44 height 44
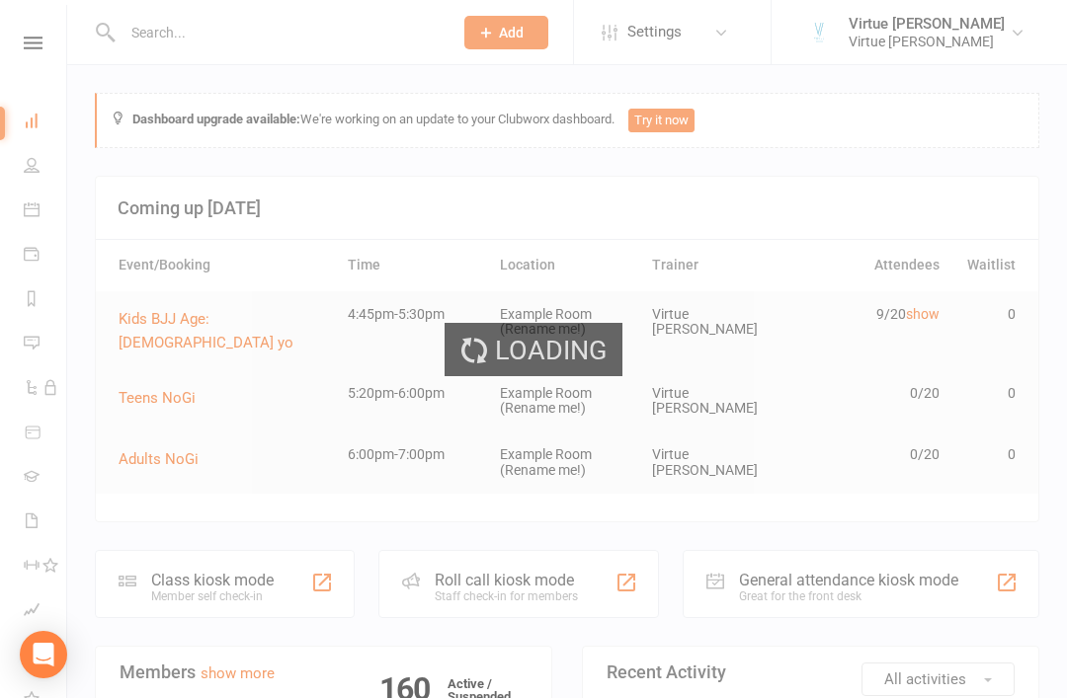
select select "100"
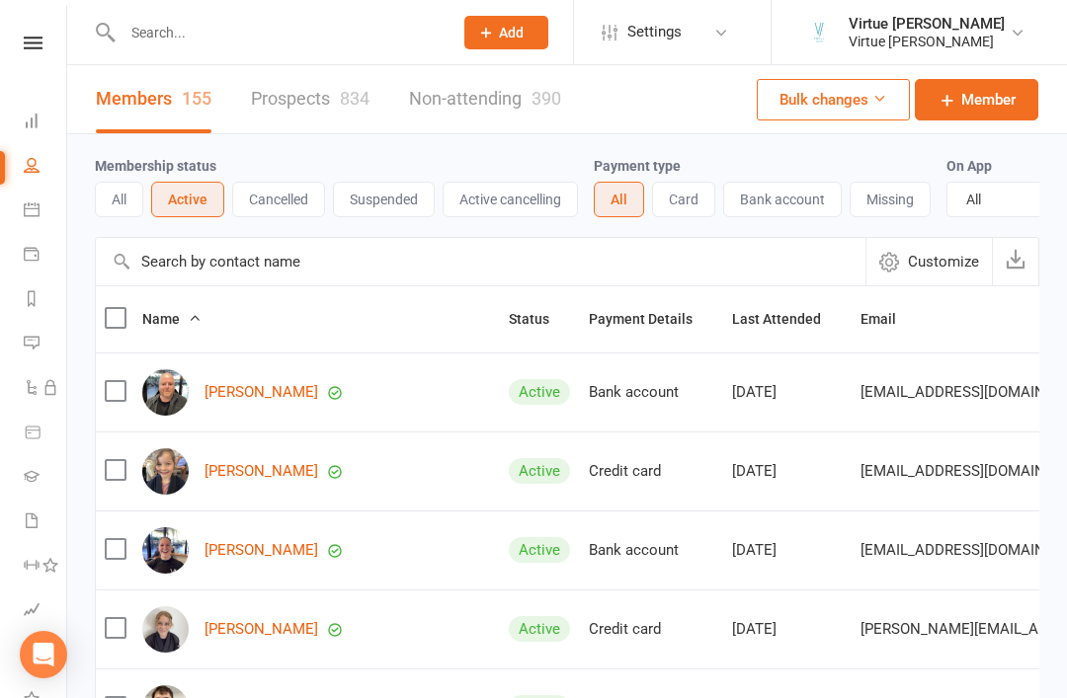
click at [242, 271] on input "text" at bounding box center [481, 261] width 770 height 47
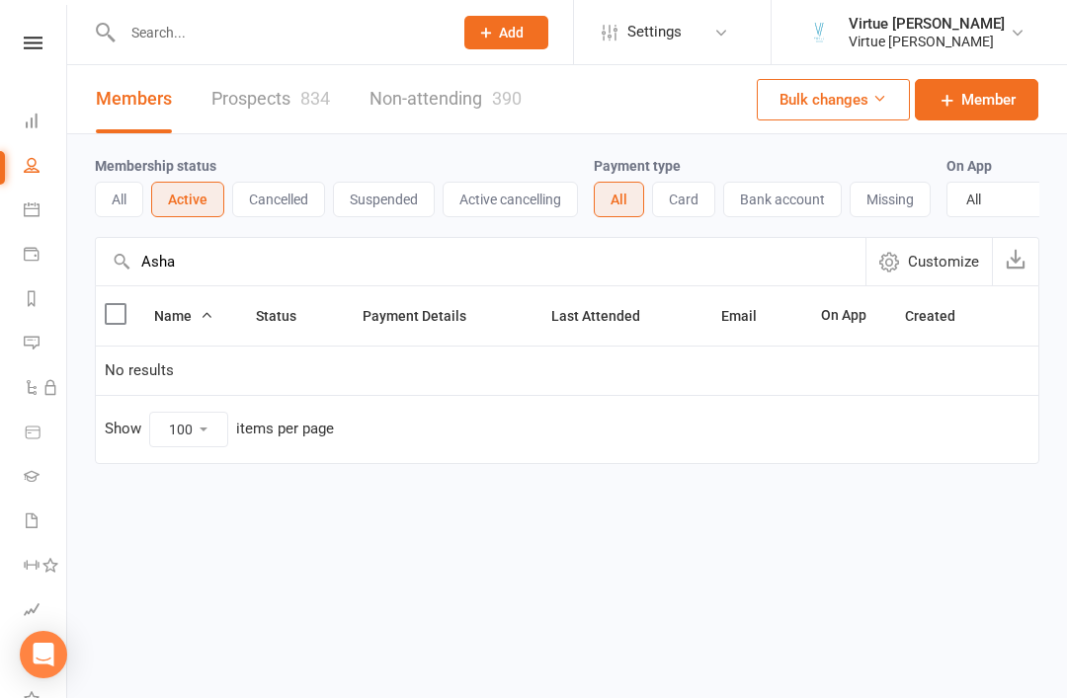
click at [249, 268] on input "Asha" at bounding box center [481, 261] width 770 height 47
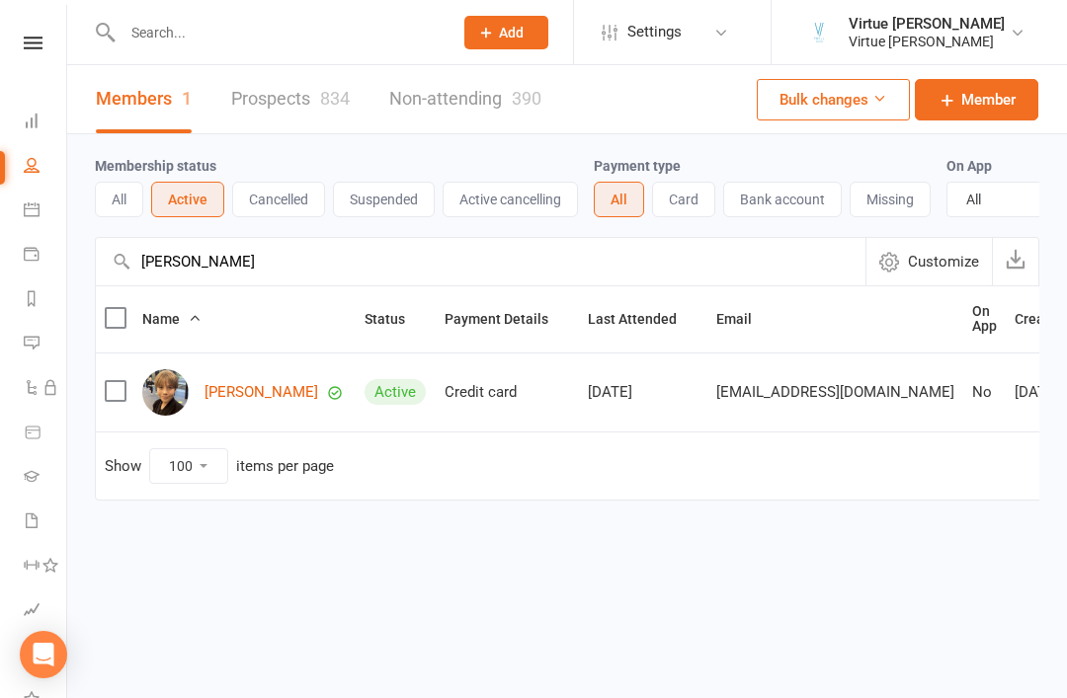
type input "Asher"
click at [236, 386] on link "[PERSON_NAME]" at bounding box center [262, 392] width 114 height 17
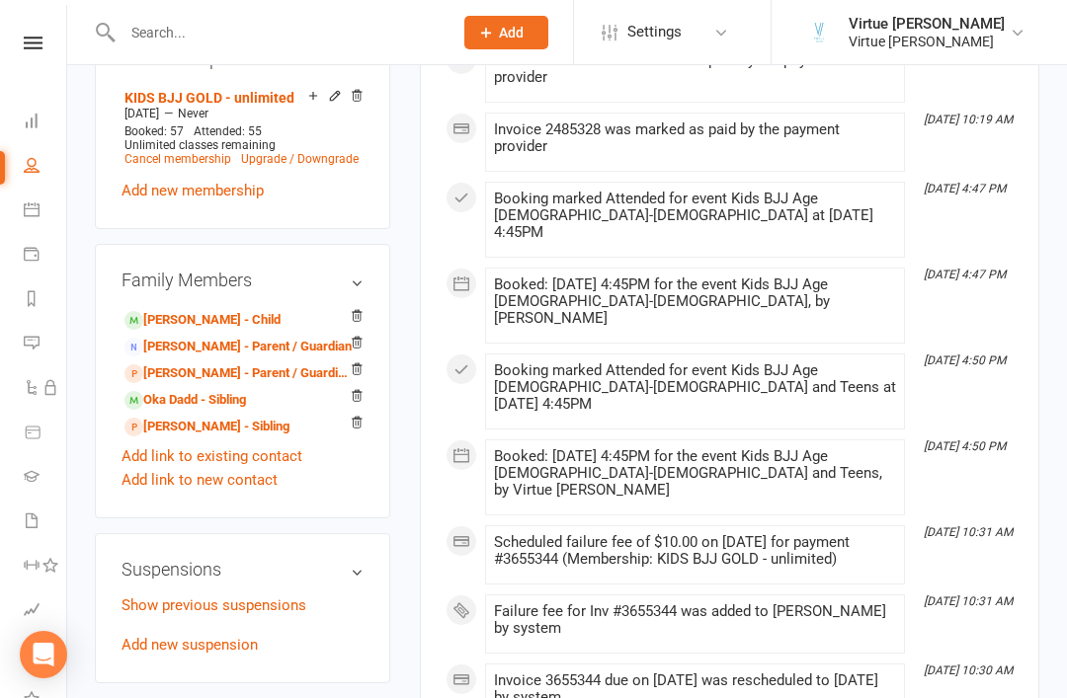
scroll to position [970, 0]
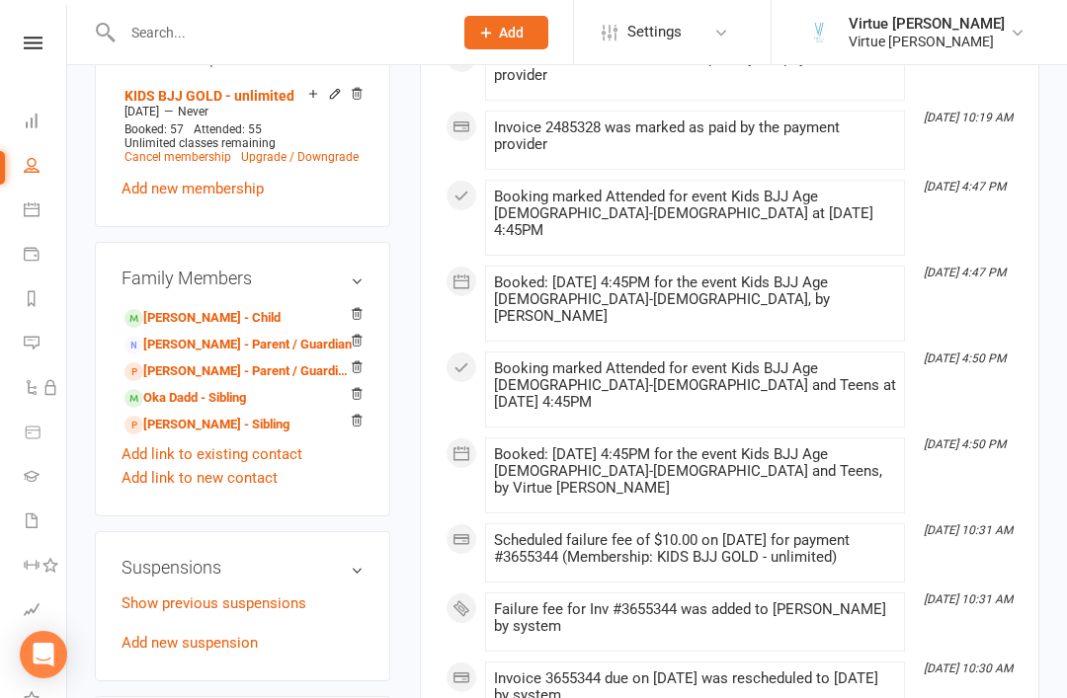
click at [234, 634] on link "Add new suspension" at bounding box center [190, 643] width 136 height 18
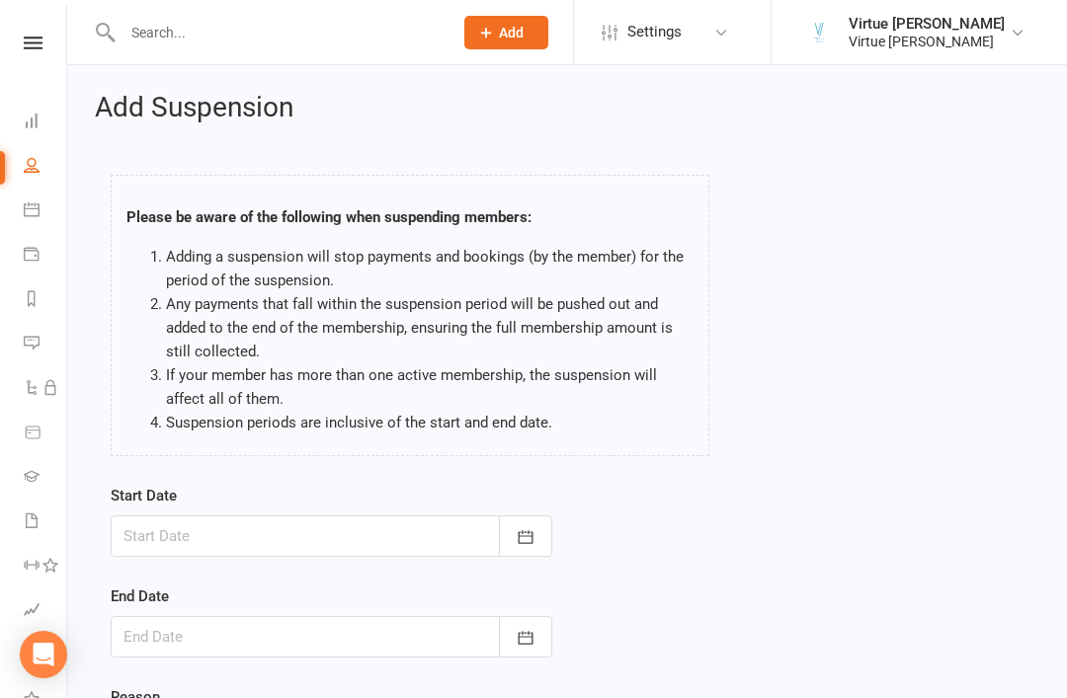
click at [533, 531] on icon "button" at bounding box center [526, 538] width 20 height 20
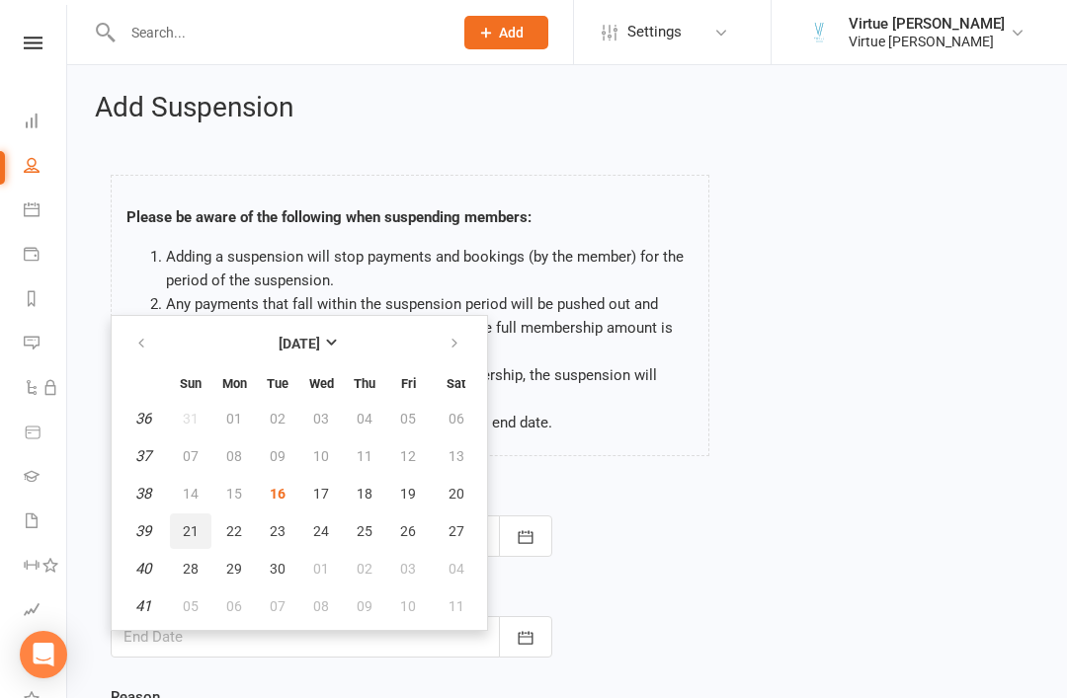
click at [203, 529] on button "21" at bounding box center [190, 532] width 41 height 36
type input "21 Sep 2025"
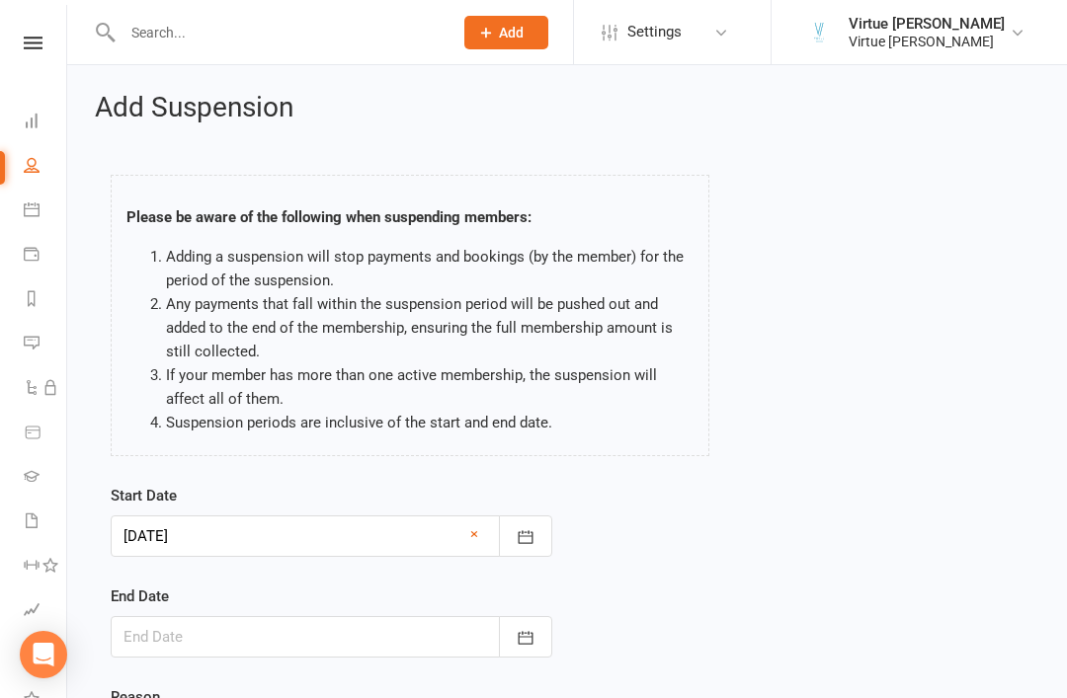
click at [542, 638] on button "button" at bounding box center [525, 636] width 53 height 41
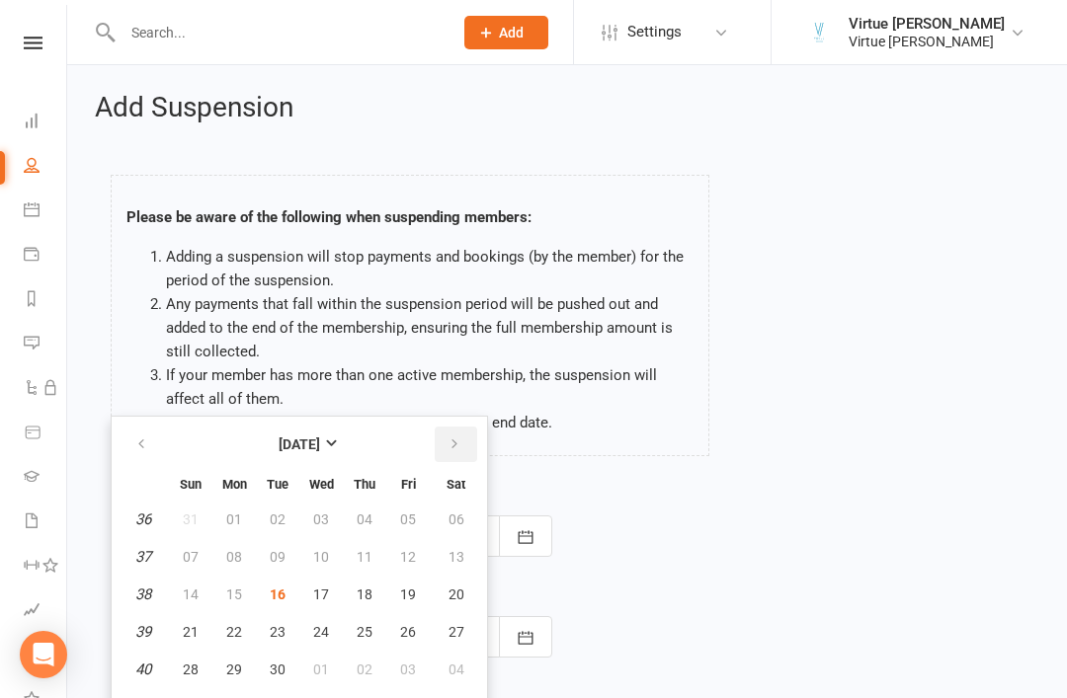
click at [458, 447] on icon "button" at bounding box center [455, 445] width 14 height 16
click at [204, 590] on button "12" at bounding box center [190, 595] width 41 height 36
type input "12 Oct 2025"
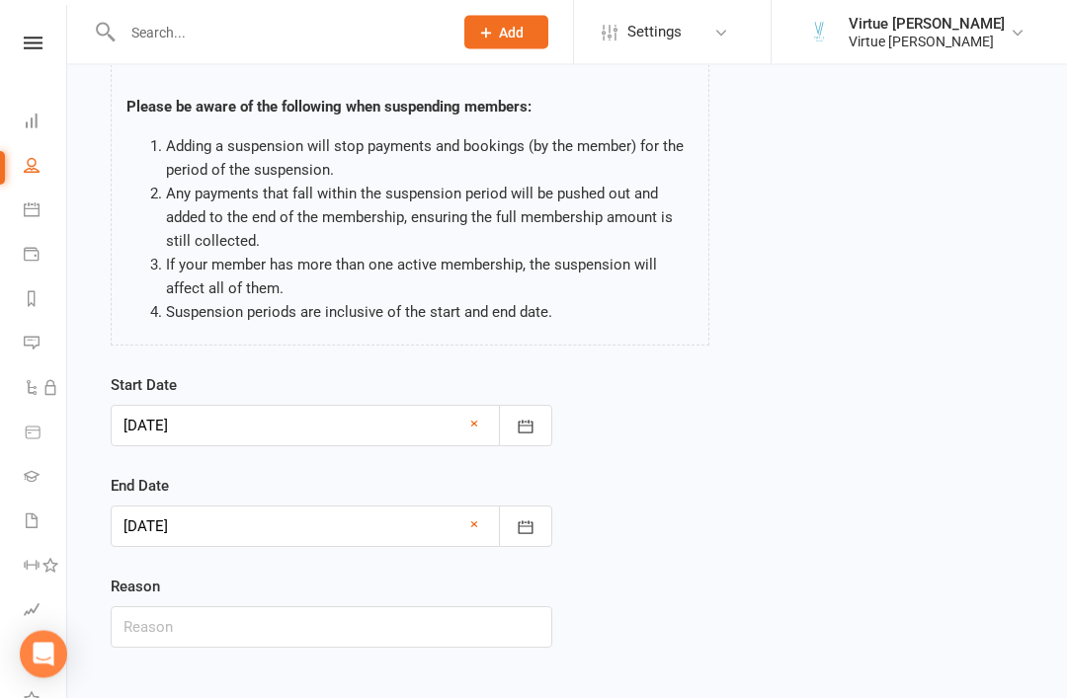
scroll to position [111, 0]
click at [334, 609] on input "text" at bounding box center [332, 627] width 442 height 41
type input "Holiday"
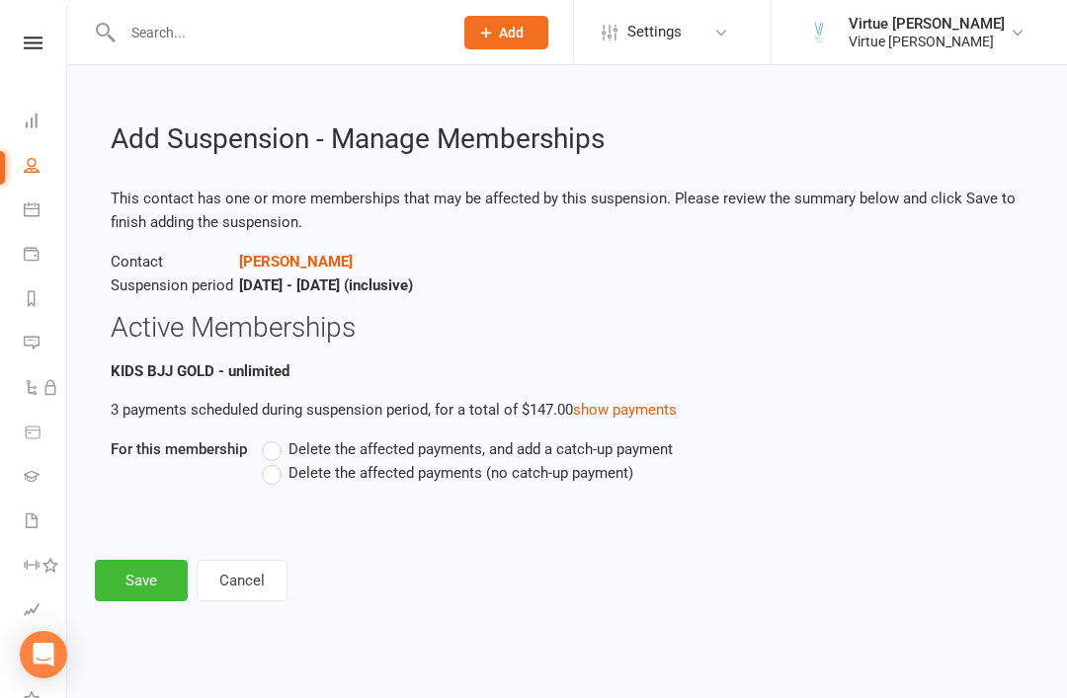
scroll to position [0, 0]
click at [286, 473] on label "Delete the affected payments (no catch-up payment)" at bounding box center [447, 473] width 371 height 24
click at [275, 461] on input "Delete the affected payments (no catch-up payment)" at bounding box center [268, 461] width 13 height 0
click at [137, 581] on button "Save" at bounding box center [141, 580] width 93 height 41
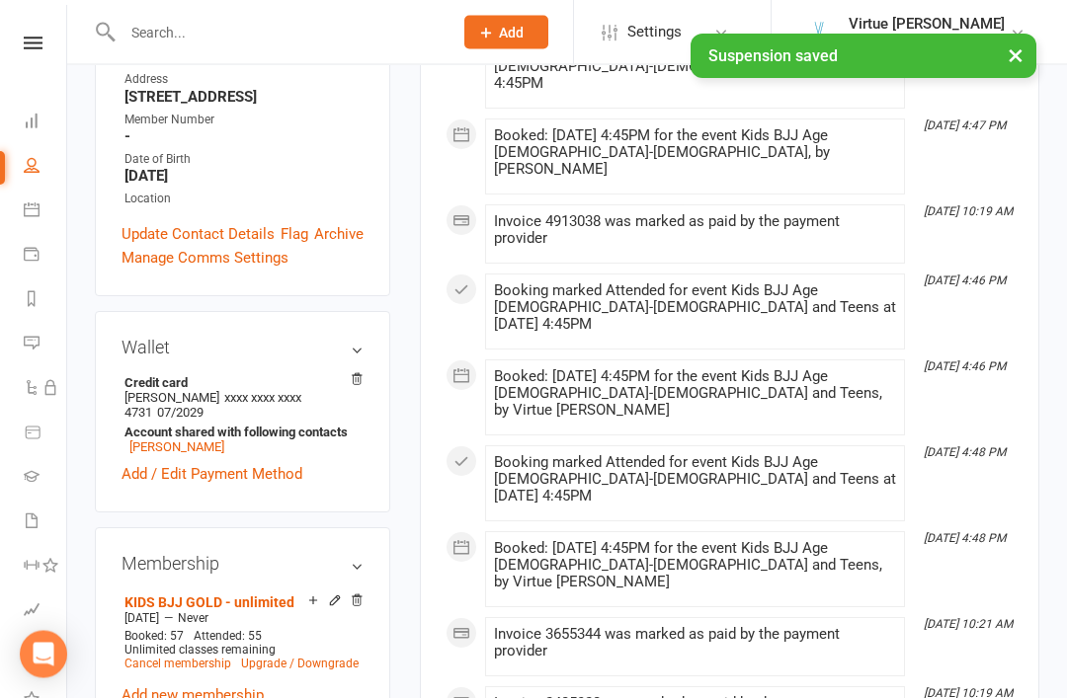
scroll to position [463, 0]
click at [174, 440] on link "Taj Jaffray" at bounding box center [176, 447] width 95 height 15
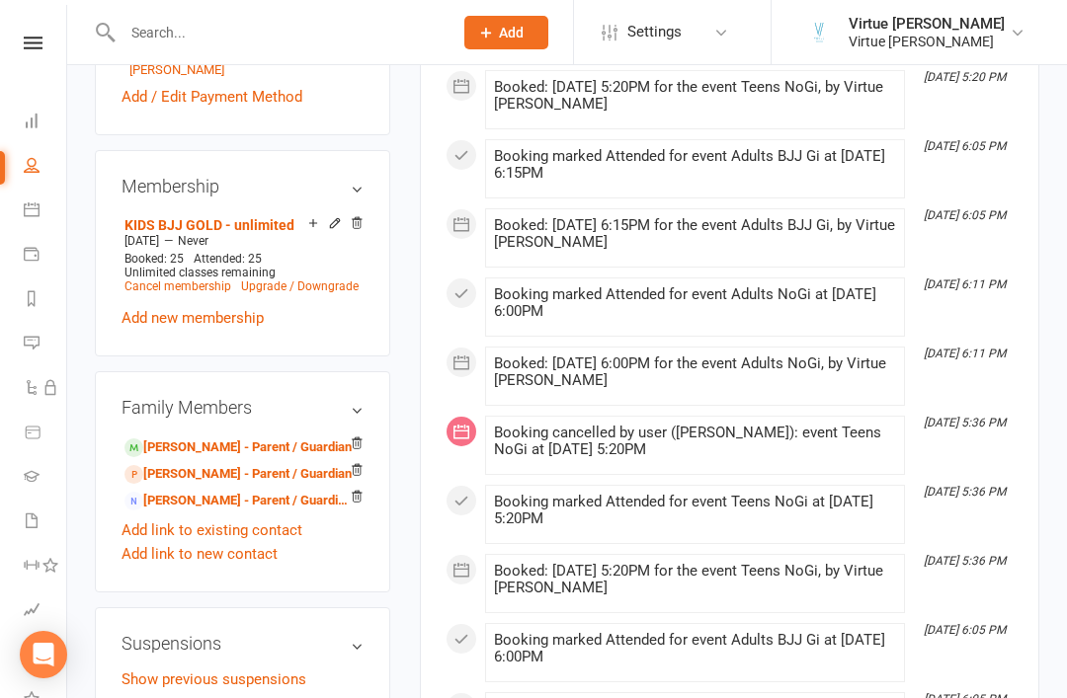
scroll to position [843, 0]
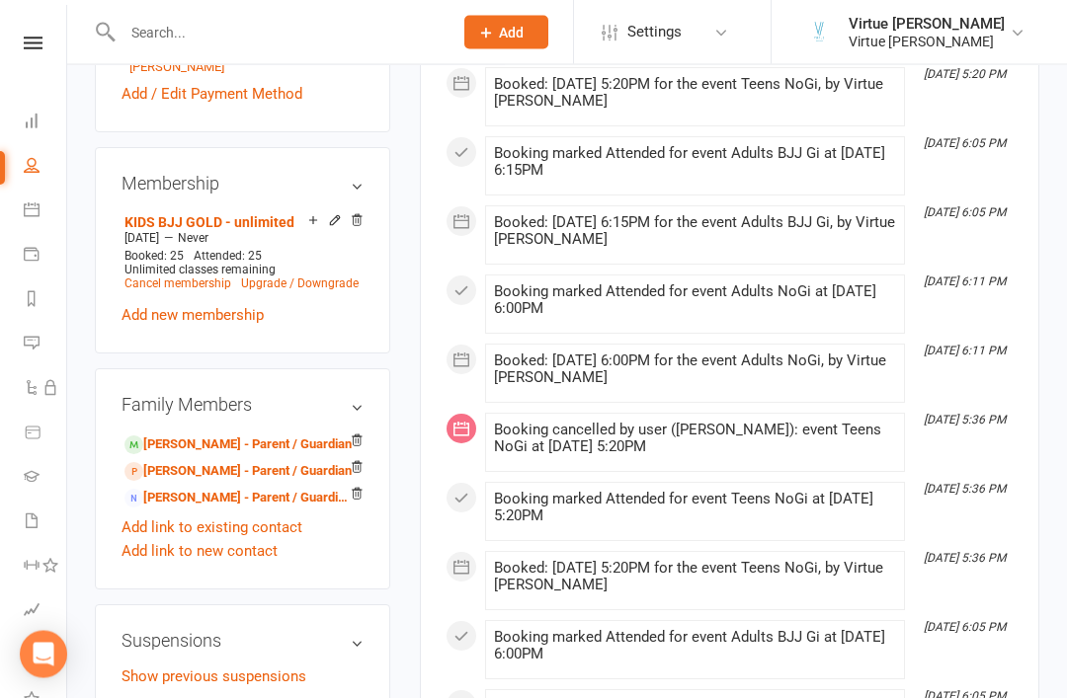
click at [243, 666] on div "Show previous suspensions Add new suspension" at bounding box center [243, 697] width 242 height 63
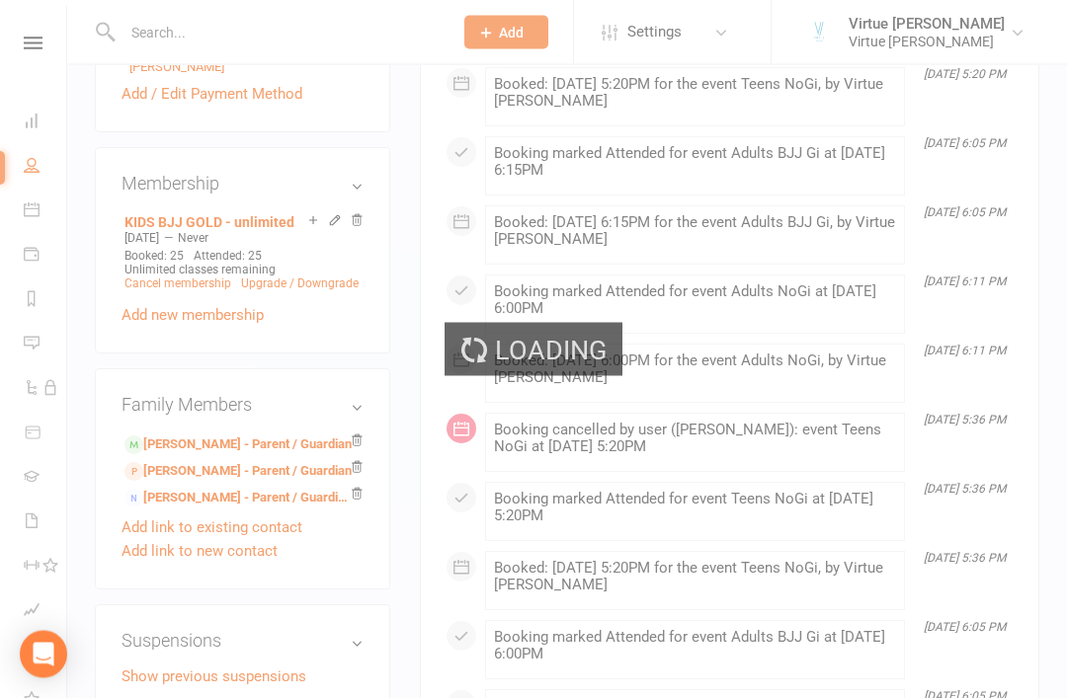
scroll to position [844, 0]
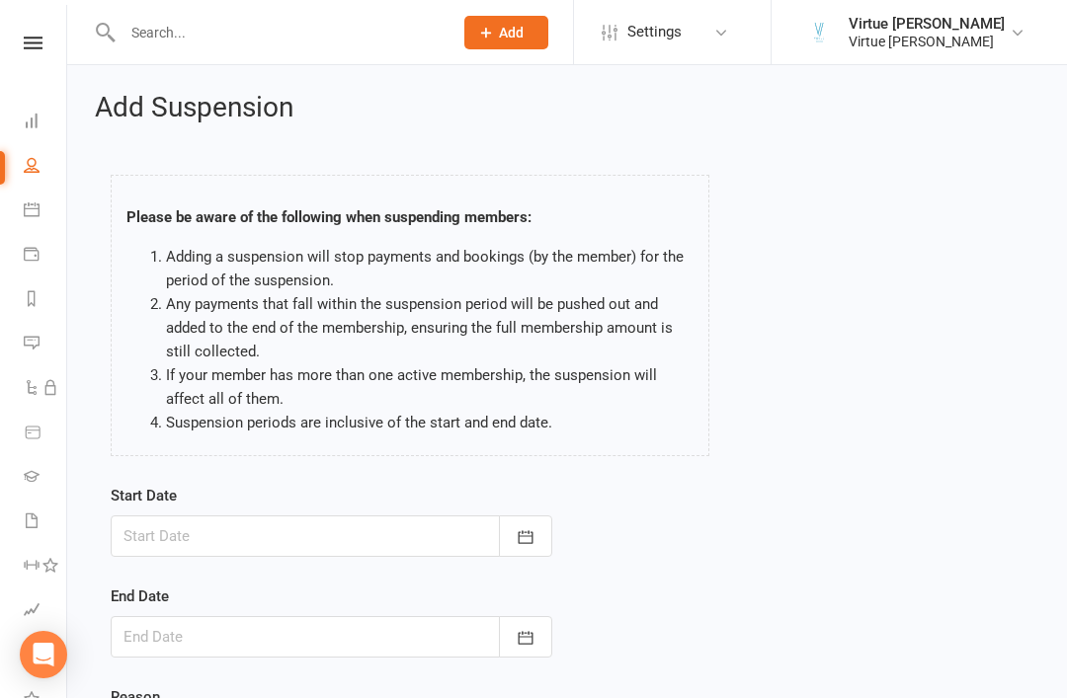
click at [538, 538] on button "button" at bounding box center [525, 536] width 53 height 41
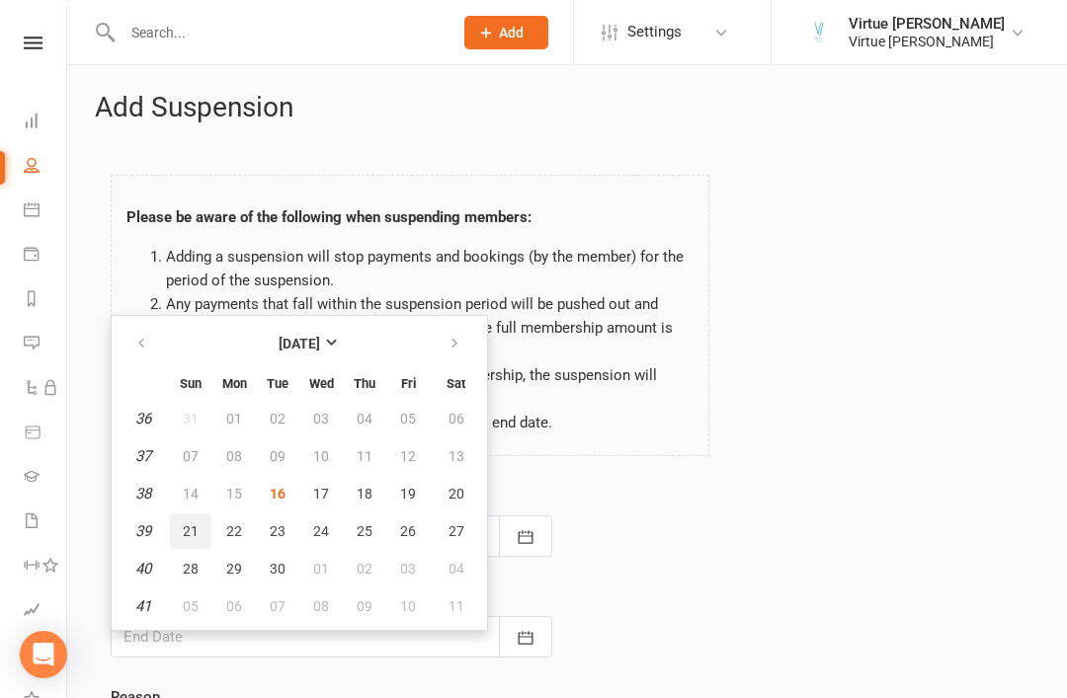
click at [200, 528] on button "21" at bounding box center [190, 532] width 41 height 36
type input "21 Sep 2025"
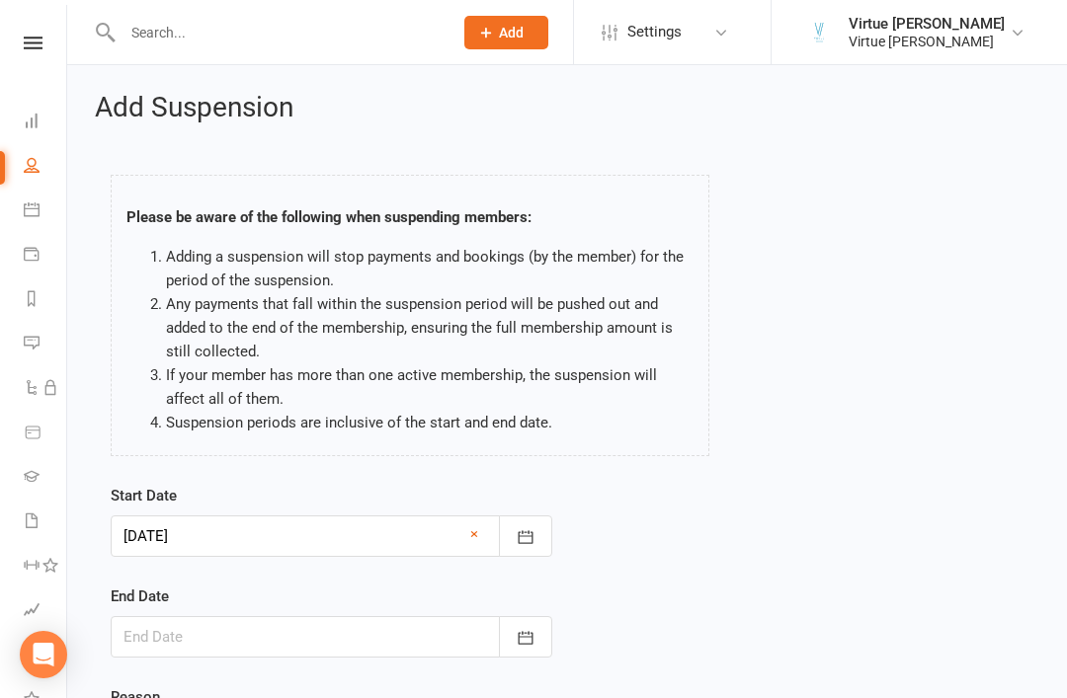
click at [528, 641] on icon "button" at bounding box center [526, 638] width 20 height 20
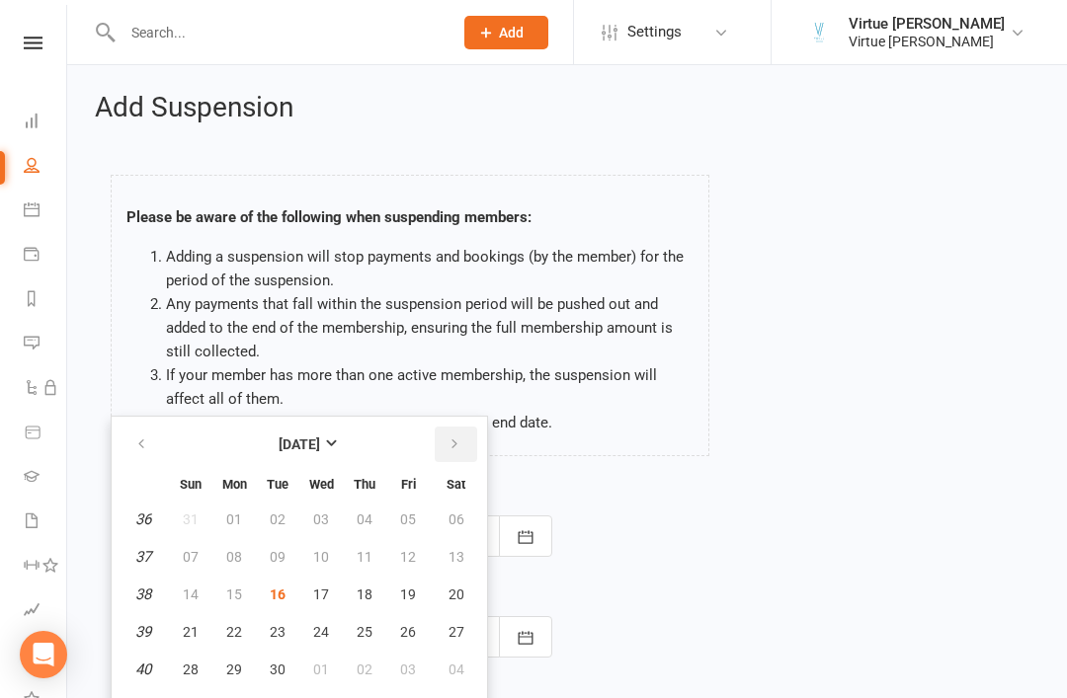
click at [457, 450] on icon "button" at bounding box center [455, 445] width 14 height 16
click at [200, 596] on button "12" at bounding box center [190, 595] width 41 height 36
type input "12 Oct 2025"
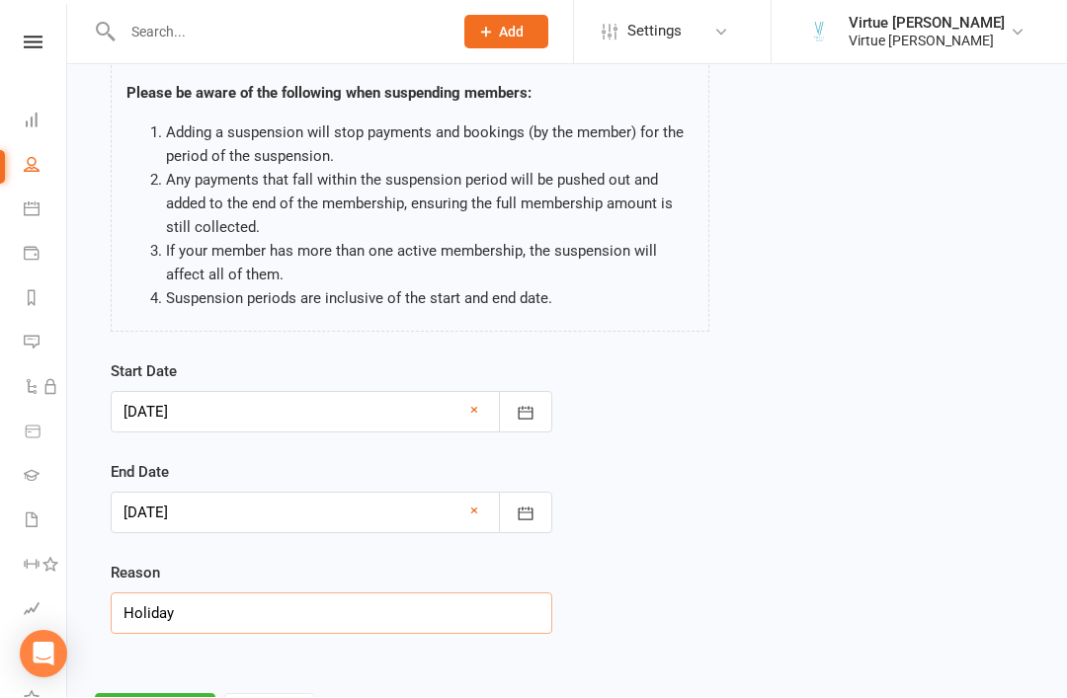
type input "Holiday"
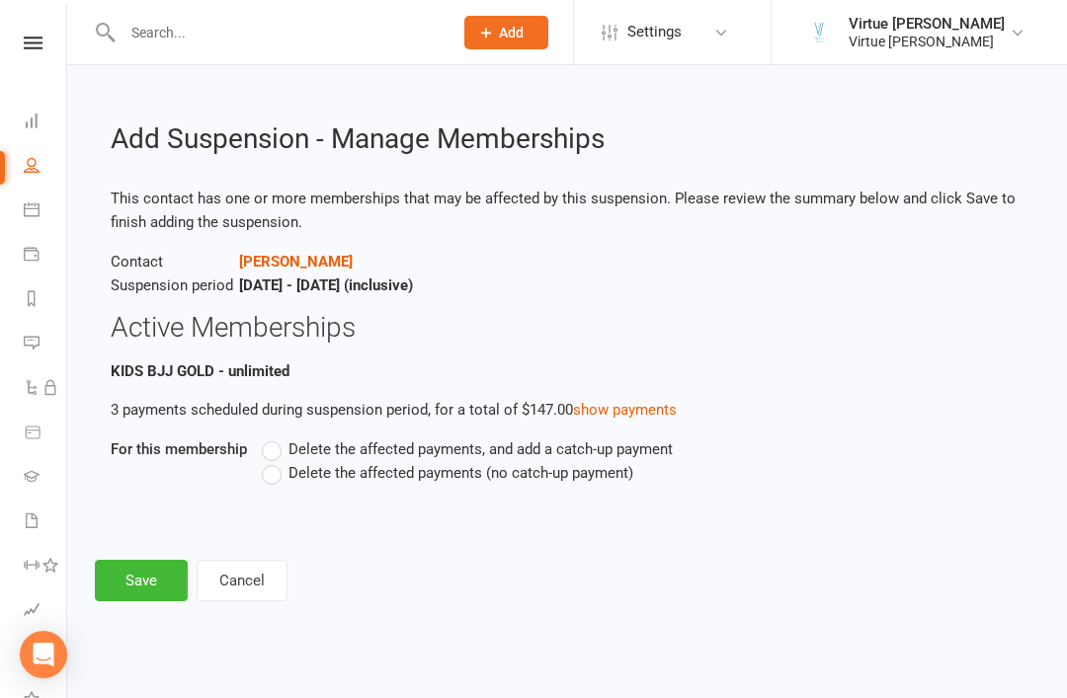
click at [286, 482] on label "Delete the affected payments (no catch-up payment)" at bounding box center [447, 473] width 371 height 24
click at [275, 461] on input "Delete the affected payments (no catch-up payment)" at bounding box center [268, 461] width 13 height 0
click at [144, 579] on button "Save" at bounding box center [141, 580] width 93 height 41
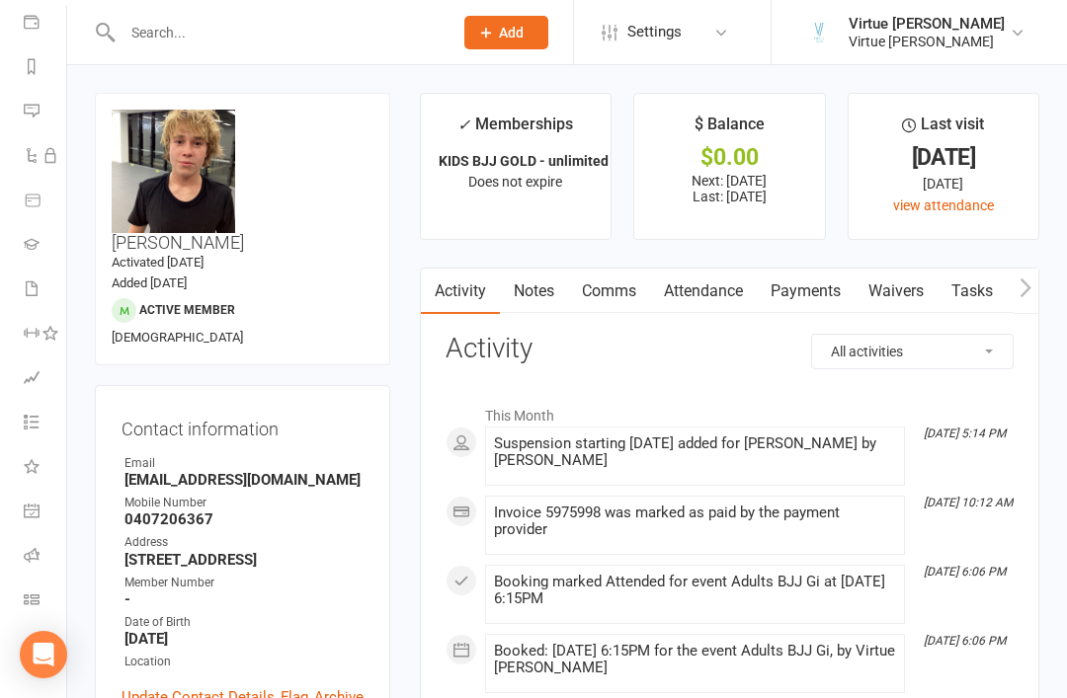
scroll to position [232, 0]
click at [39, 548] on icon at bounding box center [32, 555] width 16 height 16
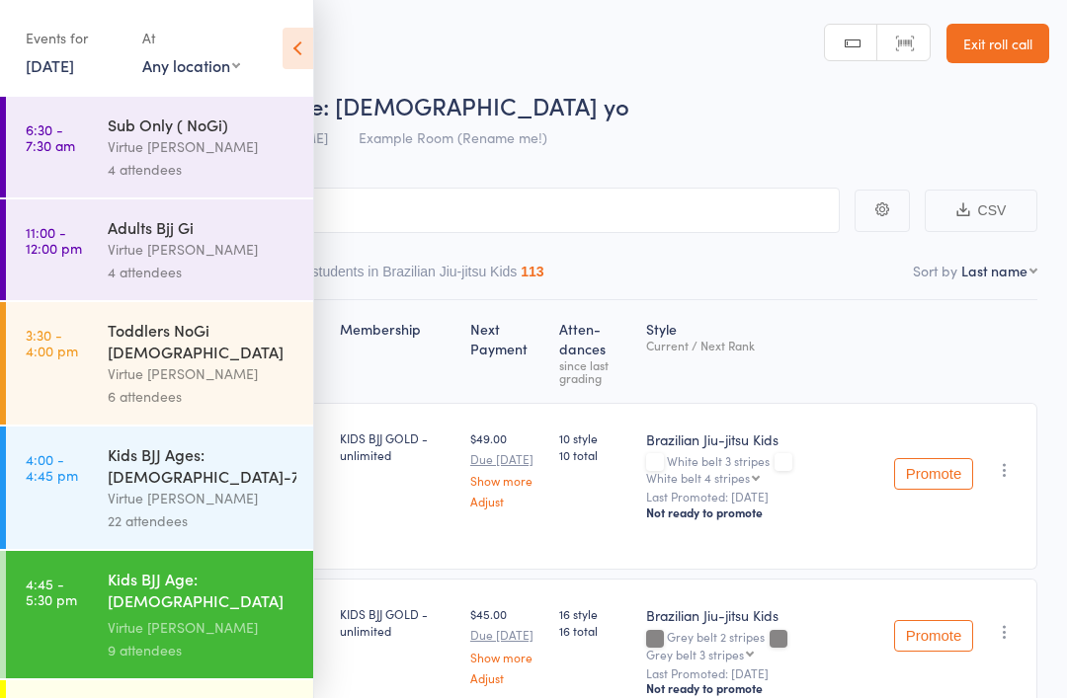
click at [231, 698] on div "Teens NoGi" at bounding box center [202, 709] width 189 height 22
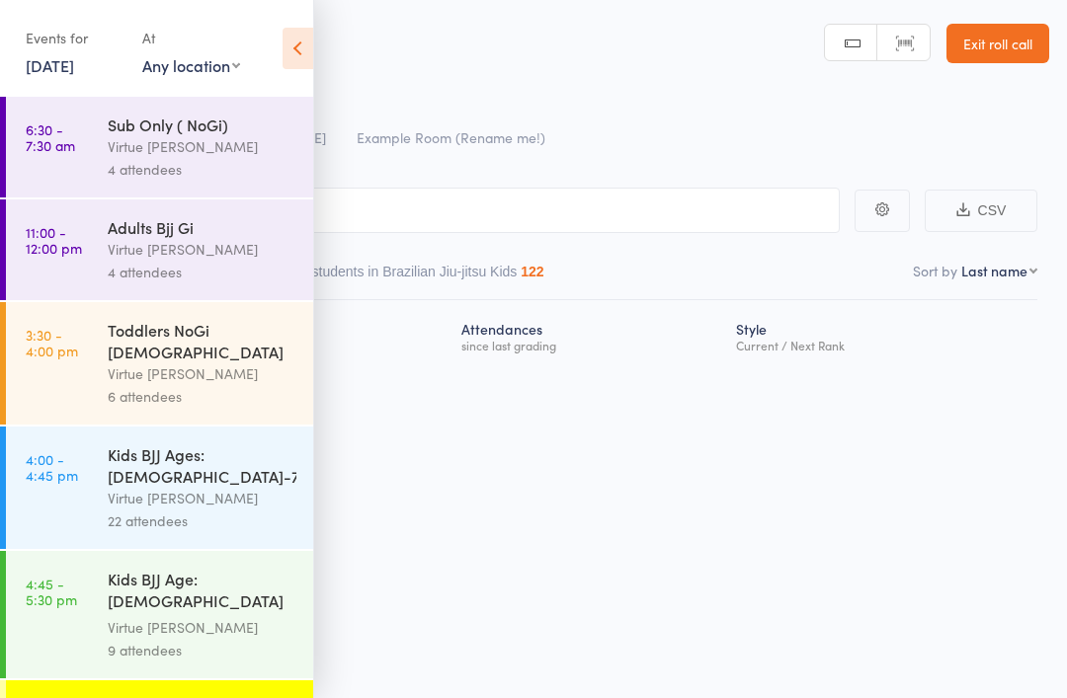
click at [295, 51] on icon at bounding box center [298, 48] width 31 height 41
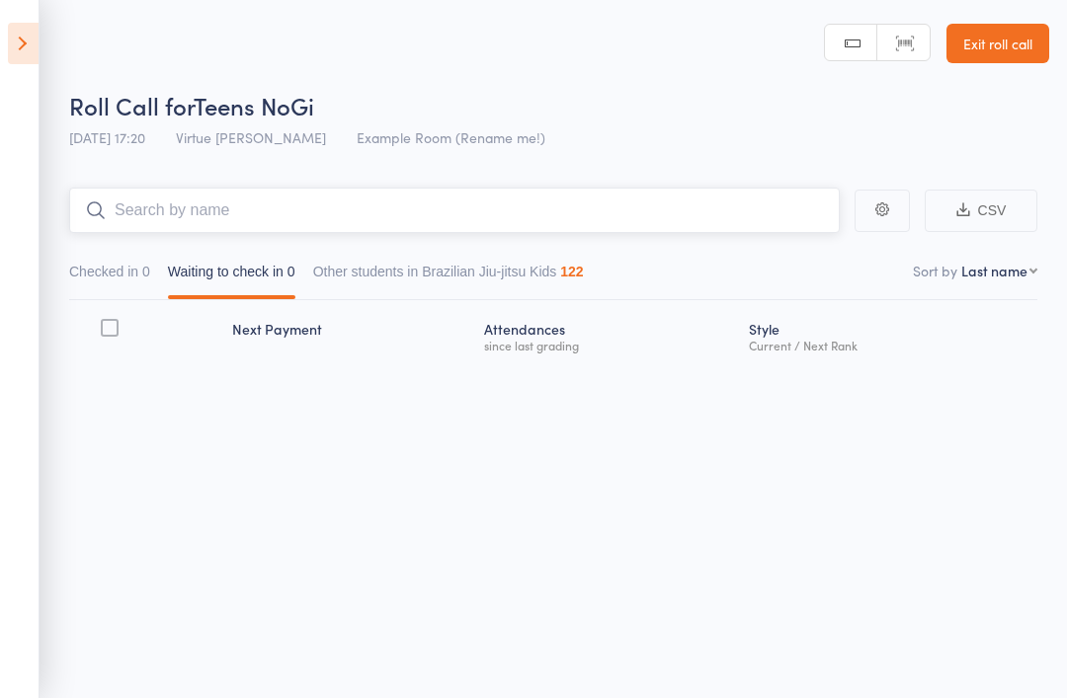
click at [504, 220] on input "search" at bounding box center [454, 210] width 771 height 45
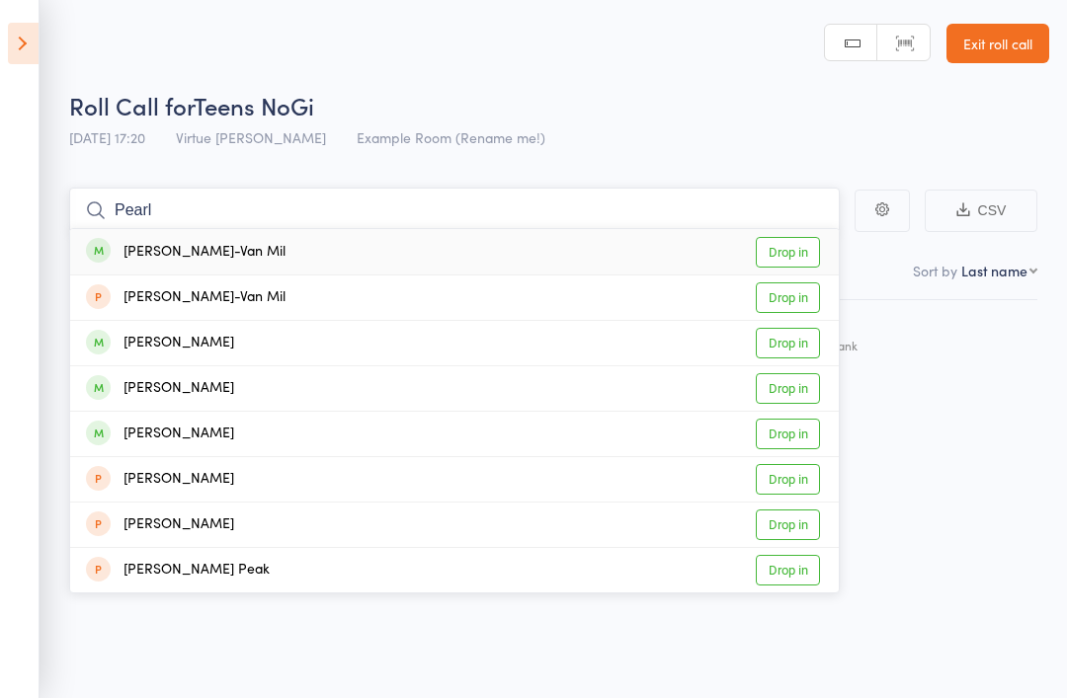
type input "Pearl"
click at [812, 250] on link "Drop in" at bounding box center [788, 252] width 64 height 31
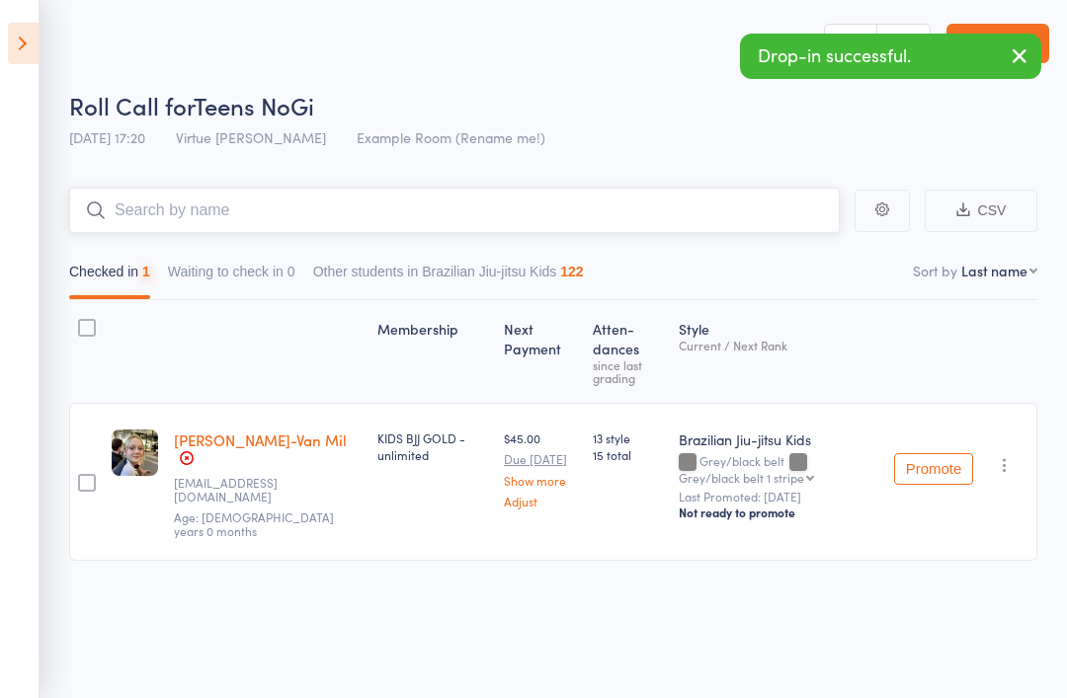
click at [700, 220] on input "search" at bounding box center [454, 210] width 771 height 45
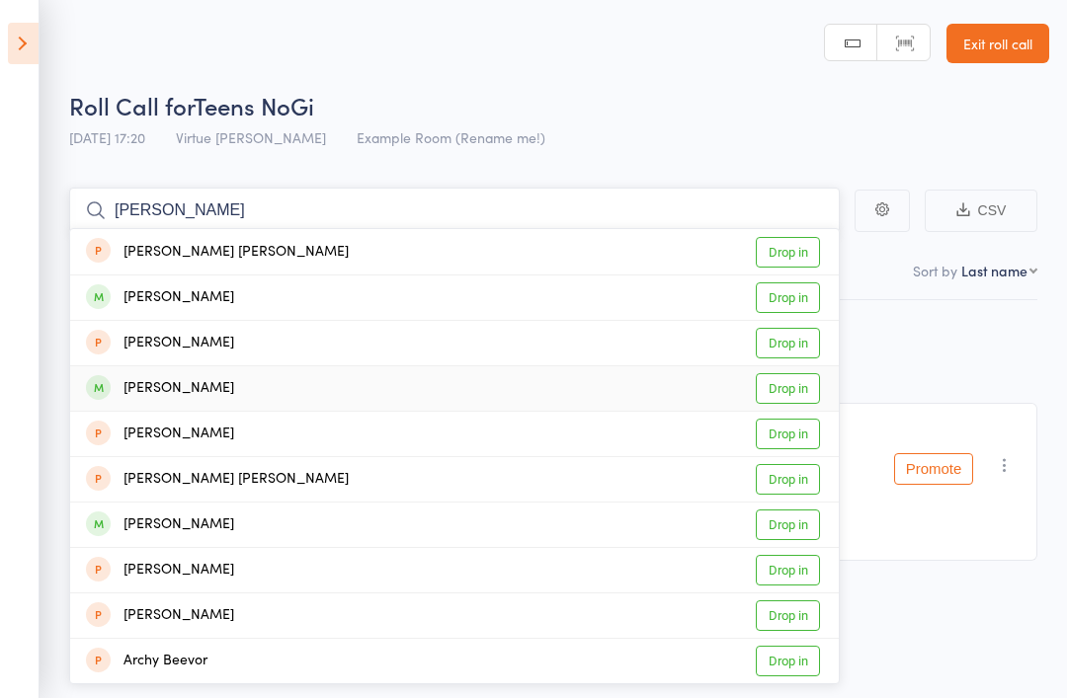
type input "Archer"
click at [799, 391] on link "Drop in" at bounding box center [788, 388] width 64 height 31
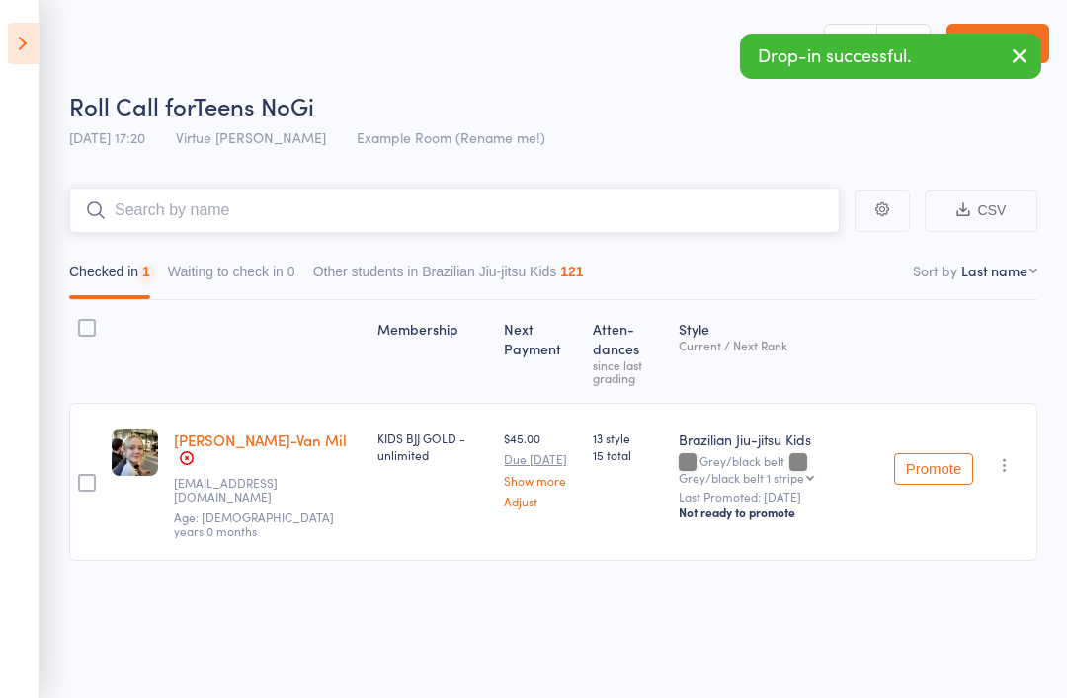
click at [704, 217] on input "search" at bounding box center [454, 210] width 771 height 45
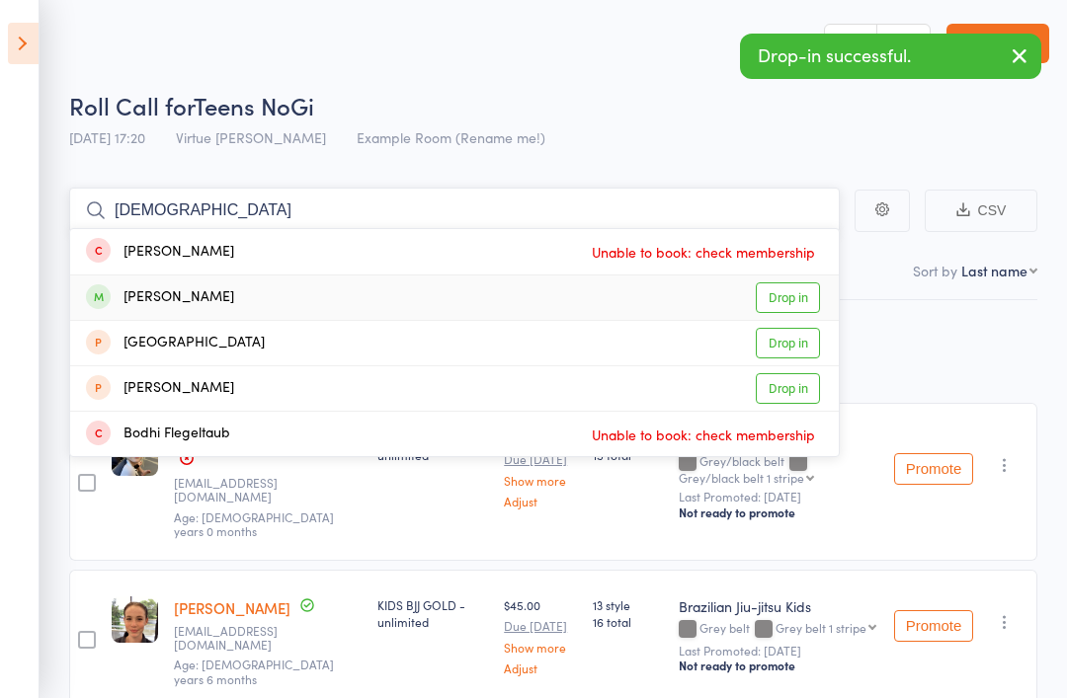
type input "Bodhi"
click at [804, 294] on link "Drop in" at bounding box center [788, 298] width 64 height 31
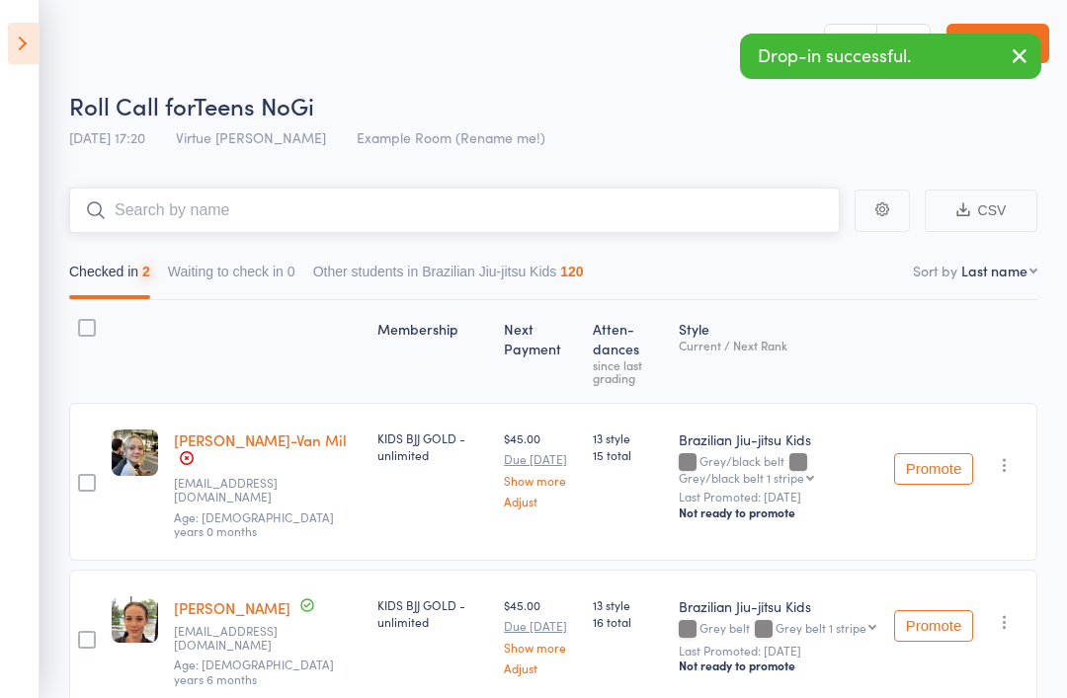
click at [710, 220] on input "search" at bounding box center [454, 210] width 771 height 45
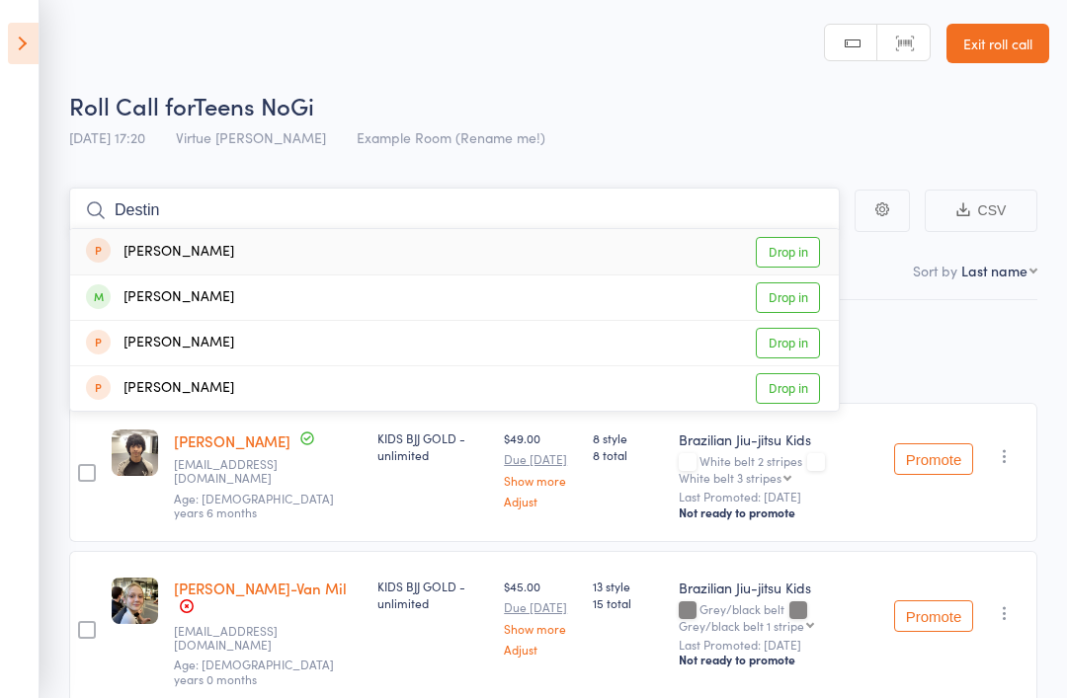
type input "Destin"
click at [800, 300] on link "Drop in" at bounding box center [788, 298] width 64 height 31
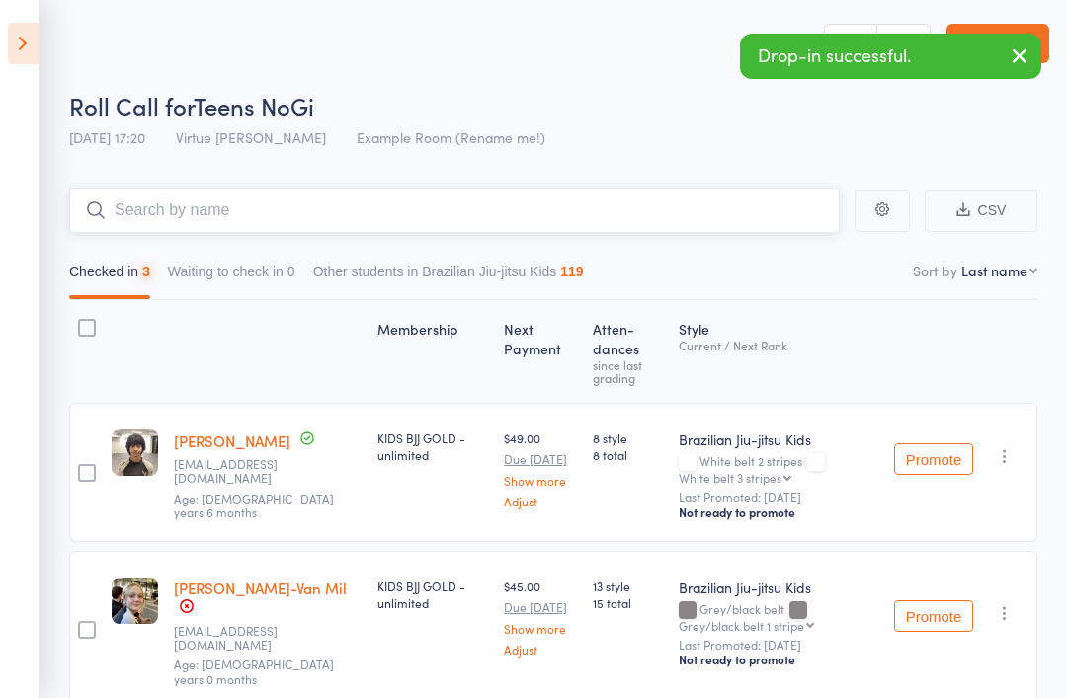
click at [717, 220] on input "search" at bounding box center [454, 210] width 771 height 45
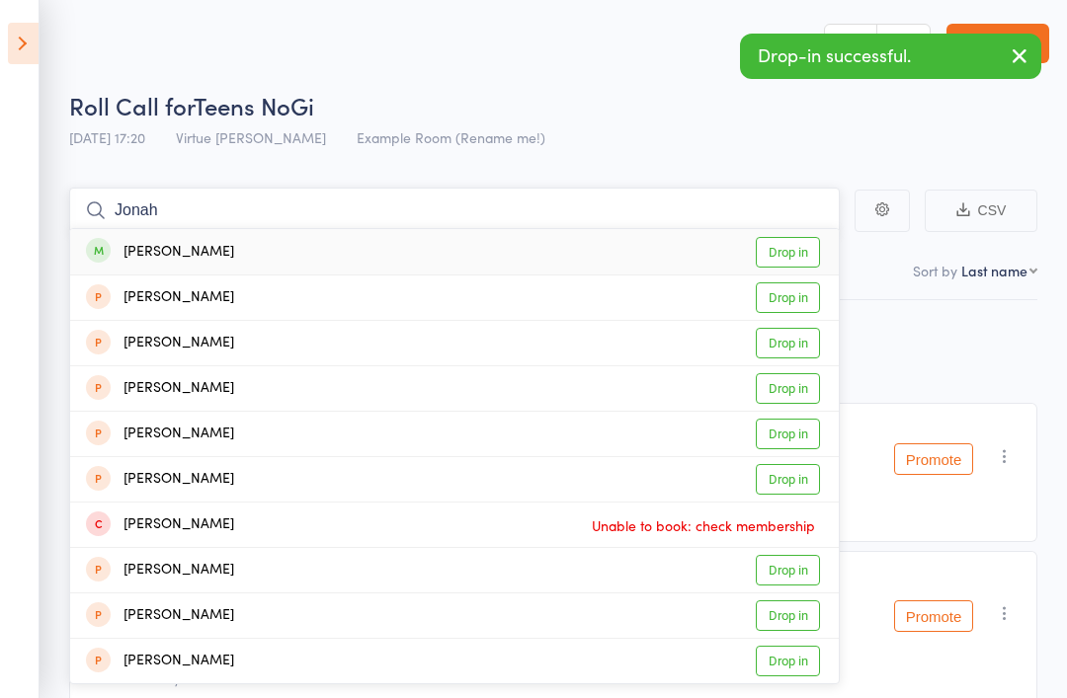
type input "Jonah"
click at [800, 253] on link "Drop in" at bounding box center [788, 252] width 64 height 31
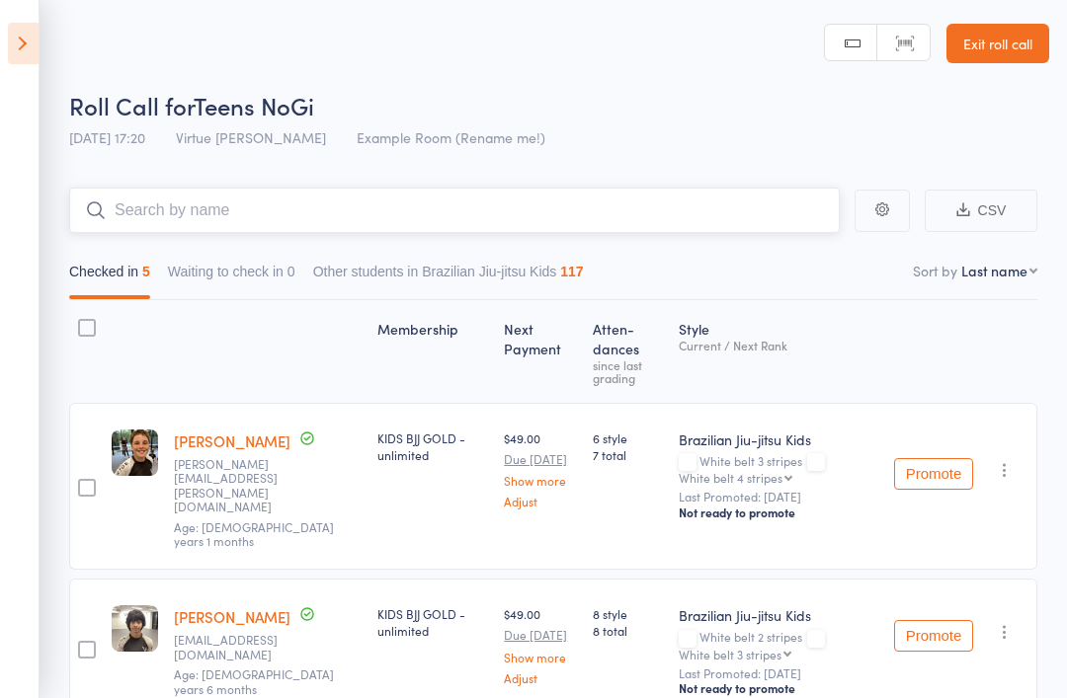
click at [595, 233] on input "search" at bounding box center [454, 210] width 771 height 45
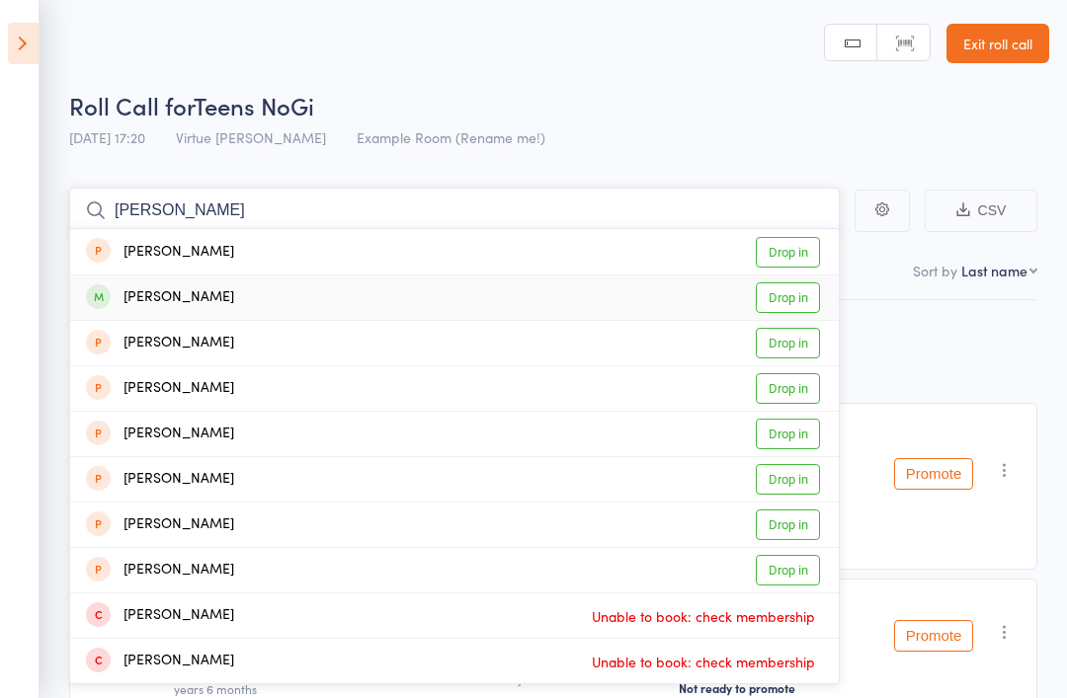
type input "Alice"
click at [793, 302] on link "Drop in" at bounding box center [788, 298] width 64 height 31
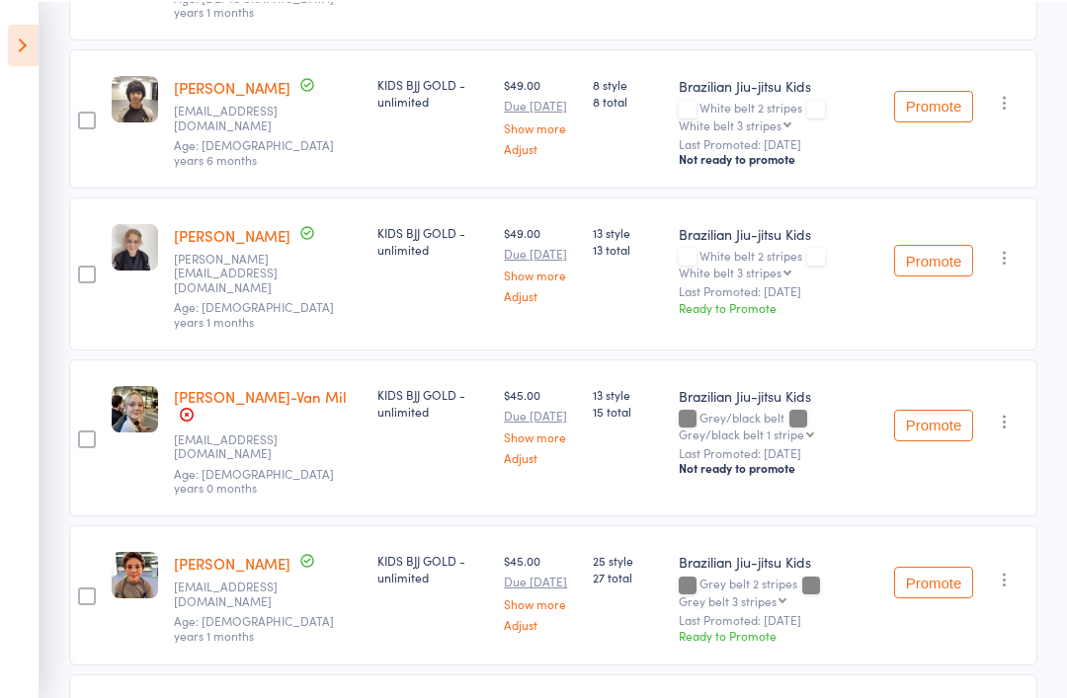
scroll to position [530, 0]
click at [934, 567] on button "Promote" at bounding box center [933, 583] width 79 height 32
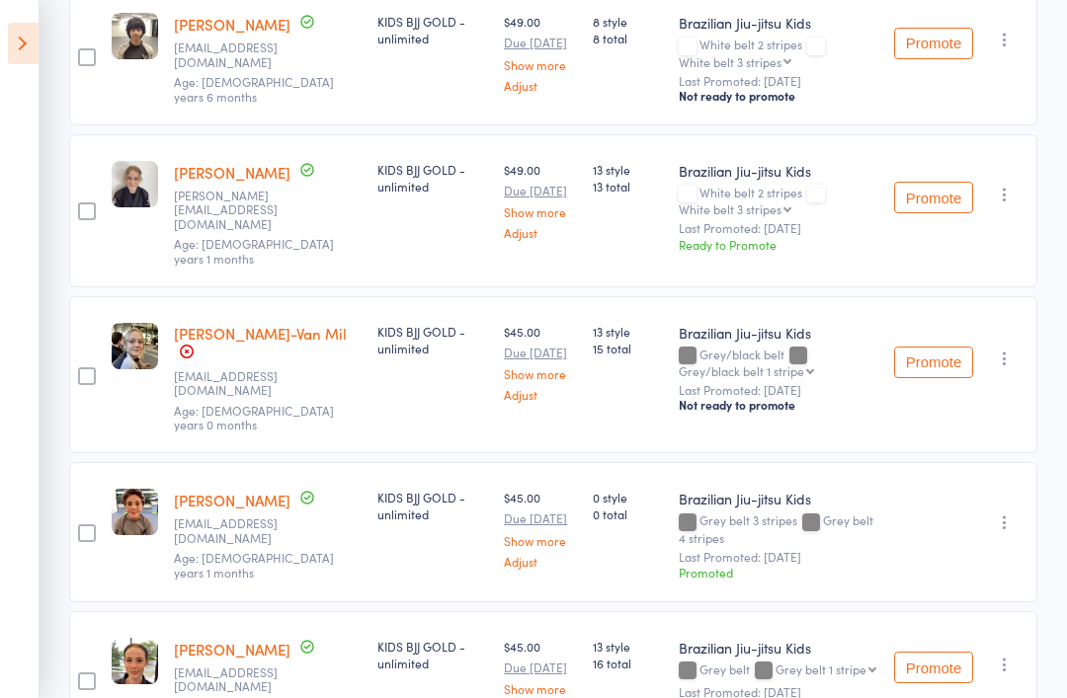
click at [36, 37] on icon at bounding box center [23, 43] width 31 height 41
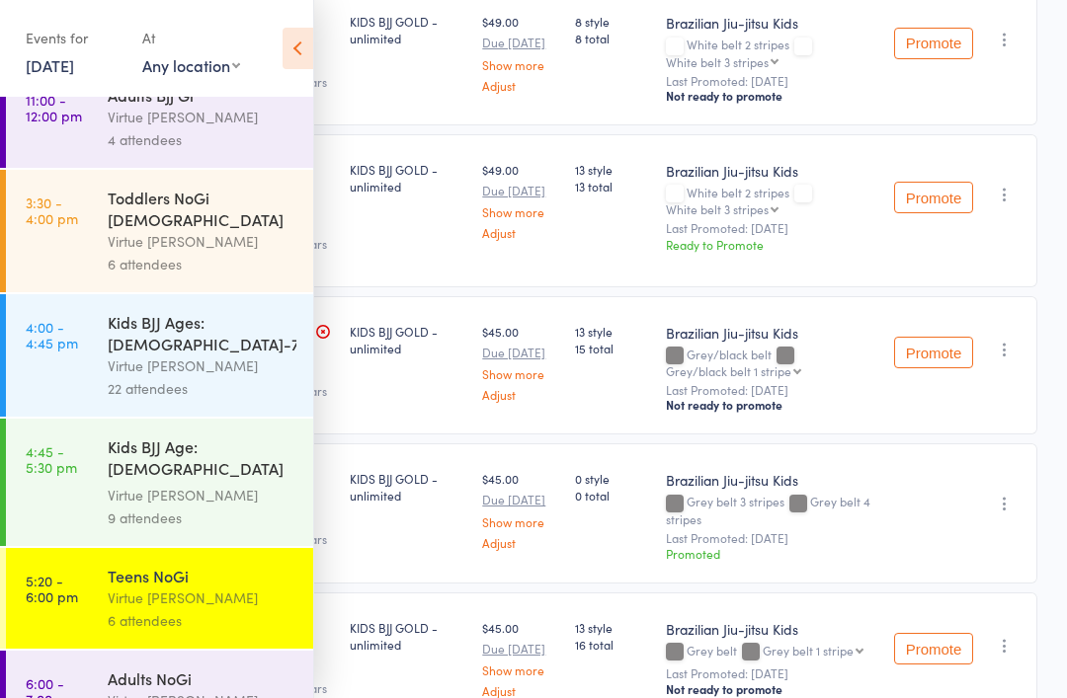
scroll to position [131, 0]
click at [123, 588] on div "Virtue [PERSON_NAME]" at bounding box center [202, 599] width 189 height 23
click at [287, 53] on icon at bounding box center [298, 48] width 31 height 41
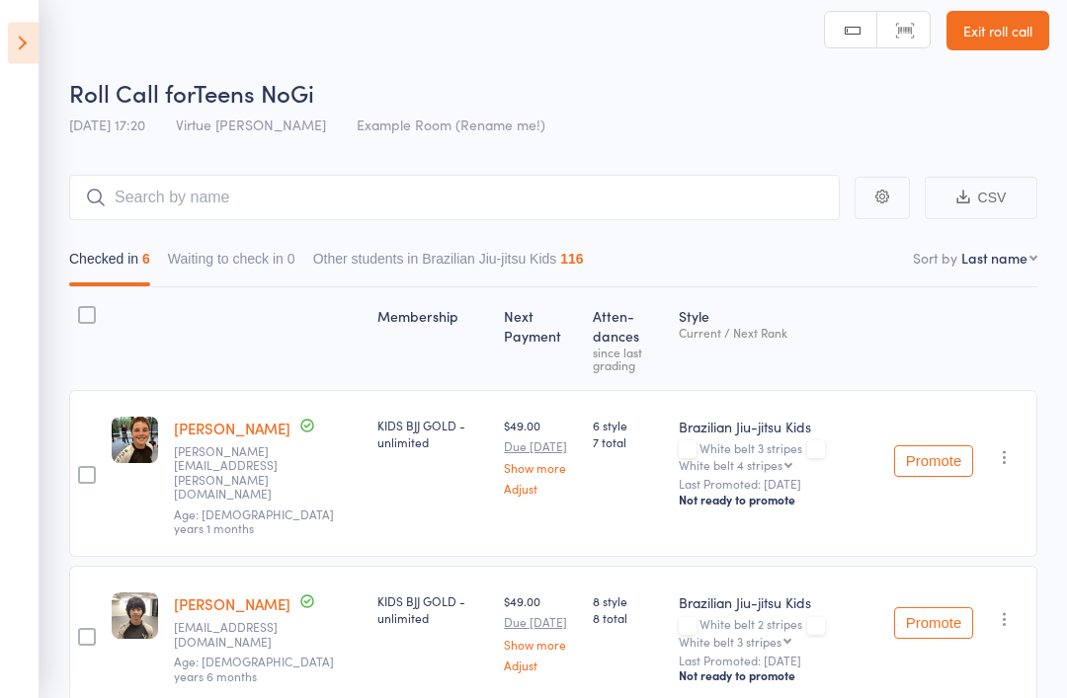
scroll to position [0, 0]
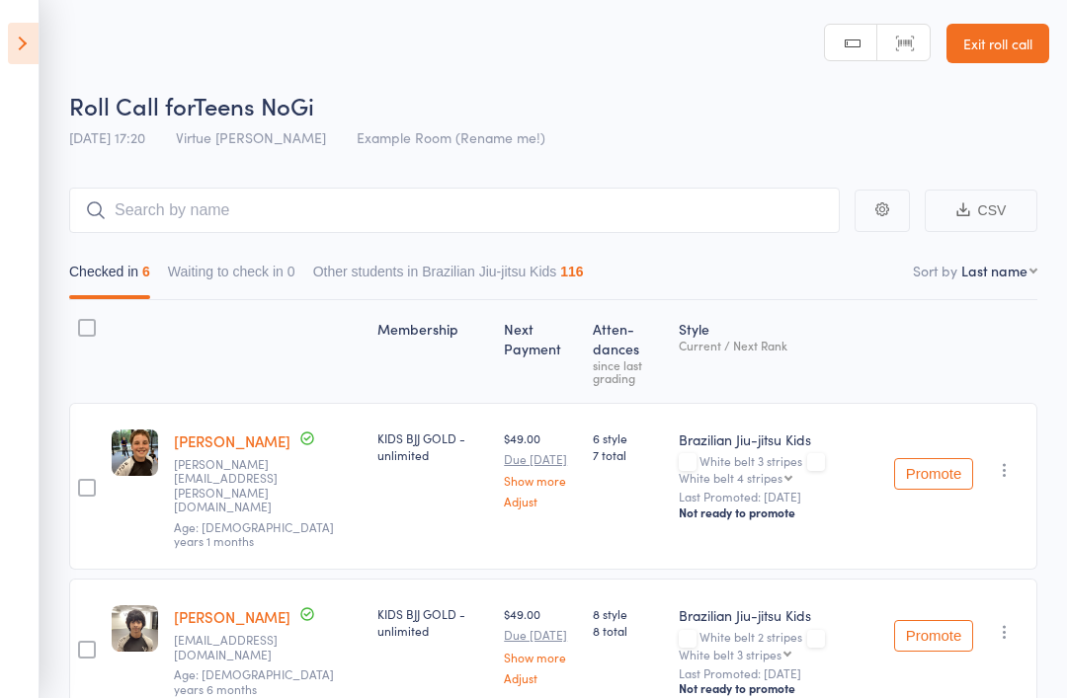
click at [1024, 36] on link "Exit roll call" at bounding box center [997, 44] width 103 height 40
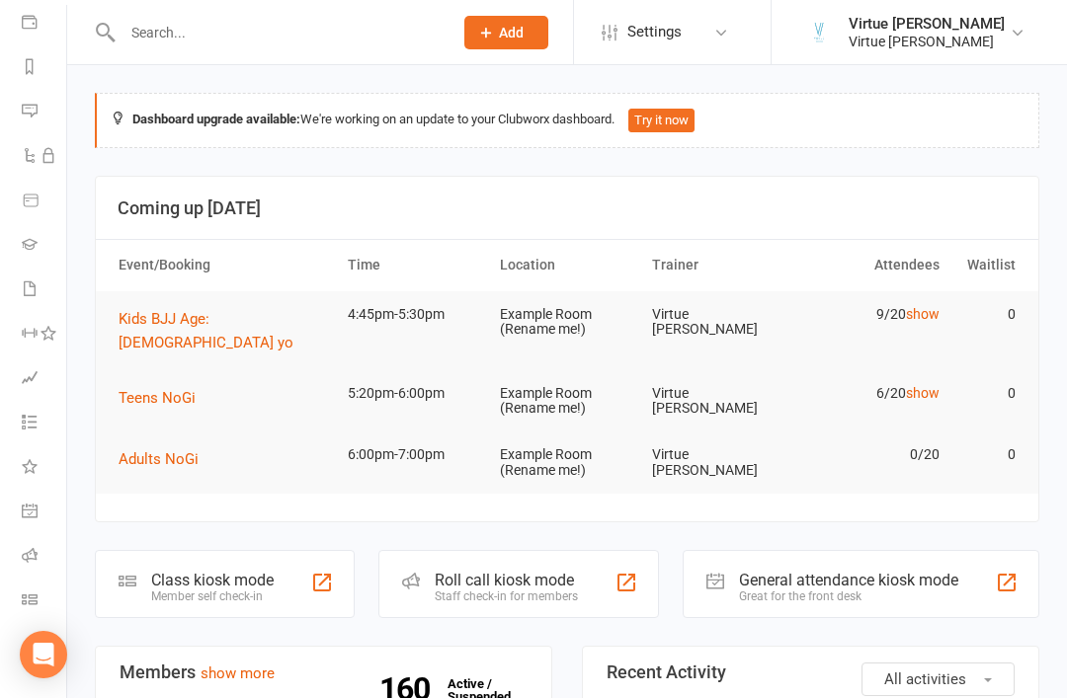
scroll to position [232, 2]
click at [18, 542] on li "Roll call" at bounding box center [31, 557] width 66 height 44
click at [37, 550] on icon at bounding box center [30, 555] width 16 height 16
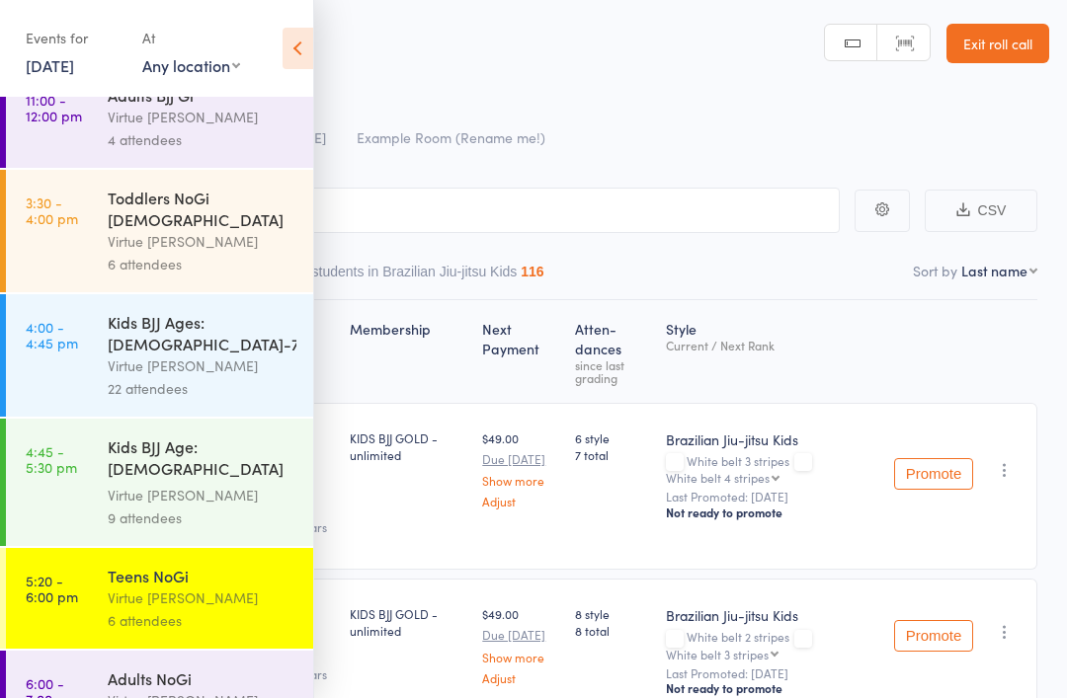
scroll to position [131, 0]
click at [69, 574] on time "5:20 - 6:00 pm" at bounding box center [52, 590] width 52 height 32
click at [113, 485] on div "Virtue [PERSON_NAME]" at bounding box center [202, 496] width 189 height 23
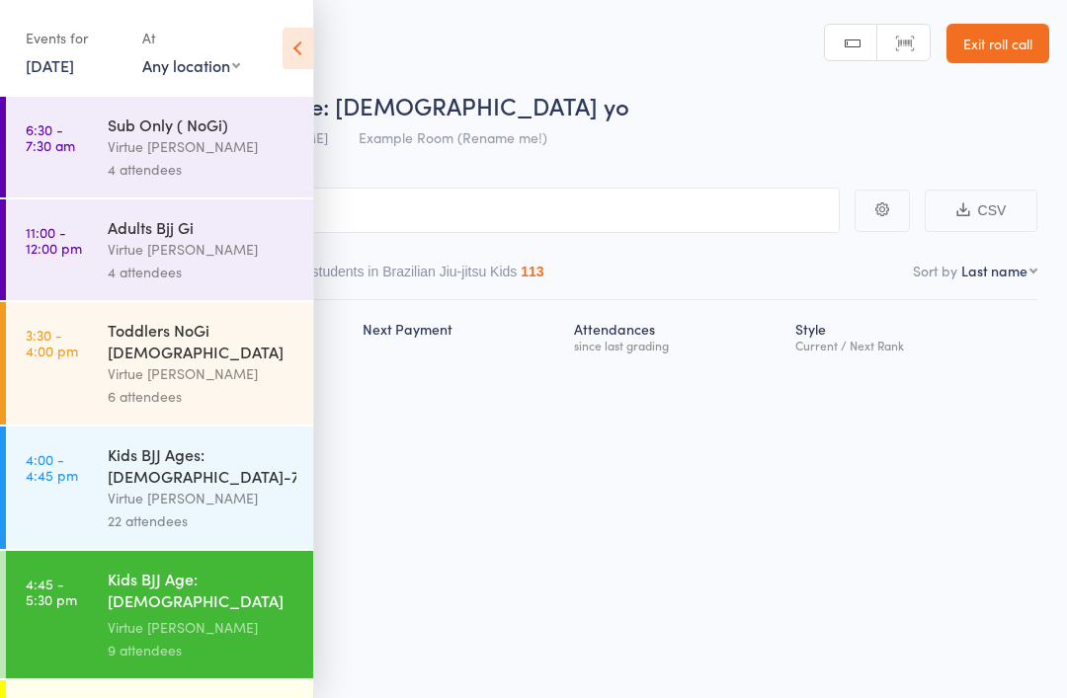
click at [285, 51] on icon at bounding box center [298, 48] width 31 height 41
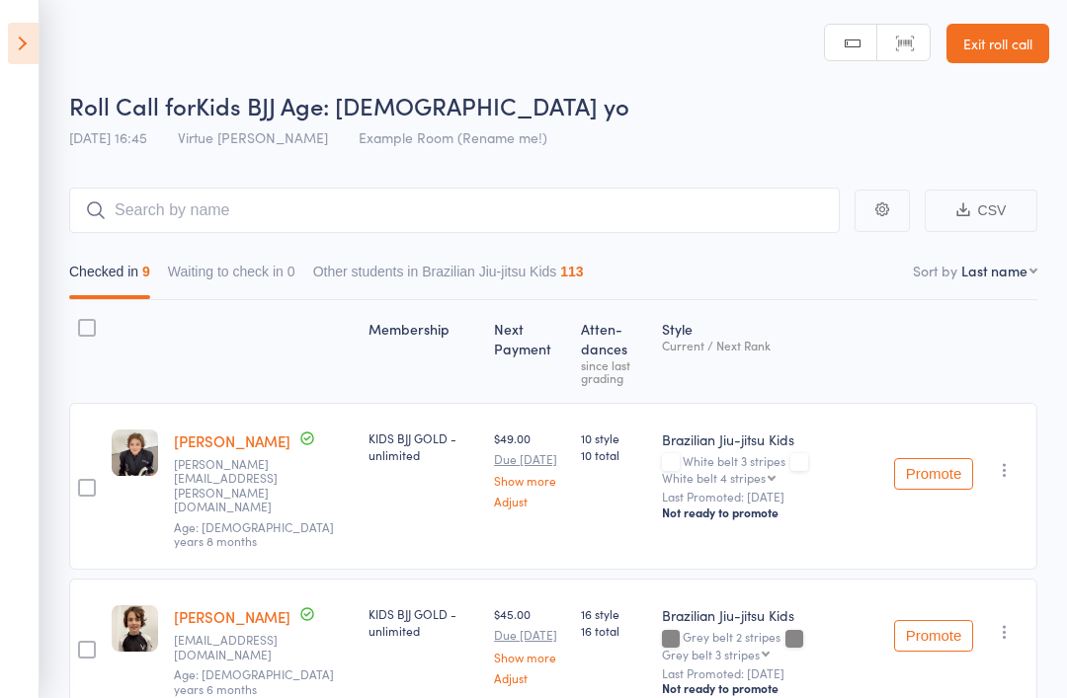
click at [1005, 51] on link "Exit roll call" at bounding box center [997, 44] width 103 height 40
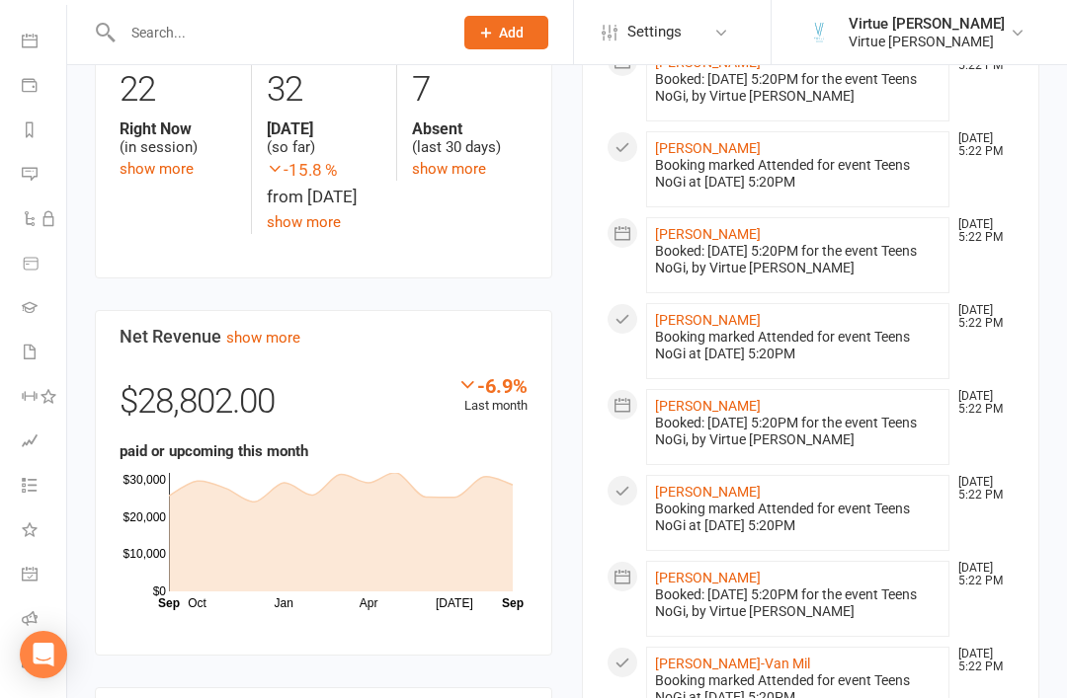
scroll to position [934, 0]
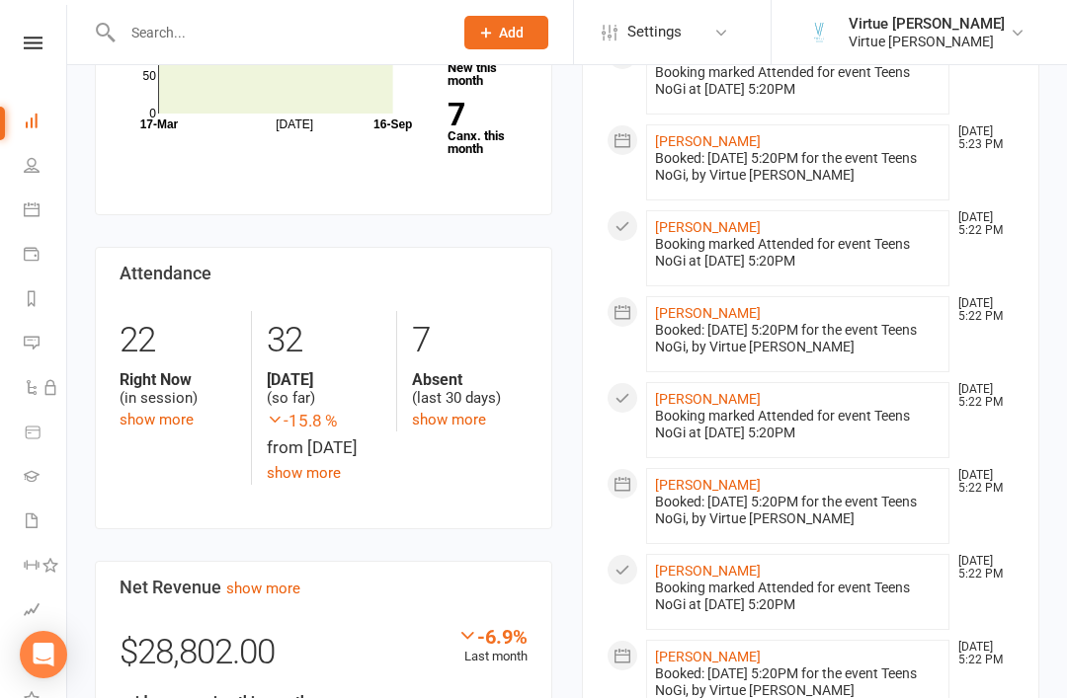
scroll to position [667, 0]
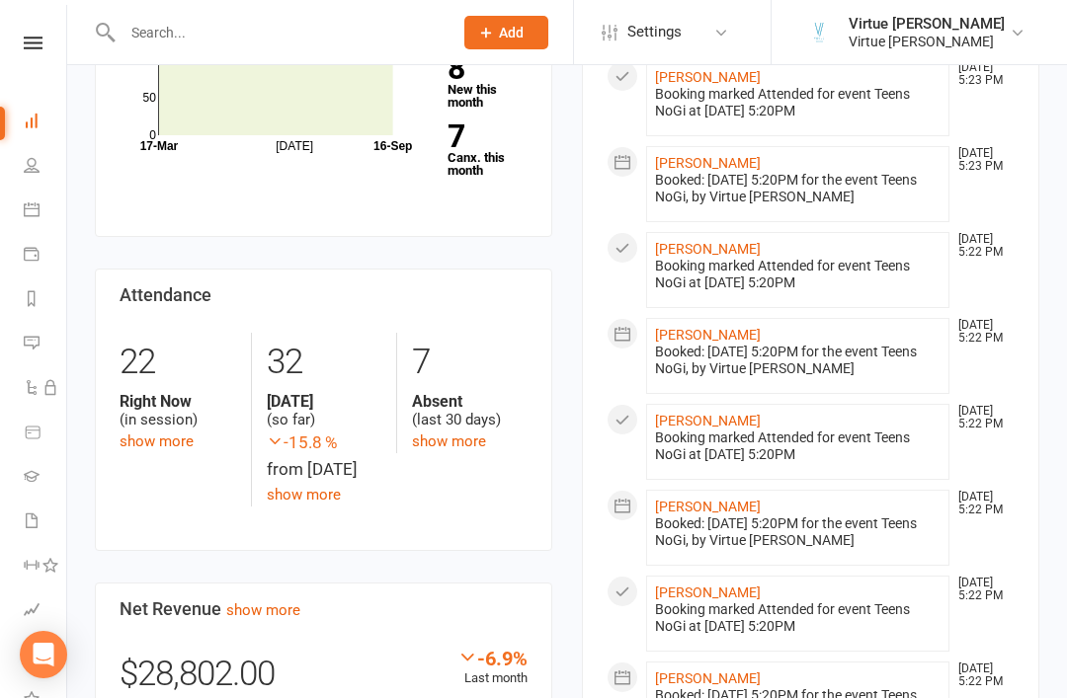
click at [25, 46] on icon at bounding box center [33, 43] width 19 height 13
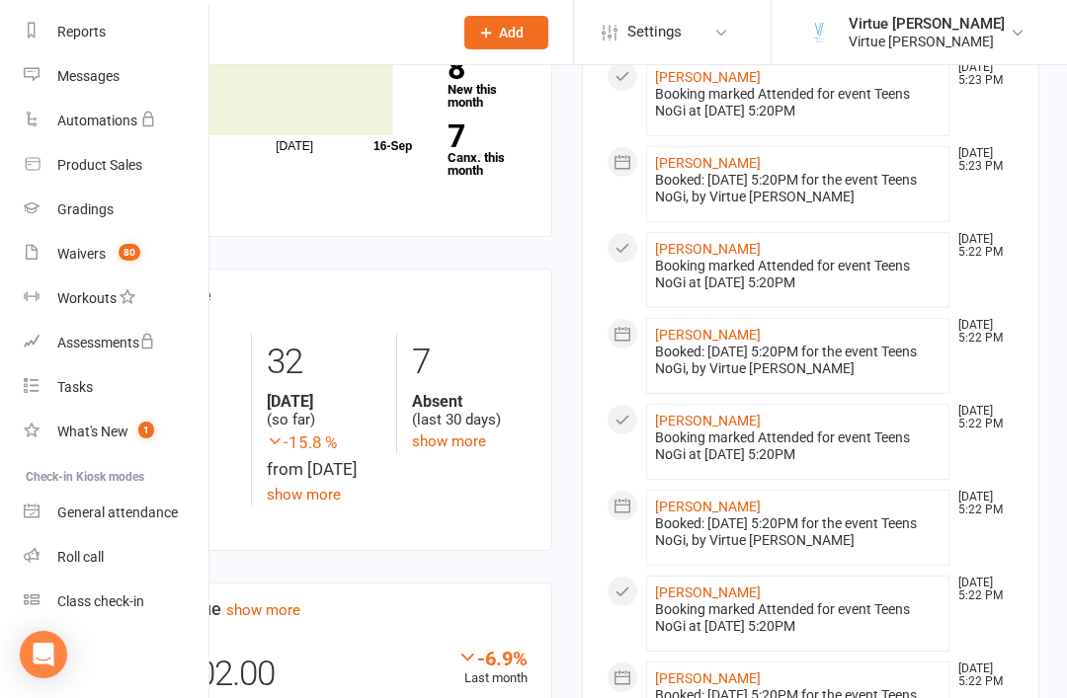
scroll to position [252, 0]
click at [84, 552] on div "Roll call" at bounding box center [80, 557] width 46 height 16
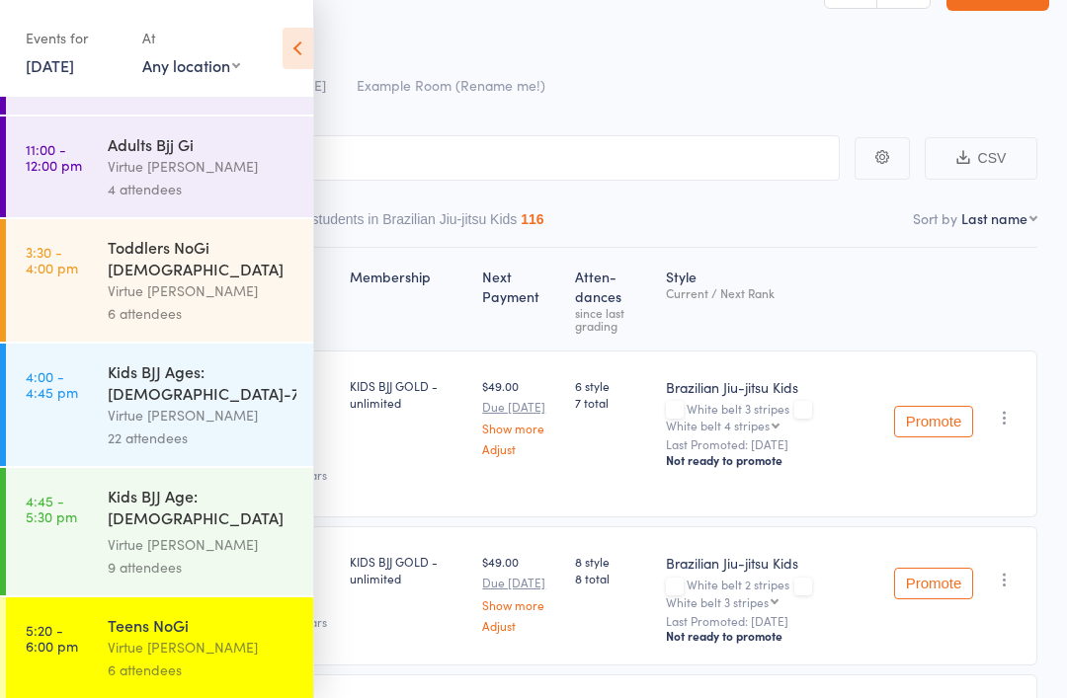
scroll to position [68, 0]
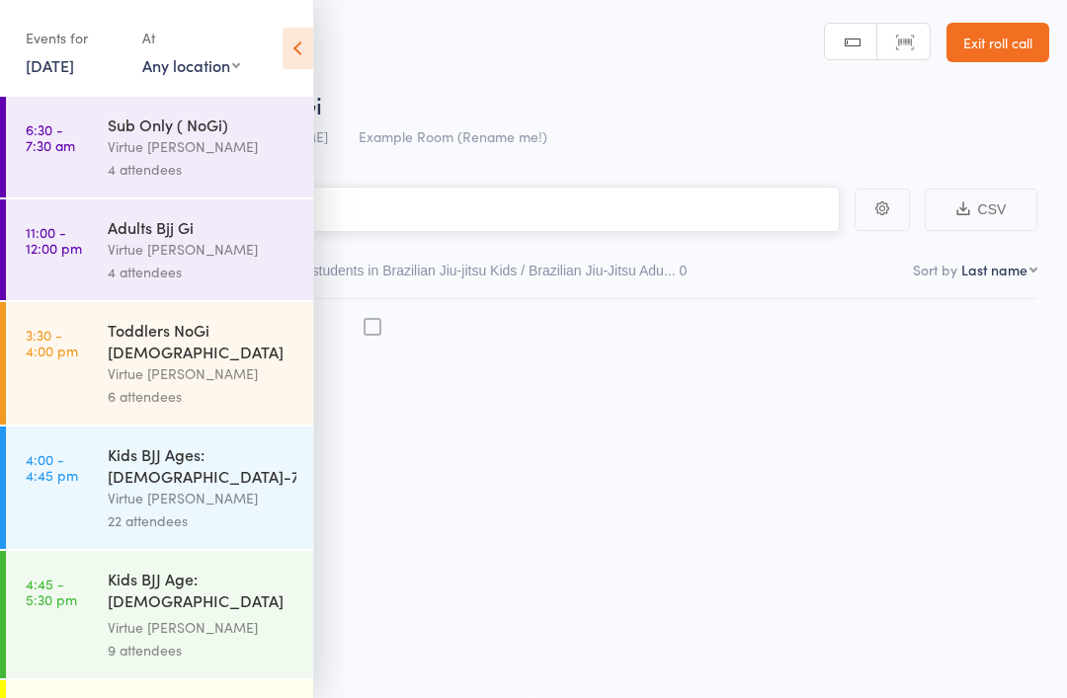
scroll to position [14, 0]
click at [294, 39] on icon at bounding box center [298, 48] width 31 height 41
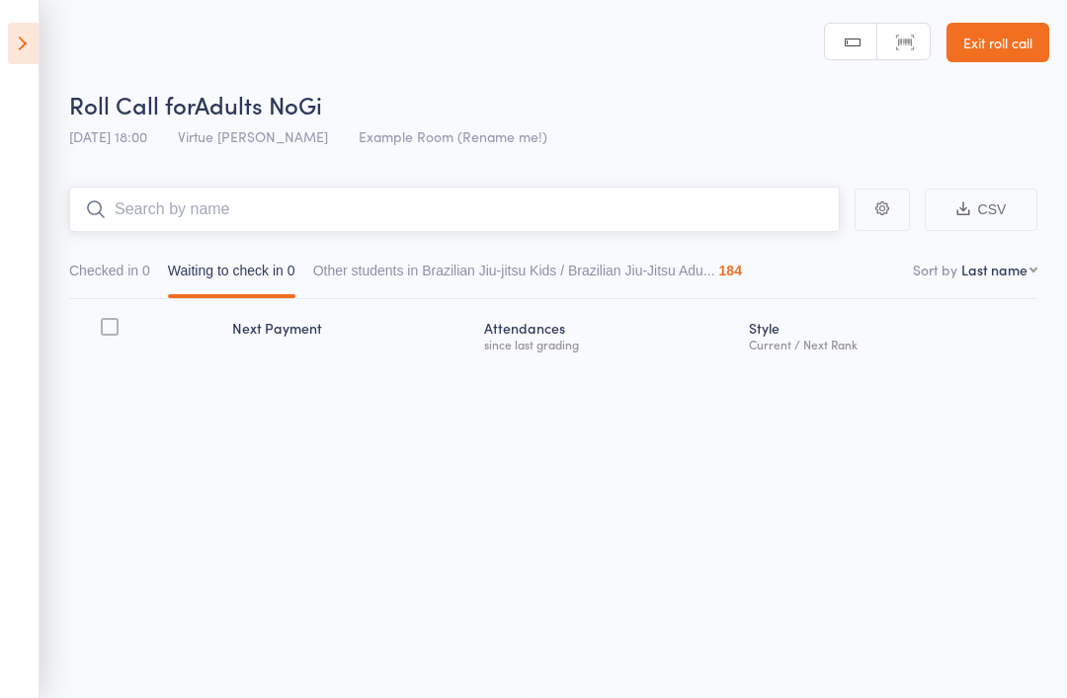
click at [185, 188] on input "search" at bounding box center [454, 209] width 771 height 45
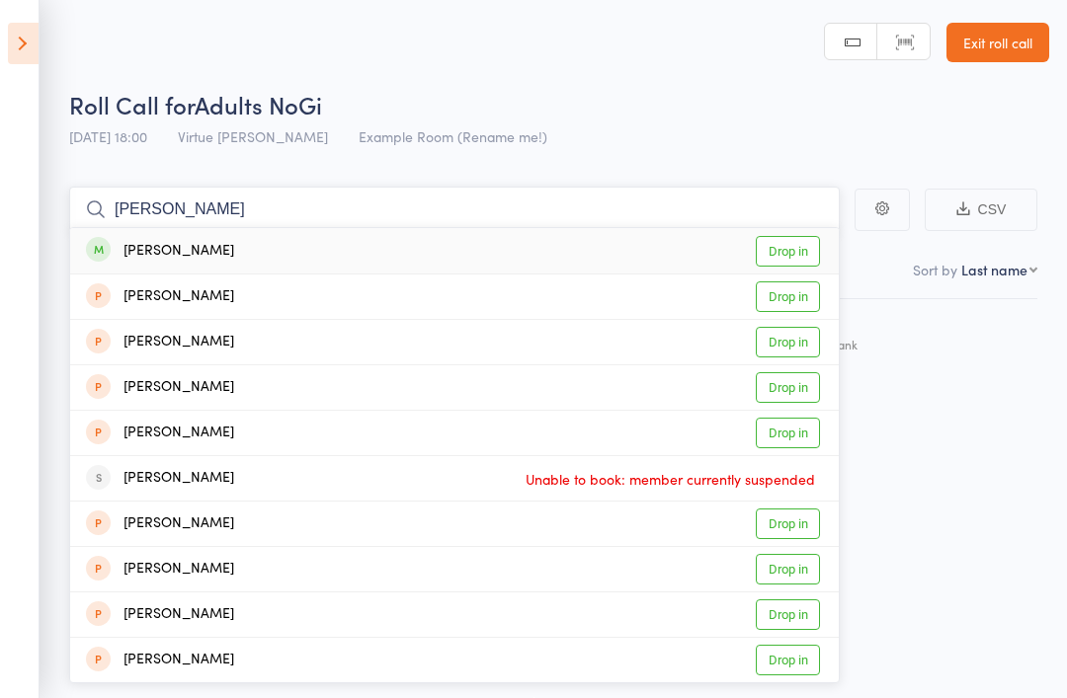
type input "[PERSON_NAME]"
click at [122, 240] on div "[PERSON_NAME]" at bounding box center [160, 251] width 148 height 23
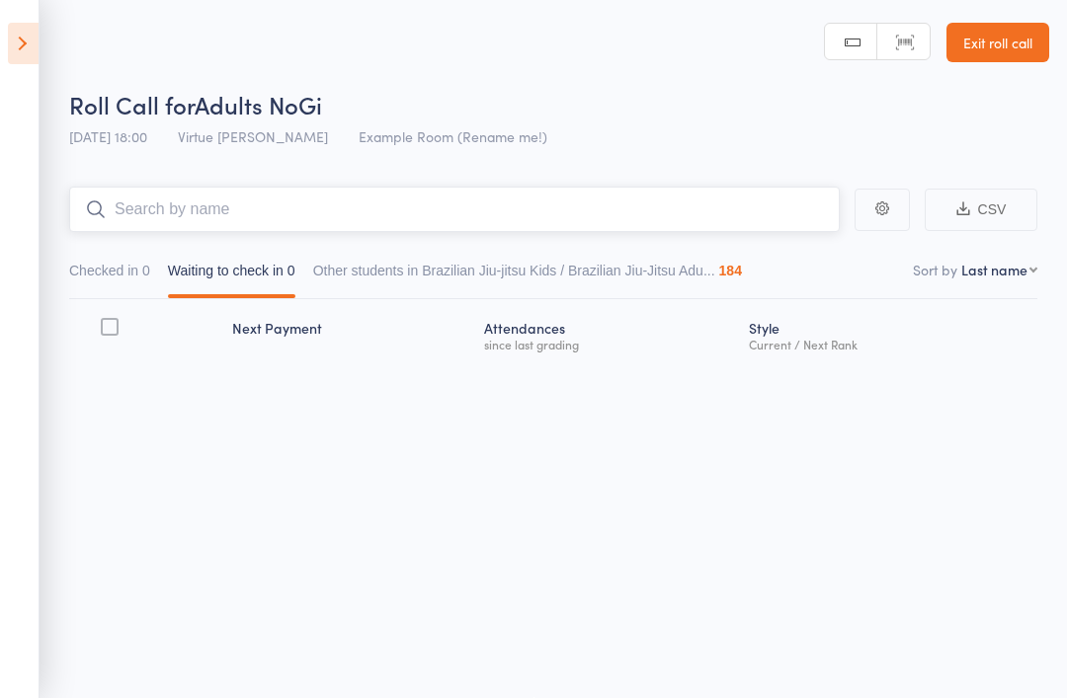
click at [159, 204] on input "search" at bounding box center [454, 209] width 771 height 45
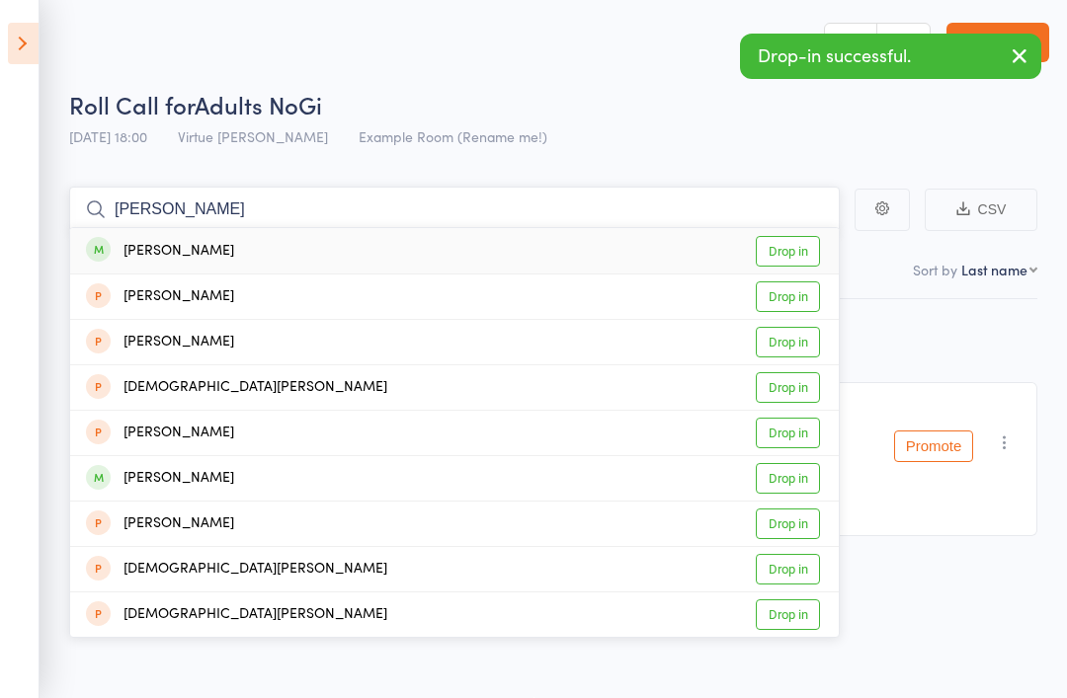
type input "[PERSON_NAME]"
click at [135, 240] on div "[PERSON_NAME]" at bounding box center [160, 251] width 148 height 23
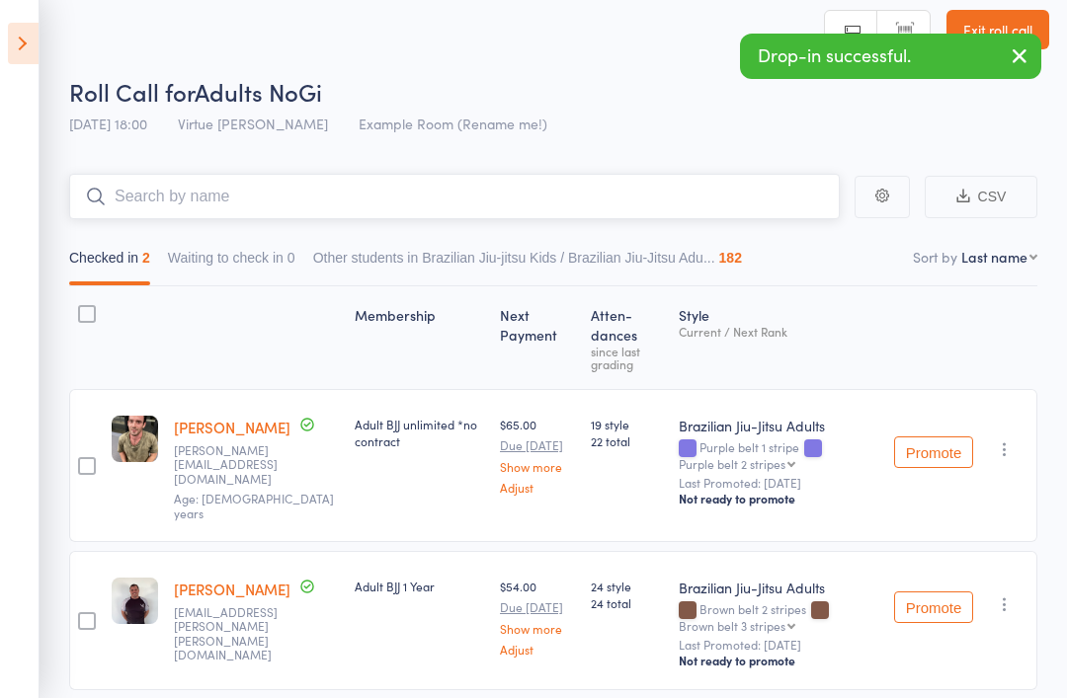
click at [165, 203] on input "search" at bounding box center [454, 196] width 771 height 45
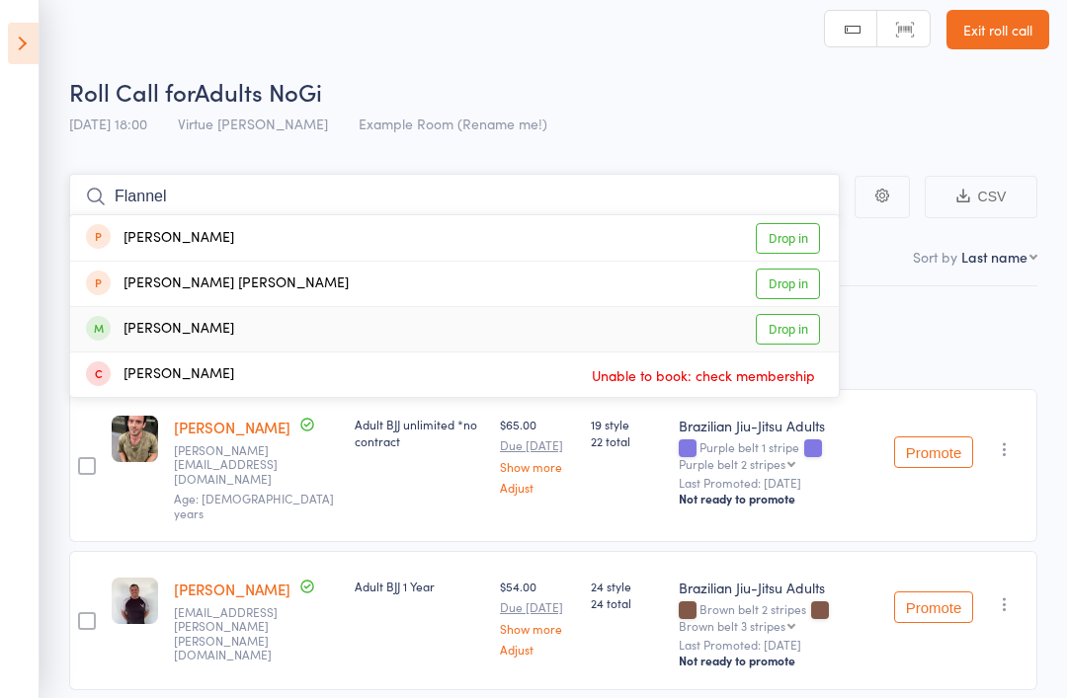
type input "Flannel"
click at [130, 322] on div "[PERSON_NAME]" at bounding box center [160, 329] width 148 height 23
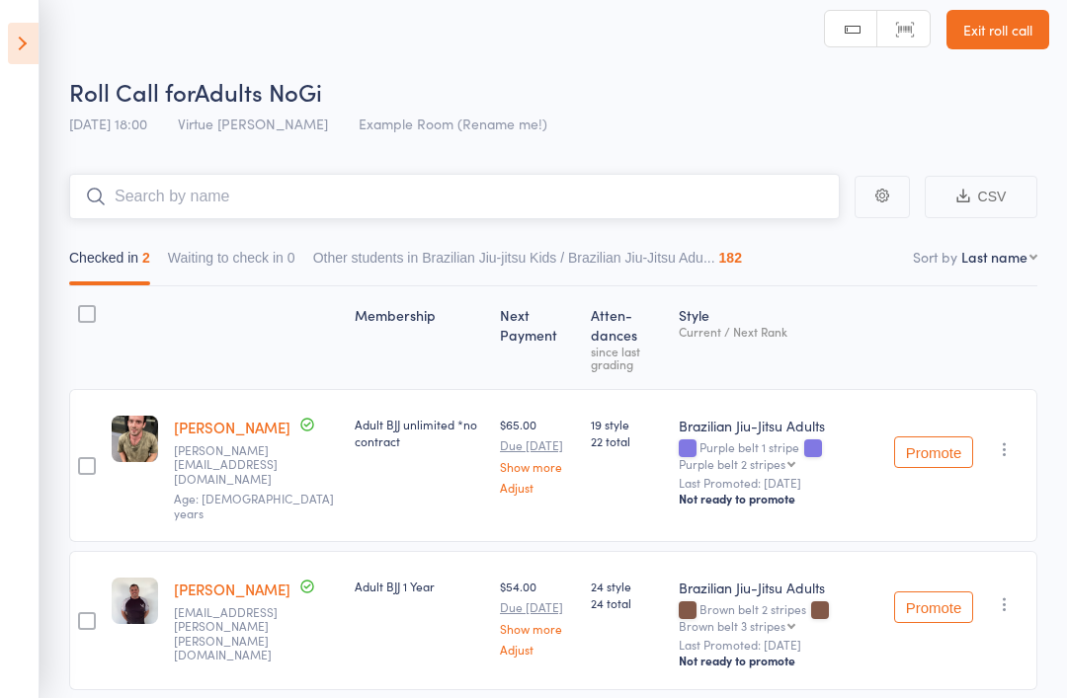
click at [166, 204] on input "search" at bounding box center [454, 196] width 771 height 45
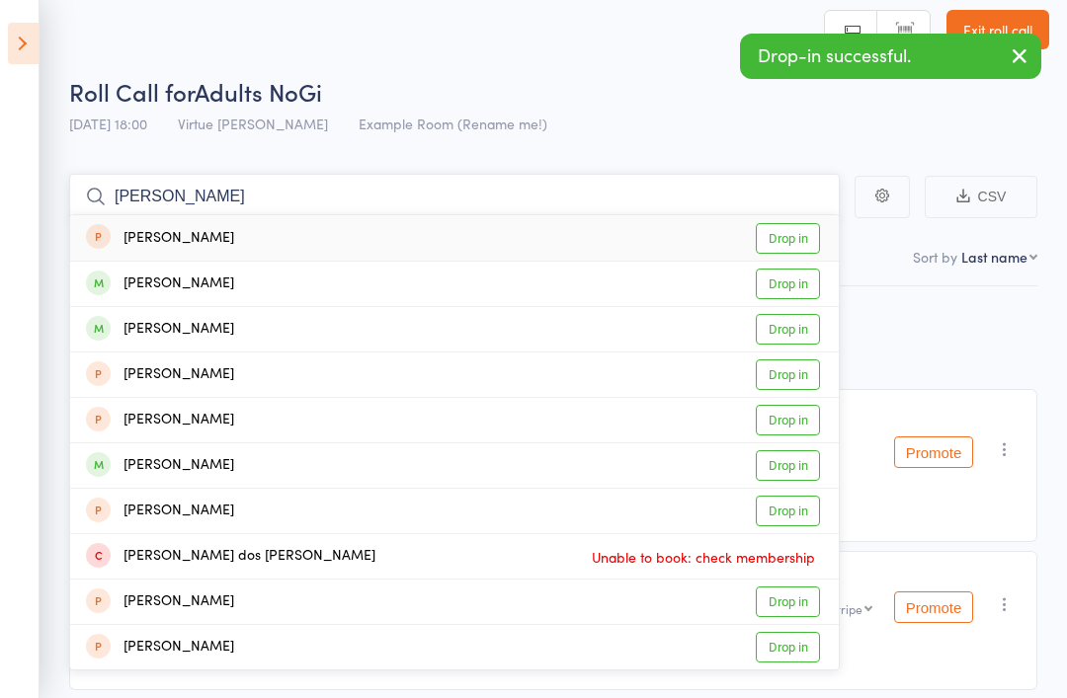
type input "Martin"
click at [172, 283] on div "[PERSON_NAME]" at bounding box center [160, 284] width 148 height 23
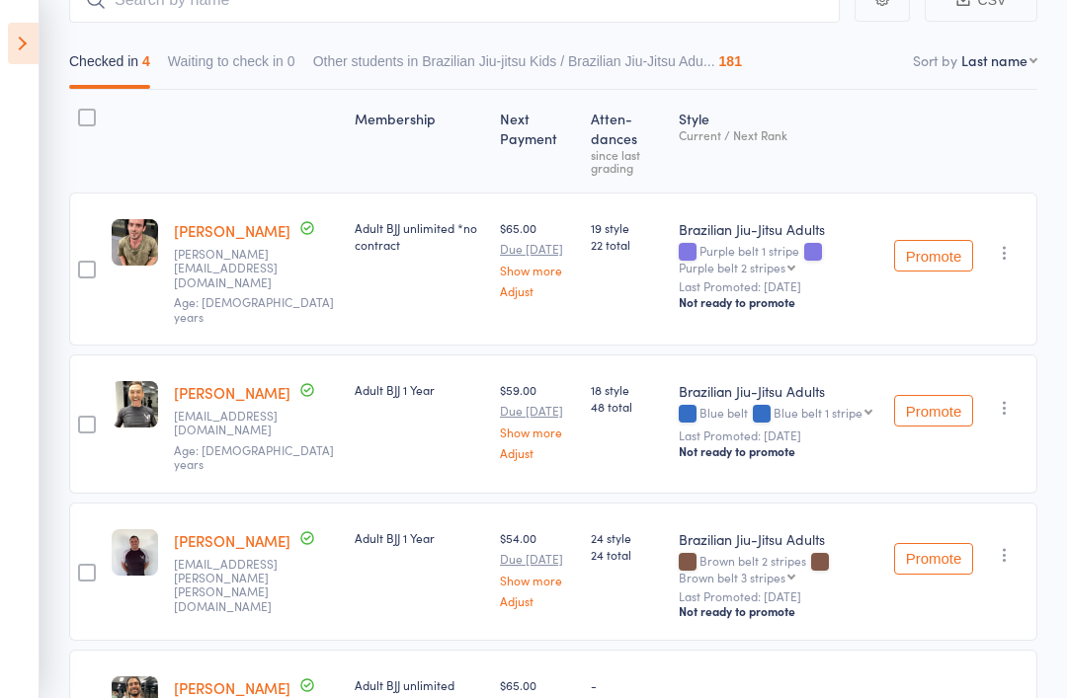
scroll to position [234, 0]
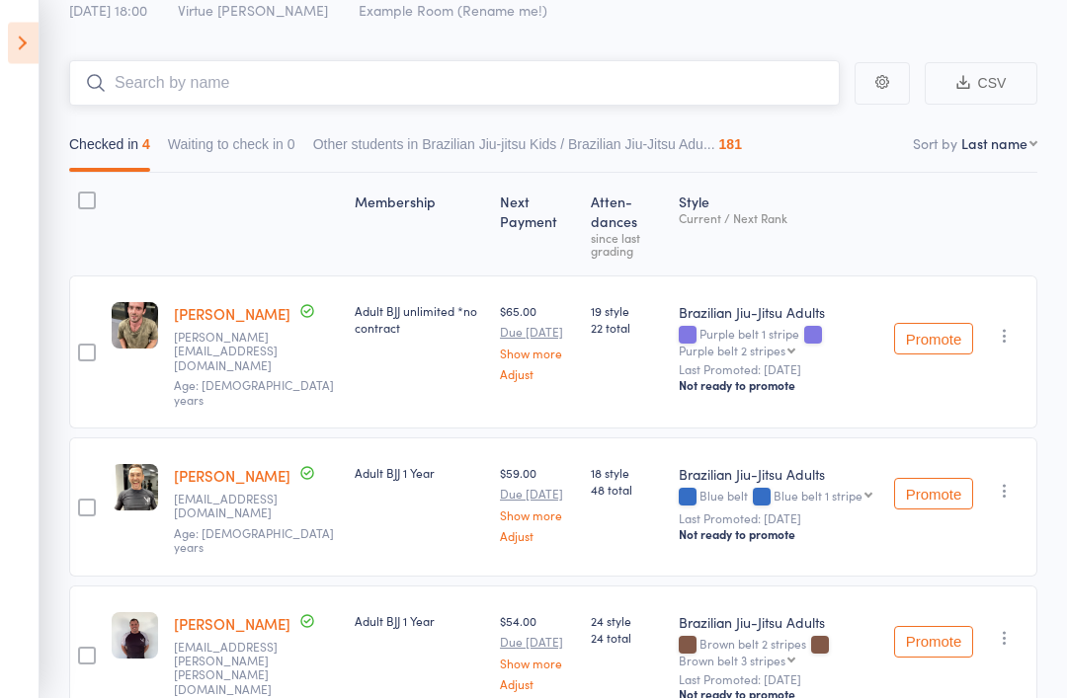
click at [164, 90] on input "search" at bounding box center [454, 83] width 771 height 45
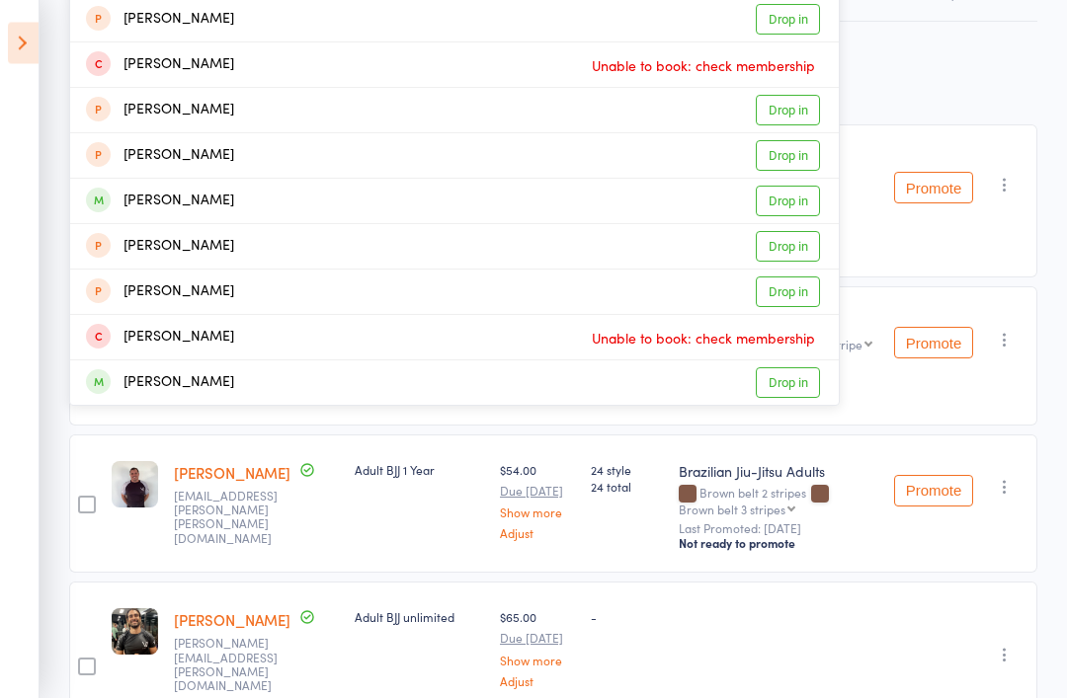
scroll to position [297, 0]
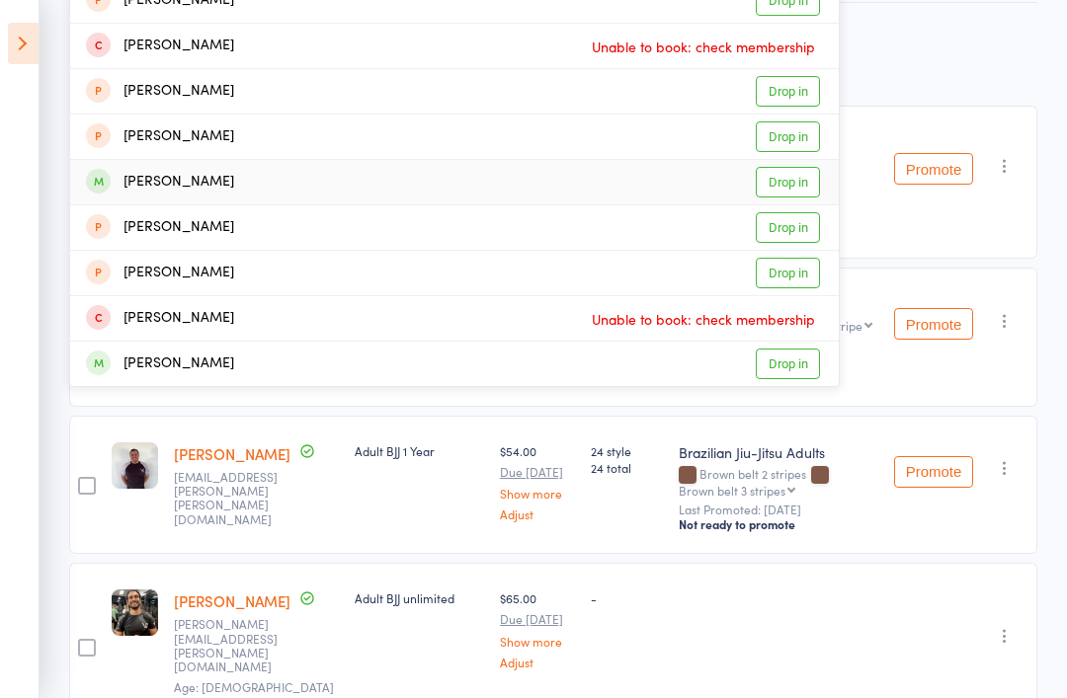
type input "Daniel"
click at [143, 189] on div "[PERSON_NAME]" at bounding box center [160, 182] width 148 height 23
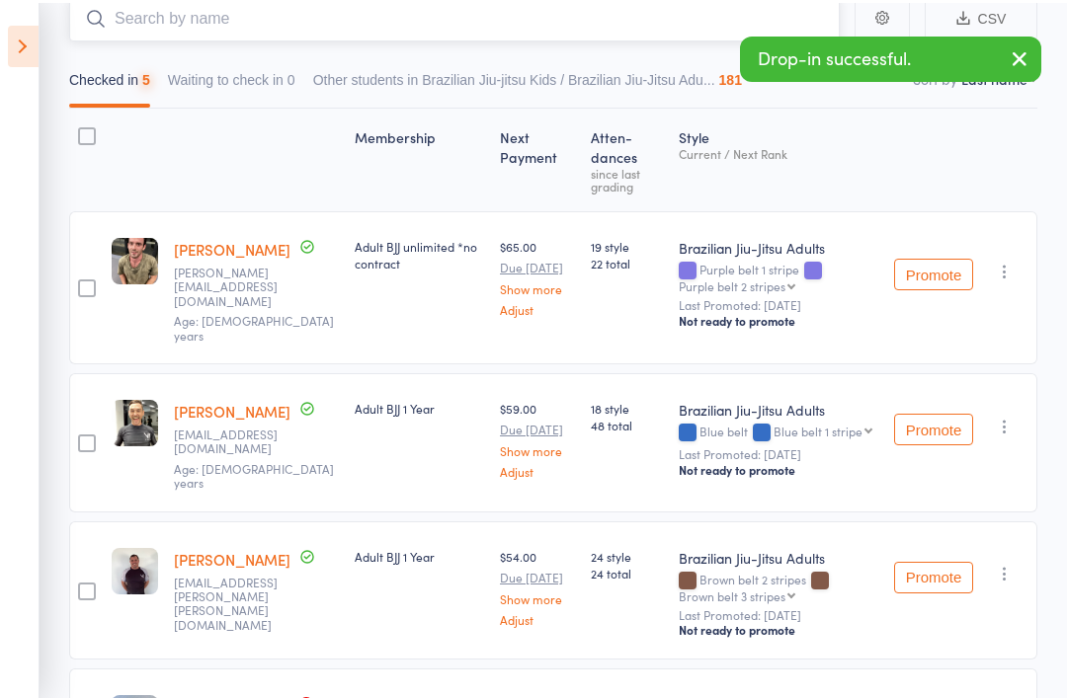
scroll to position [192, 0]
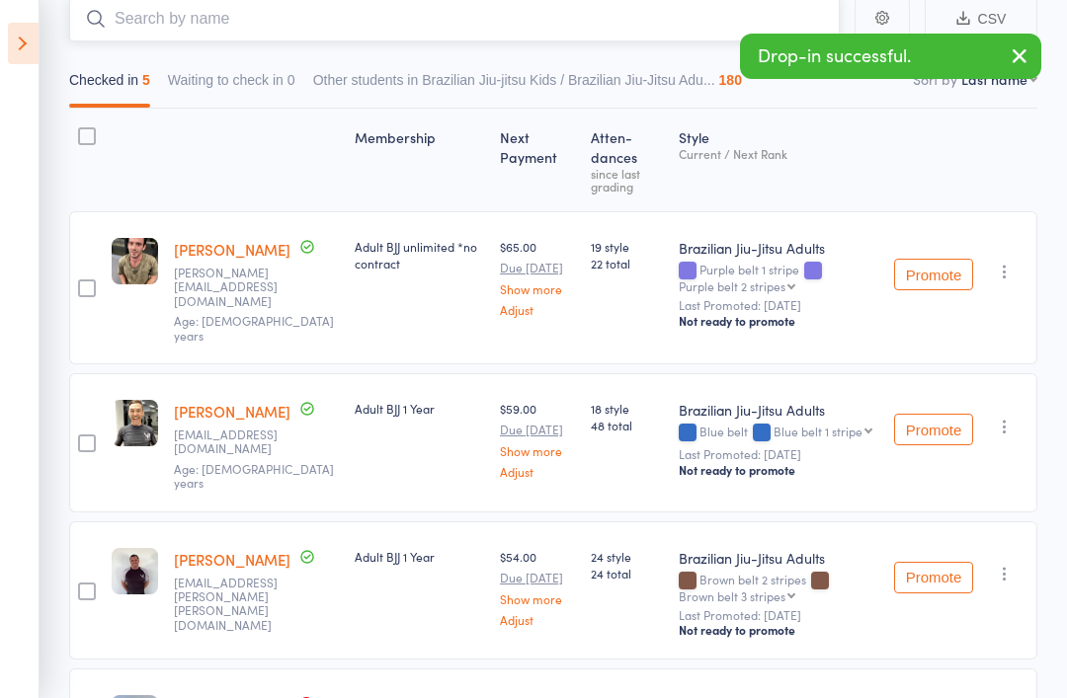
click at [156, 39] on input "search" at bounding box center [454, 18] width 771 height 45
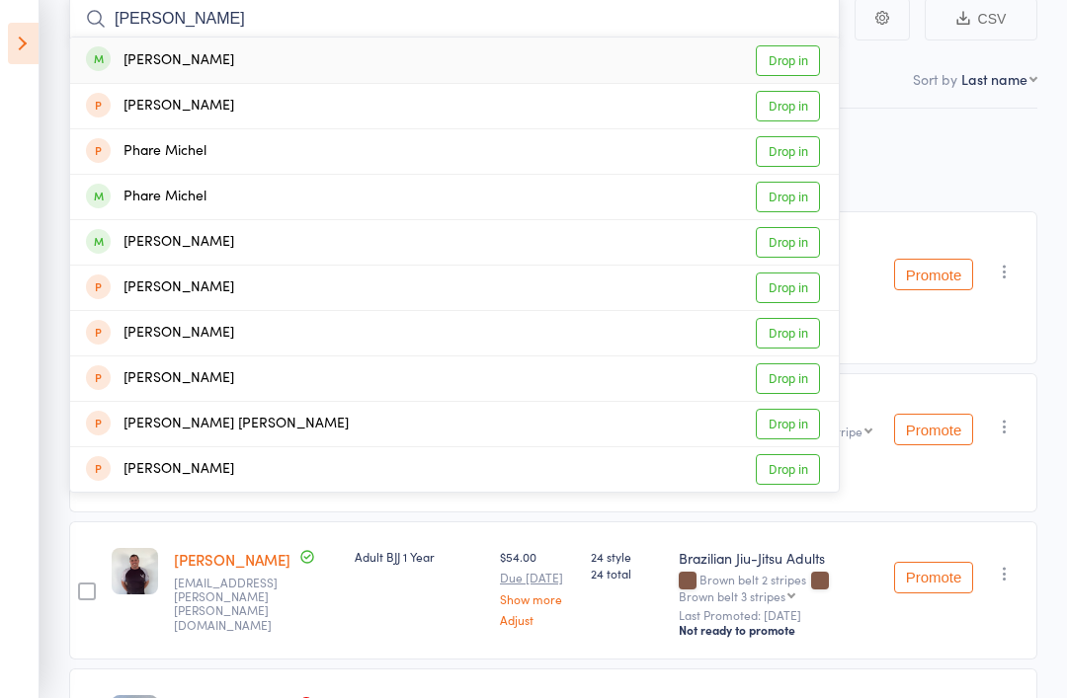
type input "Michel"
click at [287, 57] on div "Michel Paes Drop in" at bounding box center [454, 60] width 769 height 45
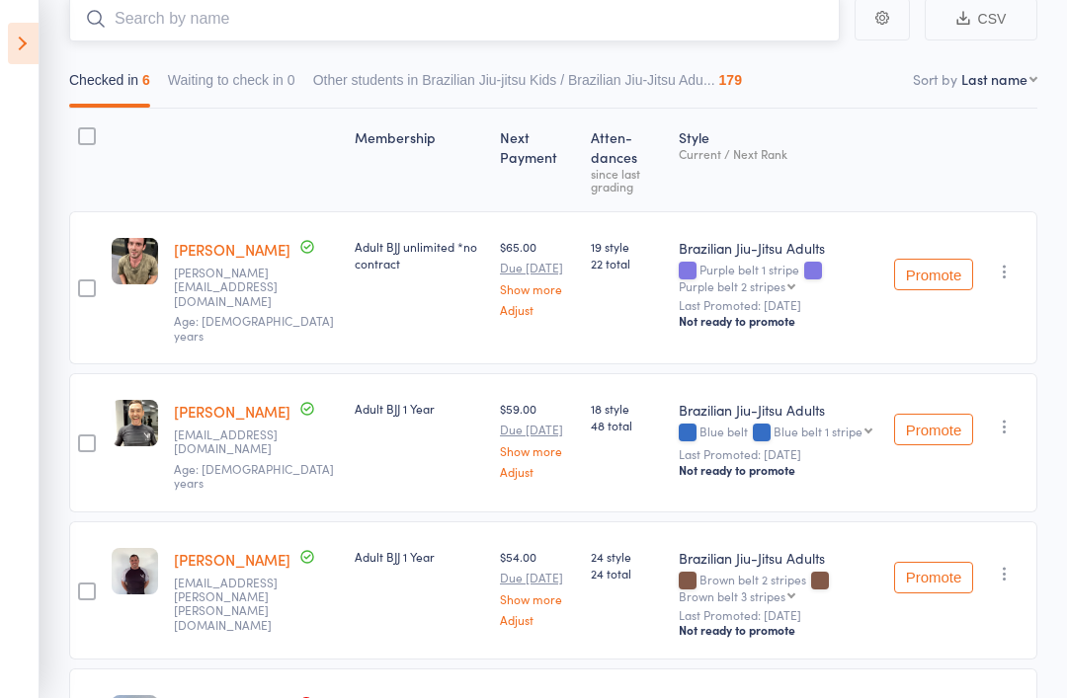
click at [161, 21] on input "search" at bounding box center [454, 18] width 771 height 45
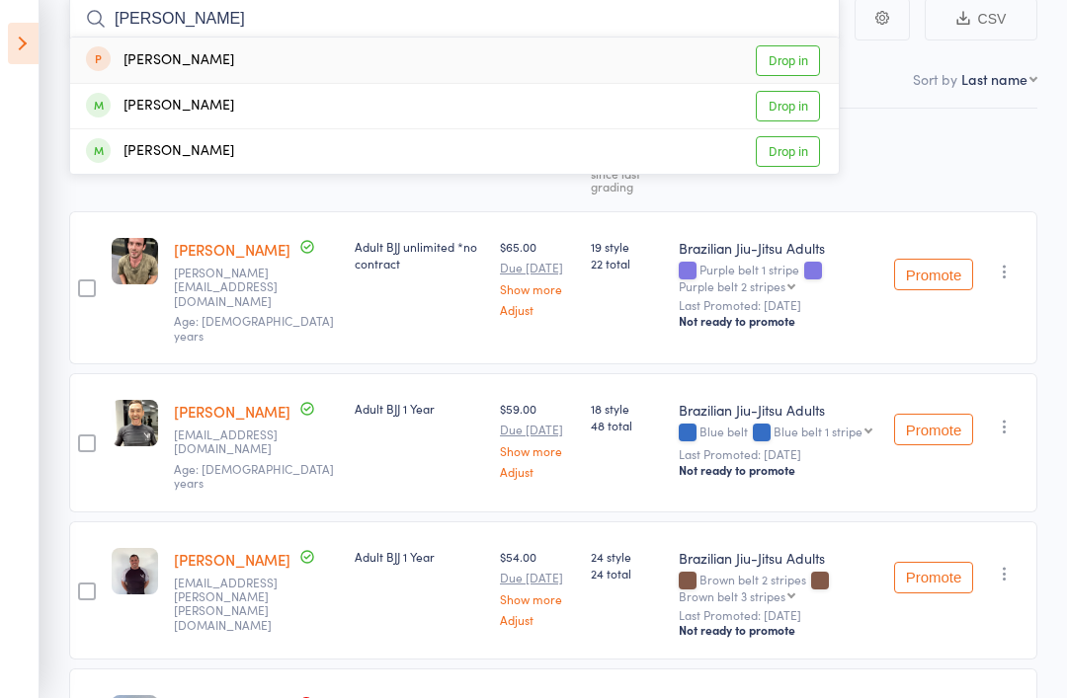
type input "Pedro"
click at [156, 151] on div "[PERSON_NAME]" at bounding box center [160, 151] width 148 height 23
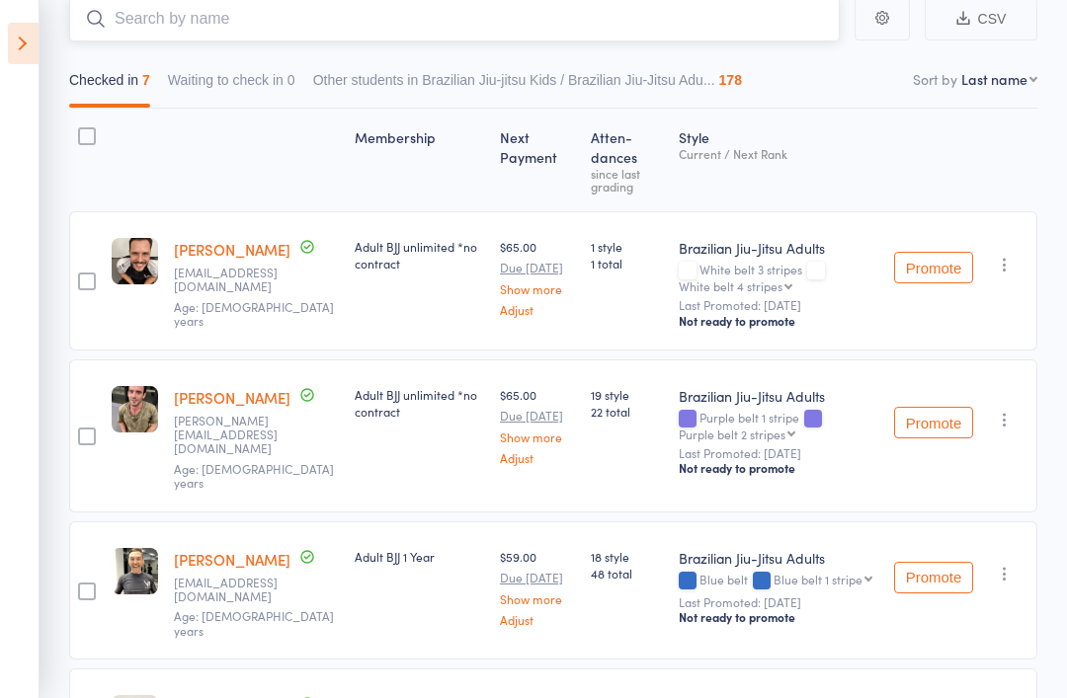
click at [168, 38] on input "search" at bounding box center [454, 18] width 771 height 45
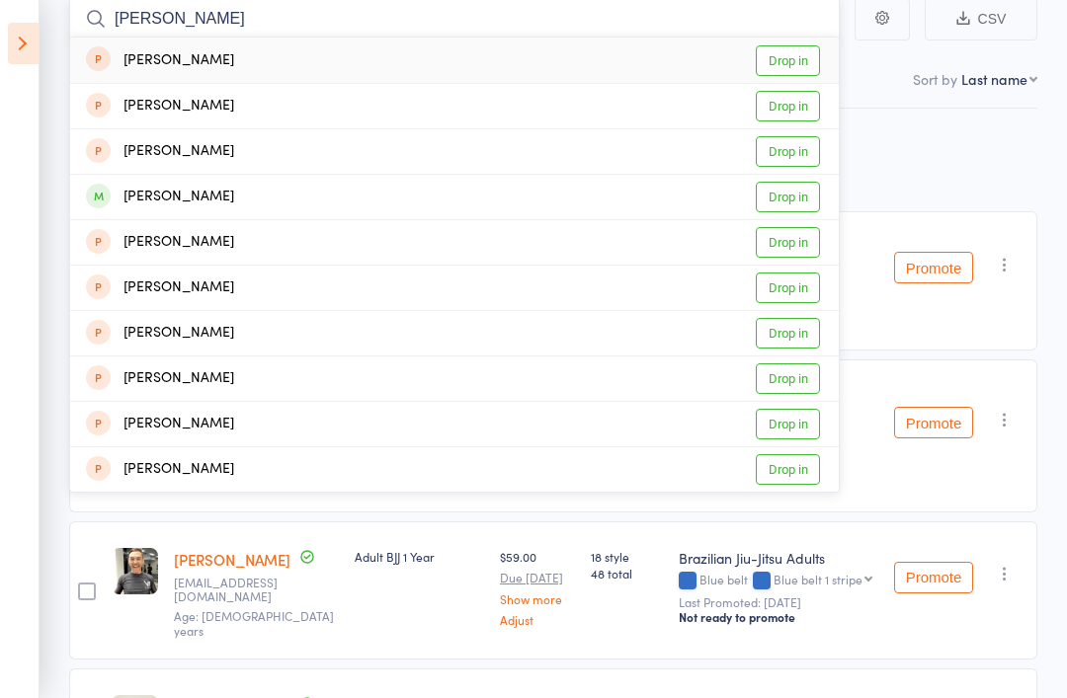
type input "Alex"
click at [159, 205] on div "[PERSON_NAME]" at bounding box center [160, 197] width 148 height 23
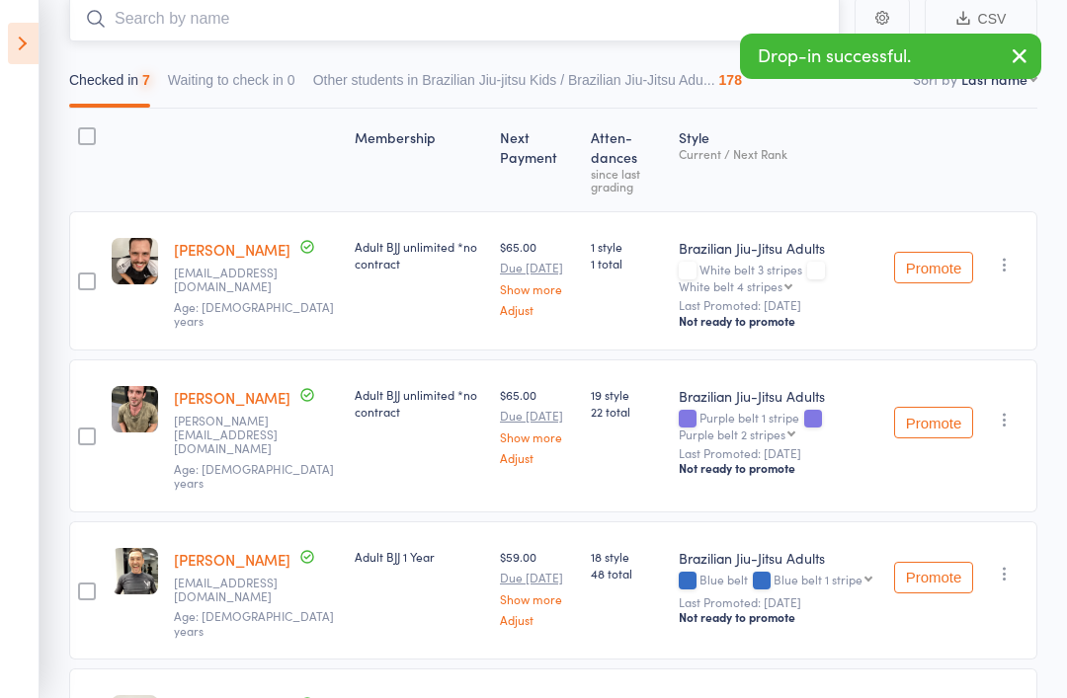
click at [156, 19] on input "search" at bounding box center [454, 18] width 771 height 45
click at [173, 29] on input "Martin" at bounding box center [454, 18] width 771 height 45
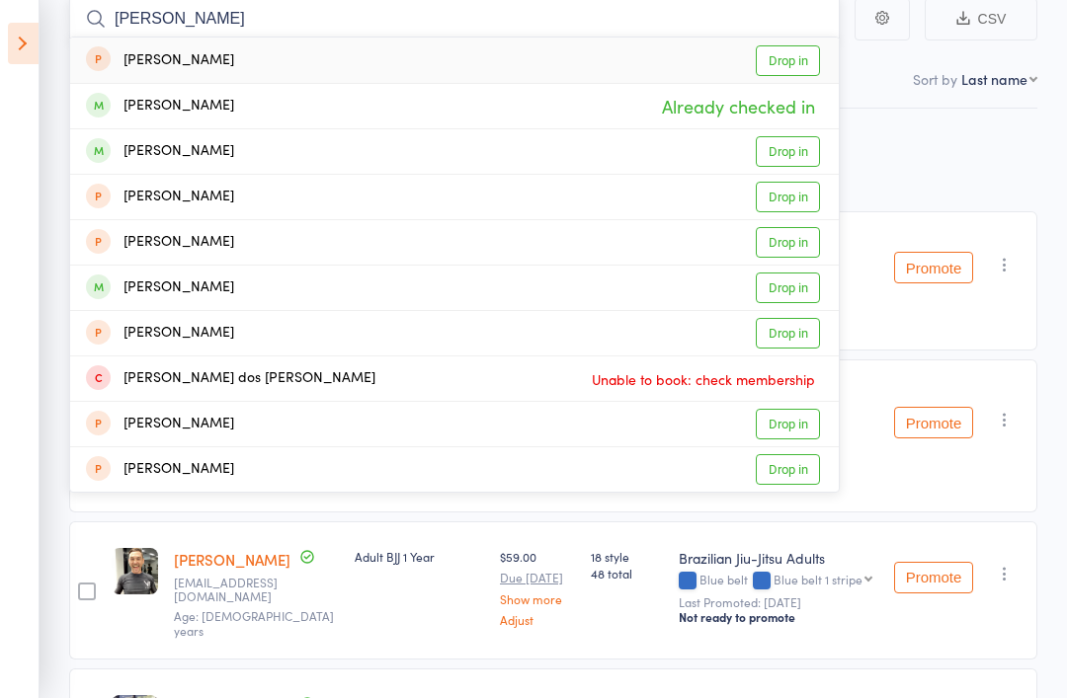
type input "Martin"
click at [156, 156] on div "[PERSON_NAME]" at bounding box center [160, 151] width 148 height 23
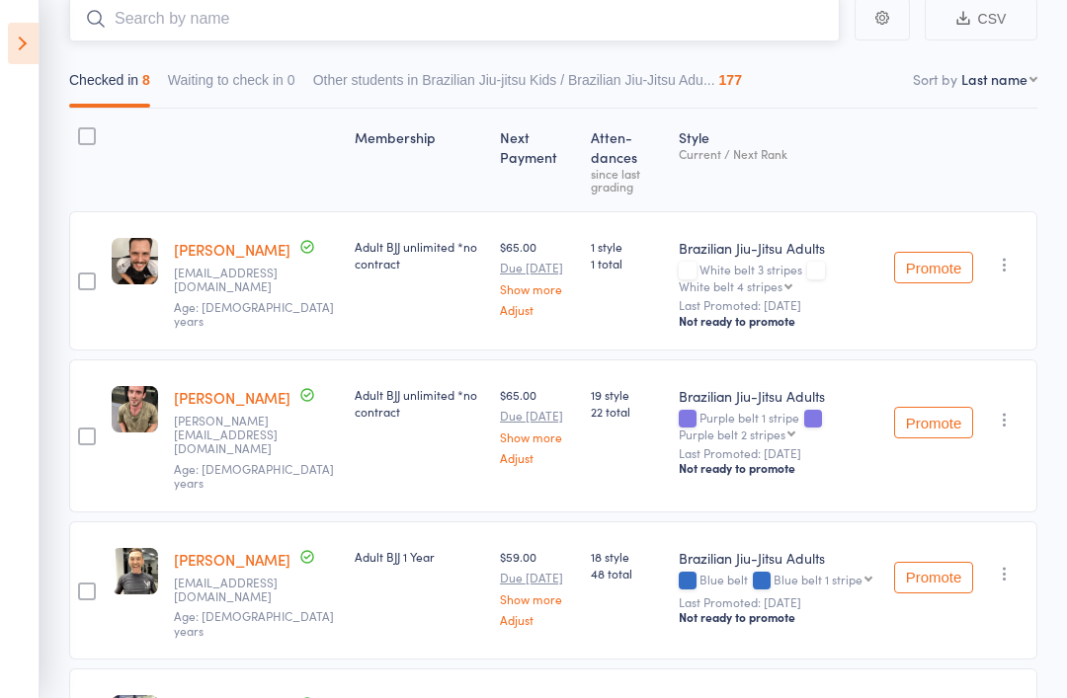
click at [137, 26] on input "search" at bounding box center [454, 18] width 771 height 45
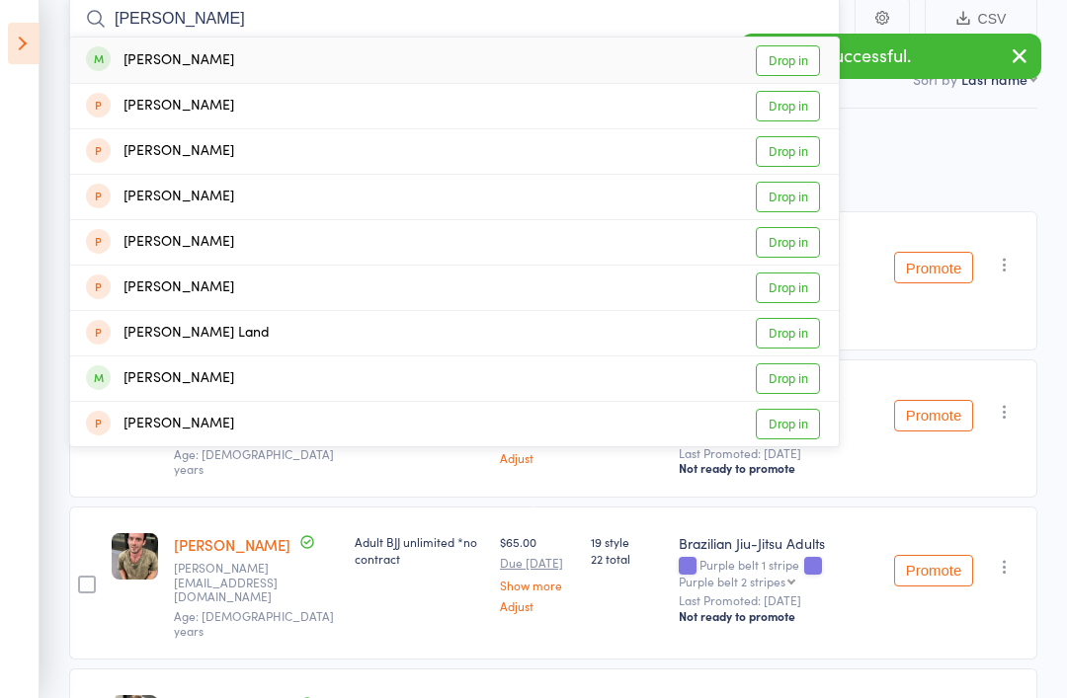
type input "Luke"
click at [145, 54] on div "[PERSON_NAME]" at bounding box center [160, 60] width 148 height 23
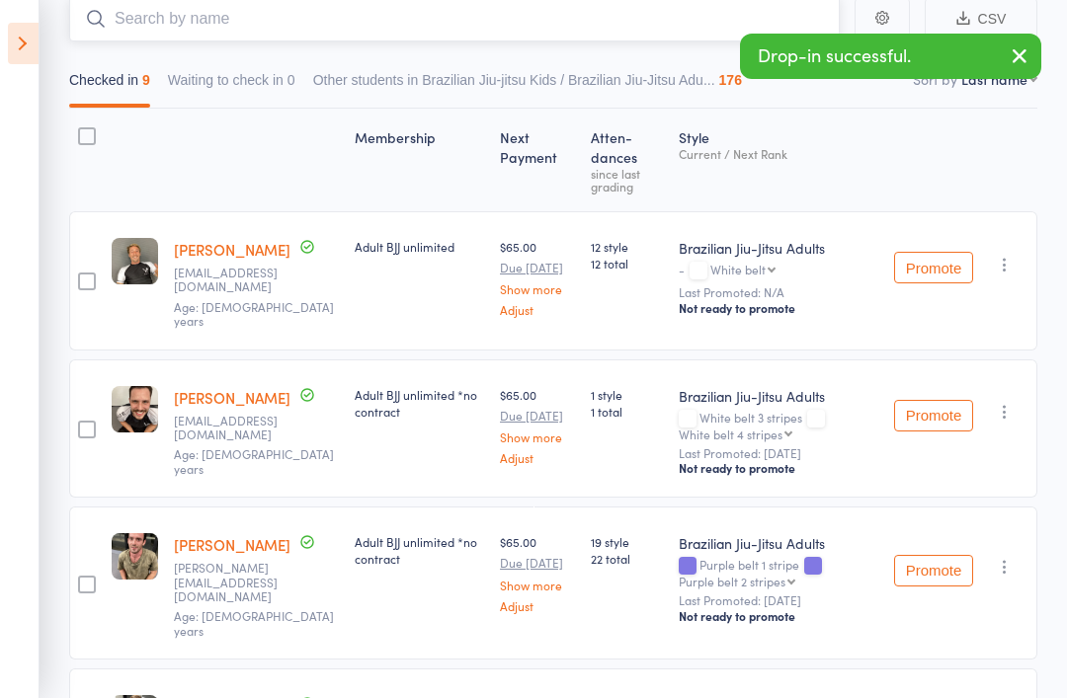
click at [145, 29] on input "search" at bounding box center [454, 18] width 771 height 45
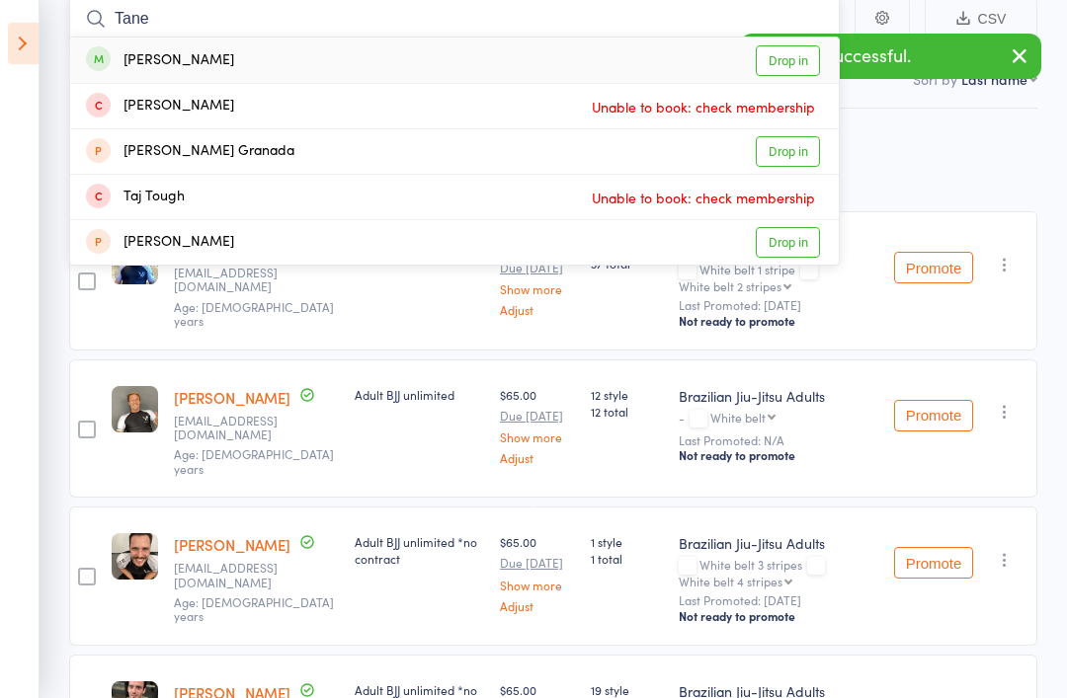
type input "Tane"
click at [148, 61] on div "[PERSON_NAME]" at bounding box center [160, 60] width 148 height 23
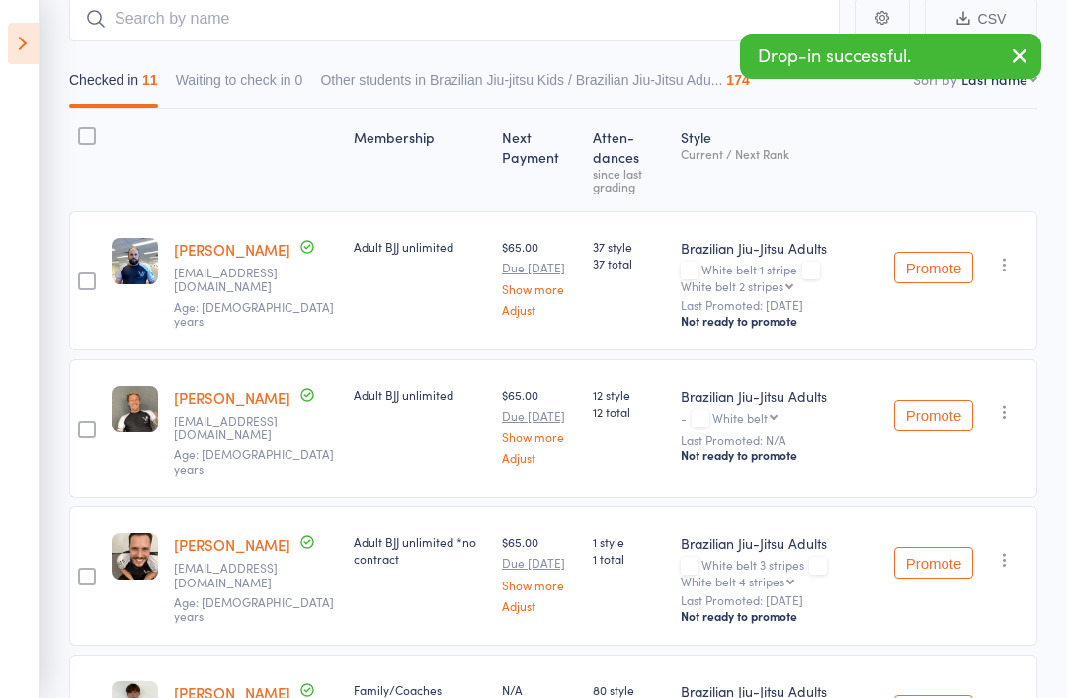
click at [1013, 43] on icon "button" at bounding box center [1020, 55] width 24 height 25
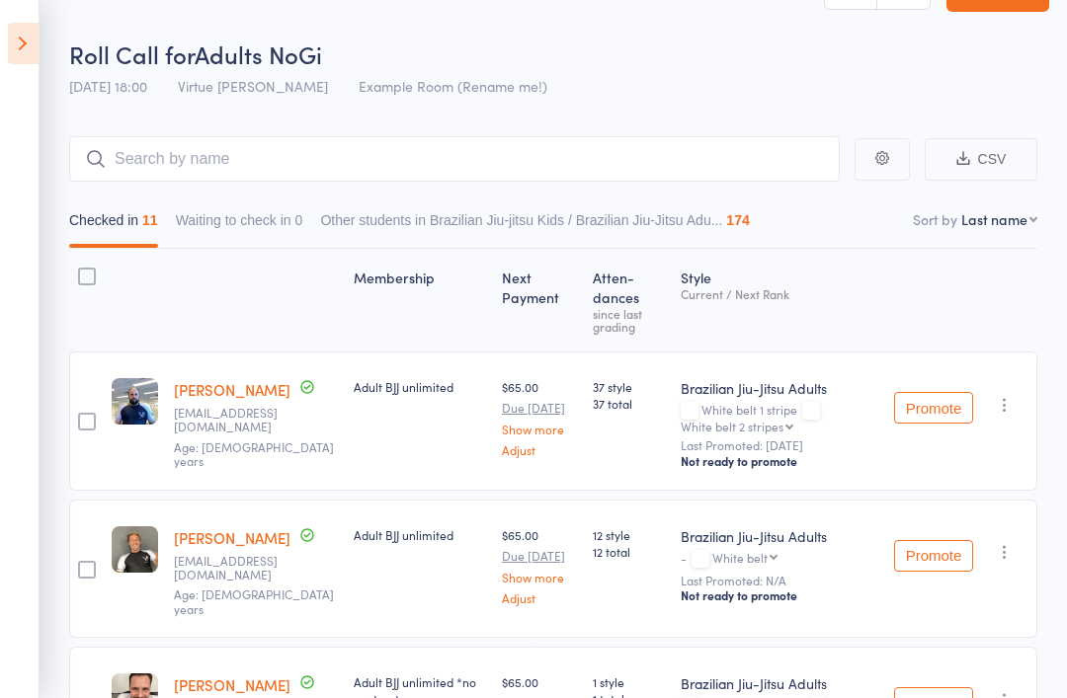
scroll to position [31, 0]
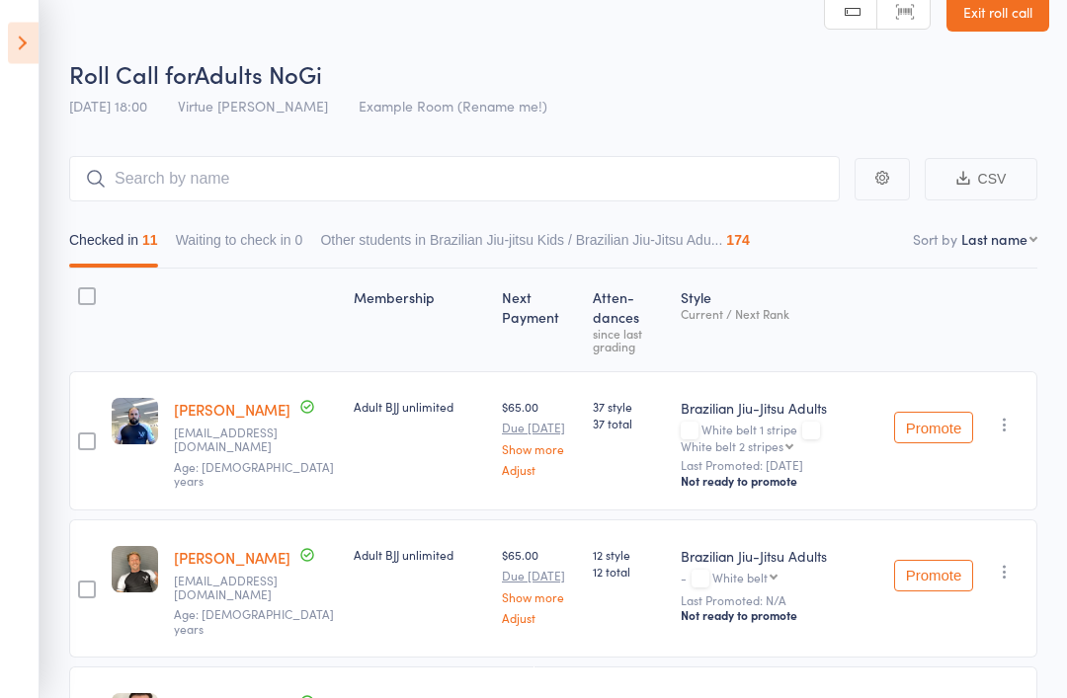
click at [990, 23] on link "Exit roll call" at bounding box center [997, 13] width 103 height 40
